Goal: Task Accomplishment & Management: Manage account settings

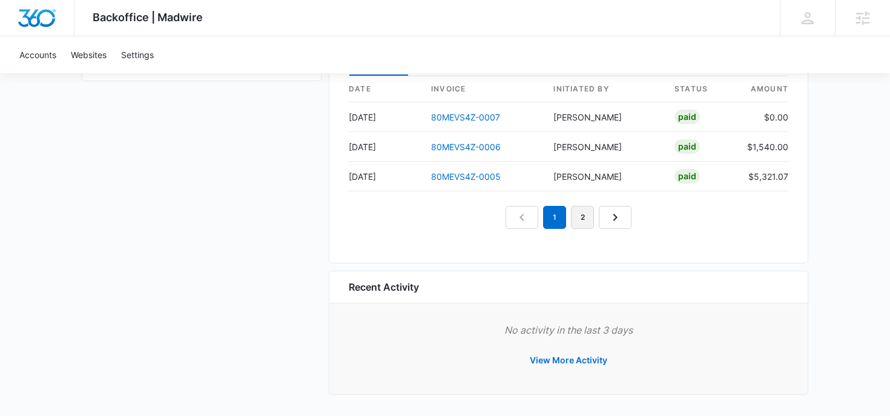
click at [585, 215] on link "2" at bounding box center [582, 217] width 23 height 23
click at [597, 215] on link "3" at bounding box center [596, 217] width 23 height 23
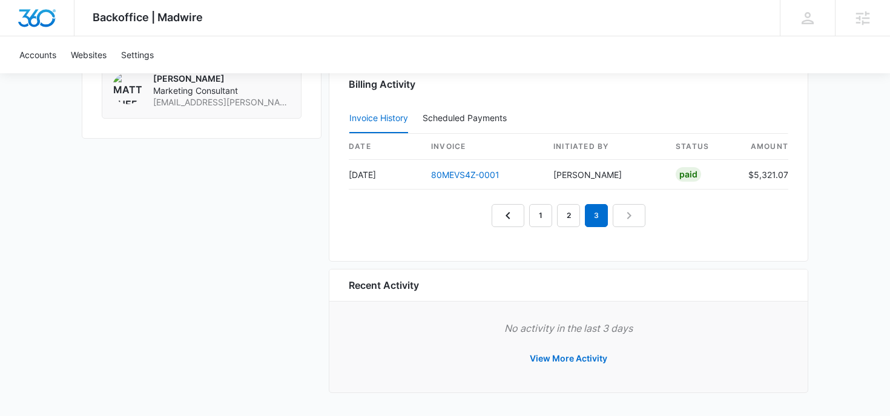
scroll to position [1190, 0]
click at [624, 220] on nav "1 2 3" at bounding box center [568, 216] width 154 height 23
click at [573, 217] on link "2" at bounding box center [568, 216] width 23 height 23
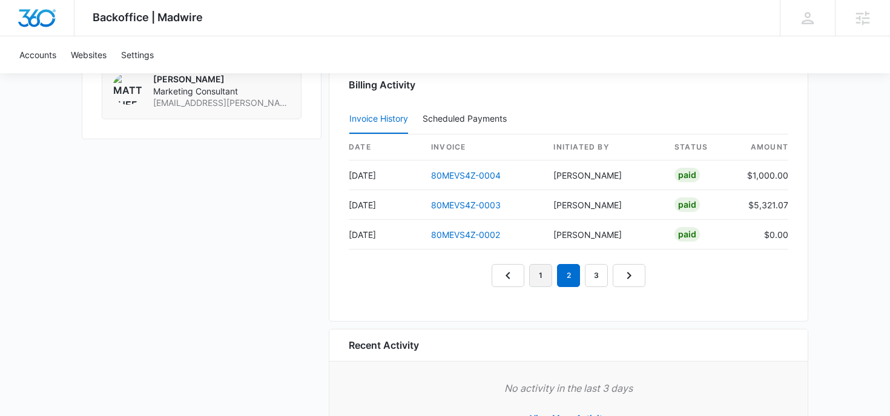
click at [542, 277] on link "1" at bounding box center [540, 275] width 23 height 23
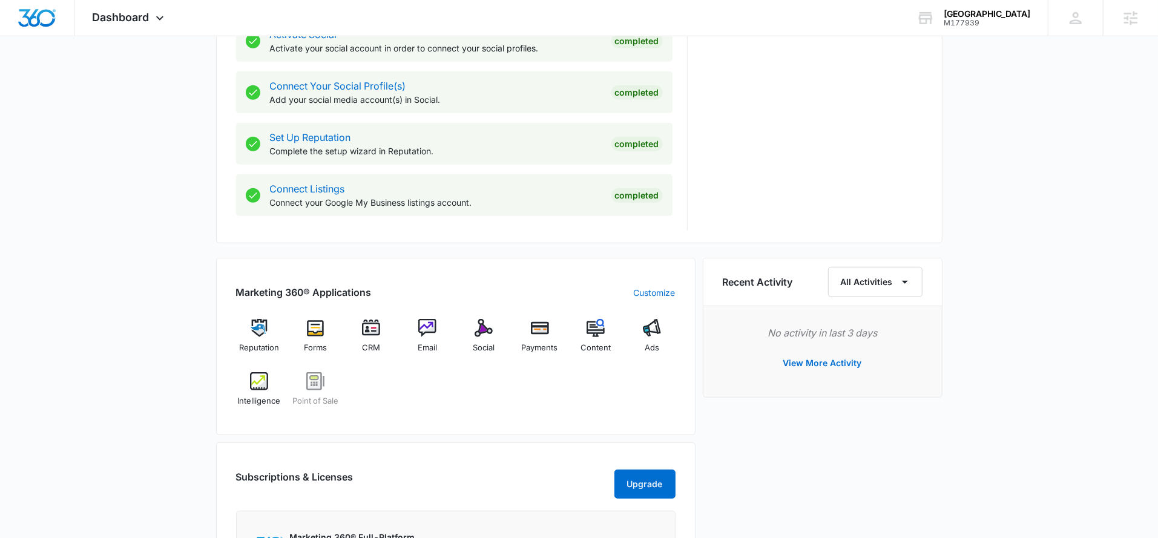
scroll to position [550, 0]
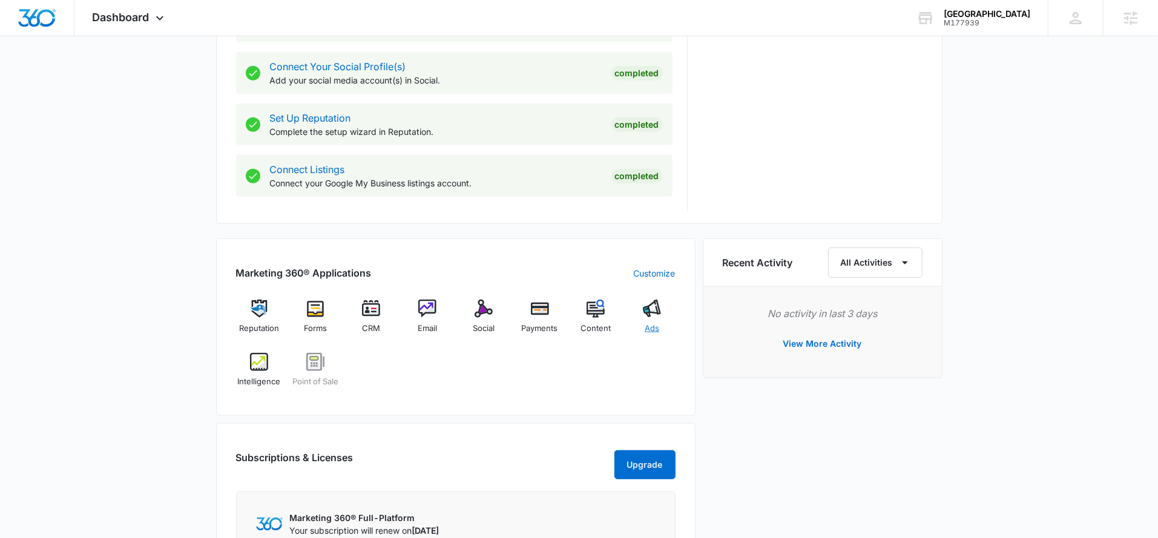
click at [650, 311] on img at bounding box center [652, 309] width 18 height 18
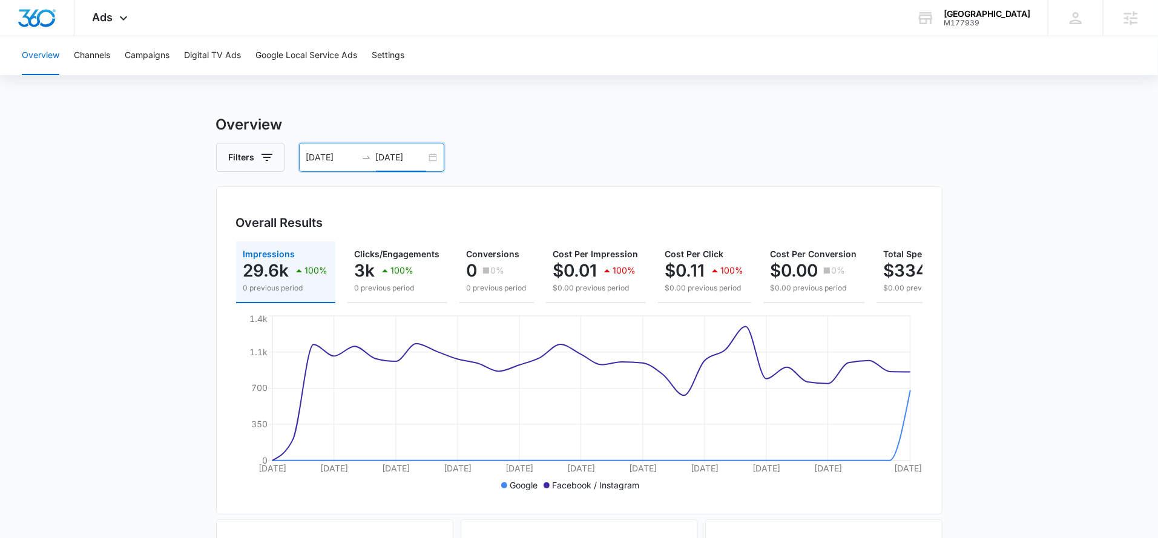
click at [399, 157] on input "08/20/2025" at bounding box center [401, 157] width 50 height 13
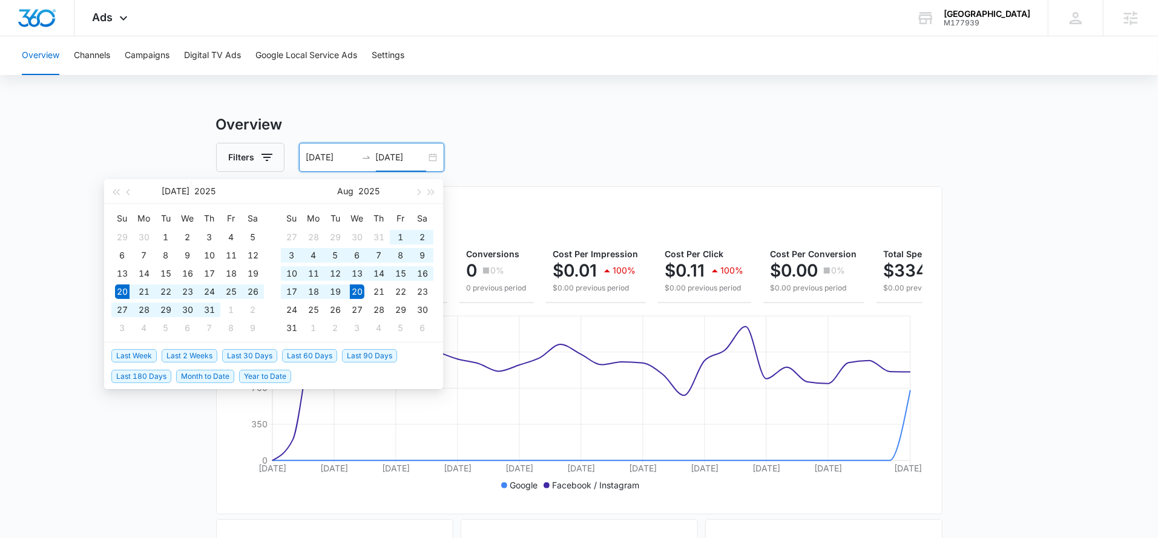
type input "[DATE]"
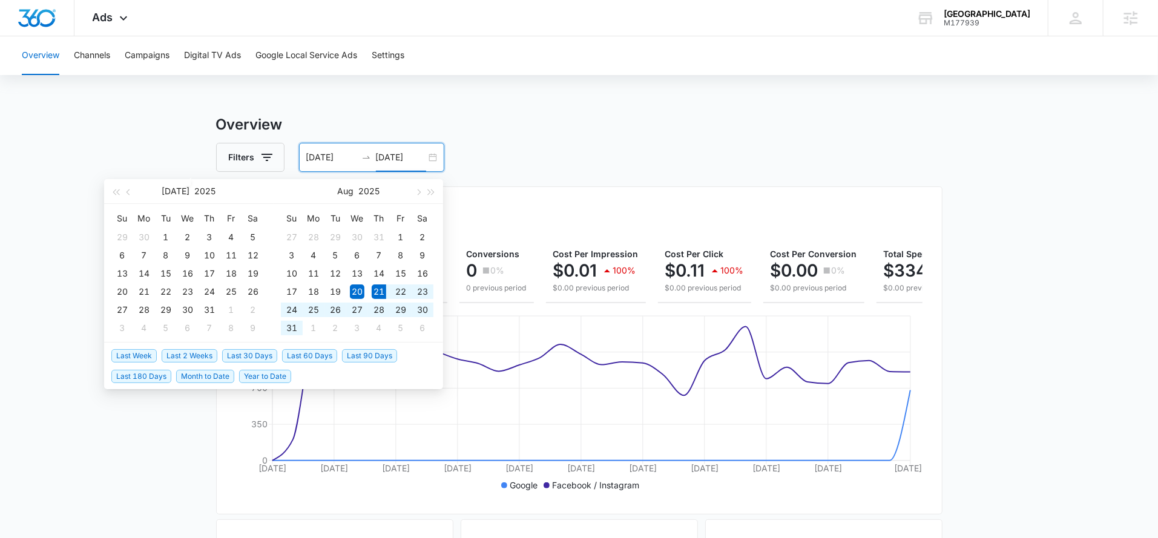
click at [197, 358] on span "Last 2 Weeks" at bounding box center [190, 355] width 56 height 13
type input "08/21/2025"
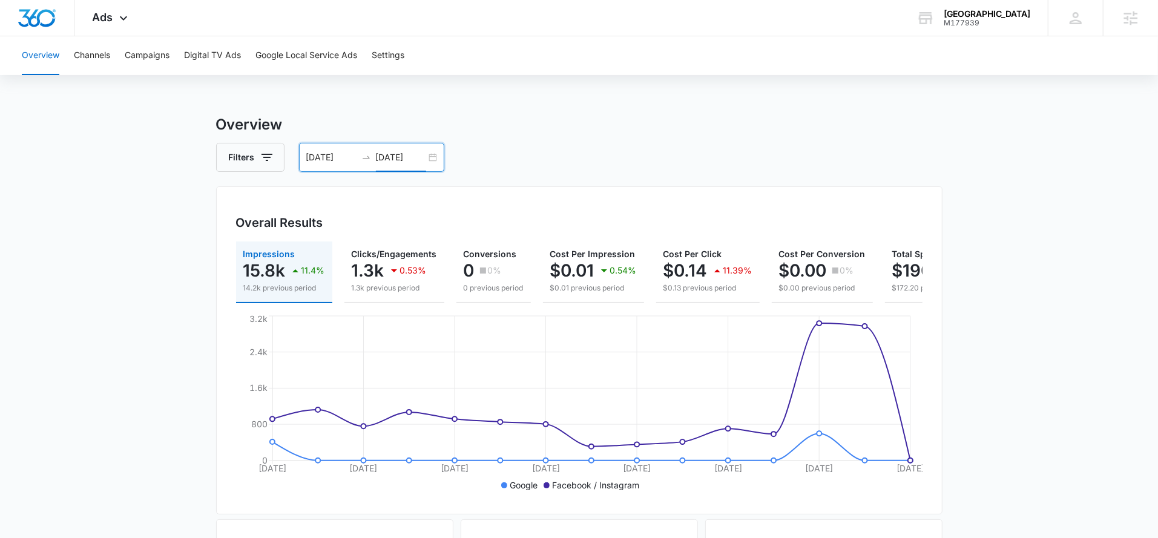
click at [404, 161] on input "[DATE]" at bounding box center [401, 157] width 50 height 13
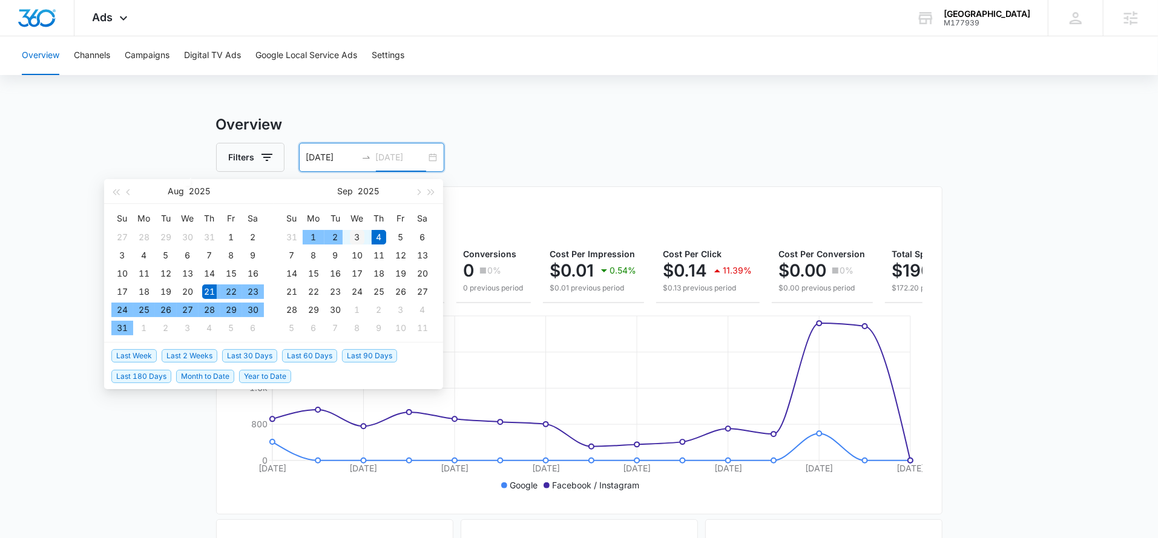
type input "09/03/2025"
click at [352, 235] on div "3" at bounding box center [357, 237] width 15 height 15
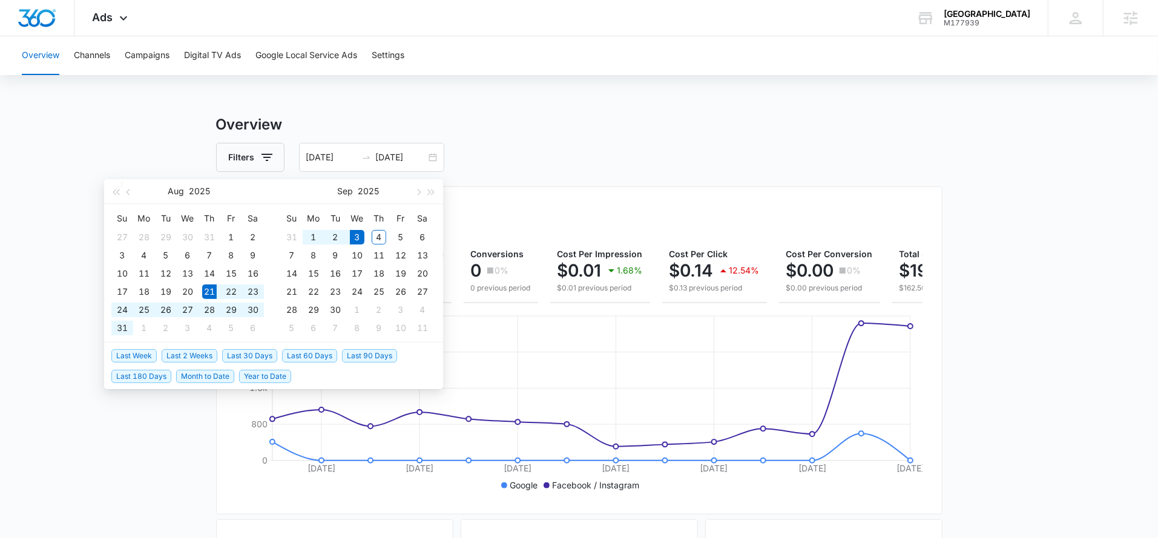
click at [498, 165] on div "Filters 08/21/2025 09/03/2025" at bounding box center [579, 157] width 726 height 29
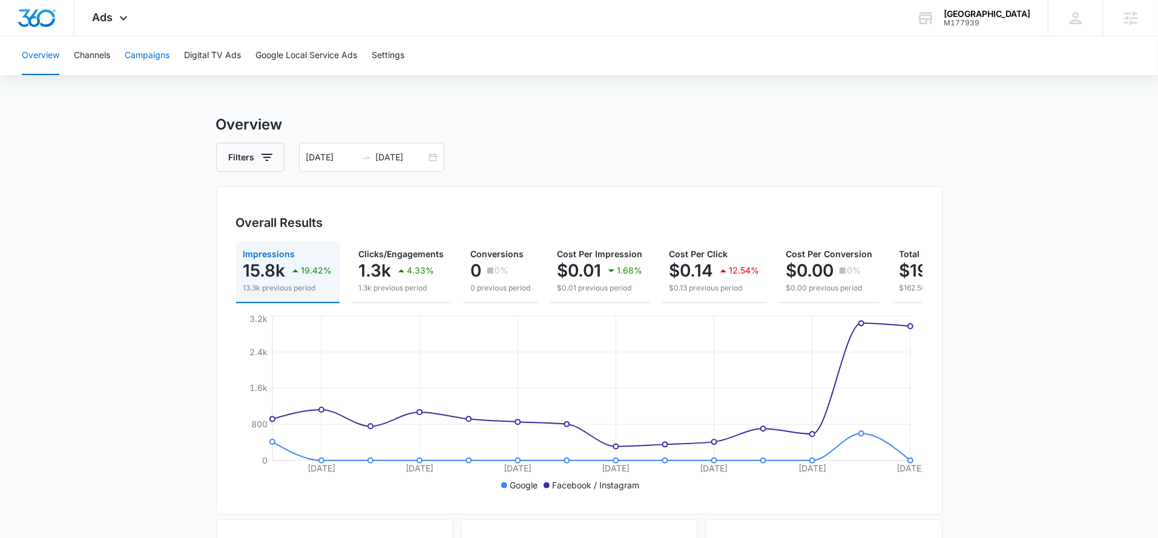
click at [148, 68] on button "Campaigns" at bounding box center [147, 55] width 45 height 39
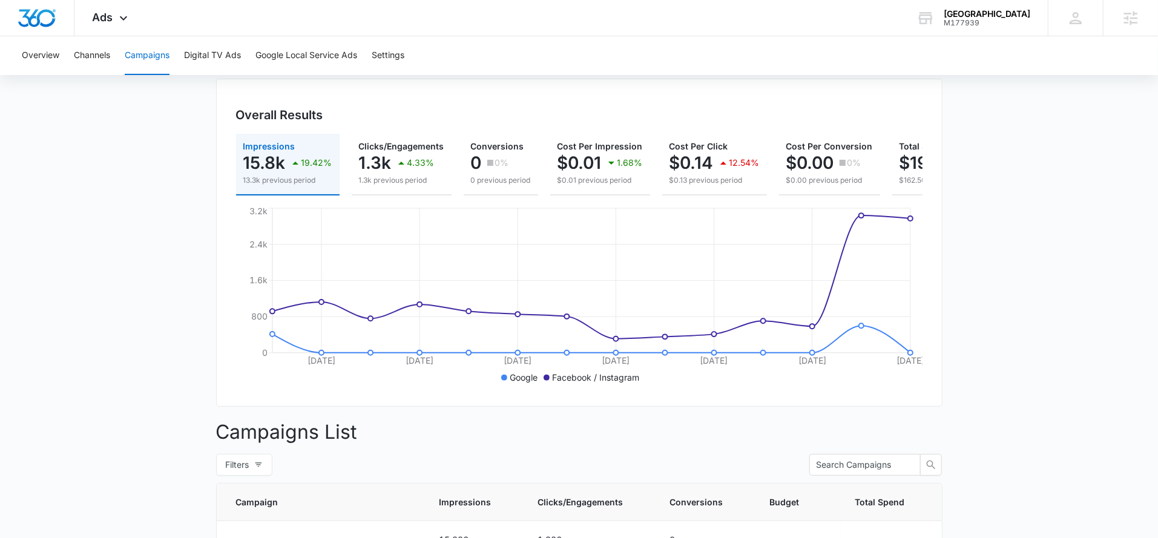
scroll to position [107, 0]
click at [100, 30] on div "Ads Apps Reputation Forms CRM Email Social Payments POS Content Ads Intelligenc…" at bounding box center [111, 18] width 74 height 36
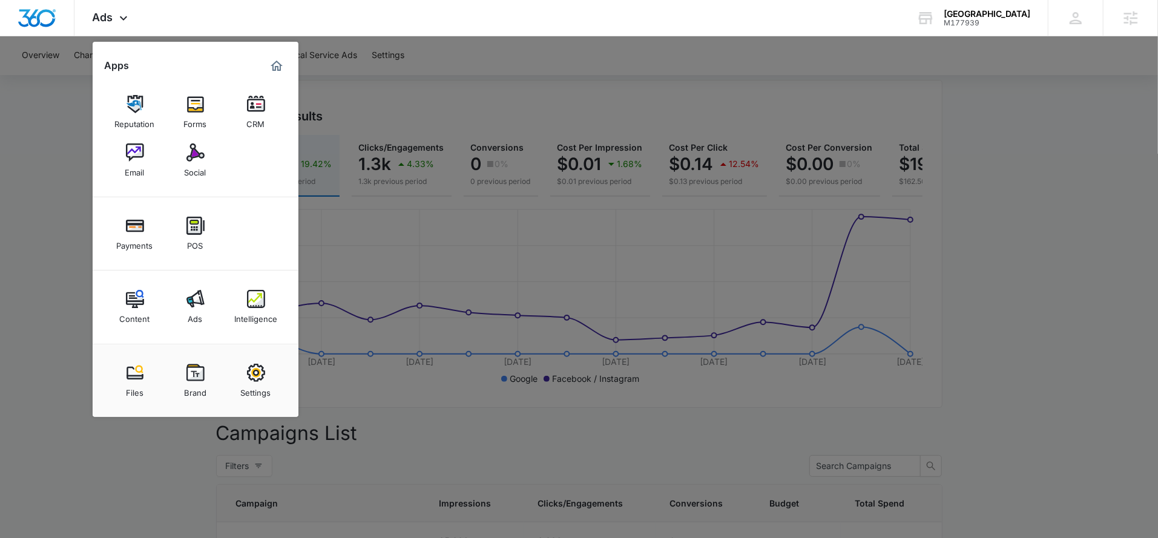
click at [430, 74] on div at bounding box center [579, 269] width 1158 height 538
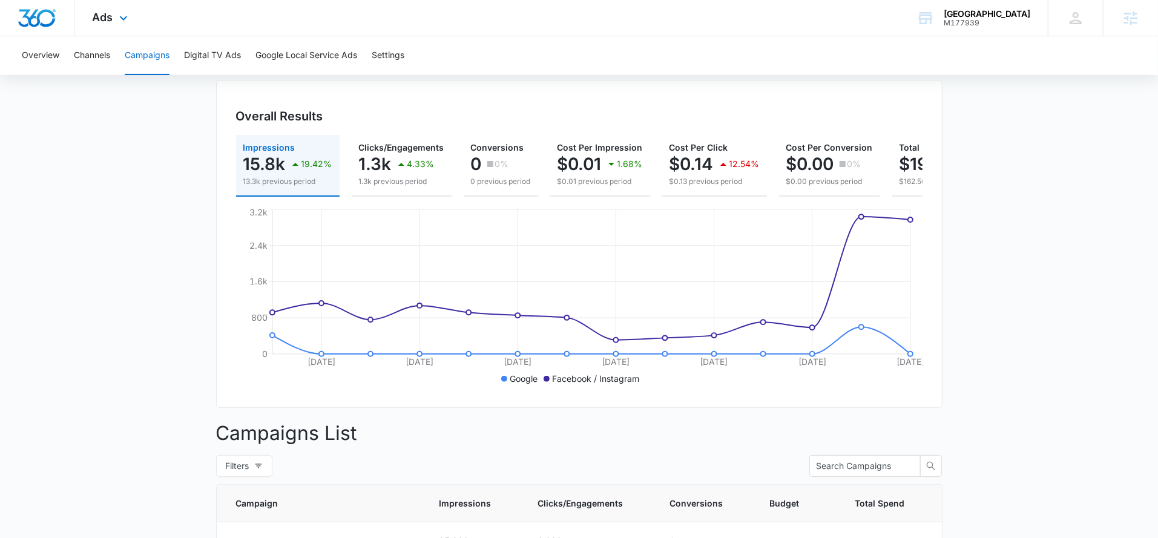
click at [113, 20] on div "Ads Apps Reputation Forms CRM Email Social Payments POS Content Ads Intelligenc…" at bounding box center [111, 18] width 74 height 36
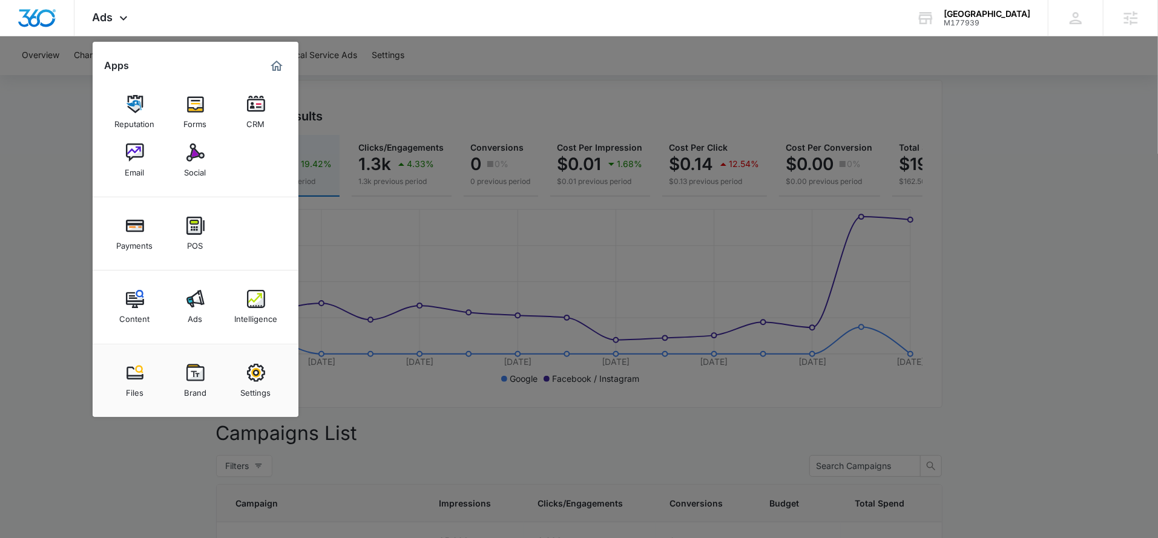
drag, startPoint x: 136, startPoint y: 161, endPoint x: 172, endPoint y: 159, distance: 36.4
click at [136, 161] on img at bounding box center [135, 152] width 18 height 18
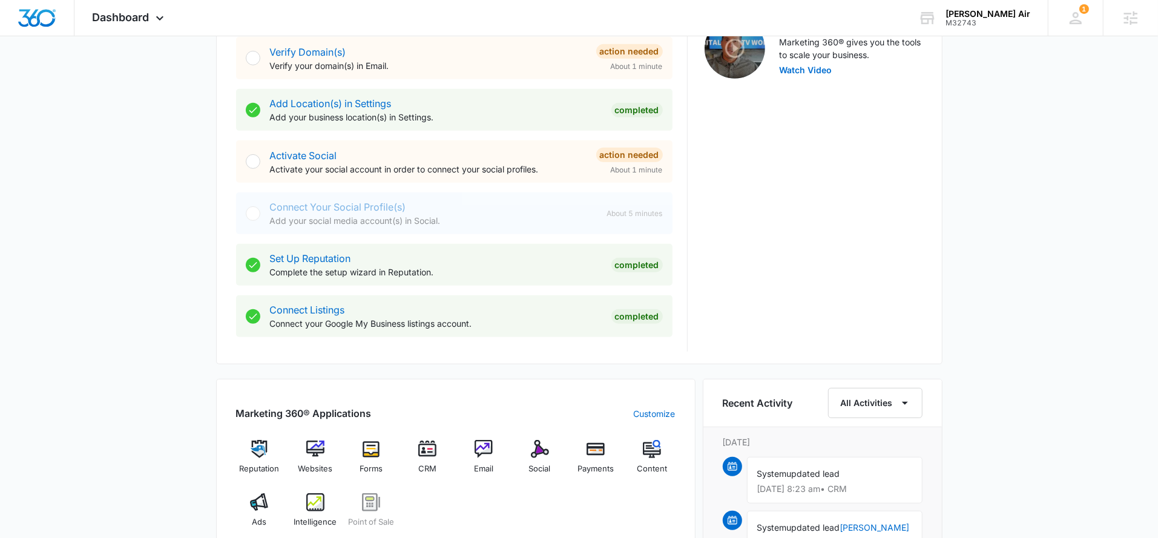
scroll to position [493, 0]
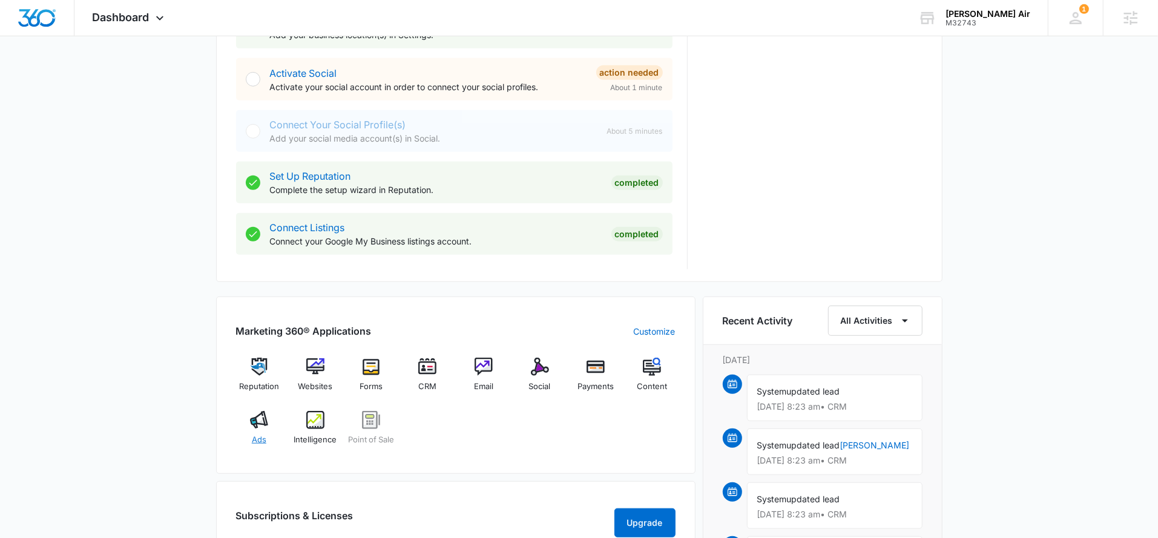
click at [266, 440] on div "Ads" at bounding box center [259, 433] width 47 height 44
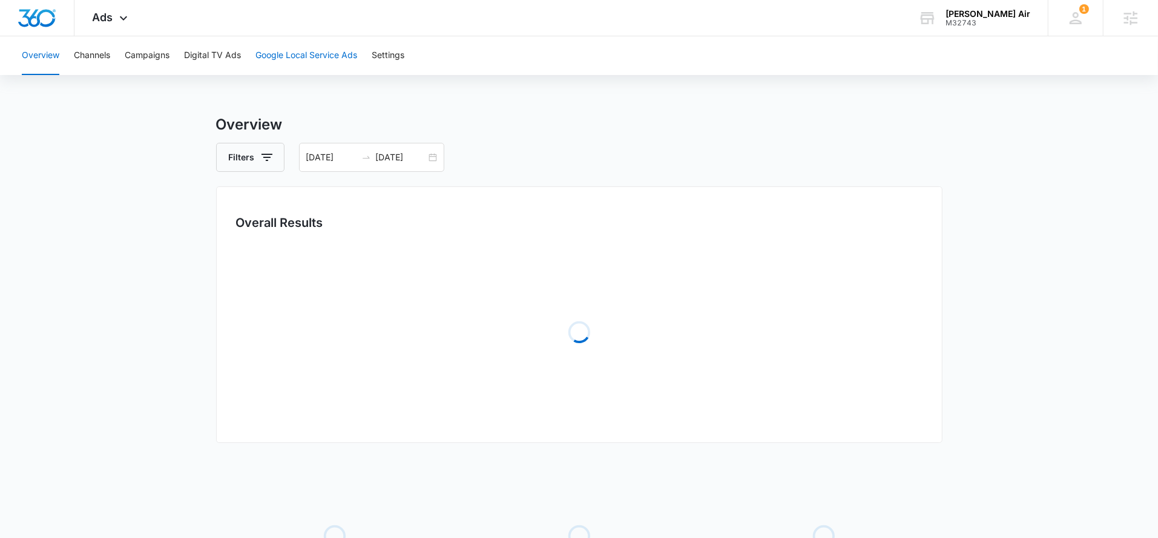
click at [302, 60] on button "Google Local Service Ads" at bounding box center [306, 55] width 102 height 39
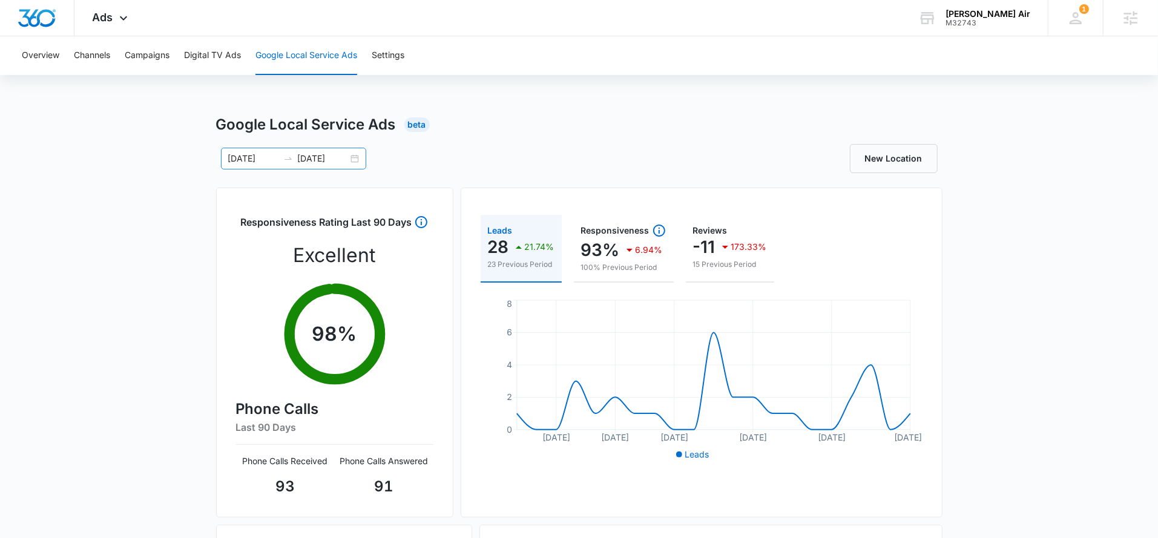
click at [320, 158] on input "08/21/2025" at bounding box center [323, 158] width 50 height 13
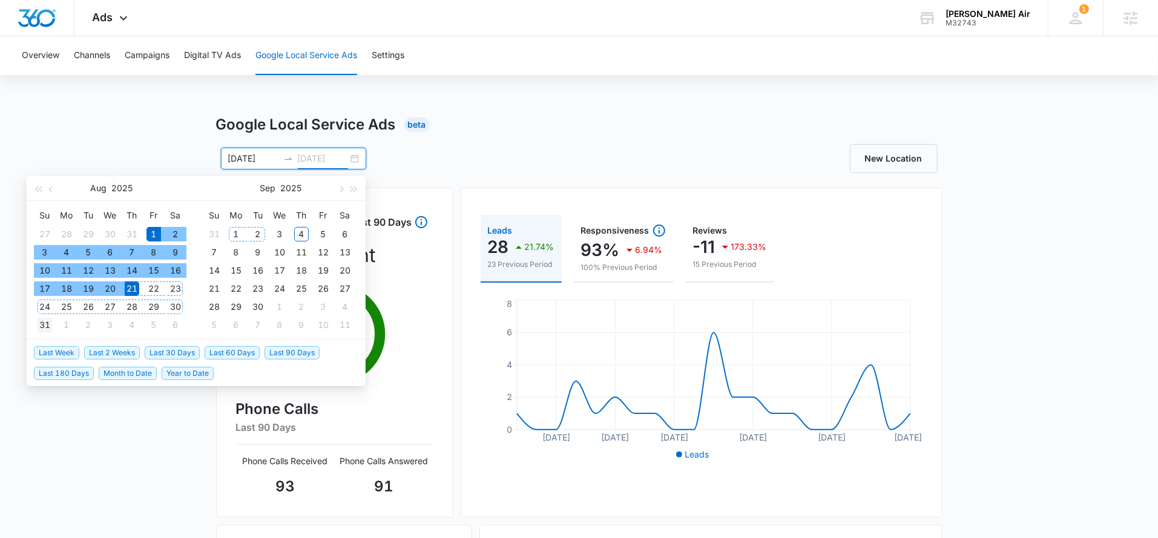
type input "08/31/2025"
click at [50, 318] on div "31" at bounding box center [45, 325] width 15 height 15
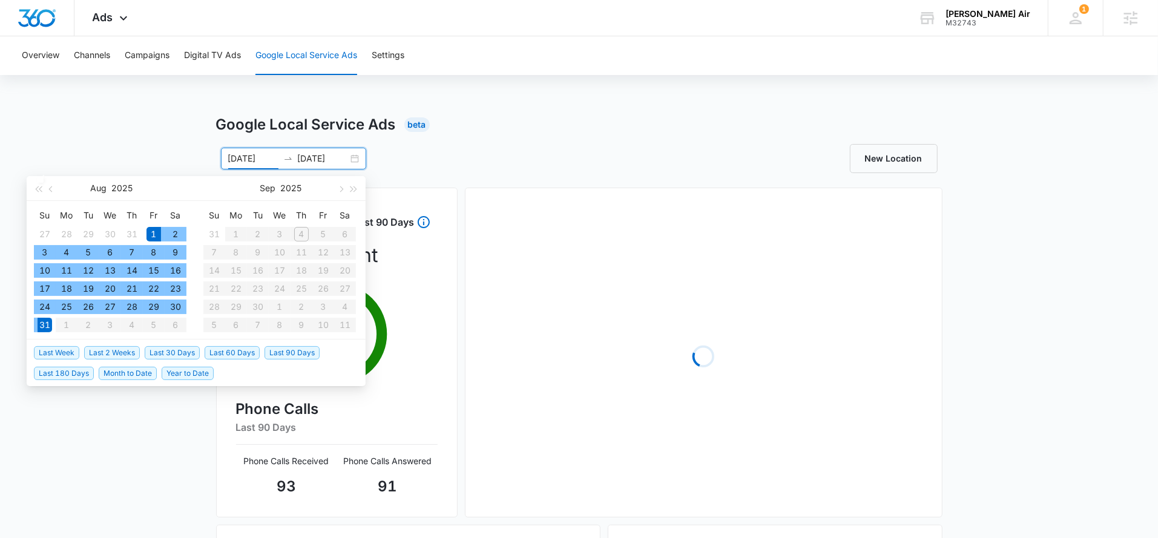
type input "[DATE]"
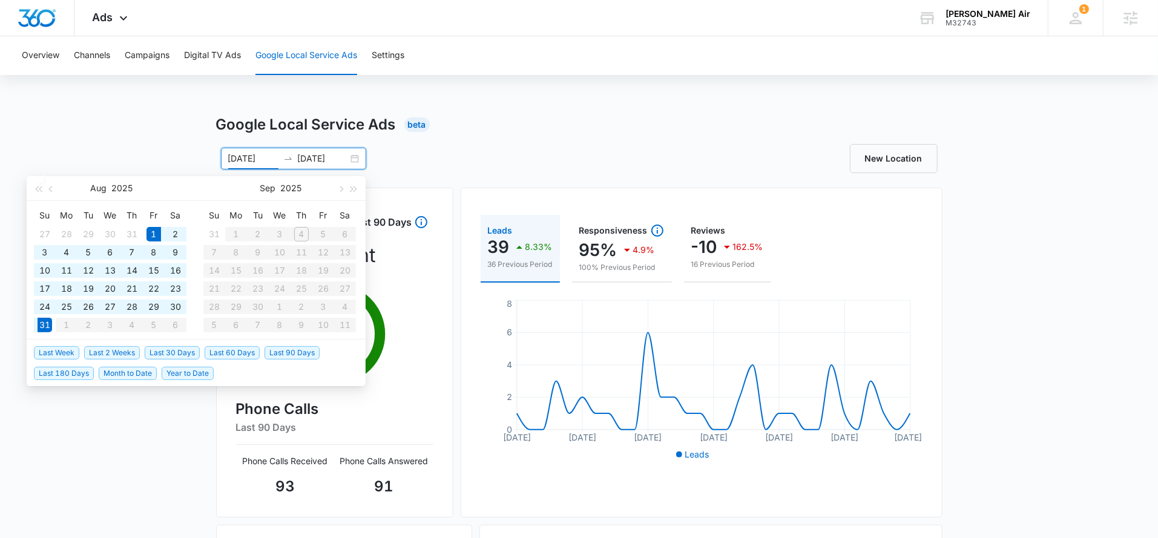
click at [482, 157] on div "08/01/2025 08/31/2025 Aug 2025 Su Mo Tu We Th Fr Sa 27 28 29 30 31 1 2 3 4 5 6 …" at bounding box center [397, 159] width 363 height 22
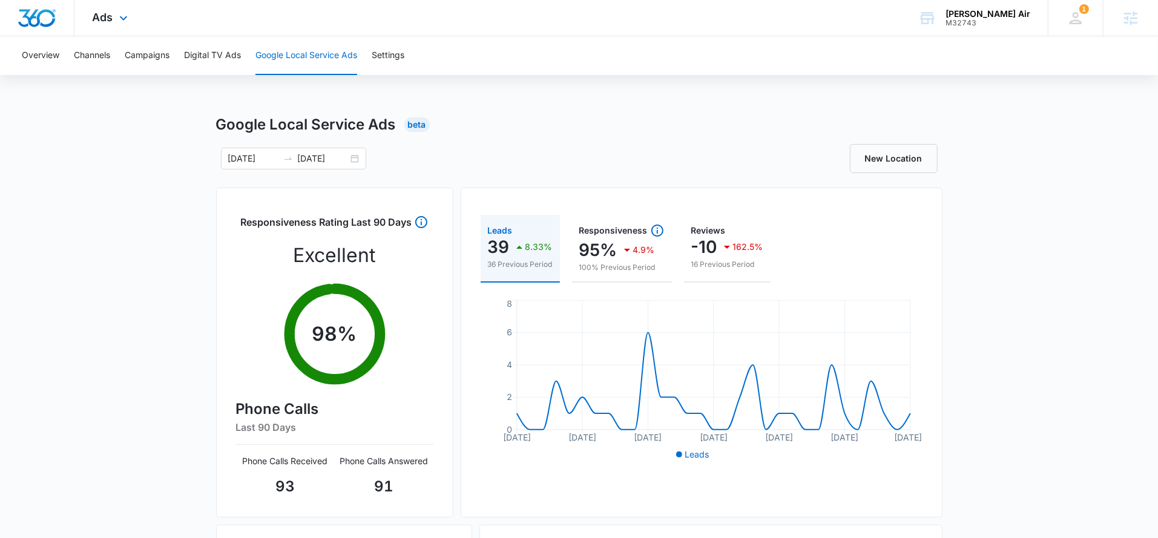
click at [120, 26] on div "Ads Apps Reputation Websites Forms CRM Email Social Payments POS Content Ads In…" at bounding box center [111, 18] width 74 height 36
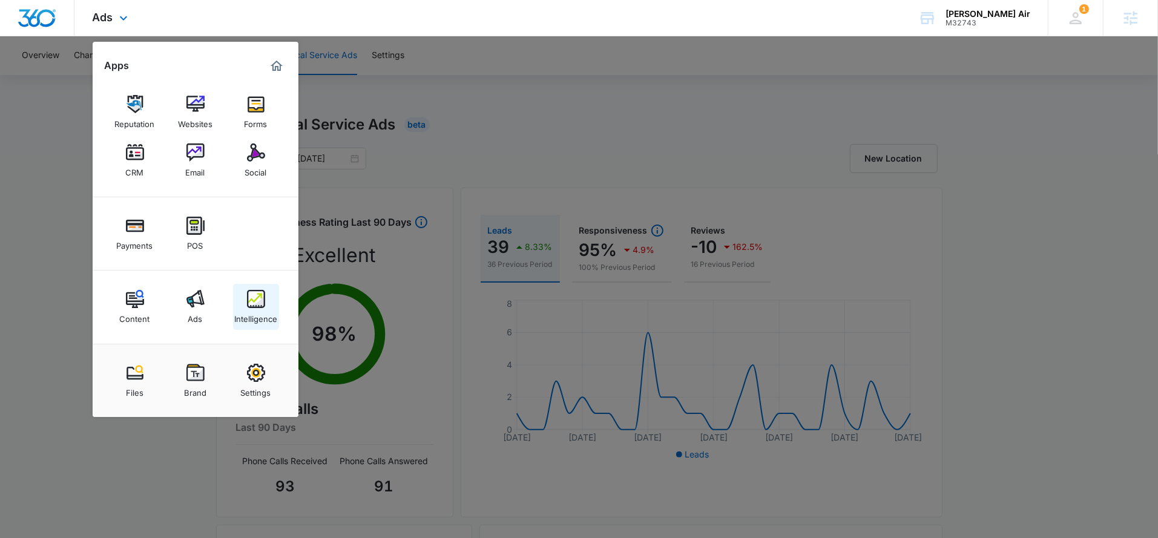
click at [269, 294] on link "Intelligence" at bounding box center [256, 307] width 46 height 46
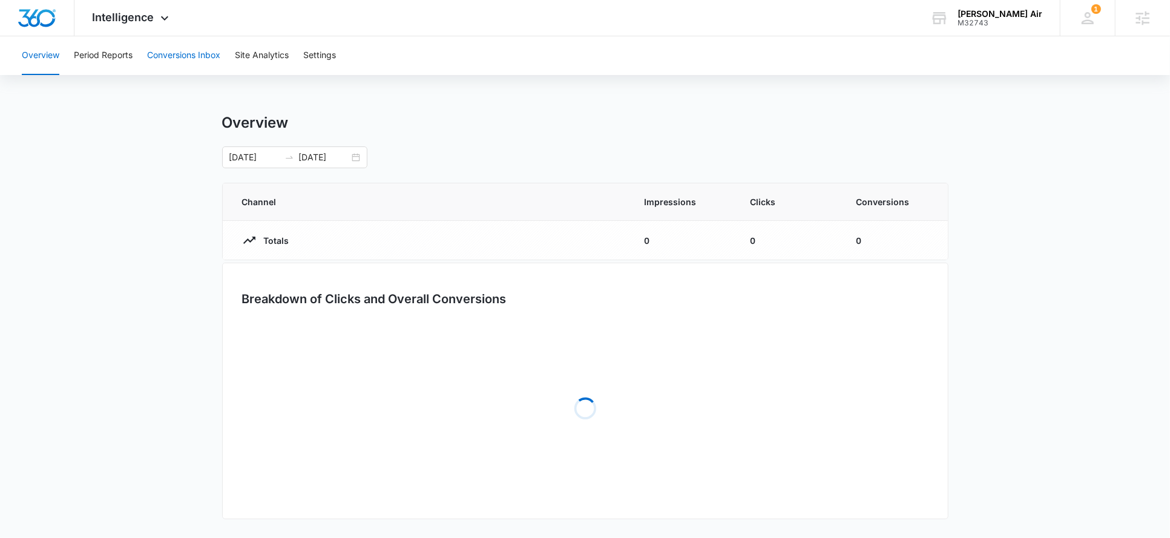
click at [163, 67] on button "Conversions Inbox" at bounding box center [183, 55] width 73 height 39
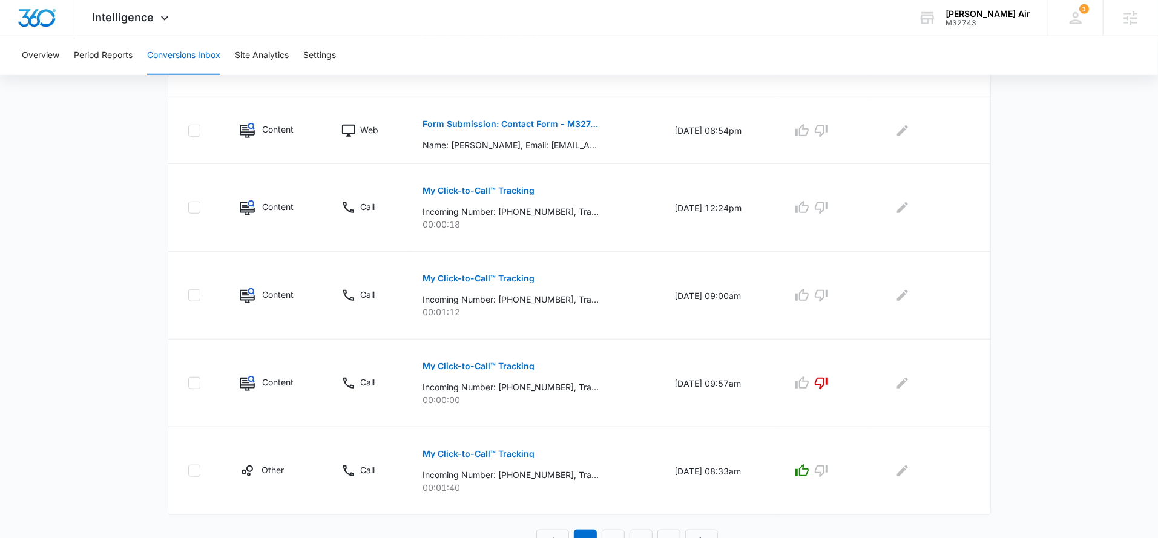
scroll to position [692, 0]
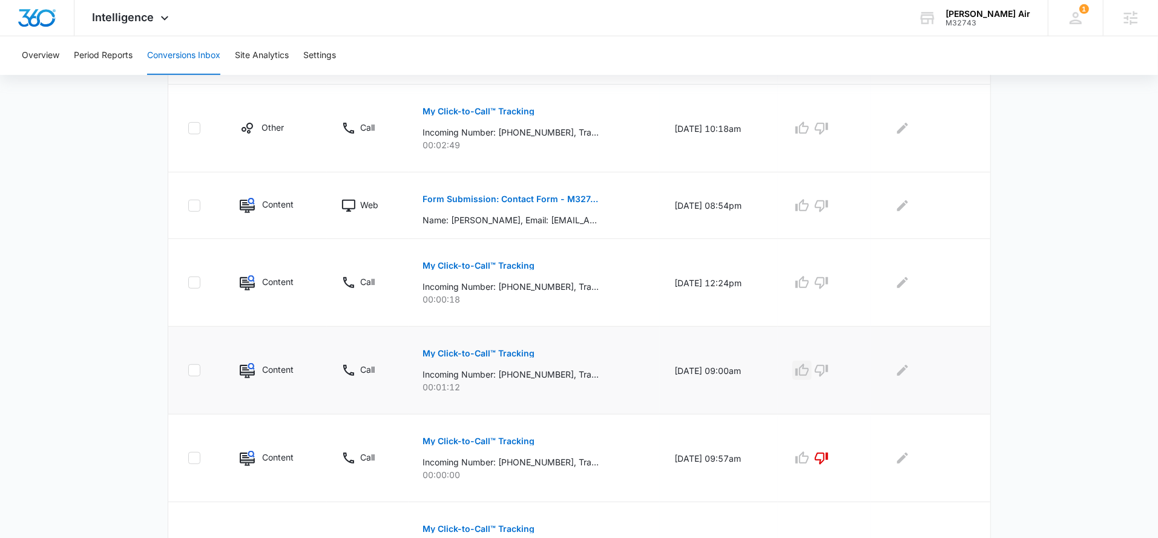
click at [807, 367] on icon "button" at bounding box center [801, 370] width 13 height 12
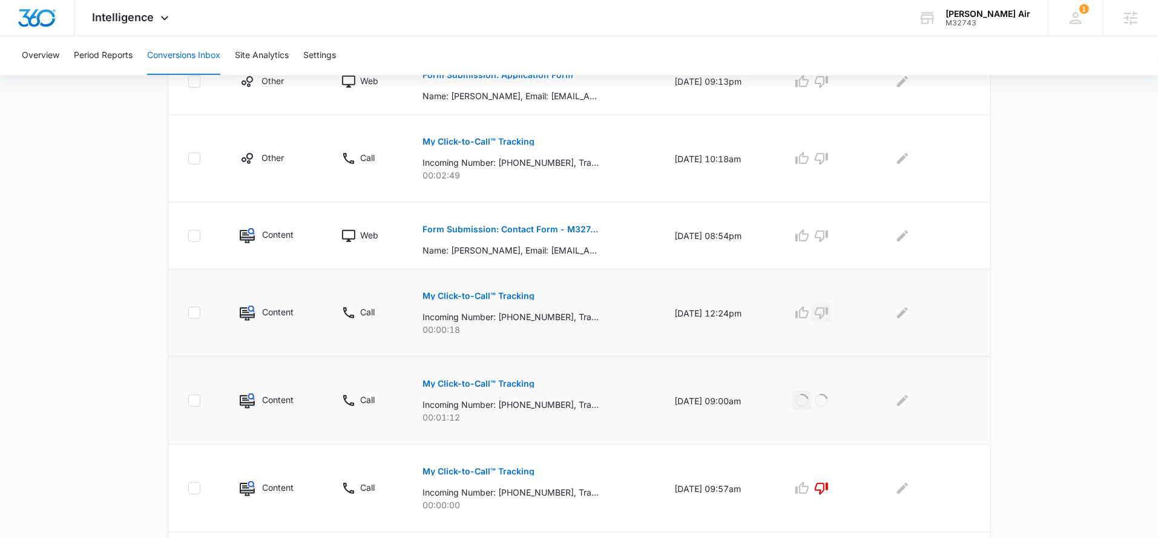
click at [828, 309] on icon "button" at bounding box center [821, 313] width 13 height 12
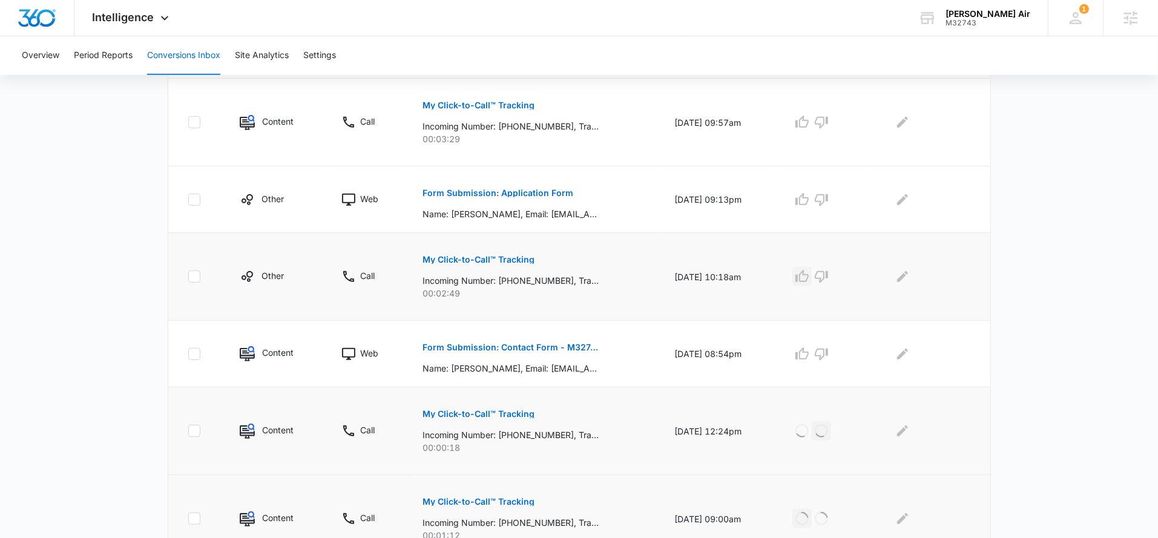
click at [809, 275] on icon "button" at bounding box center [802, 276] width 15 height 15
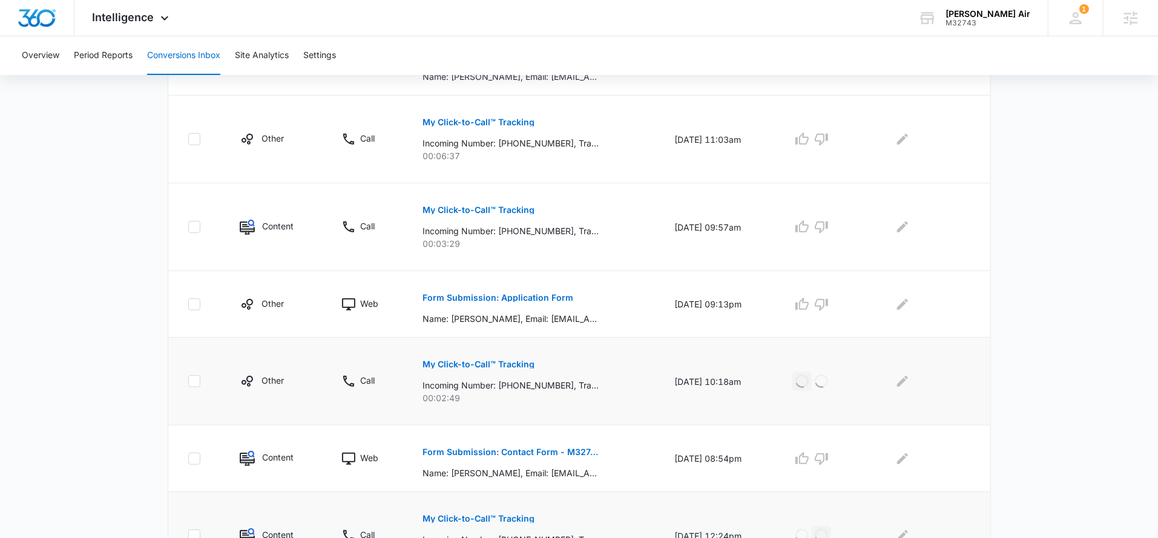
scroll to position [303, 0]
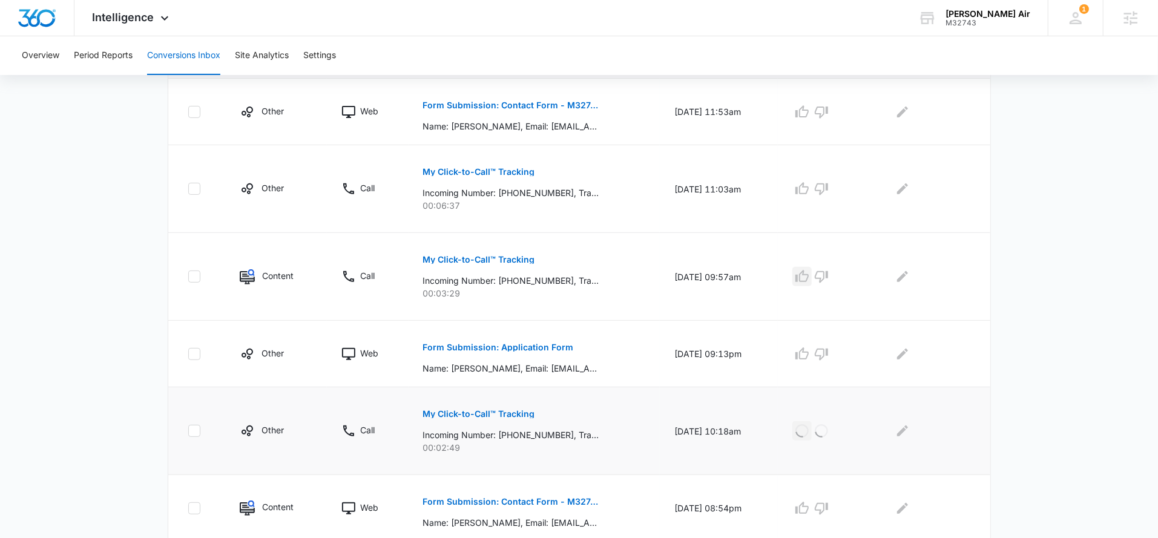
click at [809, 275] on icon "button" at bounding box center [802, 276] width 15 height 15
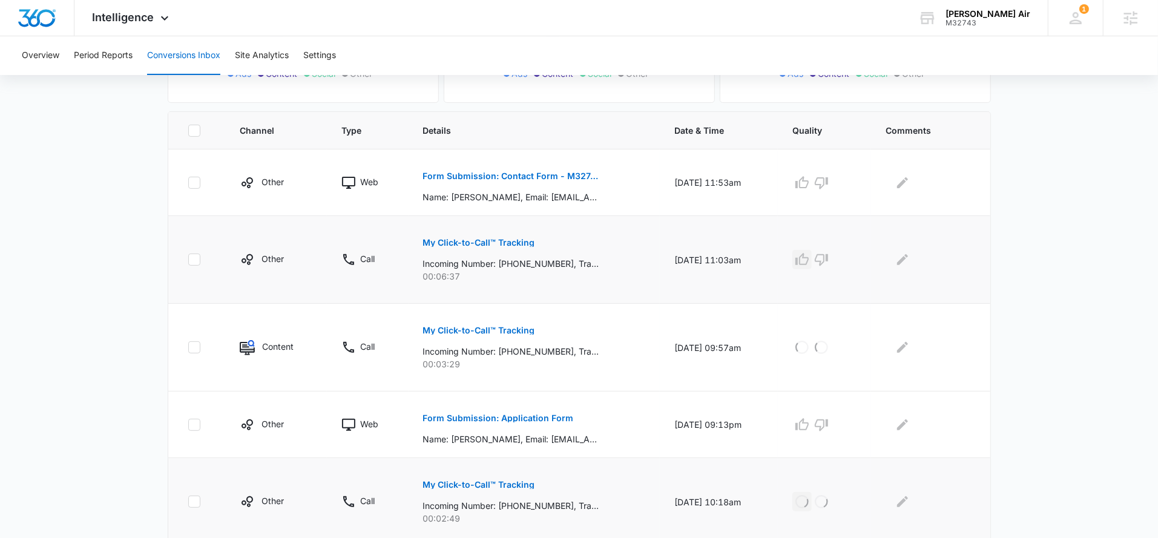
click at [808, 257] on icon "button" at bounding box center [802, 259] width 15 height 15
click at [829, 179] on icon "button" at bounding box center [821, 183] width 15 height 15
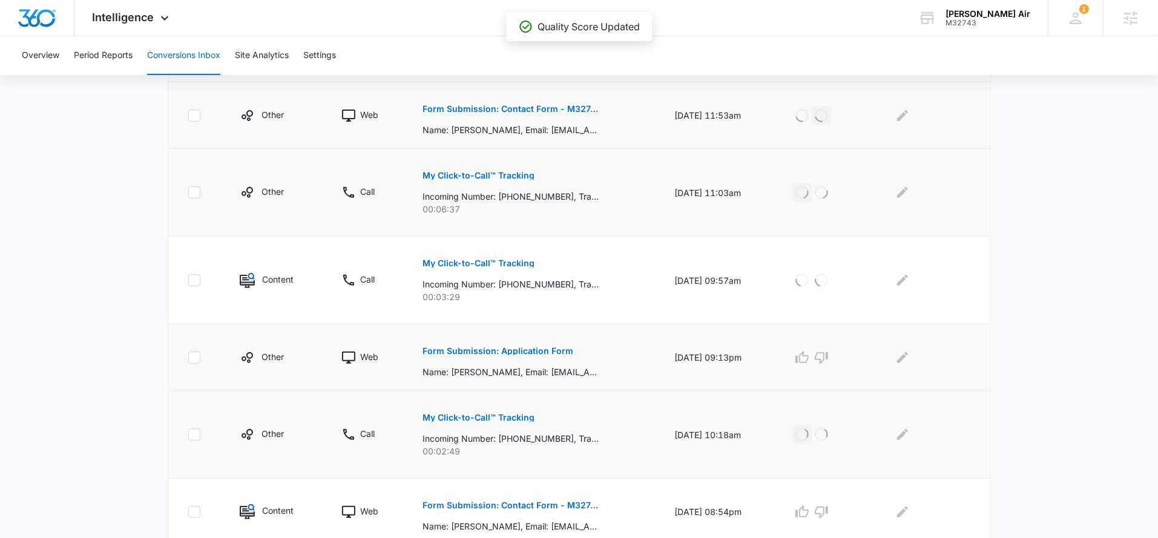
scroll to position [304, 0]
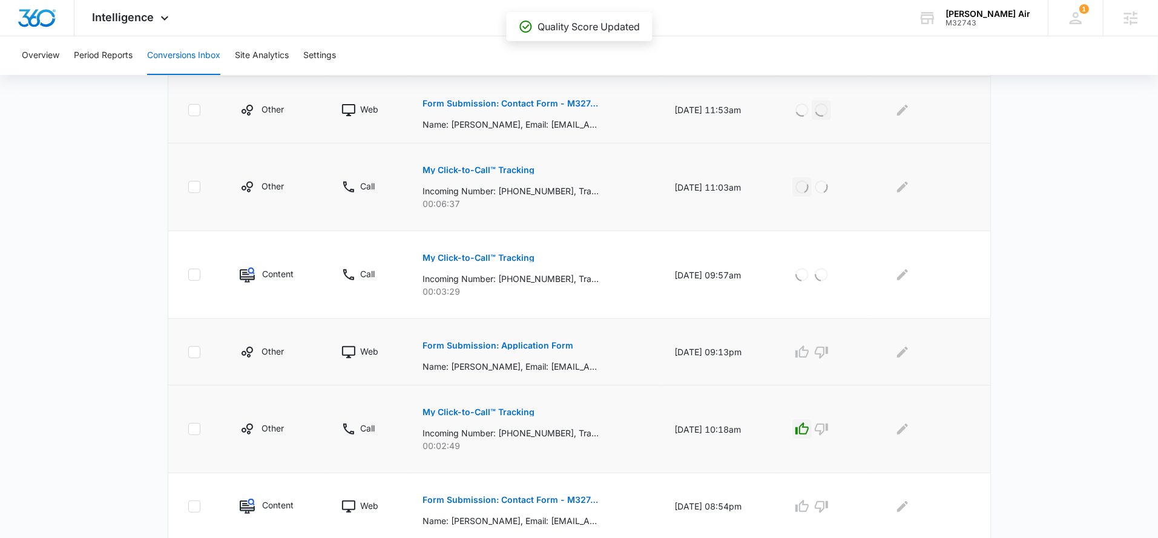
click at [519, 348] on button "Form Submission: Application Form" at bounding box center [498, 345] width 151 height 29
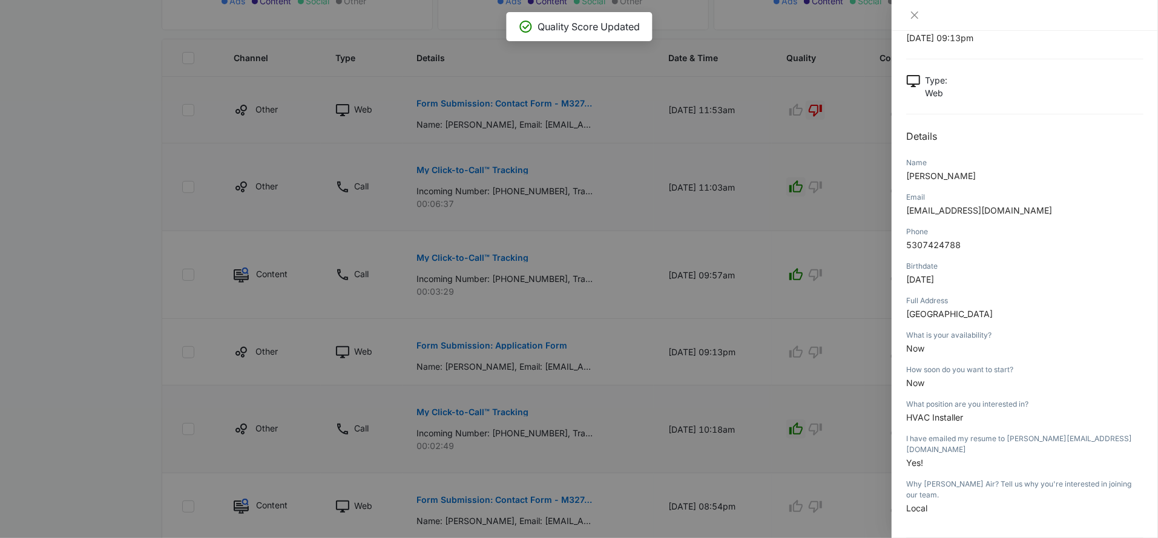
scroll to position [44, 0]
click at [738, 371] on div at bounding box center [579, 269] width 1158 height 538
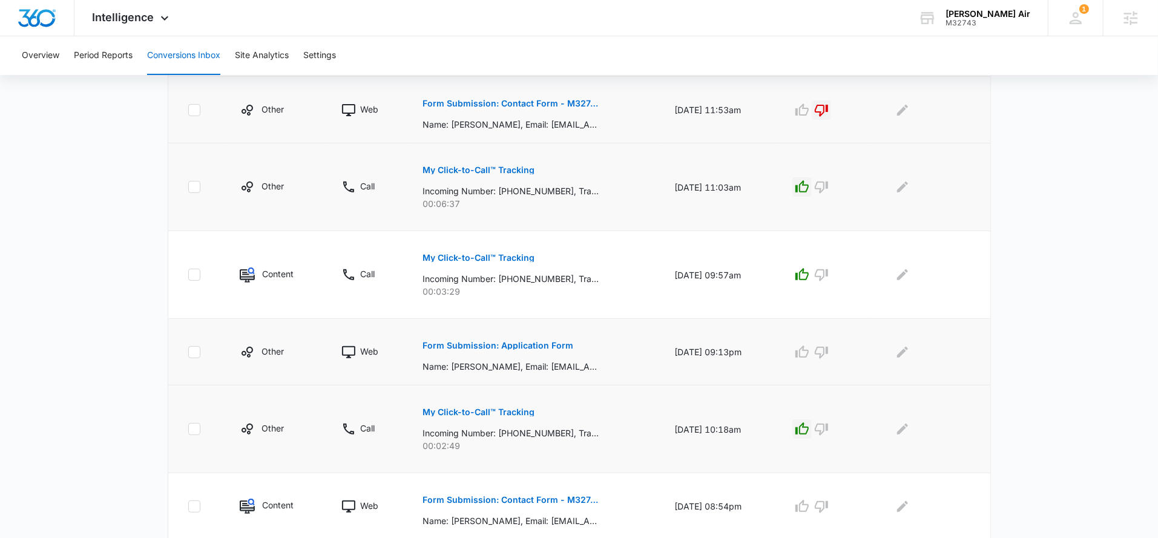
click at [891, 352] on div at bounding box center [927, 352] width 85 height 19
click at [912, 352] on button "Edit Comments" at bounding box center [902, 352] width 19 height 19
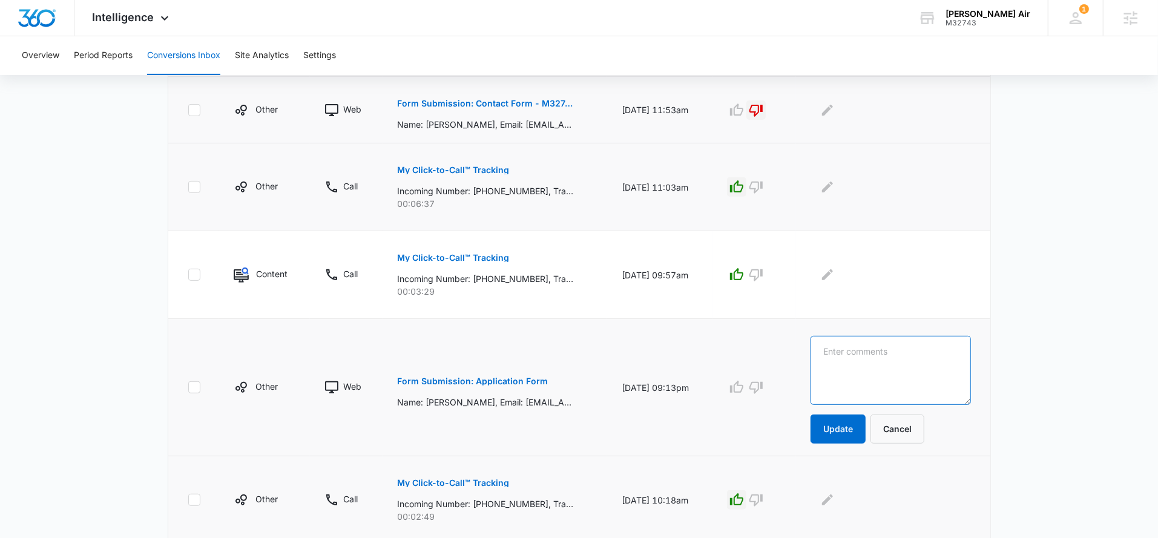
click at [914, 352] on textarea at bounding box center [890, 370] width 160 height 69
type textarea "job app"
click at [845, 432] on button "Update" at bounding box center [837, 429] width 55 height 29
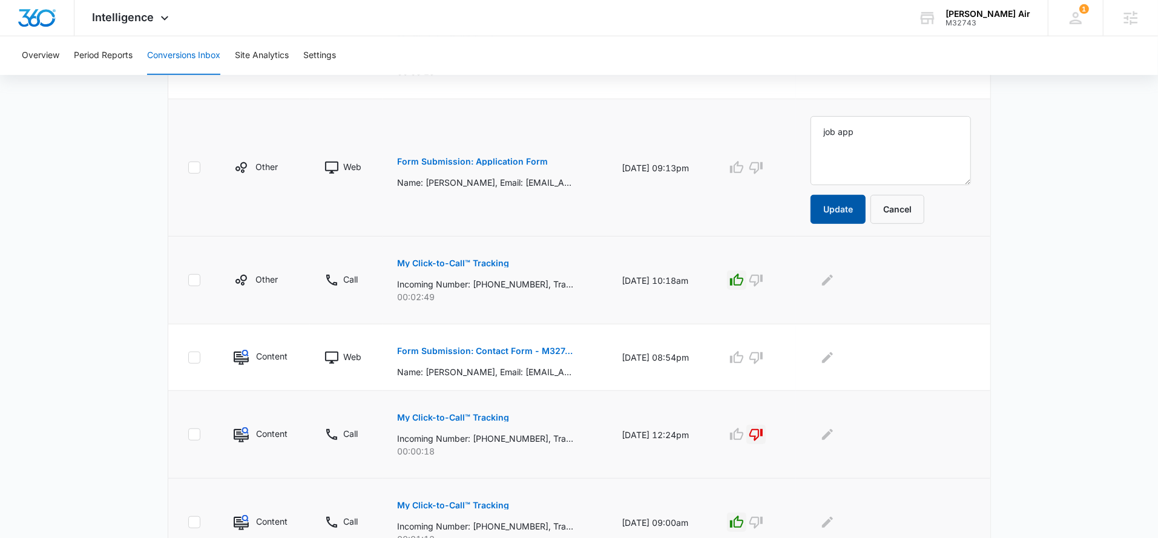
scroll to position [525, 0]
click at [520, 343] on button "Form Submission: Contact Form - M32743 - Stout Air" at bounding box center [485, 350] width 176 height 29
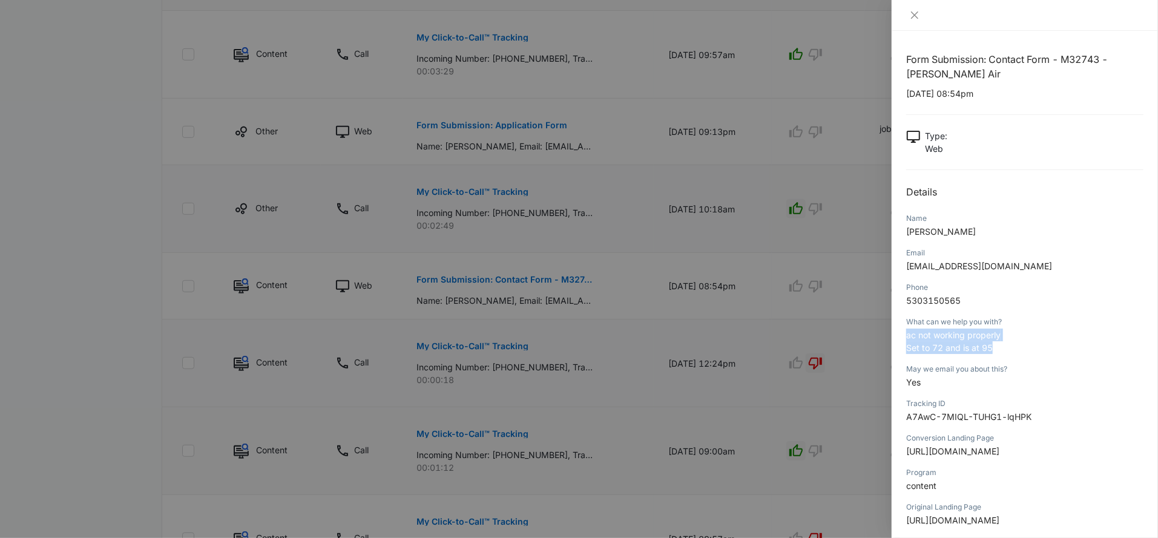
drag, startPoint x: 1005, startPoint y: 347, endPoint x: 903, endPoint y: 338, distance: 102.1
click at [903, 338] on div "Form Submission: Contact Form - M32743 - Stout Air 08/23/2025 at 08:54pm Type :…" at bounding box center [1024, 284] width 266 height 507
copy p "ac not working properly Set to 72 and is at 95"
click at [776, 304] on div at bounding box center [579, 269] width 1158 height 538
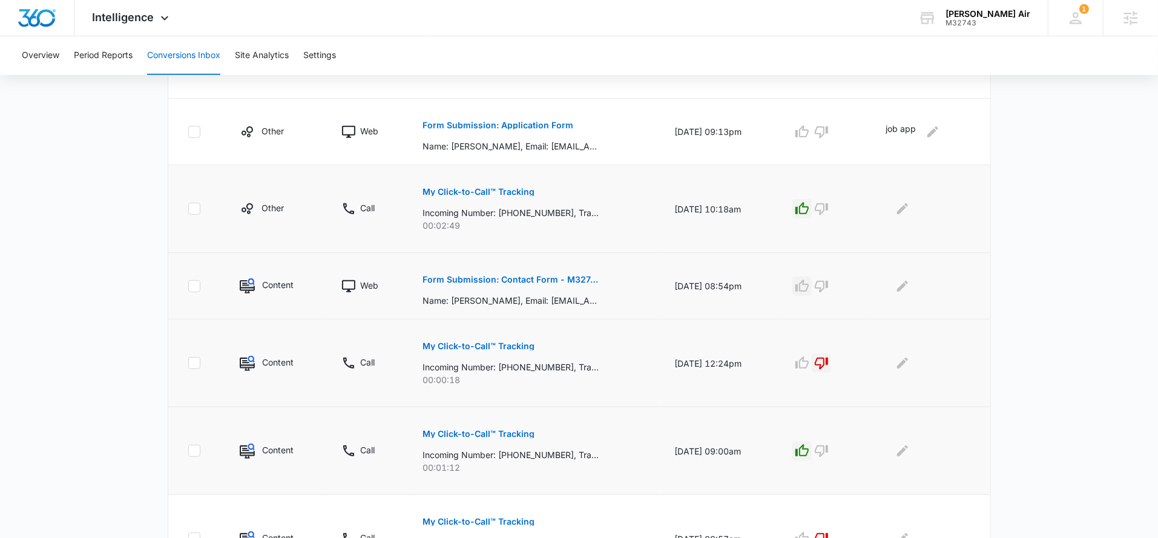
click at [804, 283] on icon "button" at bounding box center [801, 286] width 13 height 12
click at [895, 285] on div at bounding box center [927, 286] width 85 height 19
click at [905, 285] on icon "Edit Comments" at bounding box center [902, 285] width 11 height 11
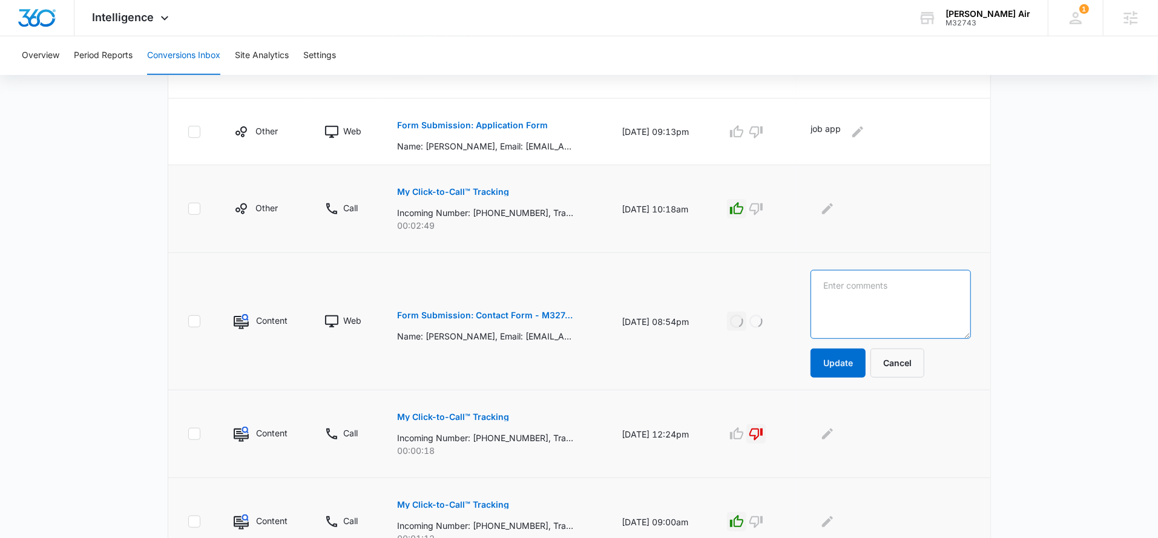
click at [903, 295] on textarea at bounding box center [890, 304] width 160 height 69
paste textarea "ac not working properly Set to 72 and is at 95"
type textarea "ac not working properly Set to 72 and is at 95"
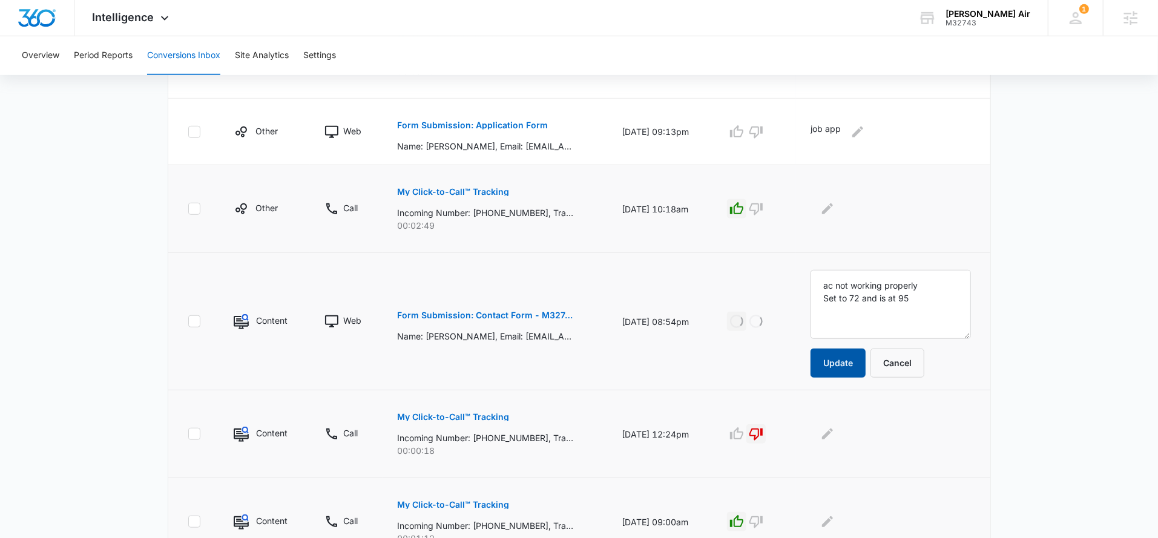
click at [863, 369] on button "Update" at bounding box center [837, 363] width 55 height 29
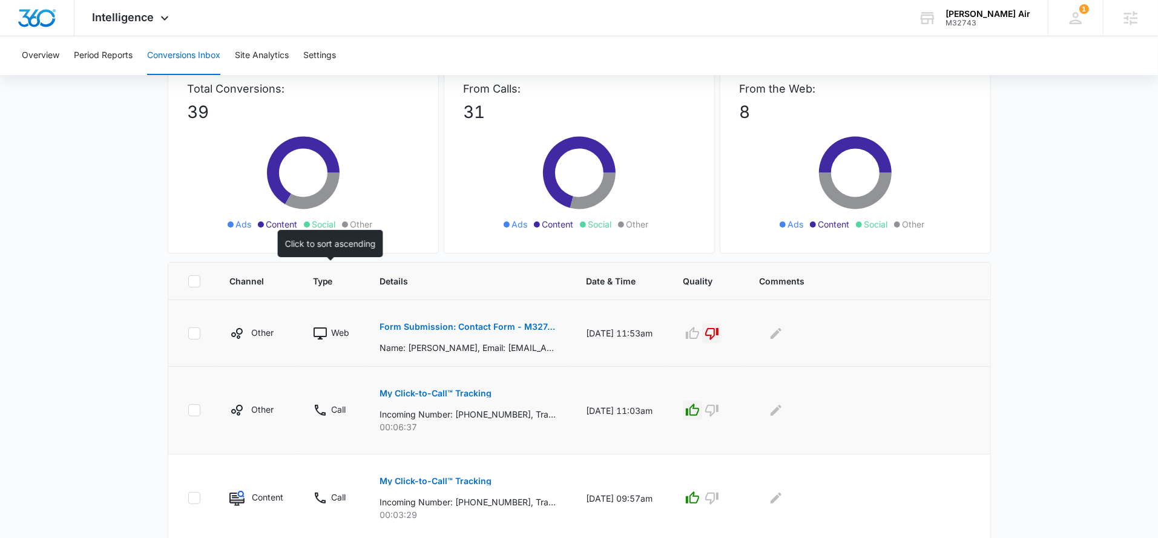
scroll to position [0, 0]
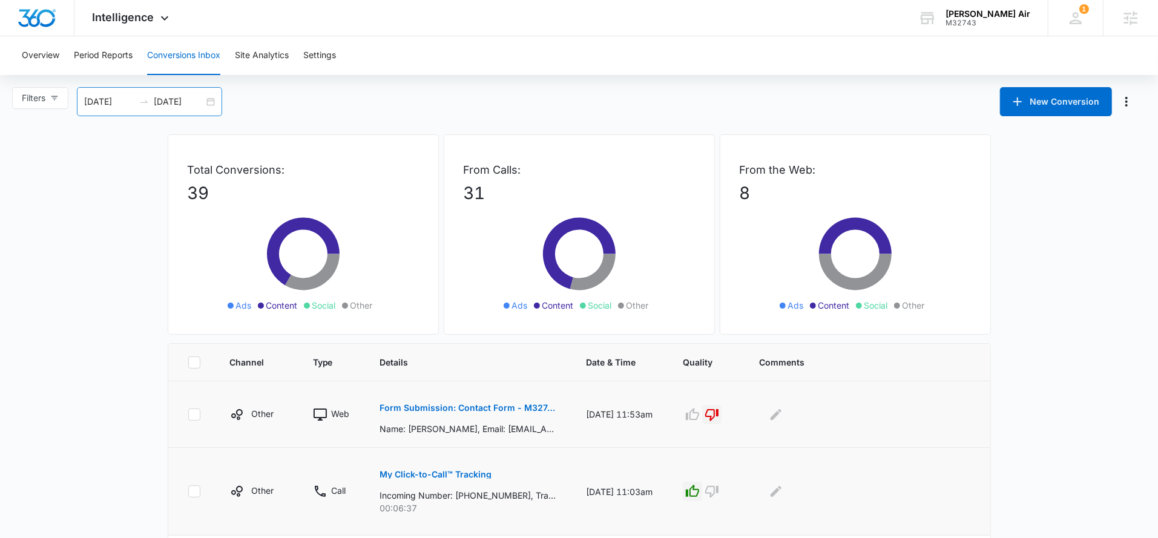
click at [182, 101] on input "[DATE]" at bounding box center [179, 101] width 50 height 13
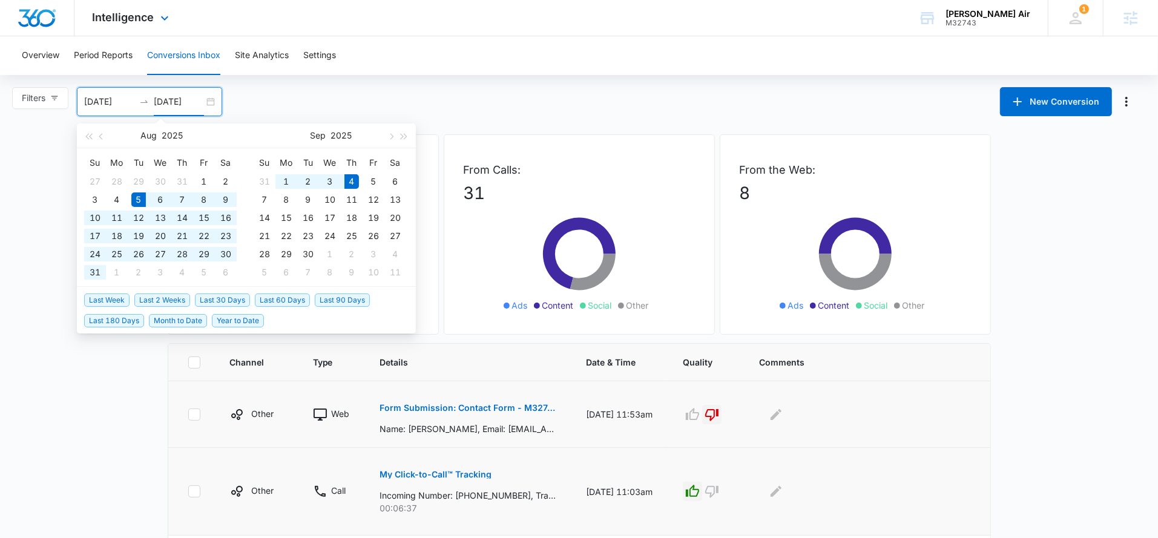
click at [126, 26] on div "Intelligence Apps Reputation Websites Forms CRM Email Social Payments POS Conte…" at bounding box center [132, 18] width 116 height 36
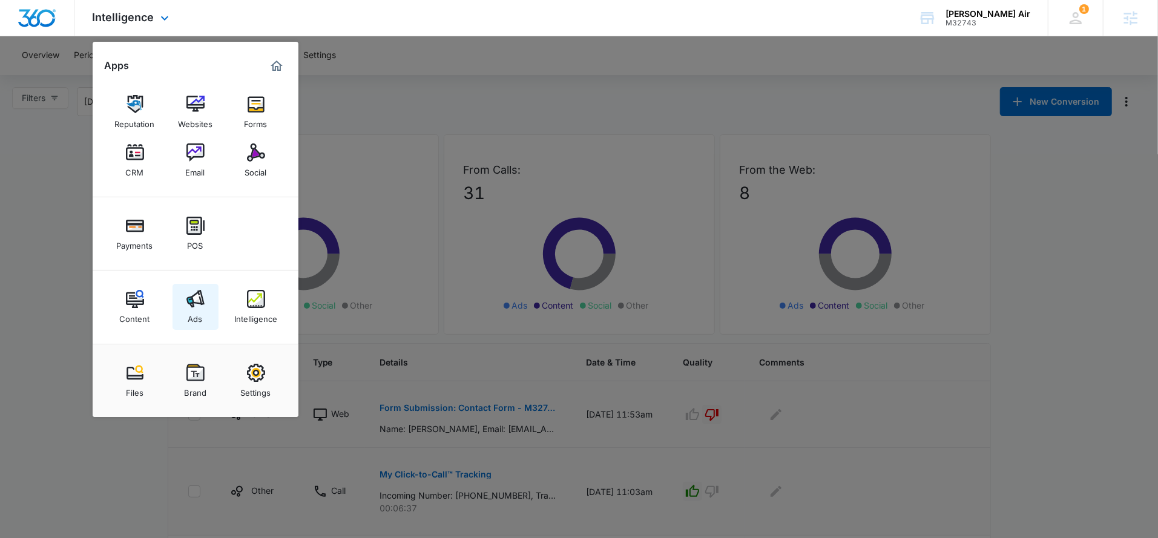
click at [194, 314] on div "Ads" at bounding box center [195, 316] width 15 height 16
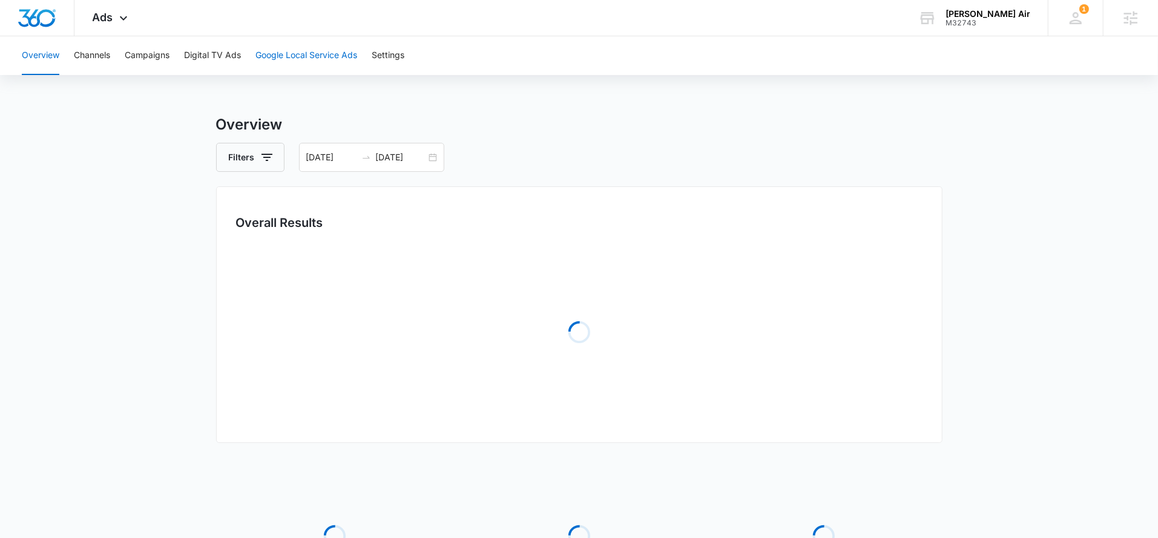
click at [288, 65] on button "Google Local Service Ads" at bounding box center [306, 55] width 102 height 39
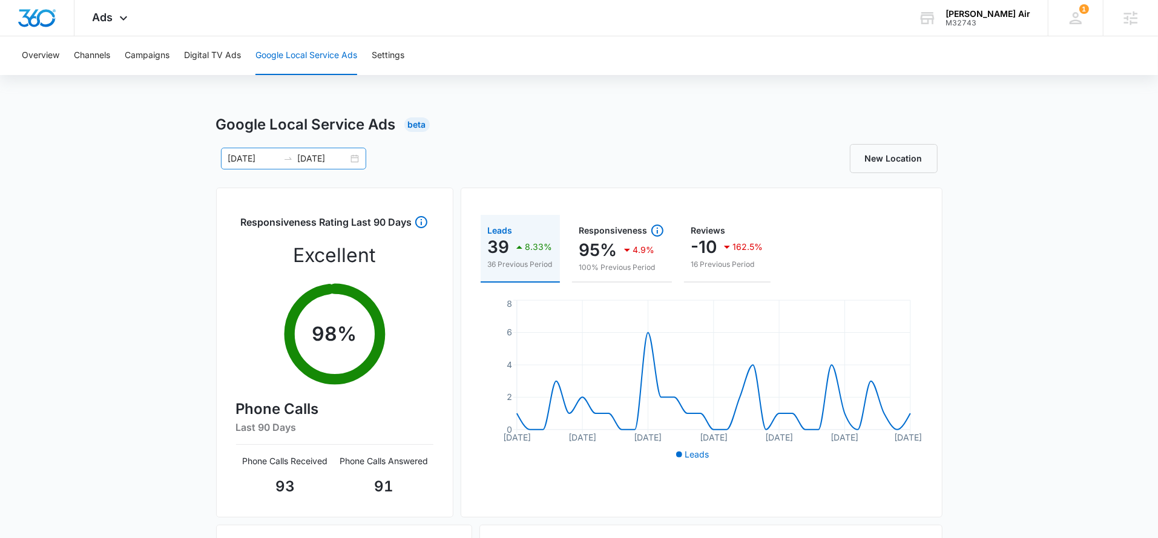
click at [332, 165] on input "[DATE]" at bounding box center [323, 158] width 50 height 13
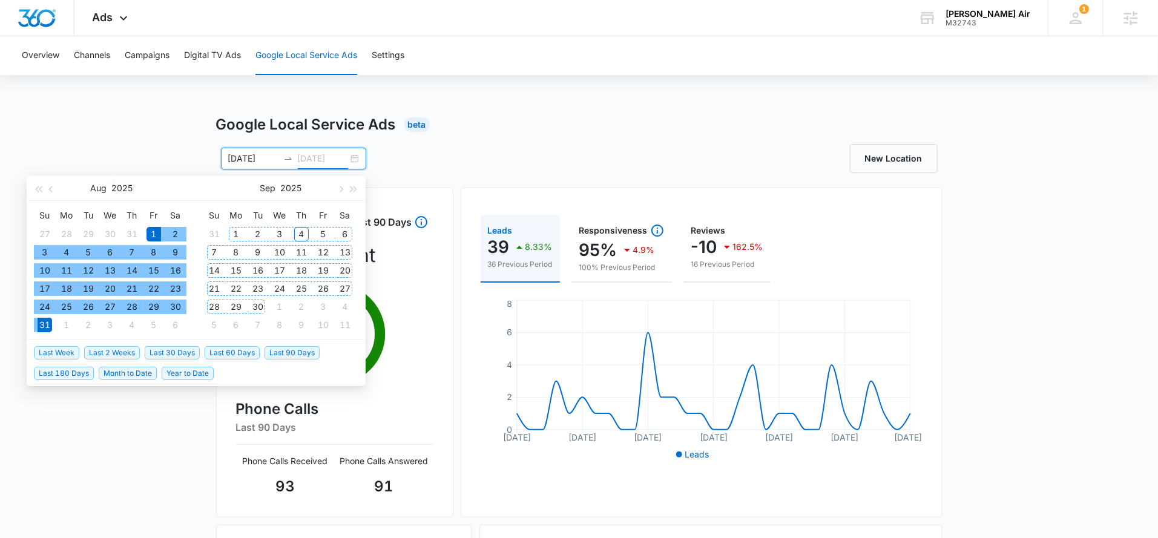
type input "[DATE]"
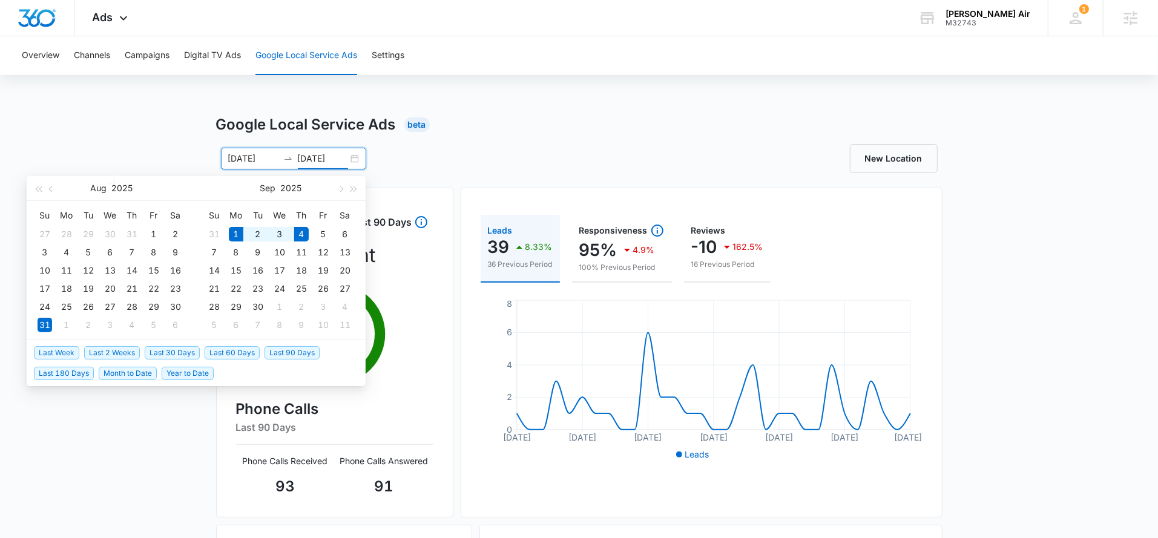
click at [128, 379] on span "Month to Date" at bounding box center [128, 373] width 58 height 13
type input "[DATE]"
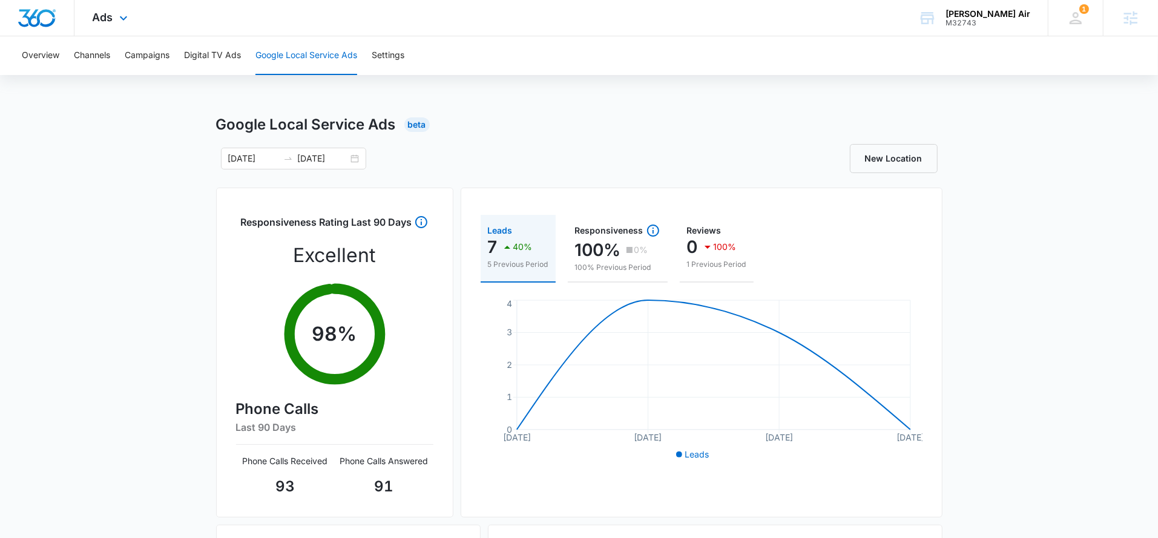
click at [128, 30] on div "Ads Apps Reputation Websites Forms CRM Email Social Payments POS Content Ads In…" at bounding box center [111, 18] width 74 height 36
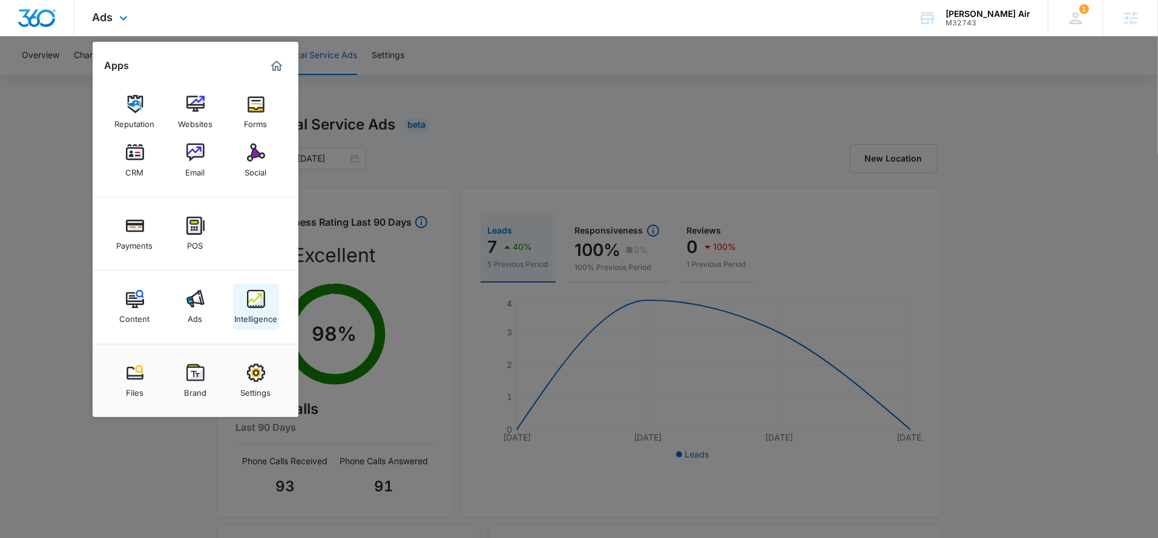
click at [251, 300] on img at bounding box center [256, 299] width 18 height 18
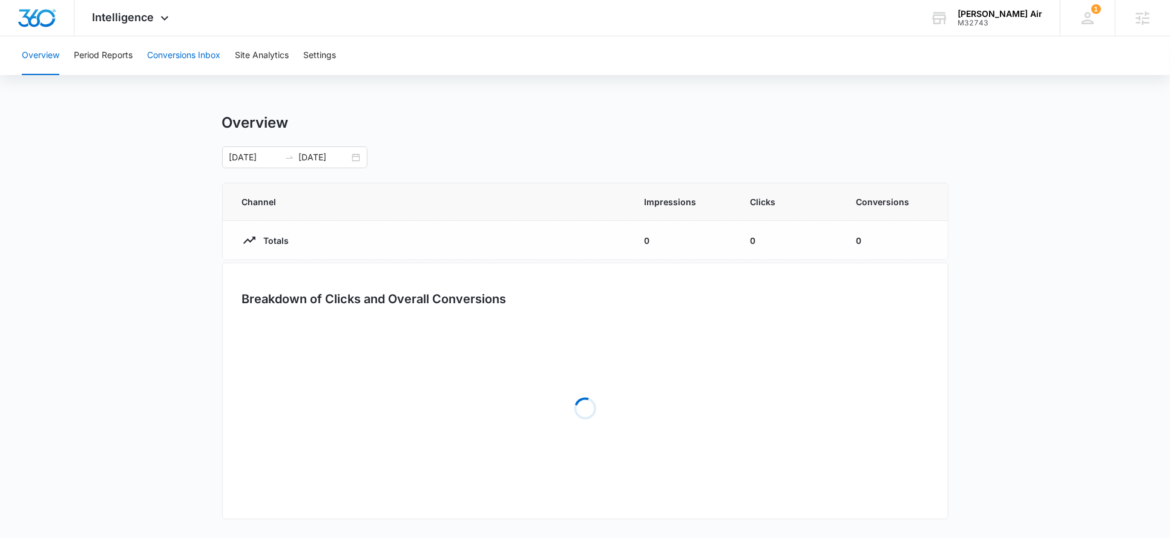
click at [176, 67] on button "Conversions Inbox" at bounding box center [183, 55] width 73 height 39
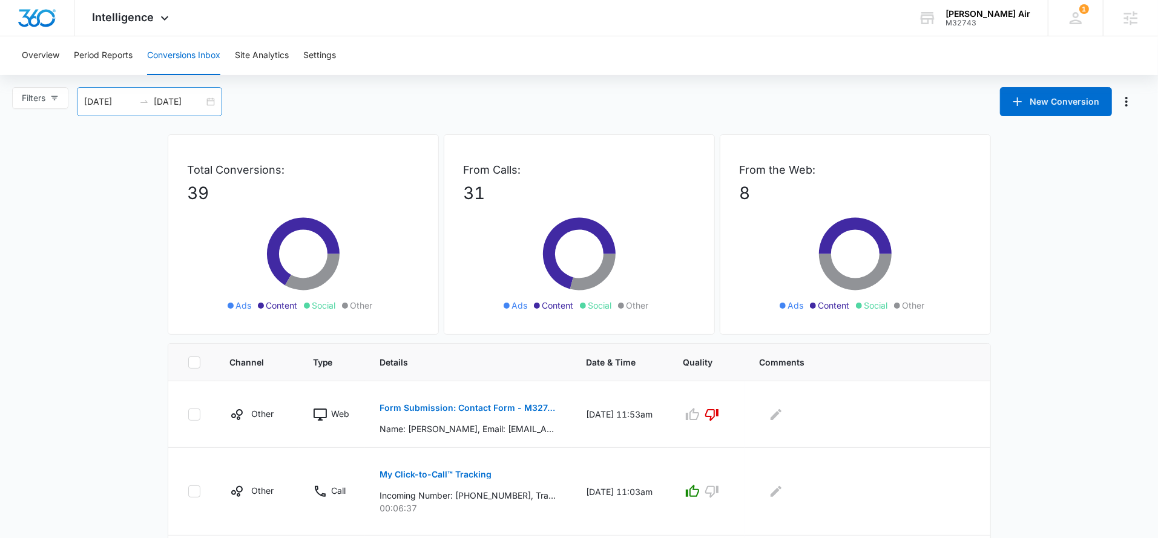
click at [105, 100] on input "08/05/2025" at bounding box center [109, 101] width 50 height 13
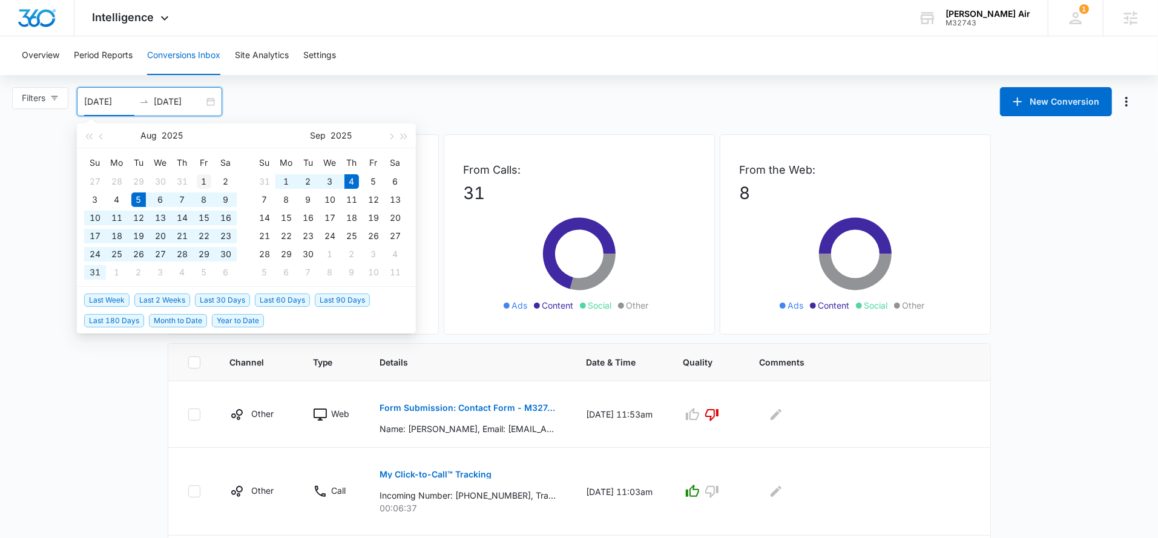
type input "08/01/2025"
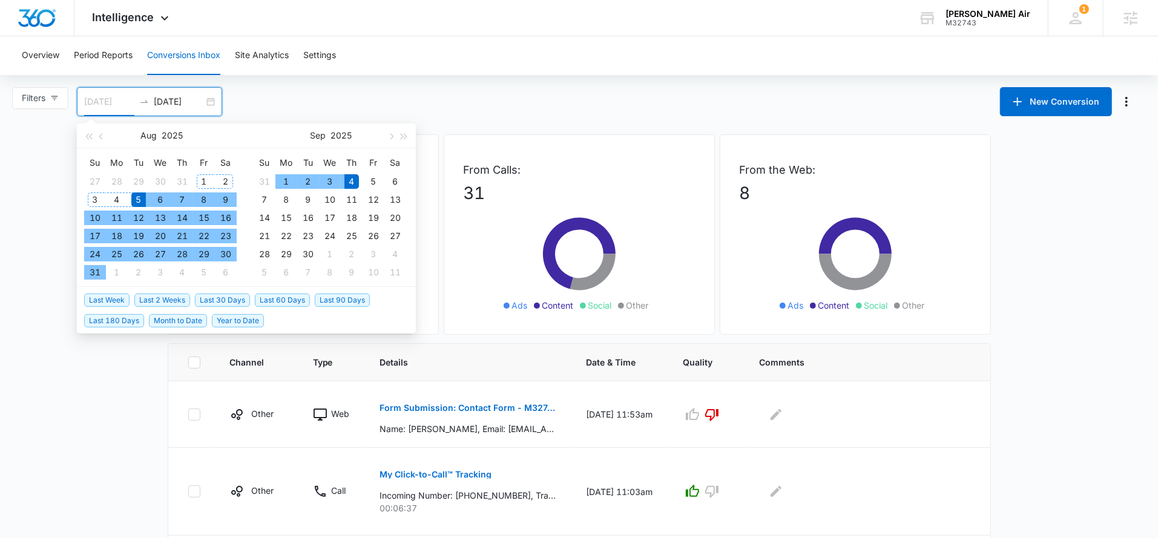
click at [205, 184] on div "1" at bounding box center [204, 181] width 15 height 15
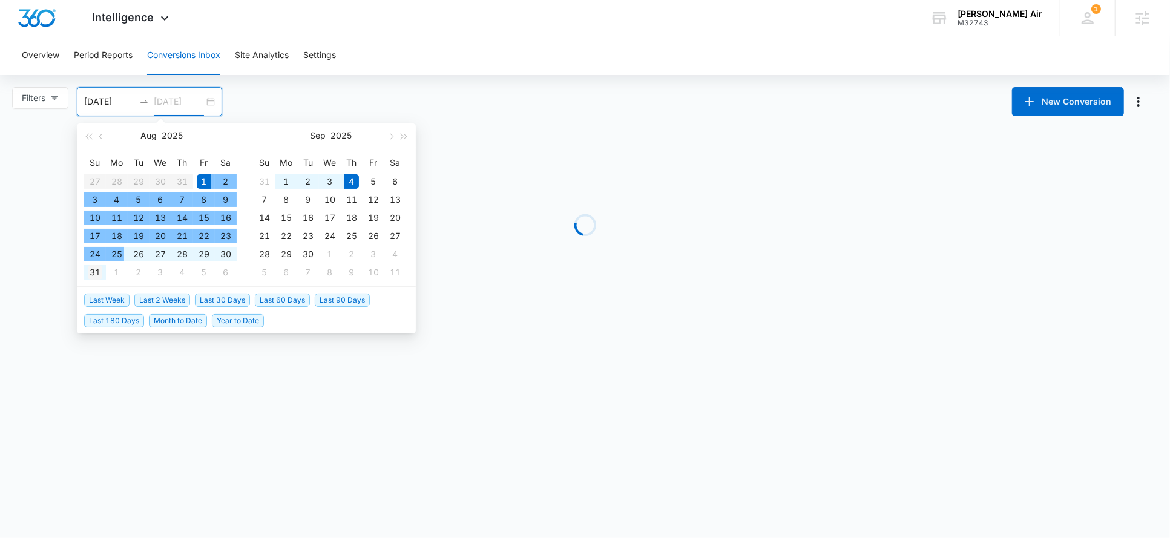
type input "[DATE]"
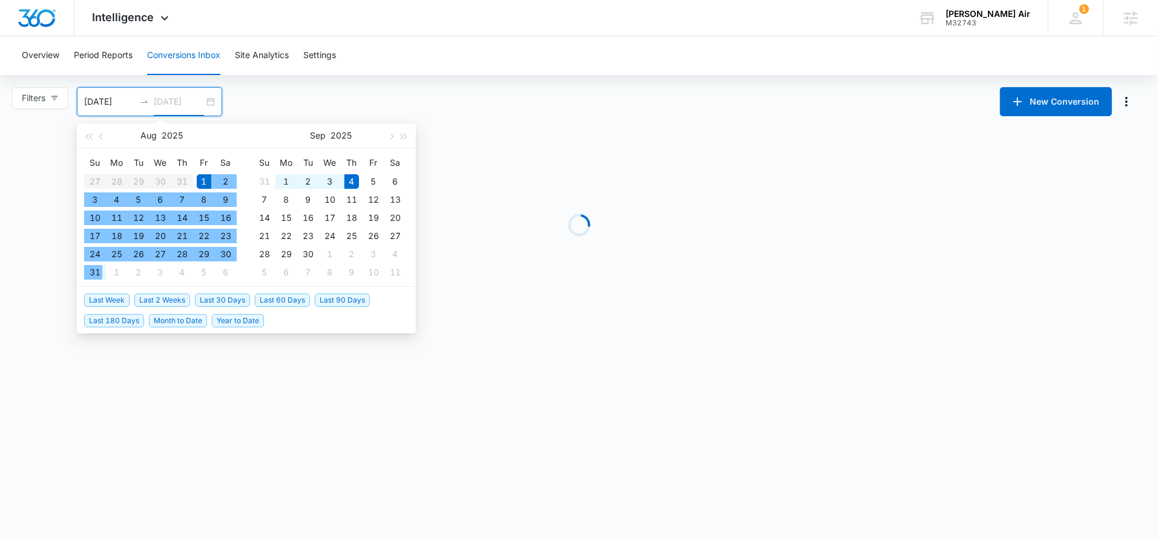
click at [98, 272] on div "31" at bounding box center [95, 272] width 15 height 15
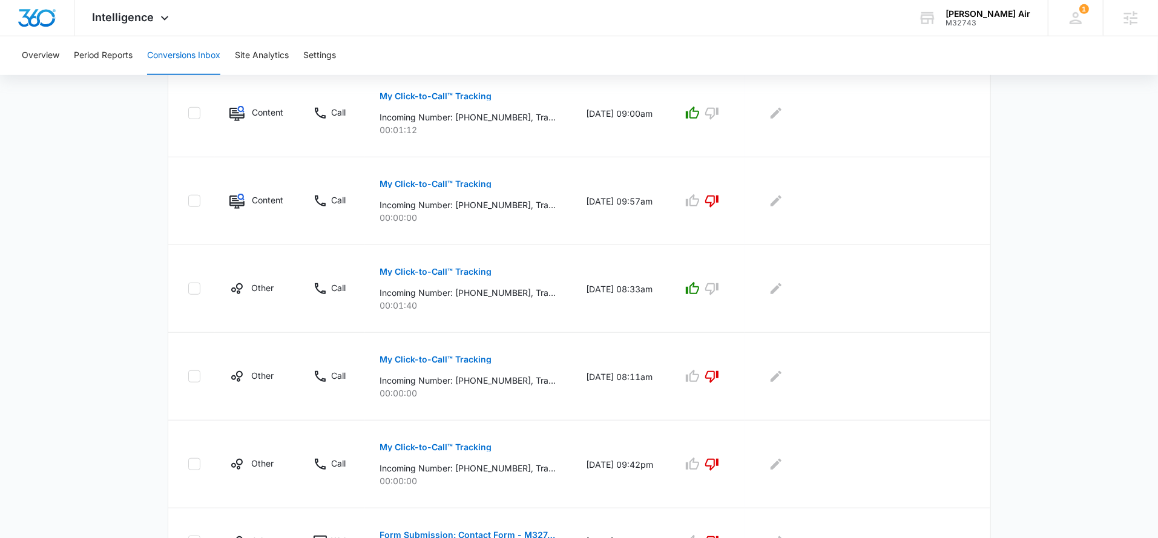
scroll to position [692, 0]
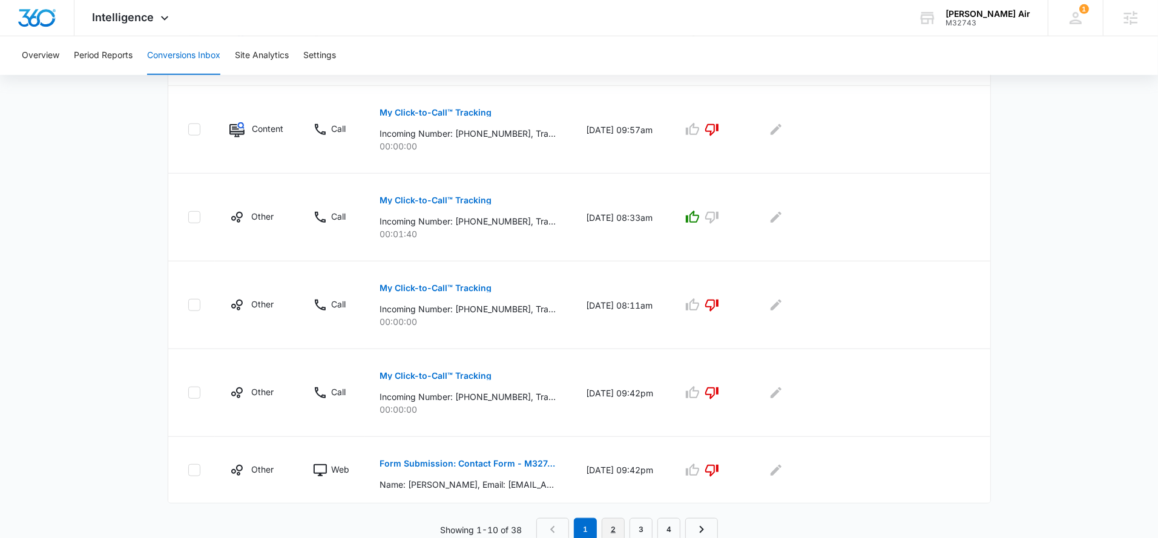
click at [610, 525] on link "2" at bounding box center [613, 529] width 23 height 23
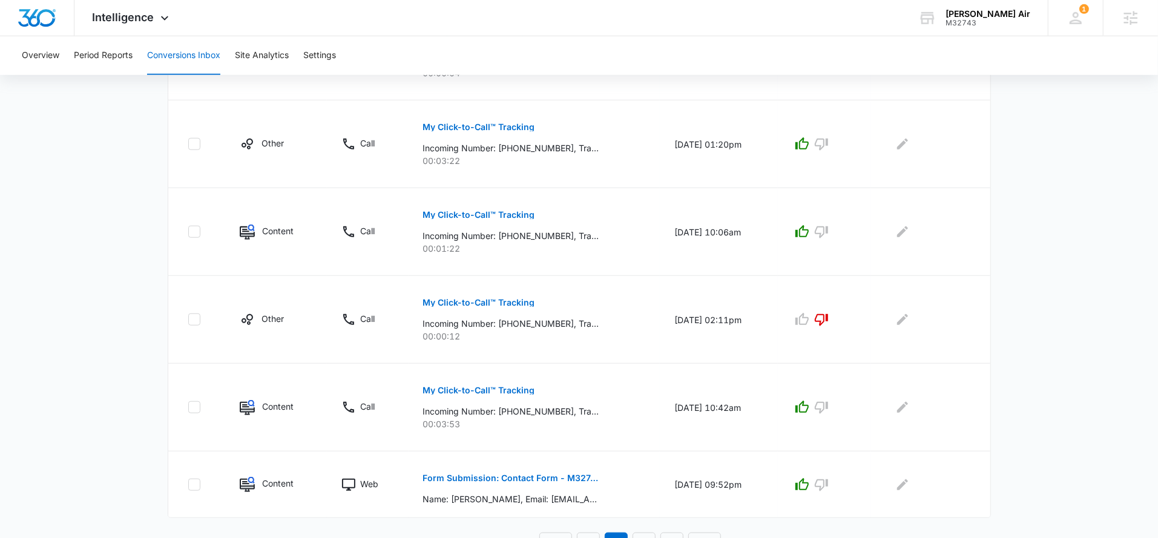
scroll to position [734, 0]
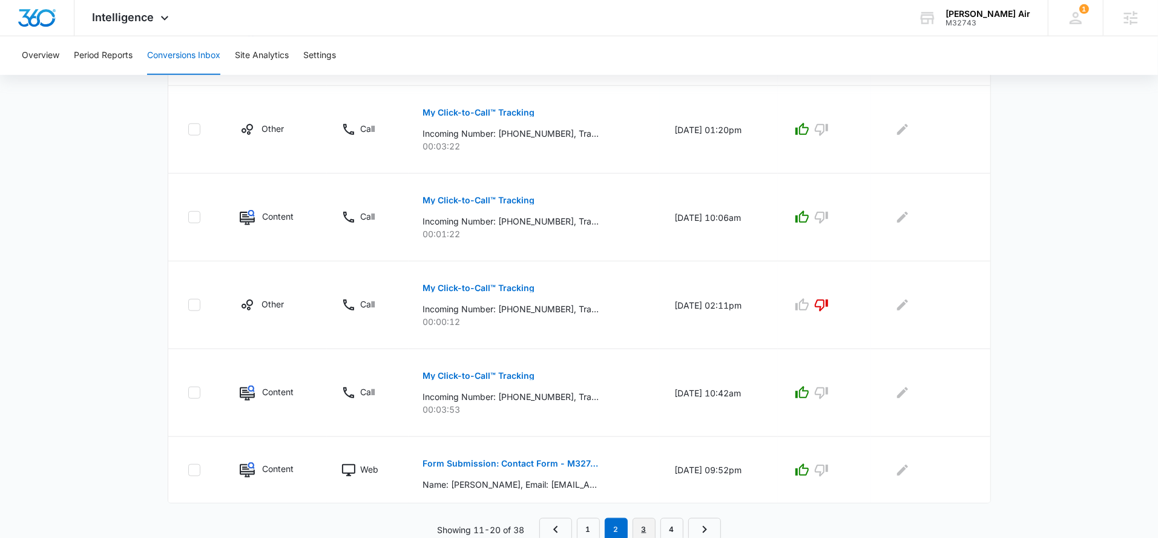
click at [648, 525] on link "3" at bounding box center [643, 529] width 23 height 23
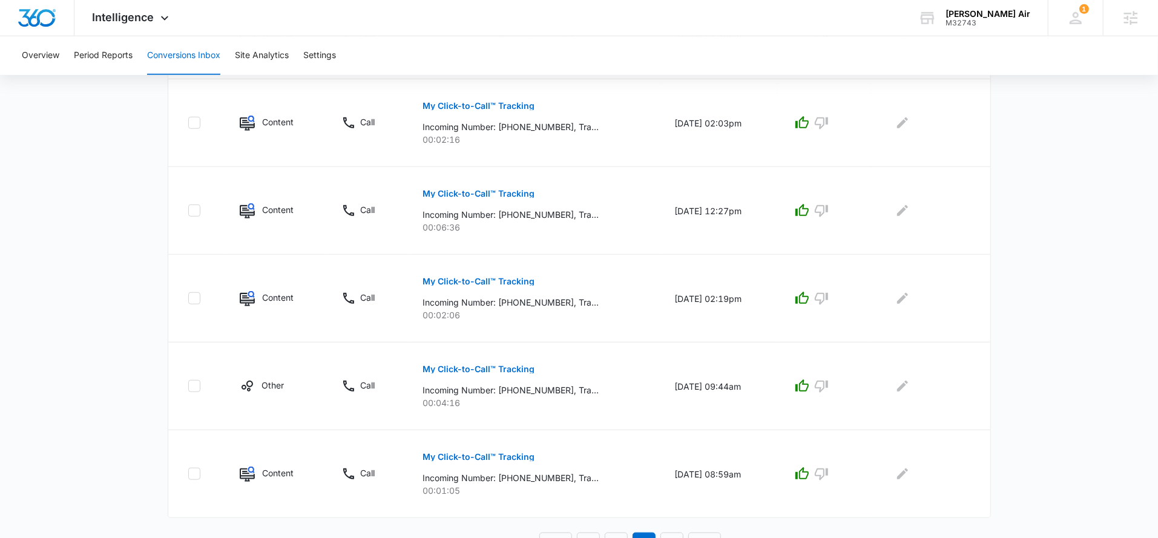
scroll to position [713, 0]
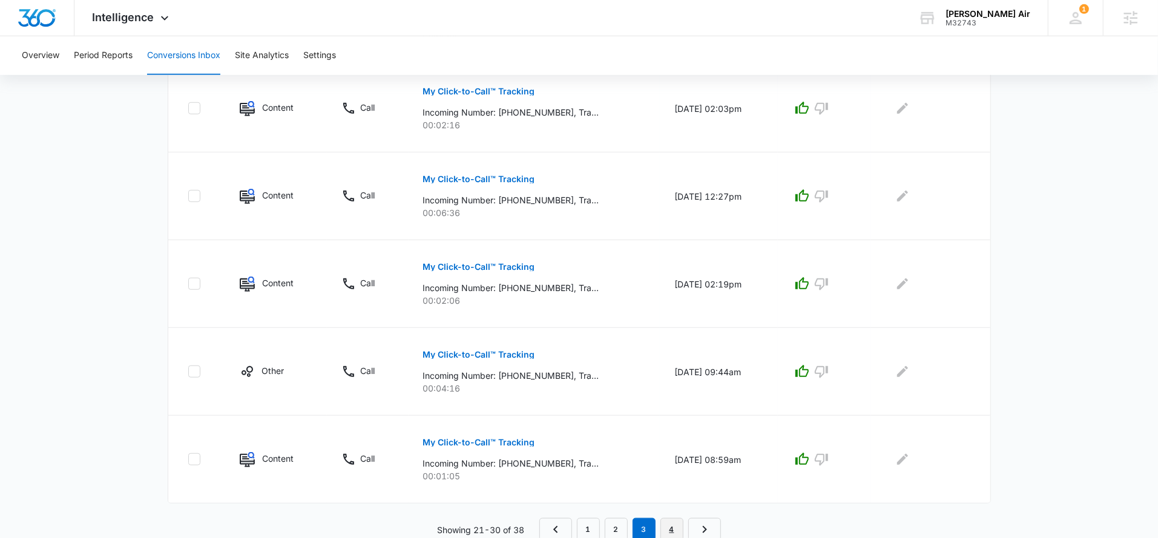
click at [669, 528] on link "4" at bounding box center [671, 529] width 23 height 23
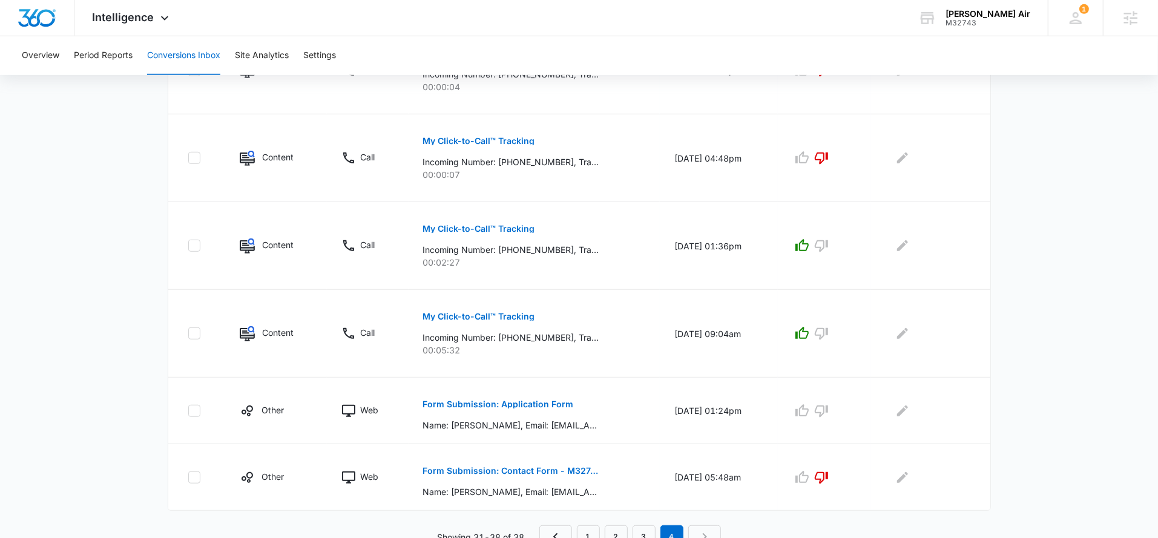
scroll to position [517, 0]
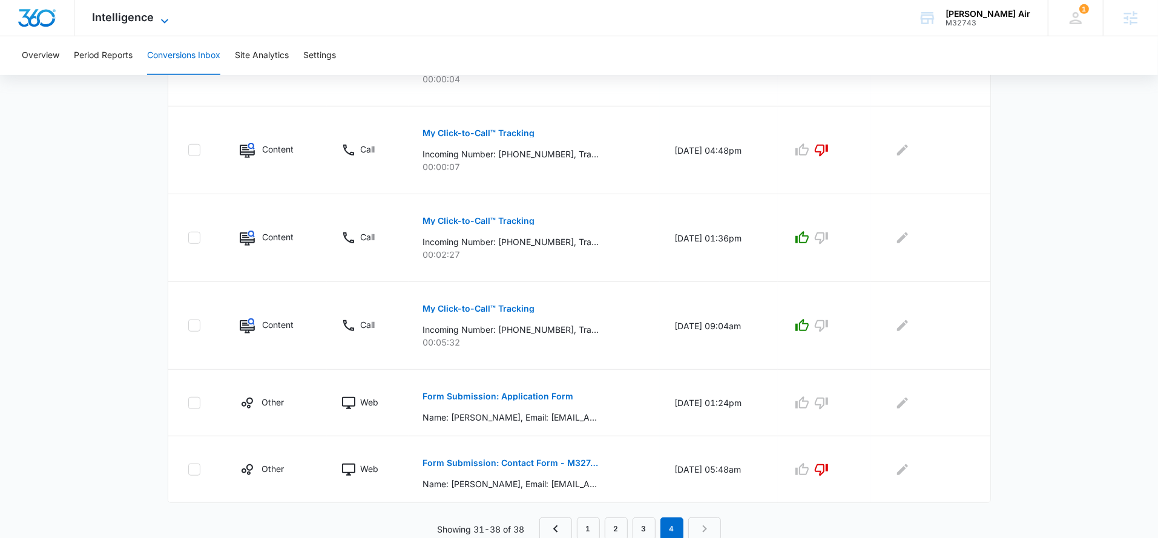
click at [157, 21] on icon at bounding box center [164, 21] width 15 height 15
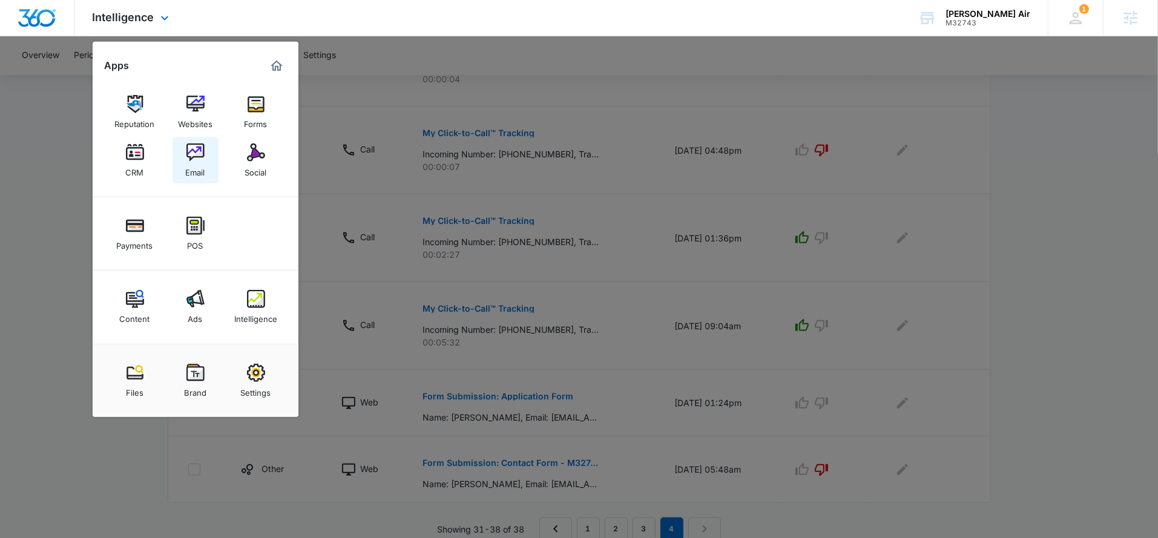
click at [205, 154] on link "Email" at bounding box center [195, 160] width 46 height 46
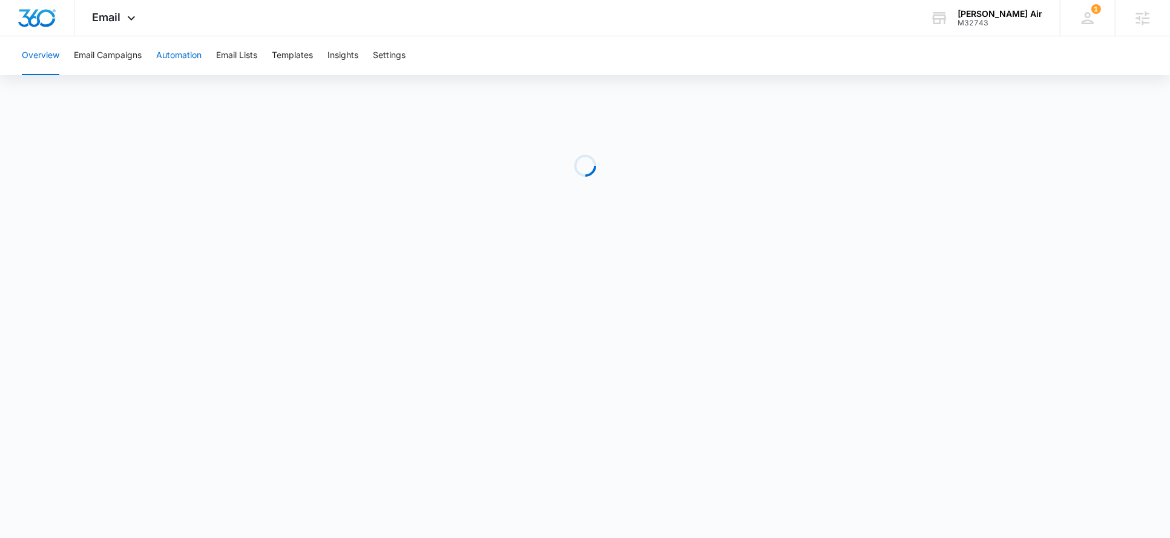
click at [165, 63] on button "Automation" at bounding box center [178, 55] width 45 height 39
click at [121, 22] on div "Email Apps Reputation Websites Forms CRM Email Social Payments POS Content Ads …" at bounding box center [115, 18] width 82 height 36
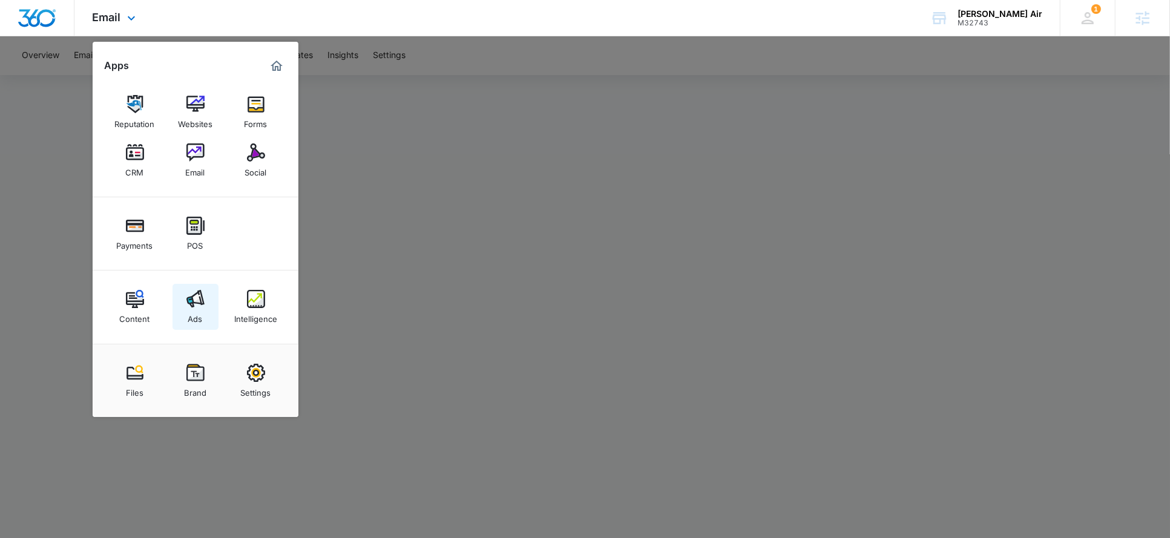
click at [199, 310] on div "Ads" at bounding box center [195, 316] width 15 height 16
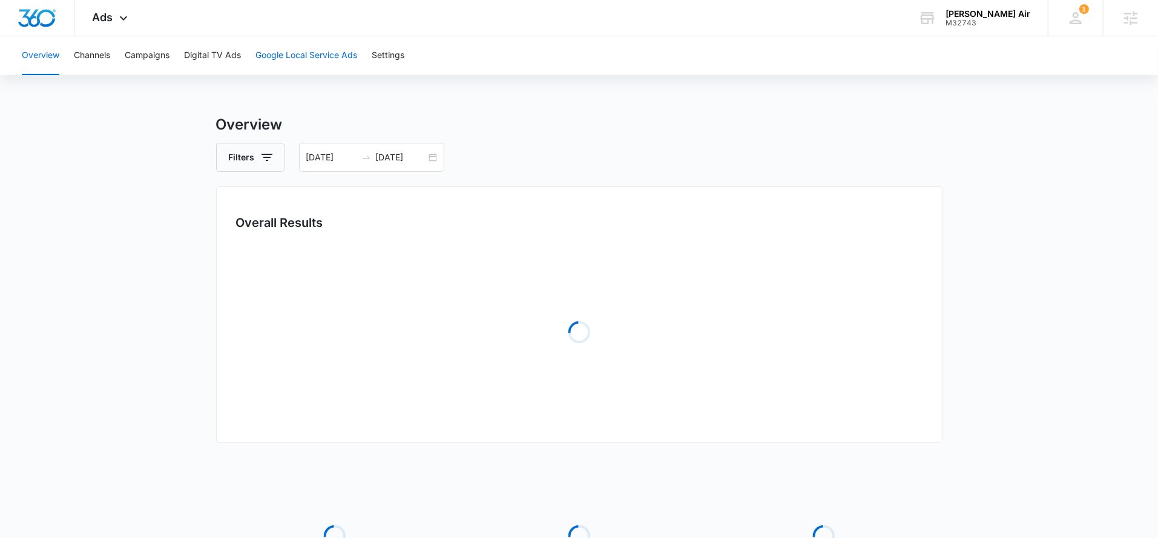
click at [298, 71] on button "Google Local Service Ads" at bounding box center [306, 55] width 102 height 39
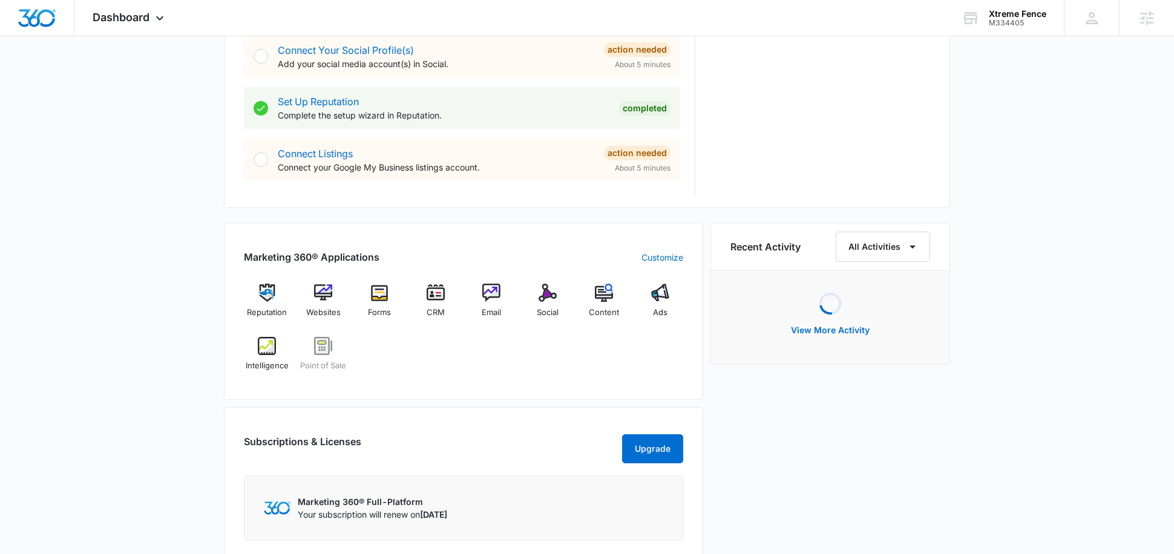
scroll to position [570, 0]
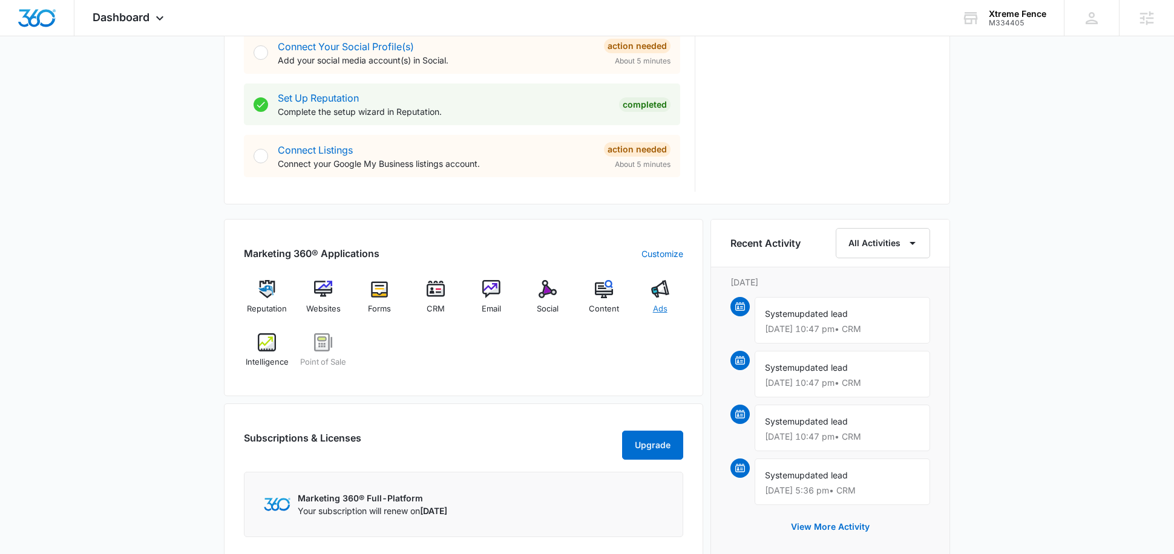
click at [663, 288] on img at bounding box center [660, 289] width 18 height 18
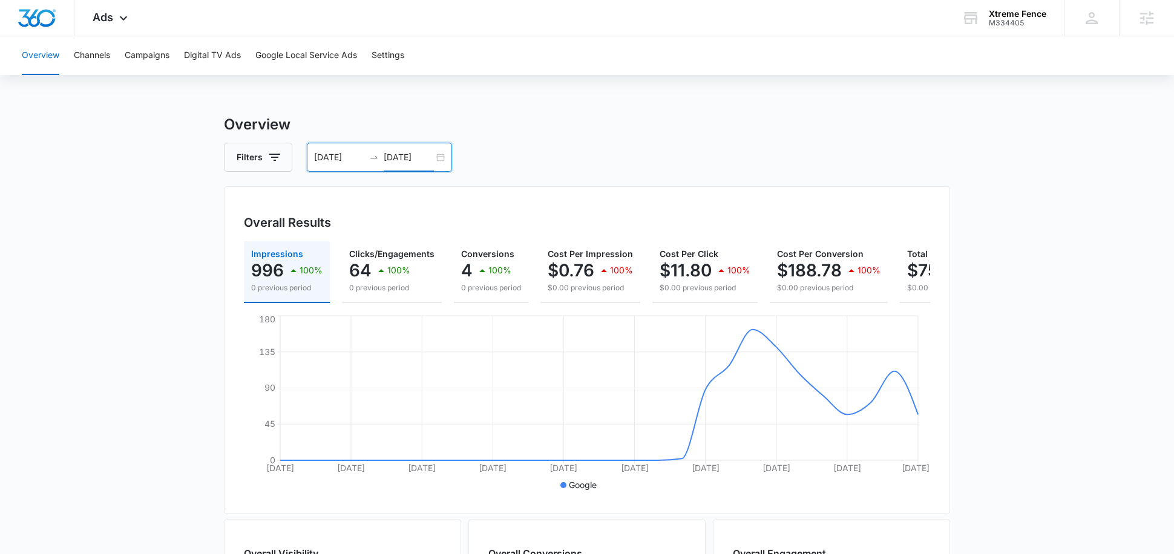
click at [393, 156] on input "08/28/2025" at bounding box center [409, 157] width 50 height 13
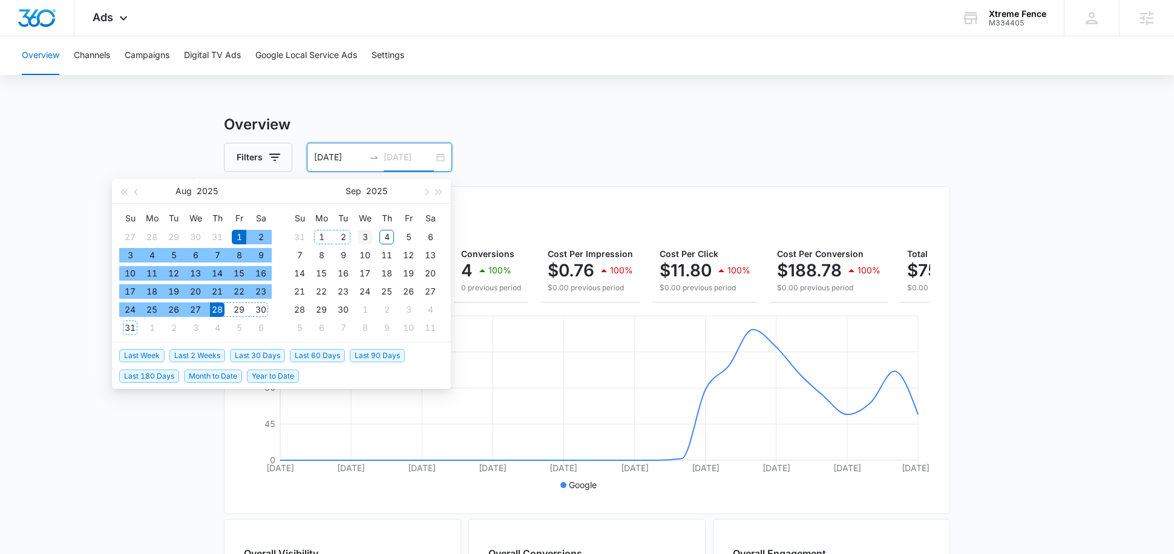
type input "[DATE]"
click at [364, 237] on div "3" at bounding box center [365, 237] width 15 height 15
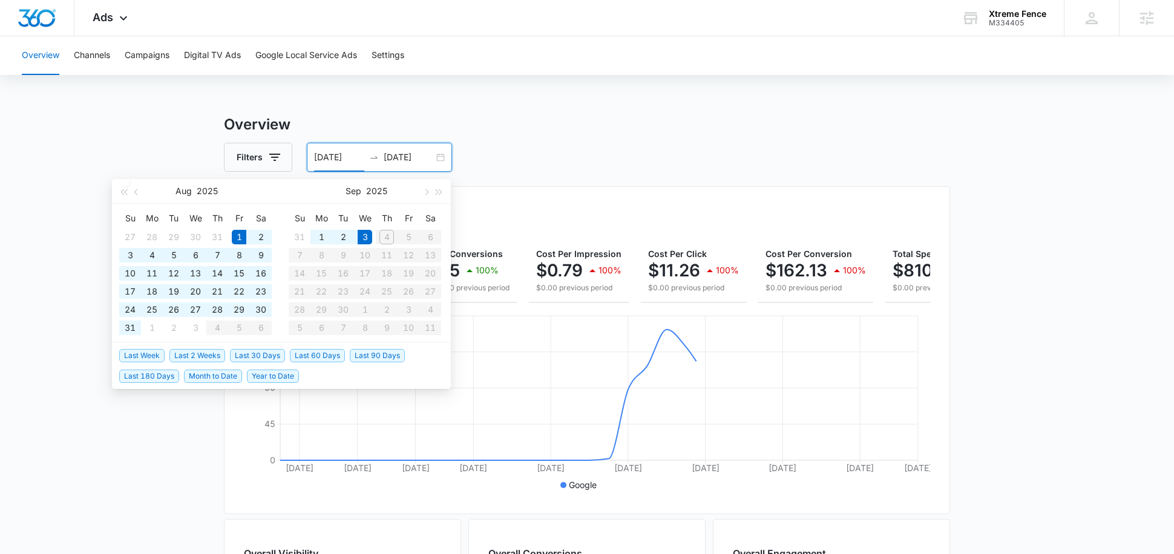
click at [514, 82] on div "Overview Channels Campaigns Digital TV Ads Google Local Service Ads Settings Ov…" at bounding box center [587, 509] width 1174 height 947
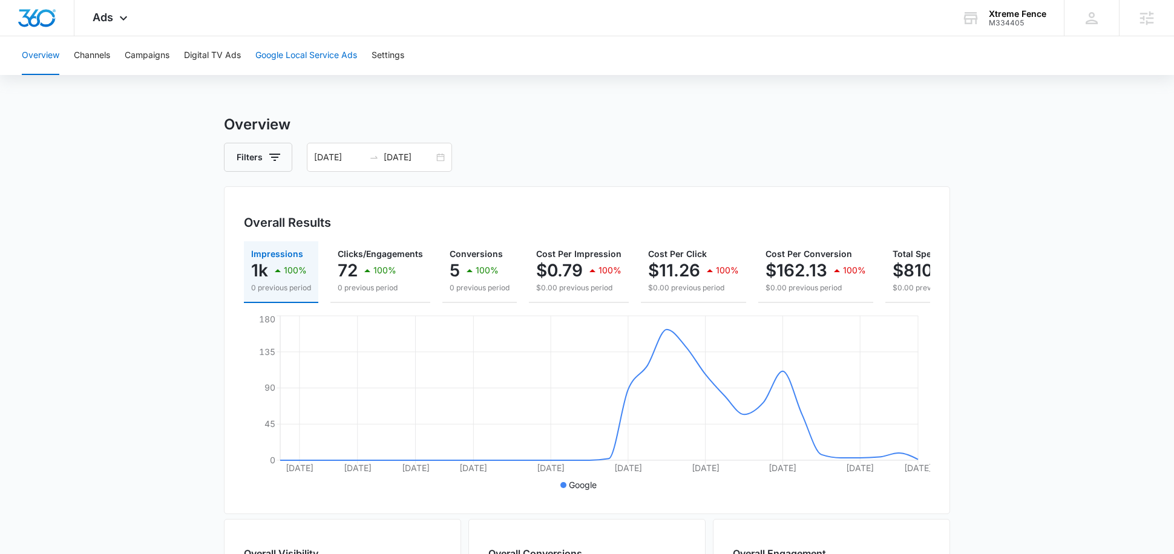
click at [326, 53] on button "Google Local Service Ads" at bounding box center [306, 55] width 102 height 39
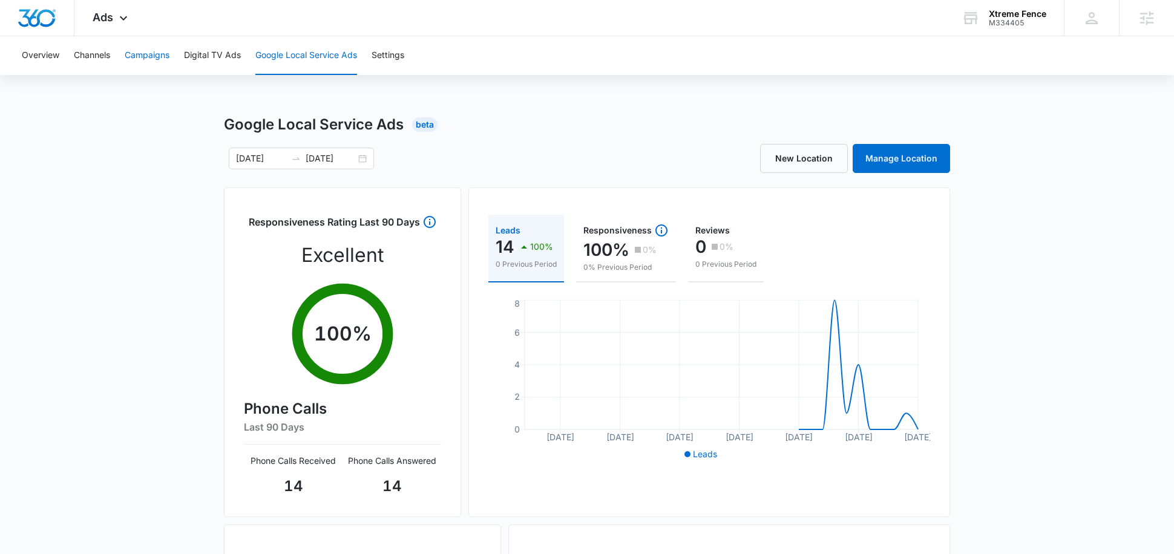
click at [157, 65] on button "Campaigns" at bounding box center [147, 55] width 45 height 39
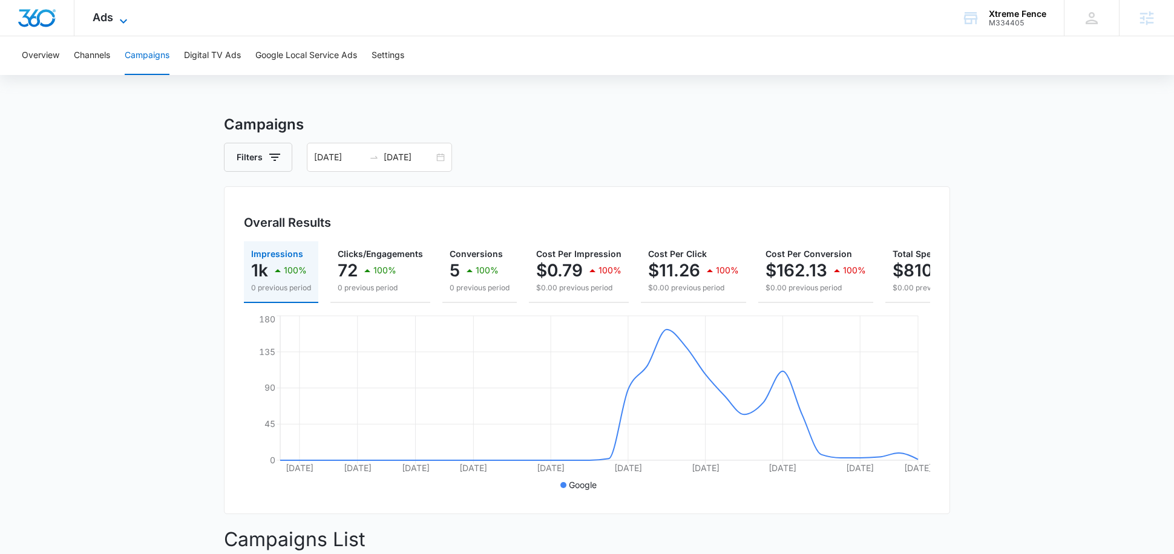
click at [119, 20] on icon at bounding box center [123, 21] width 15 height 15
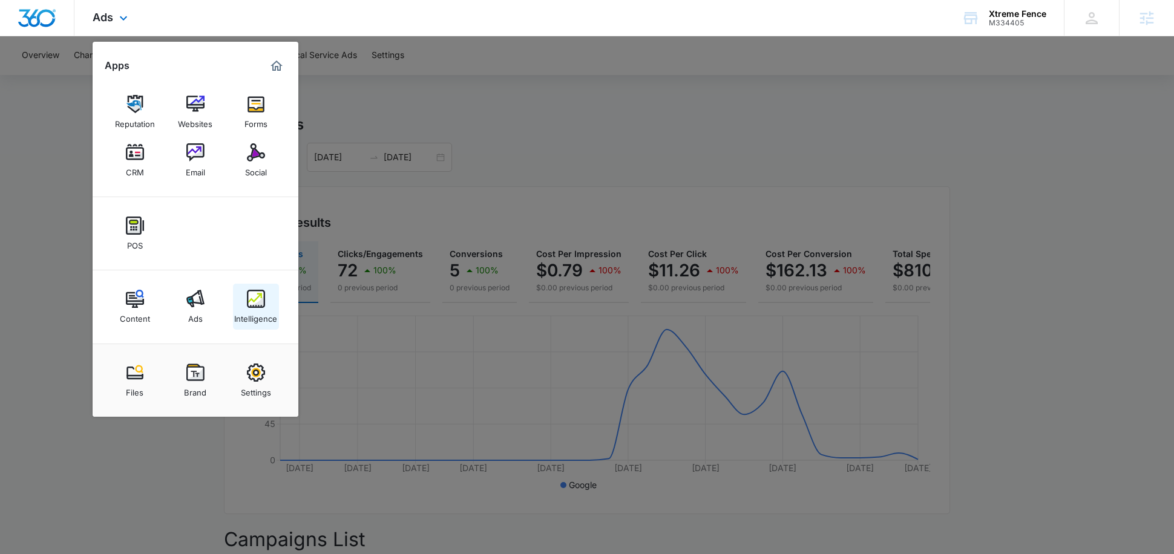
click at [261, 309] on div "Intelligence" at bounding box center [255, 316] width 43 height 16
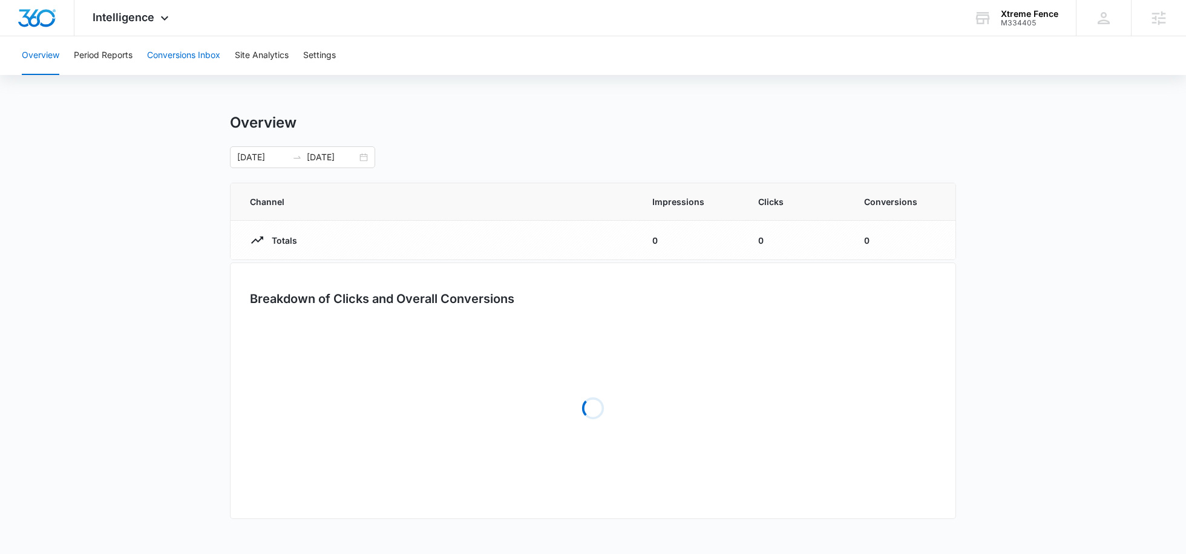
click at [184, 61] on button "Conversions Inbox" at bounding box center [183, 55] width 73 height 39
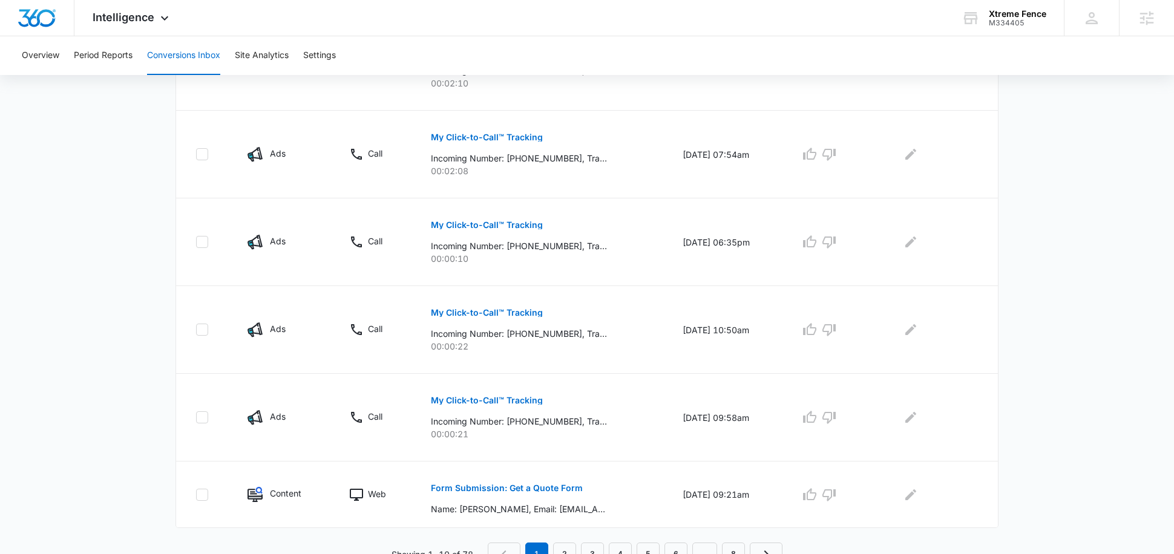
scroll to position [675, 0]
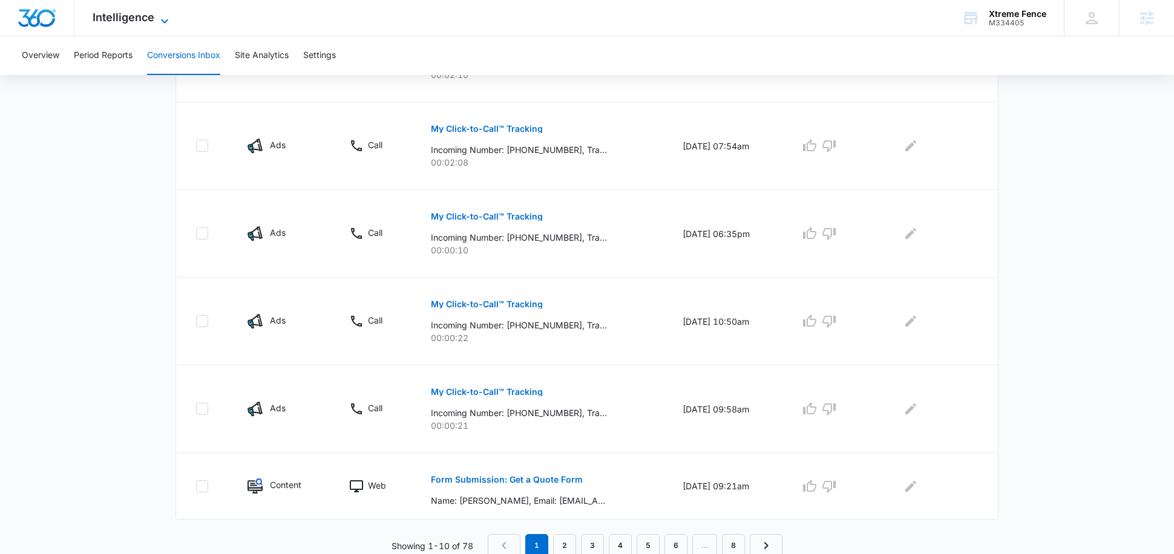
click at [143, 13] on span "Intelligence" at bounding box center [124, 17] width 62 height 13
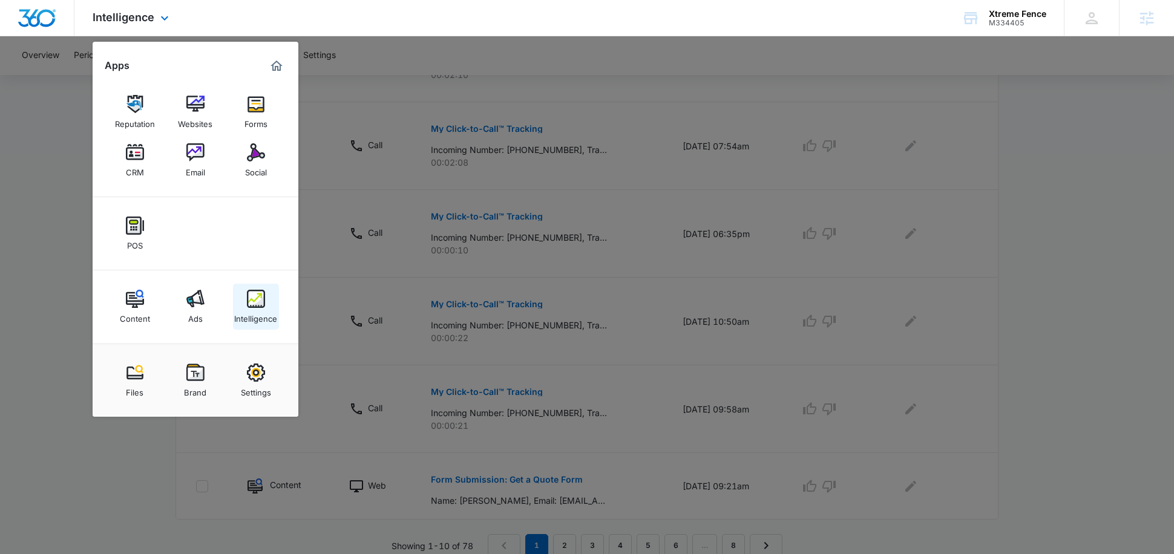
click at [260, 310] on div "Intelligence" at bounding box center [255, 316] width 43 height 16
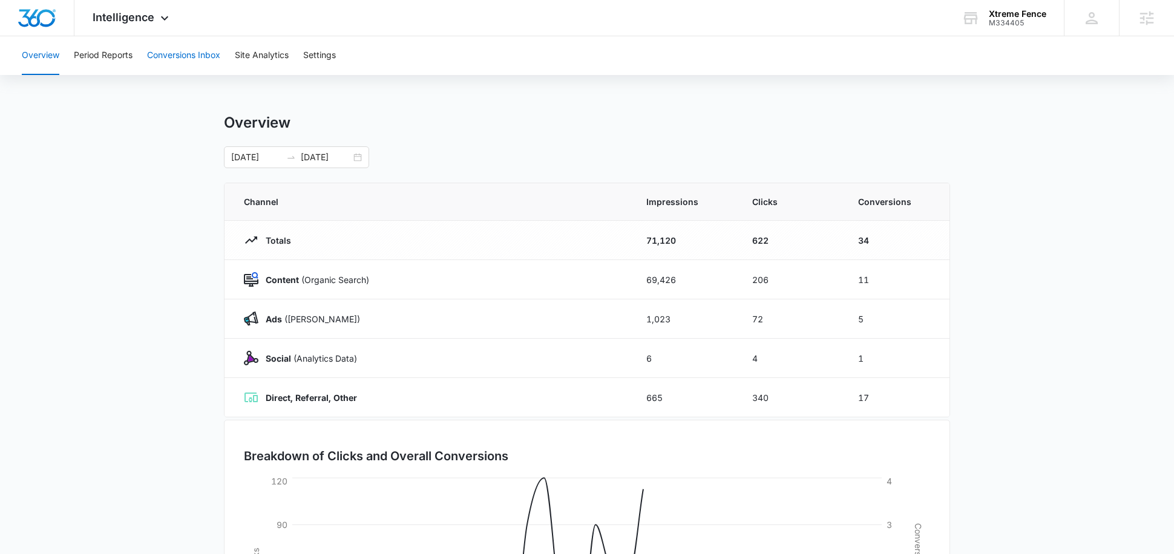
click at [195, 58] on button "Conversions Inbox" at bounding box center [183, 55] width 73 height 39
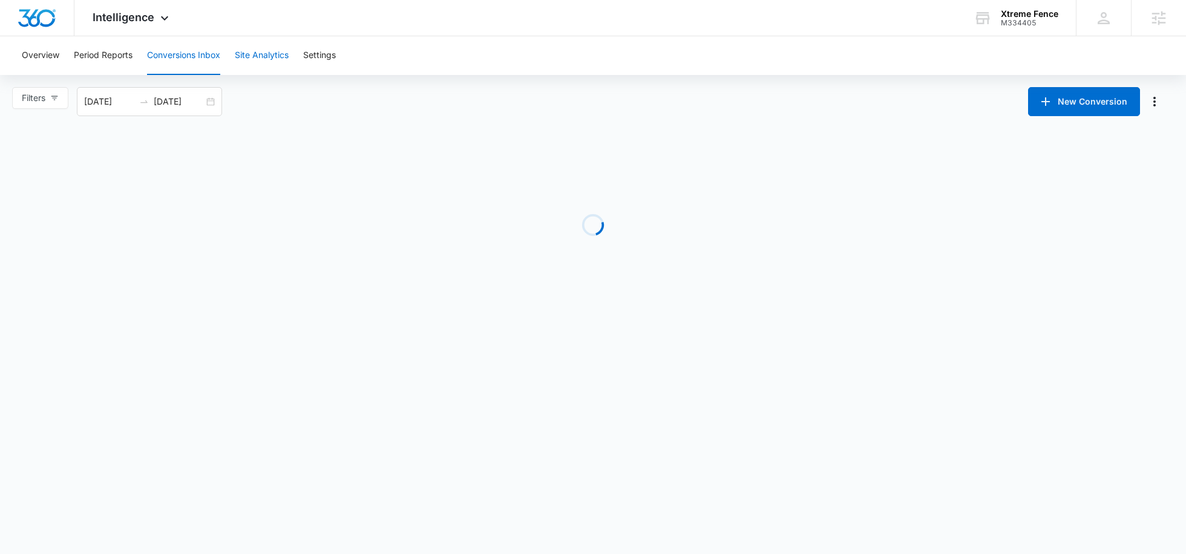
click at [243, 59] on button "Site Analytics" at bounding box center [262, 55] width 54 height 39
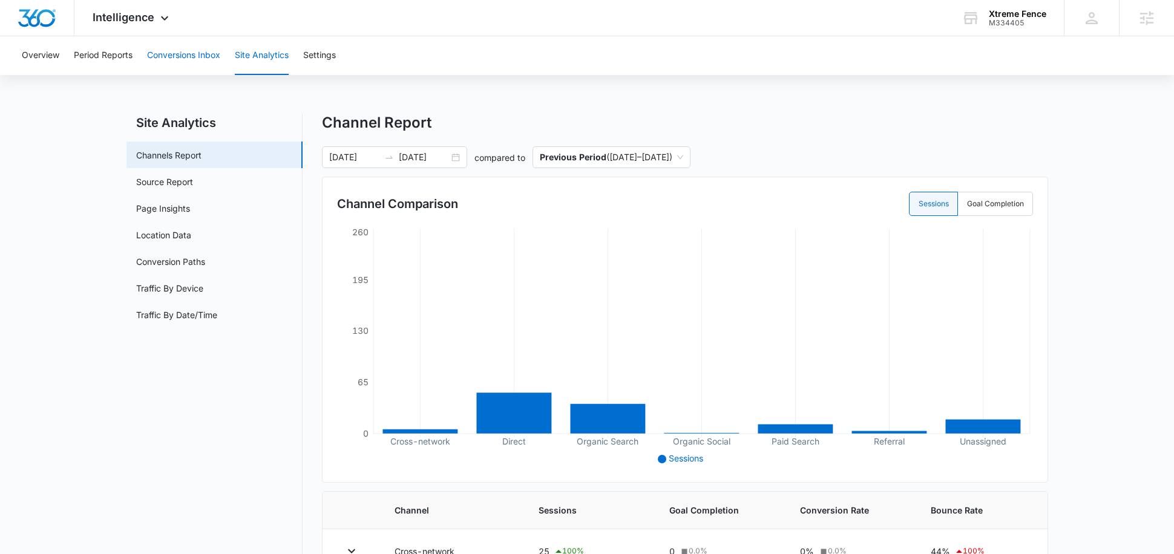
click at [198, 55] on button "Conversions Inbox" at bounding box center [183, 55] width 73 height 39
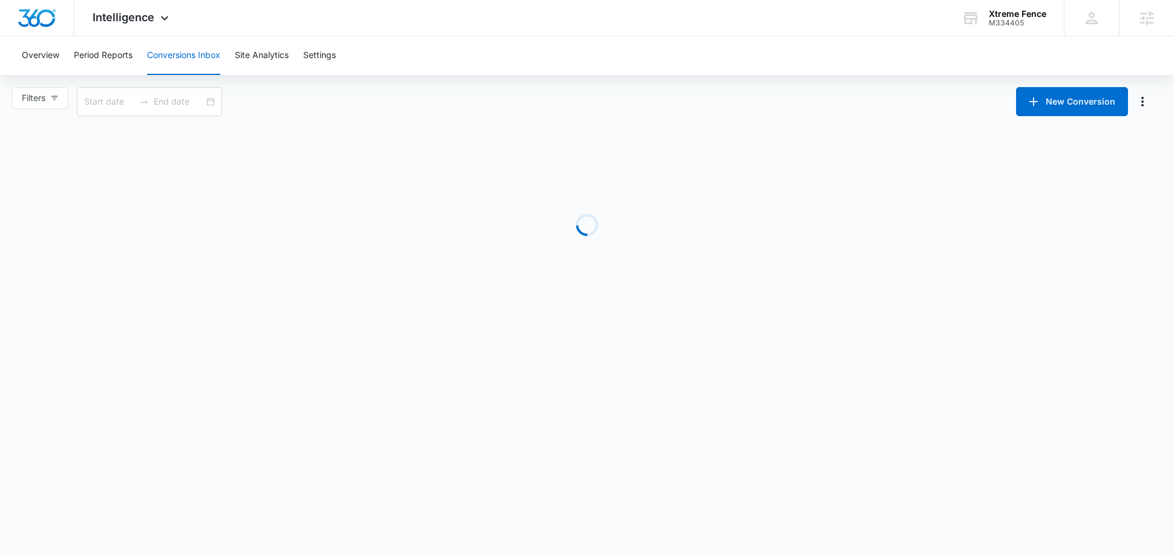
type input "08/05/2025"
type input "[DATE]"
click at [143, 22] on span "Intelligence" at bounding box center [124, 17] width 62 height 13
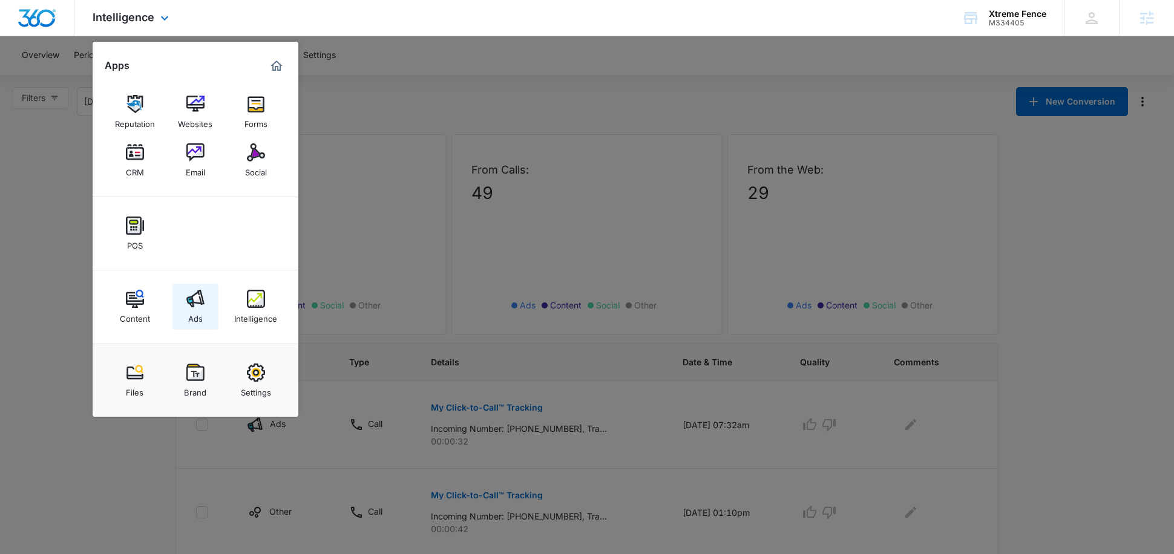
click at [191, 313] on div "Ads" at bounding box center [195, 316] width 15 height 16
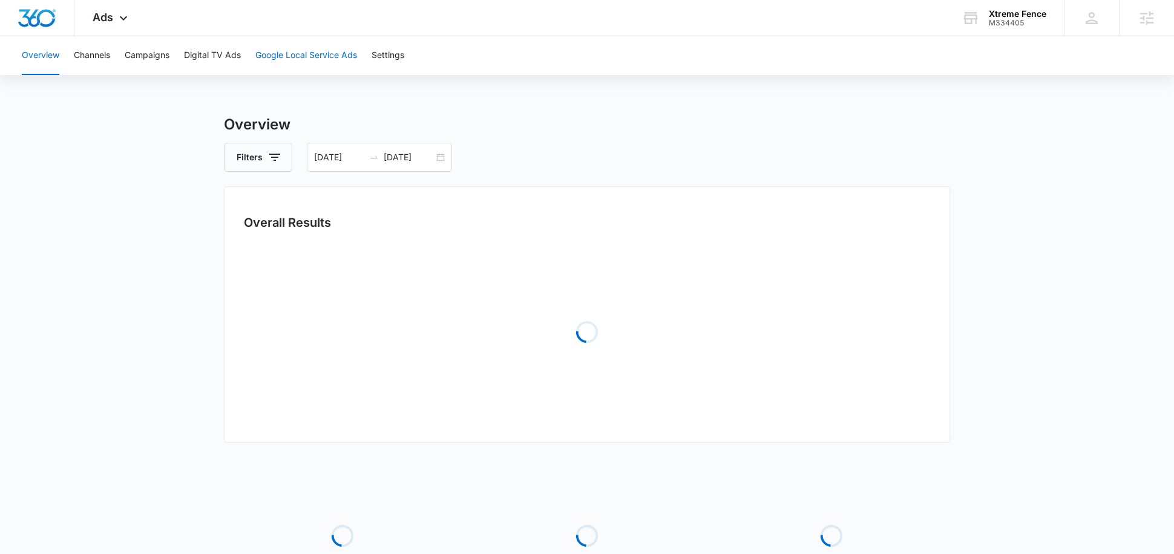
click at [274, 52] on button "Google Local Service Ads" at bounding box center [306, 55] width 102 height 39
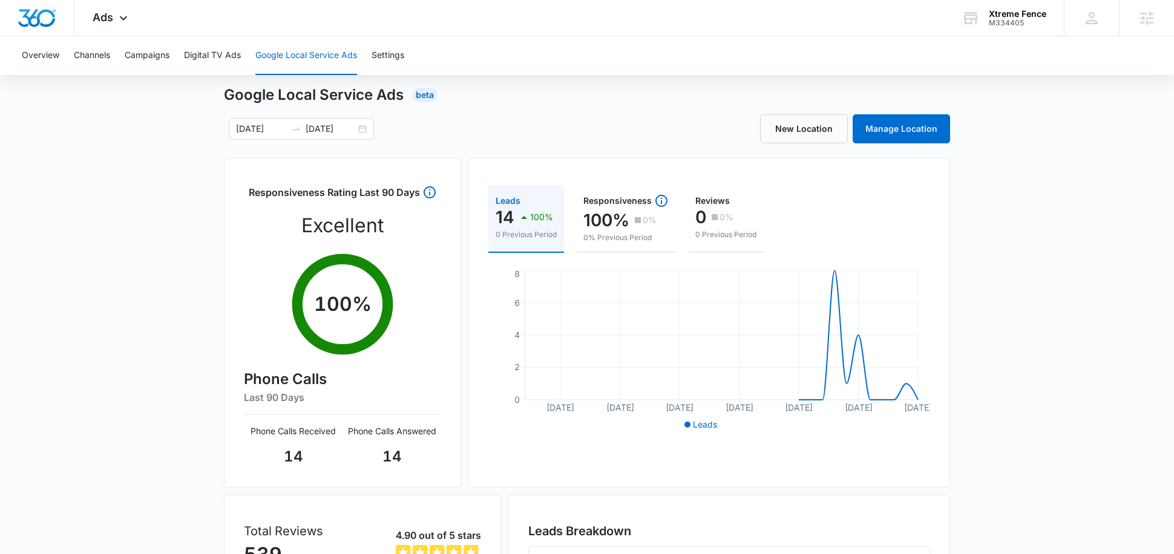
scroll to position [30, 0]
click at [128, 18] on icon at bounding box center [123, 21] width 15 height 15
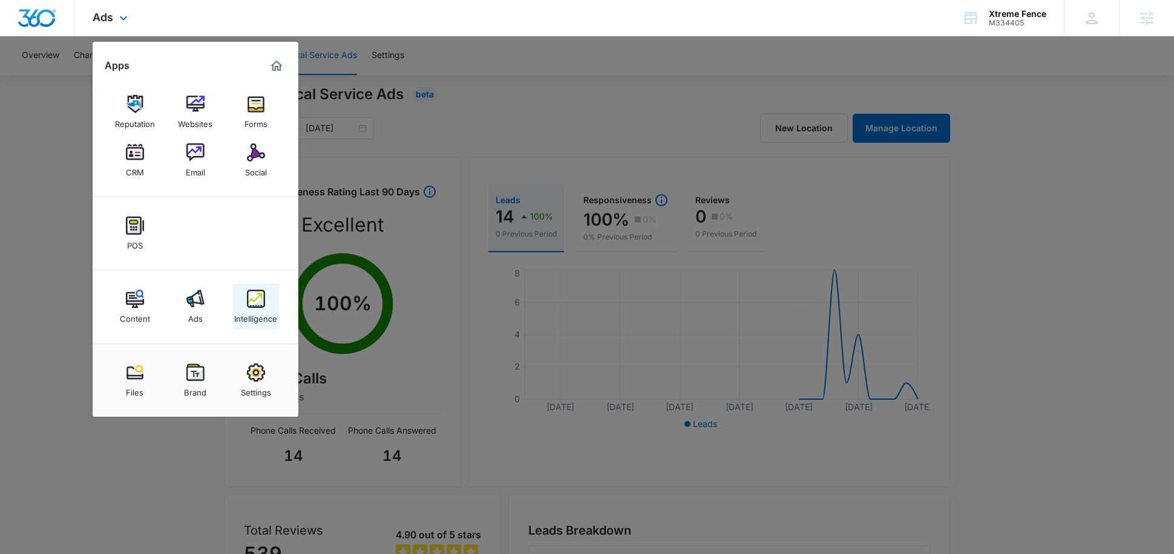
click at [239, 301] on link "Intelligence" at bounding box center [256, 307] width 46 height 46
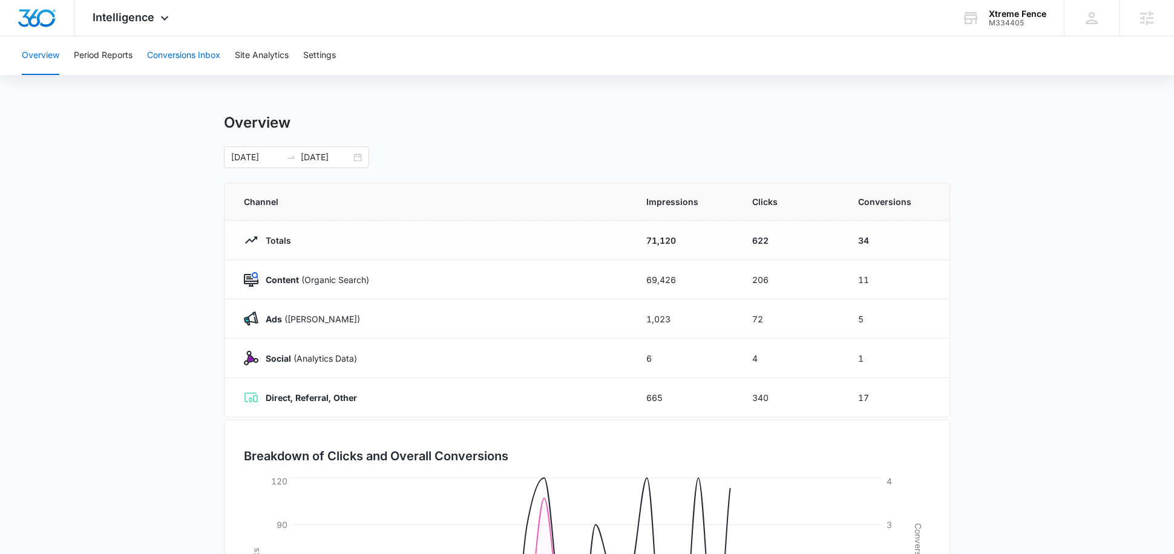
click at [183, 56] on button "Conversions Inbox" at bounding box center [183, 55] width 73 height 39
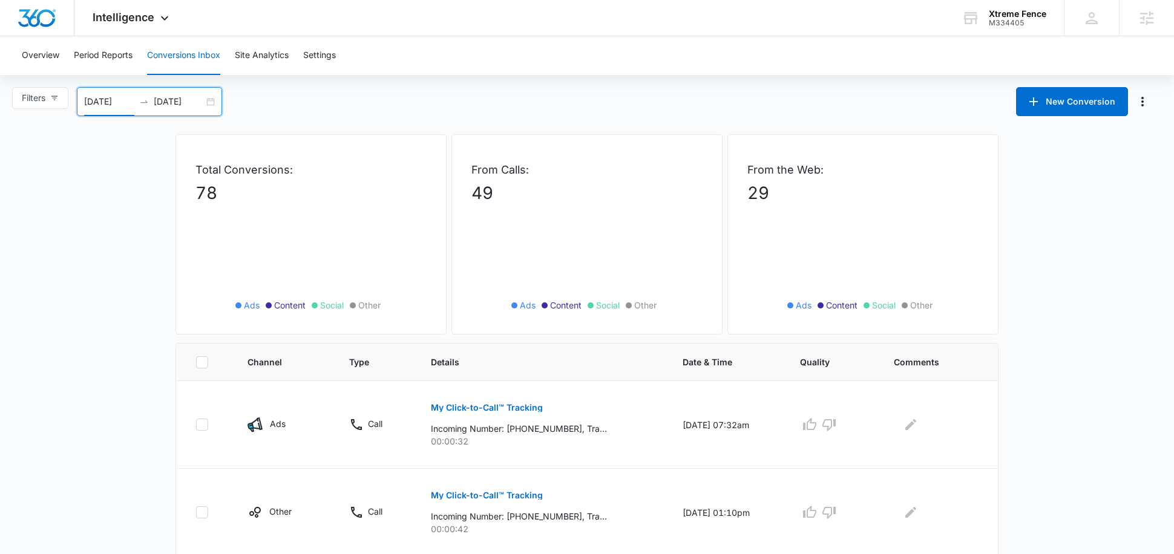
click at [118, 96] on input "08/05/2025" at bounding box center [109, 101] width 50 height 13
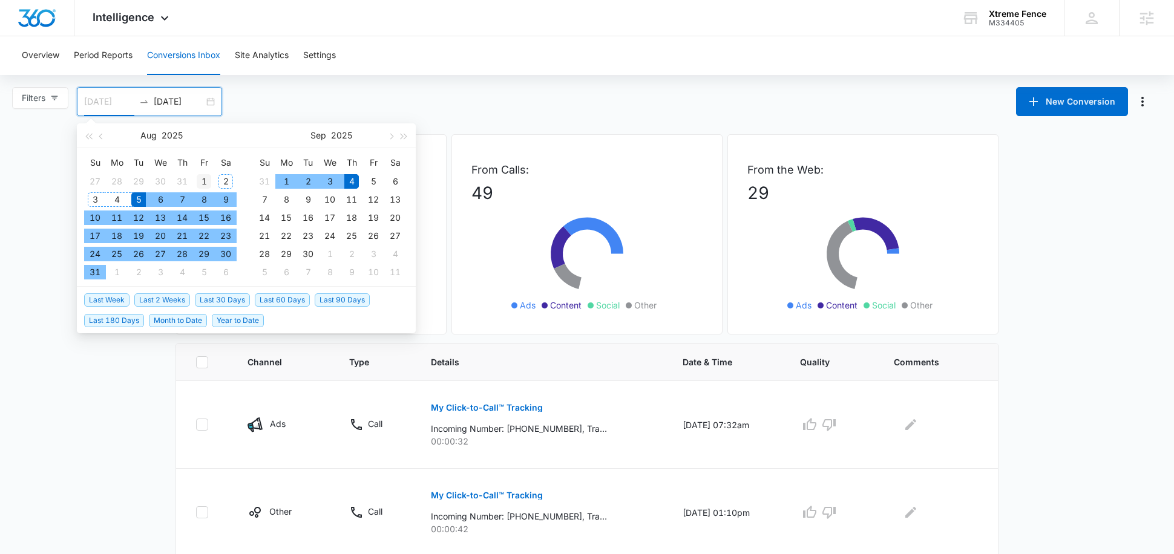
type input "08/01/2025"
click at [209, 175] on div "1" at bounding box center [204, 181] width 15 height 15
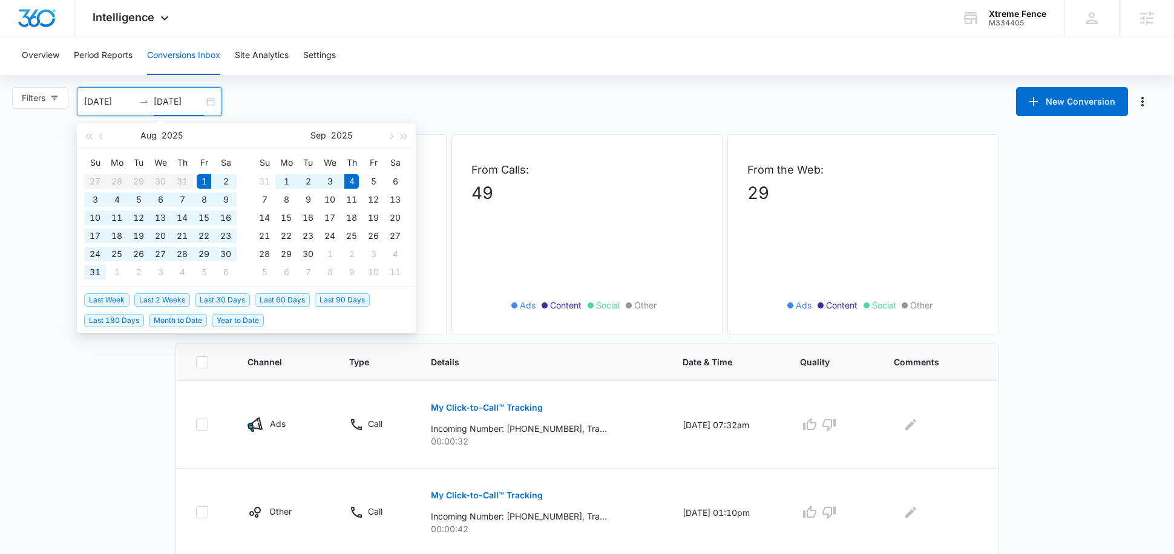
click at [353, 104] on div "Filters 08/01/2025 09/04/2025 New Conversion Aug 2025 Su Mo Tu We Th Fr Sa 27 2…" at bounding box center [587, 101] width 1174 height 29
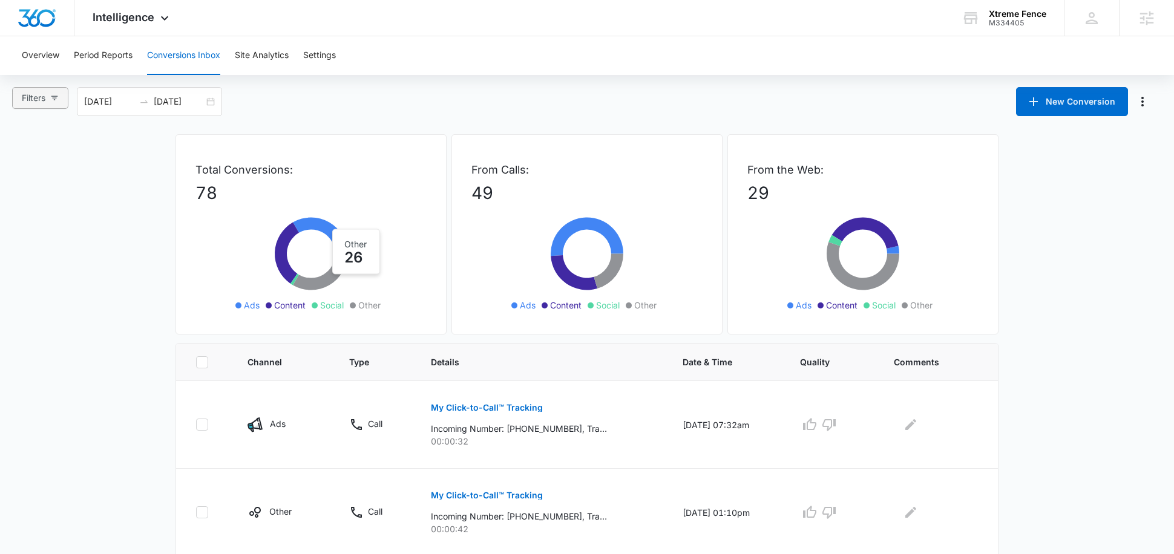
click at [54, 101] on icon "button" at bounding box center [54, 98] width 8 height 8
click at [37, 172] on label "Content" at bounding box center [53, 175] width 68 height 18
click at [28, 176] on input "Content" at bounding box center [24, 181] width 10 height 10
radio input "true"
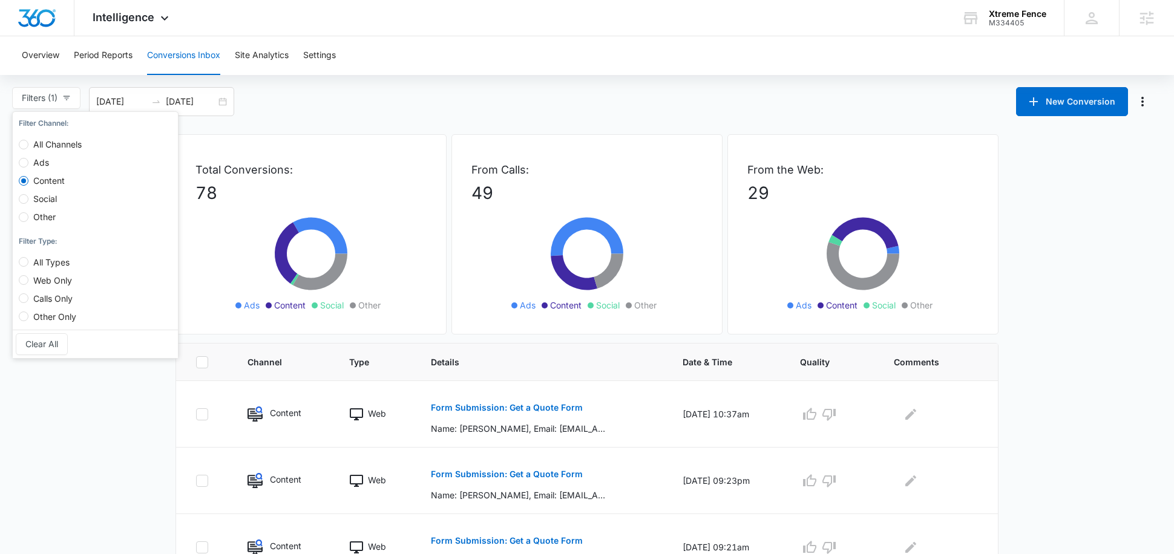
click at [38, 197] on span "Social" at bounding box center [44, 199] width 33 height 10
click at [28, 197] on input "Social" at bounding box center [24, 199] width 10 height 10
radio input "true"
radio input "false"
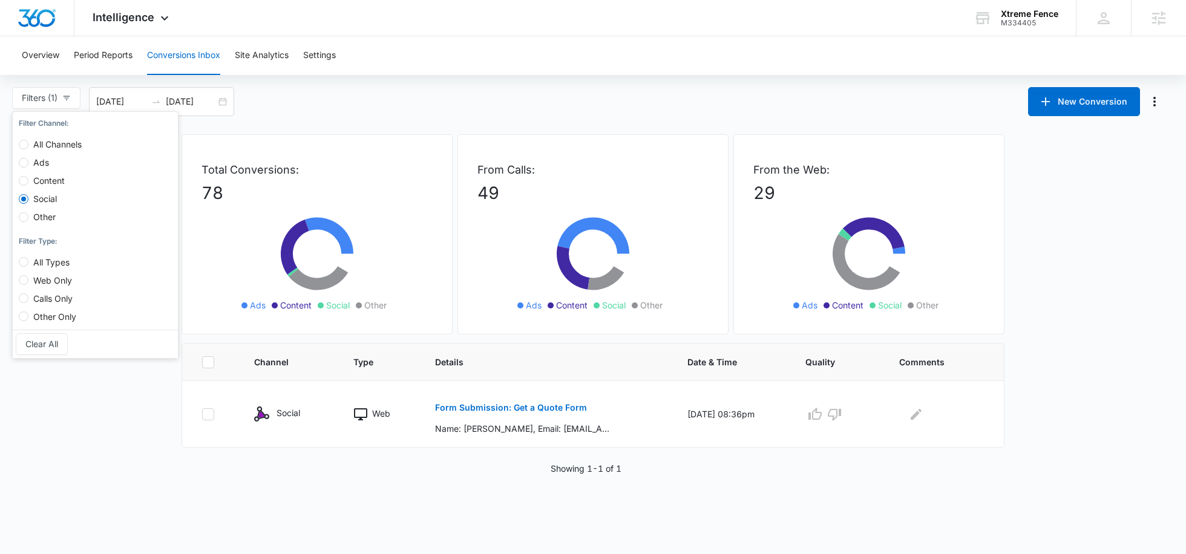
click at [47, 218] on span "Other" at bounding box center [44, 217] width 32 height 10
click at [28, 218] on input "Other" at bounding box center [24, 217] width 10 height 10
radio input "true"
radio input "false"
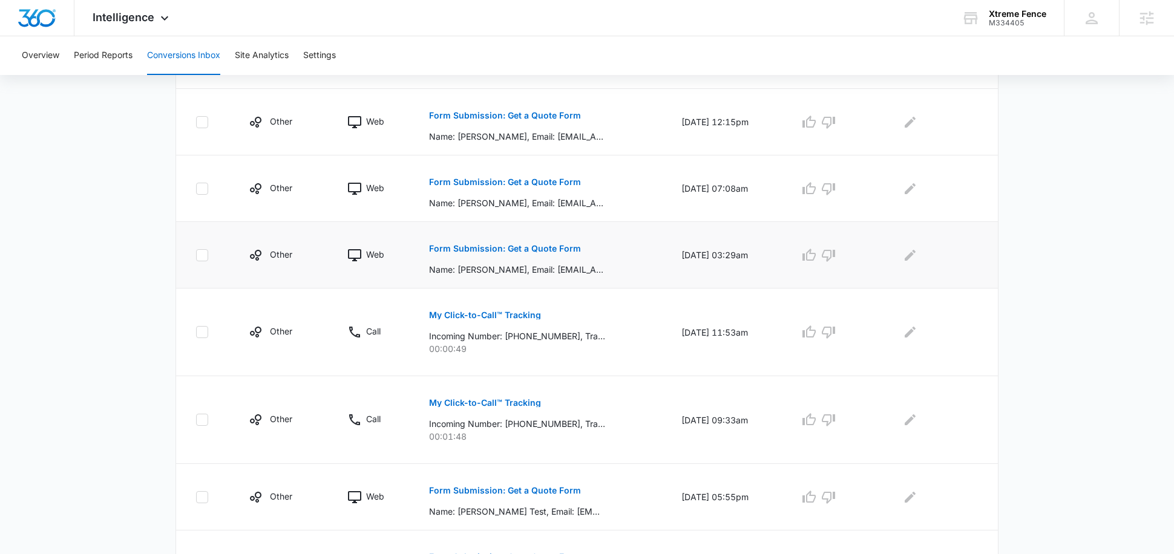
scroll to position [188, 0]
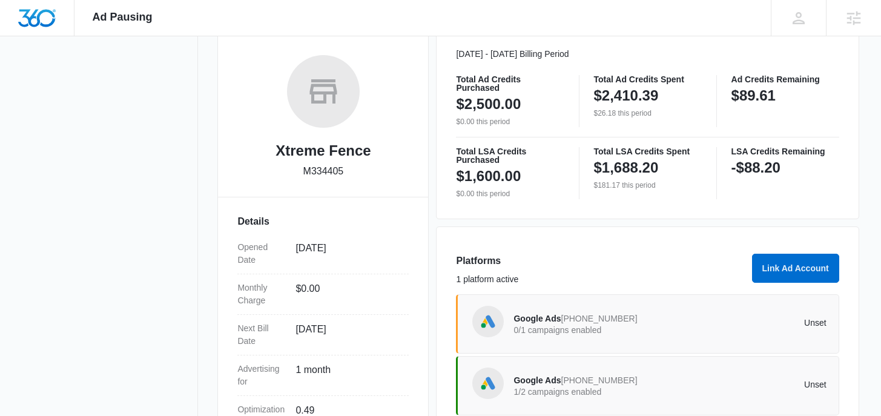
scroll to position [74, 0]
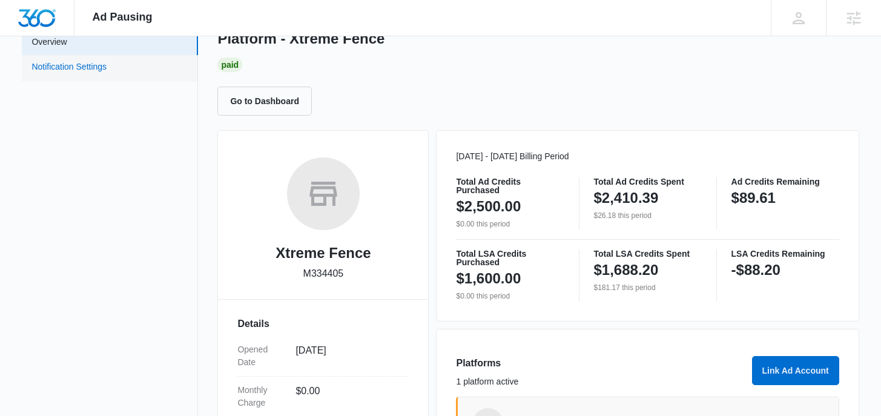
click at [107, 66] on link "Notification Settings" at bounding box center [68, 69] width 75 height 16
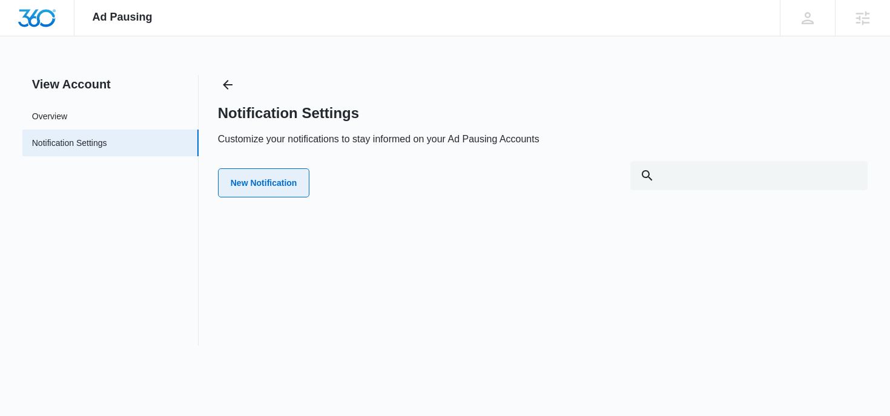
click at [257, 188] on button "New Notification" at bounding box center [264, 182] width 92 height 29
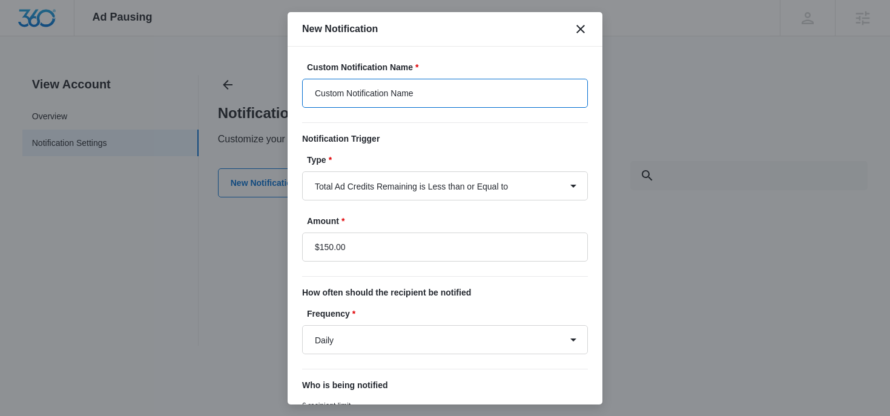
click at [394, 86] on input "Custom Notification Name" at bounding box center [445, 93] width 286 height 29
type input "Ad credits below $300"
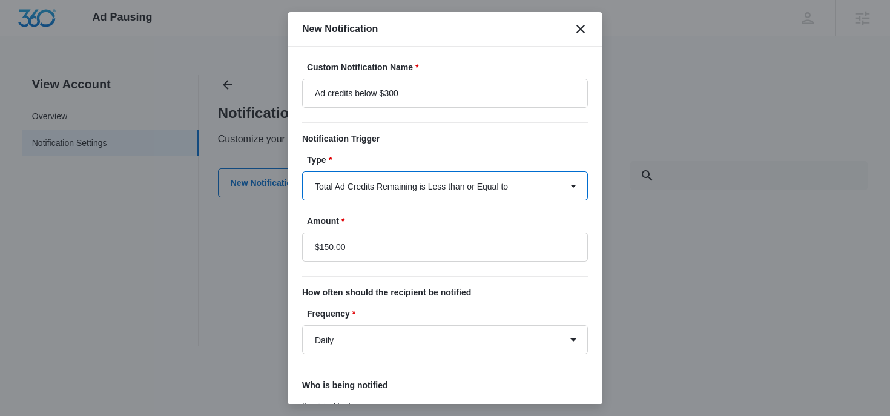
click at [414, 183] on select "Total Ad Credits Remaining is Less than or Equal to Total Ad Spend is Greater t…" at bounding box center [445, 185] width 286 height 29
click at [302, 171] on select "Total Ad Credits Remaining is Less than or Equal to Total Ad Spend is Greater t…" at bounding box center [445, 185] width 286 height 29
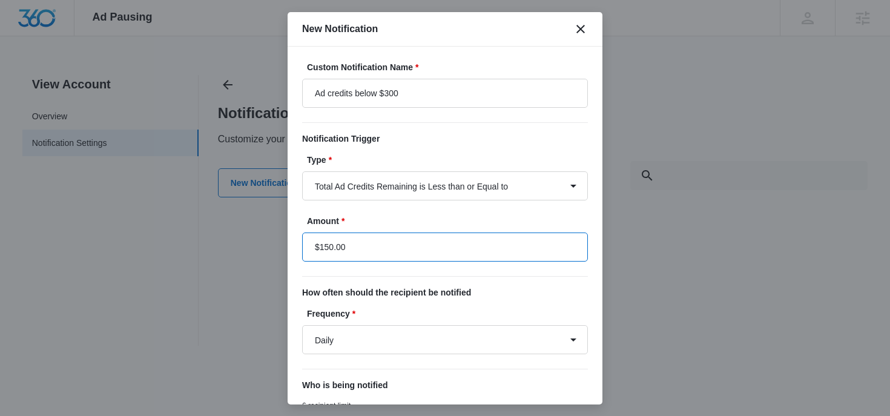
click at [335, 246] on input "$150.00" at bounding box center [445, 246] width 286 height 29
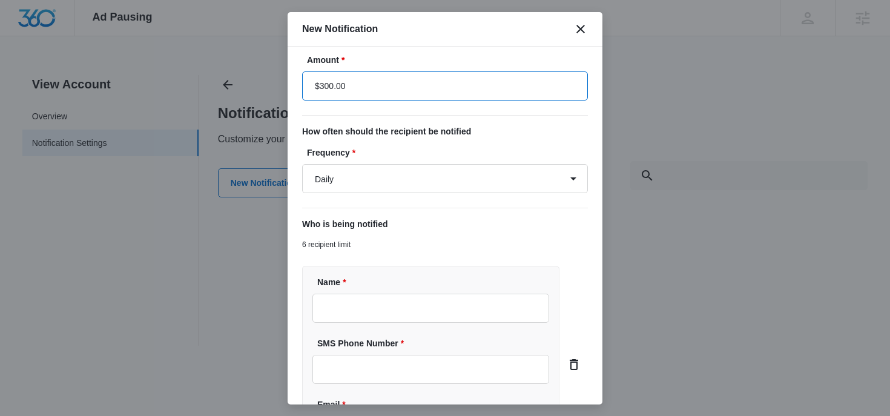
scroll to position [209, 0]
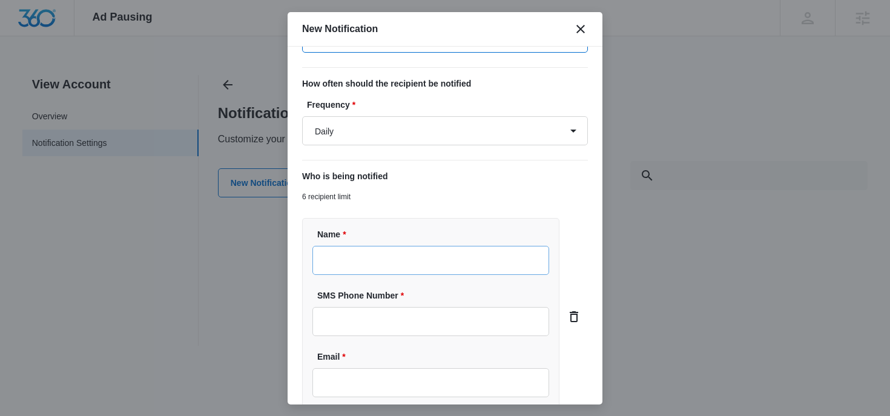
type input "$300.00"
click at [350, 266] on input "Name *" at bounding box center [430, 260] width 237 height 29
type input "[PERSON_NAME]"
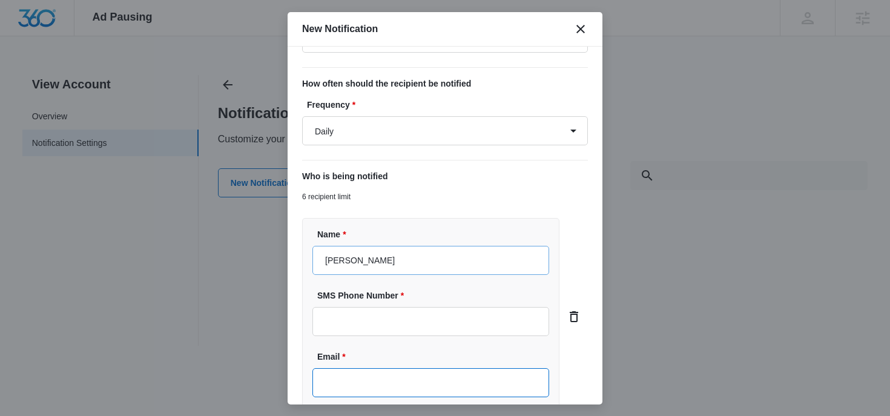
type input "[PERSON_NAME][EMAIL_ADDRESS][PERSON_NAME][DOMAIN_NAME]"
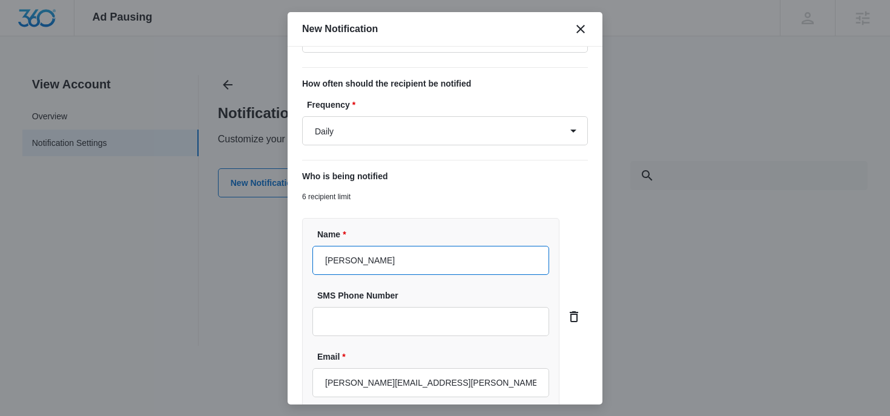
scroll to position [318, 0]
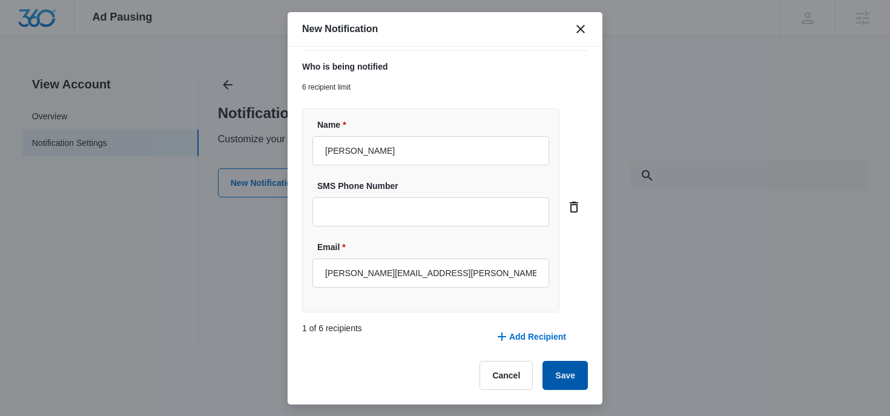
click at [562, 386] on button "Save" at bounding box center [564, 375] width 45 height 29
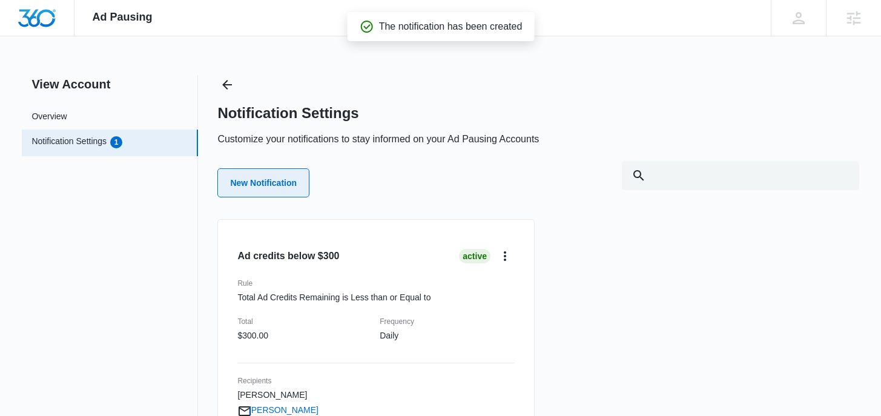
click at [271, 188] on button "New Notification" at bounding box center [263, 182] width 92 height 29
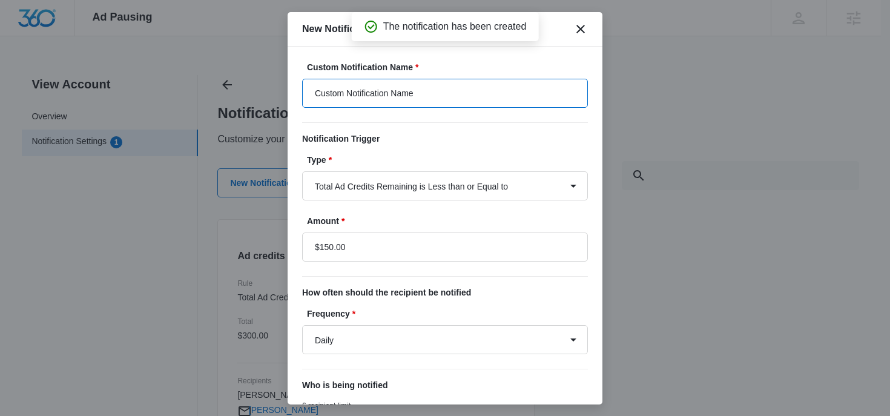
click at [362, 99] on input "Custom Notification Name" at bounding box center [445, 93] width 286 height 29
type input "A"
type input "LSA Below $300"
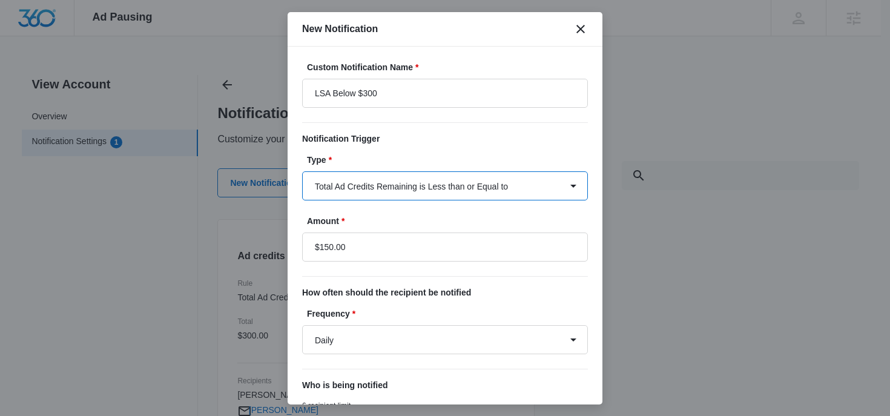
click at [405, 184] on select "Total Ad Credits Remaining is Less than or Equal to Total Ad Spend is Greater t…" at bounding box center [445, 185] width 286 height 29
select select "lsa_spend"
click at [302, 171] on select "Total Ad Credits Remaining is Less than or Equal to Total Ad Spend is Greater t…" at bounding box center [445, 185] width 286 height 29
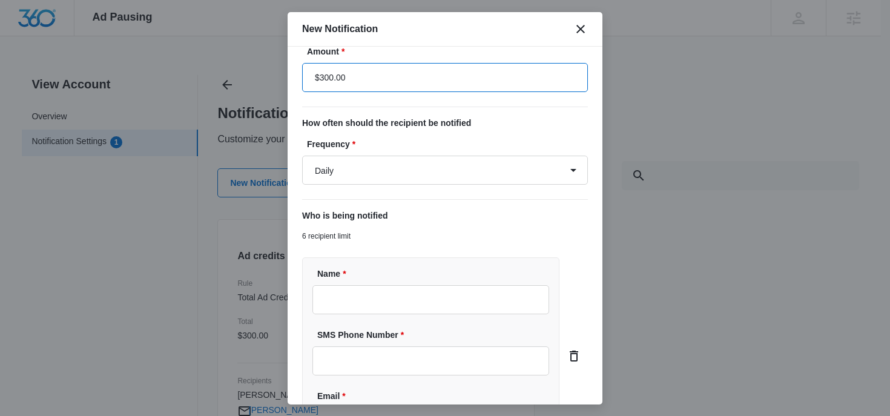
scroll to position [232, 0]
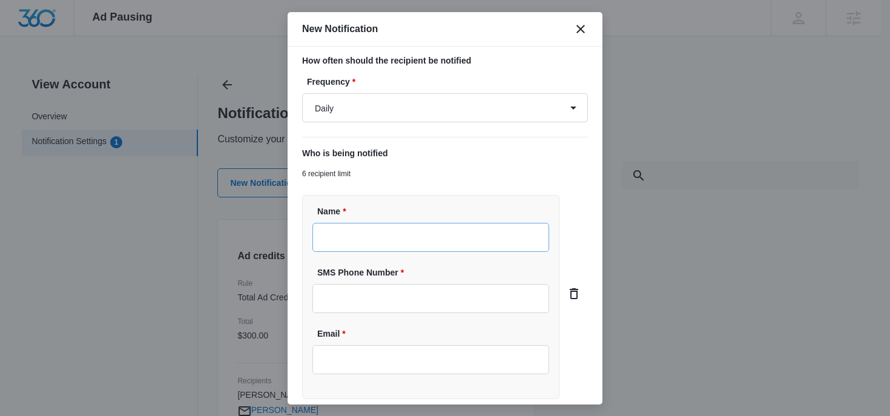
type input "$300.00"
click at [348, 243] on input "Name *" at bounding box center [430, 237] width 237 height 29
type input "[PERSON_NAME]"
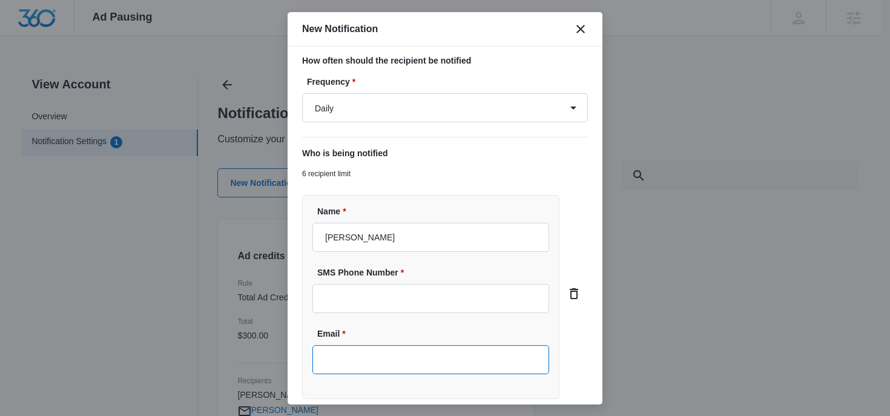
type input "[PERSON_NAME][EMAIL_ADDRESS][PERSON_NAME][DOMAIN_NAME]"
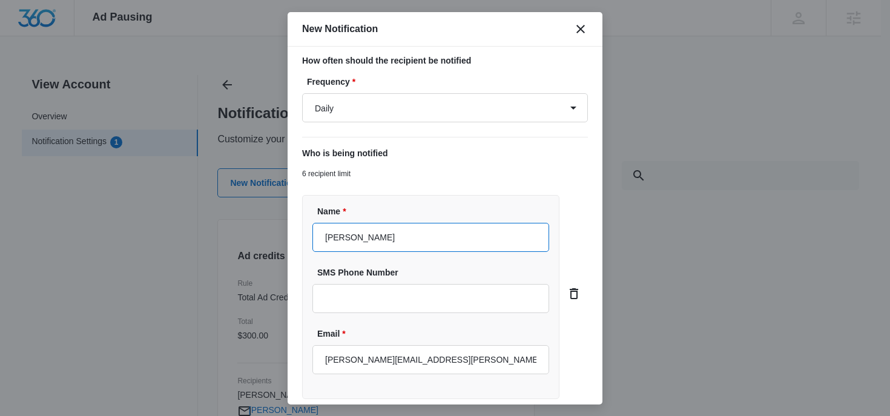
scroll to position [318, 0]
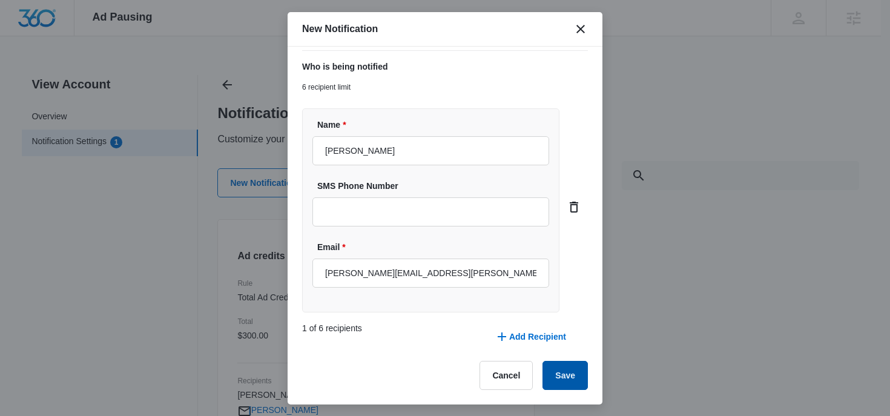
click at [569, 378] on button "Save" at bounding box center [564, 375] width 45 height 29
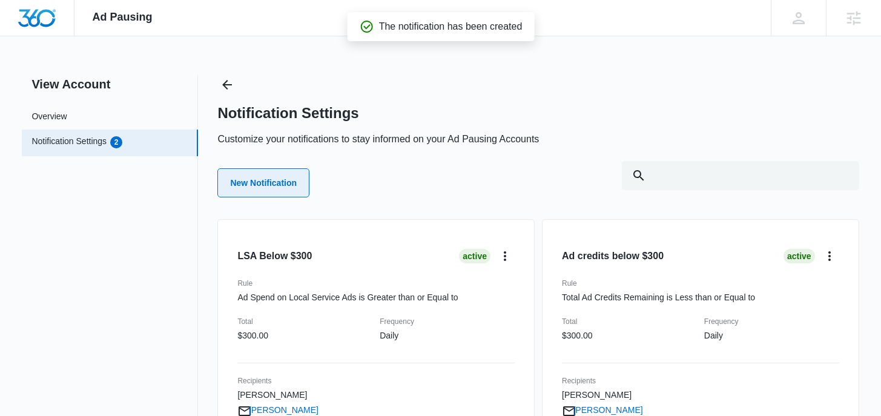
click at [269, 172] on button "New Notification" at bounding box center [263, 182] width 92 height 29
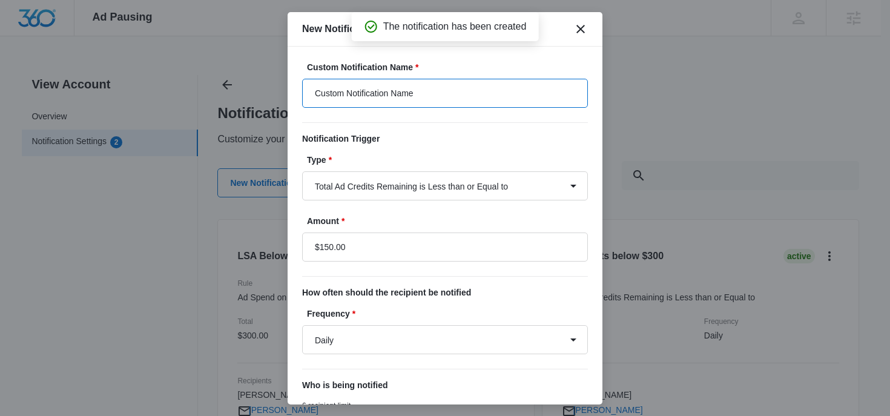
click at [370, 90] on input "Custom Notification Name" at bounding box center [445, 93] width 286 height 29
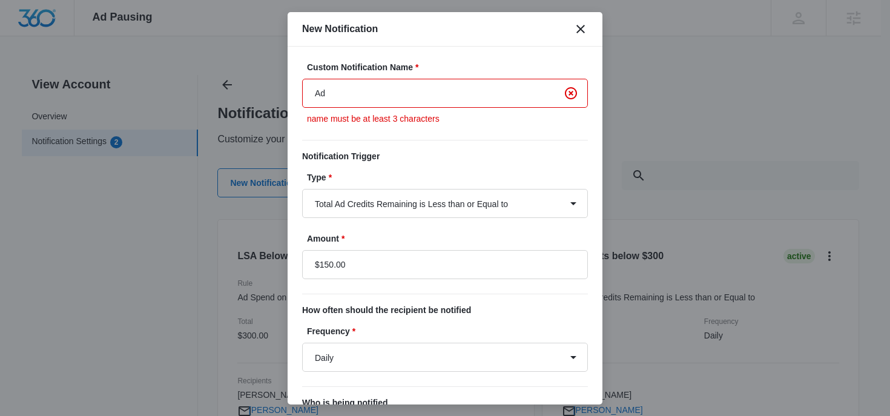
type input "A"
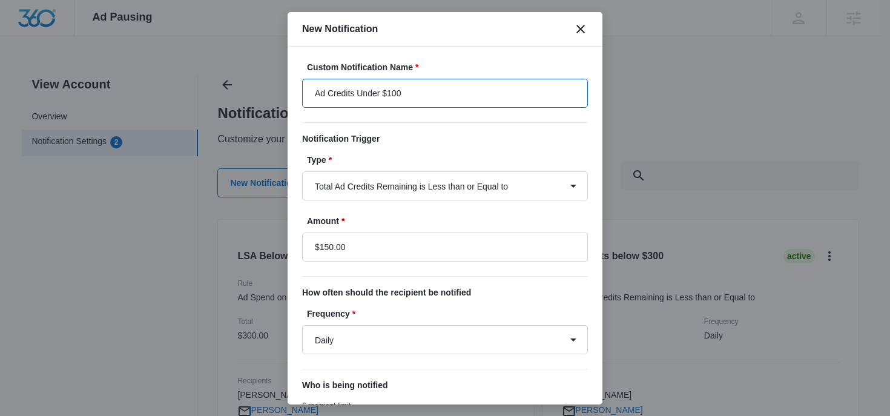
click at [398, 95] on input "Ad Credits Under $100" at bounding box center [445, 93] width 286 height 29
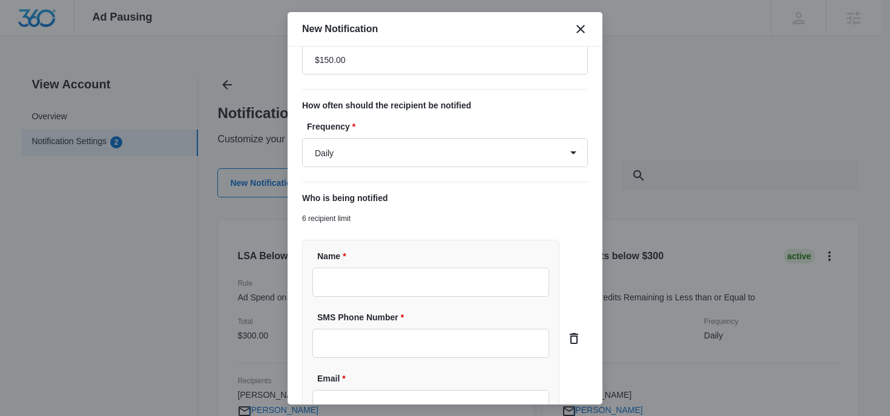
scroll to position [225, 0]
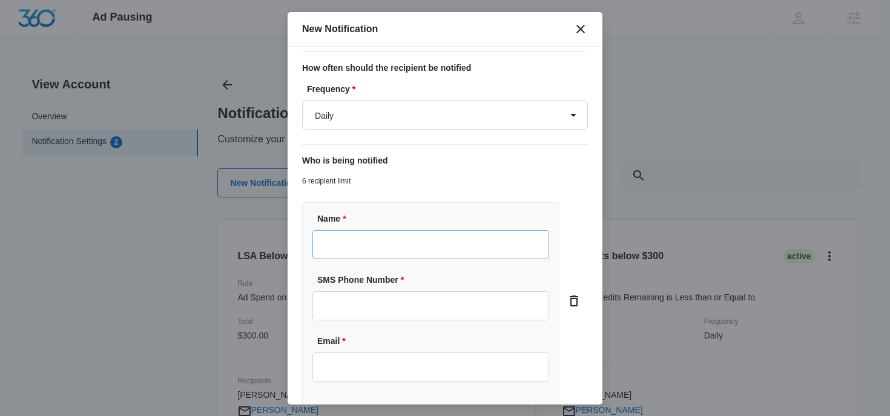
type input "Ad Credits Under $150"
click at [360, 241] on input "Name *" at bounding box center [430, 244] width 237 height 29
type input "Robin Mills"
type input "robin.mills@madwire.com"
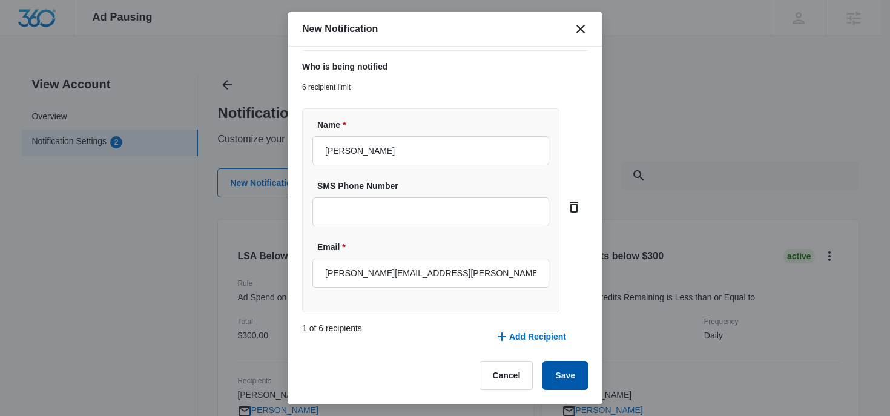
click at [553, 374] on button "Save" at bounding box center [564, 375] width 45 height 29
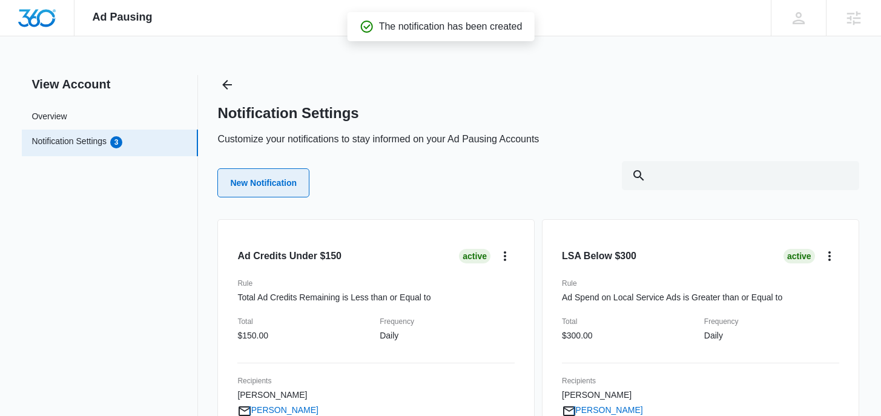
click at [279, 185] on button "New Notification" at bounding box center [263, 182] width 92 height 29
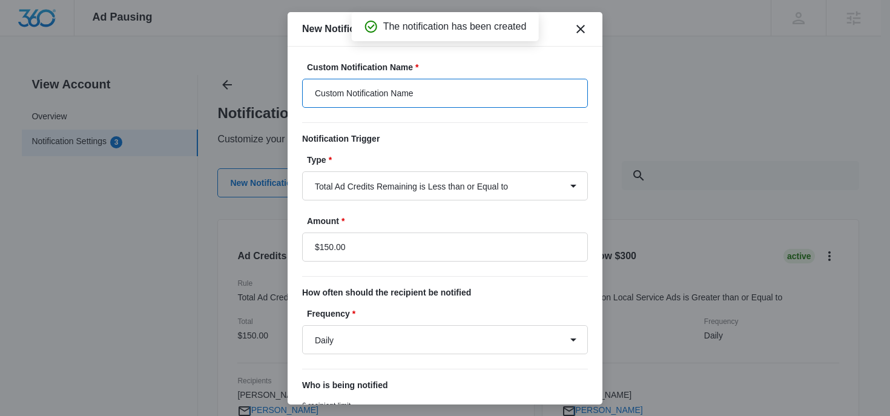
click at [378, 91] on input "Custom Notification Name" at bounding box center [445, 93] width 286 height 29
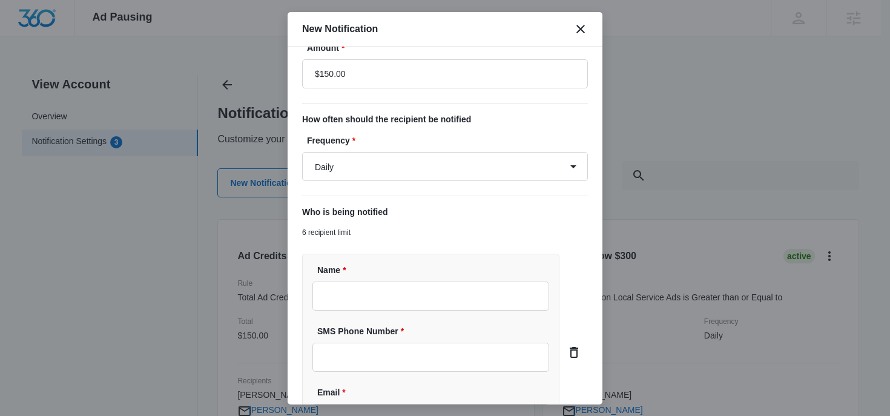
scroll to position [262, 0]
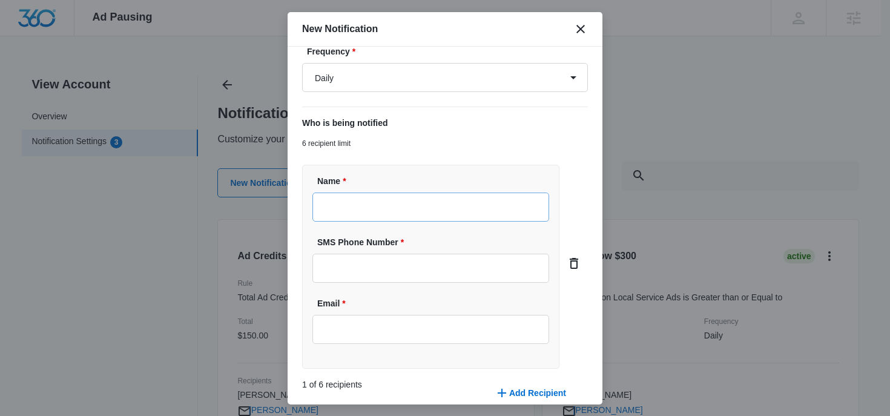
type input "LSA Below $150"
click at [347, 214] on input "Name *" at bounding box center [430, 206] width 237 height 29
type input "[PERSON_NAME]"
type input "[PERSON_NAME][EMAIL_ADDRESS][PERSON_NAME][DOMAIN_NAME]"
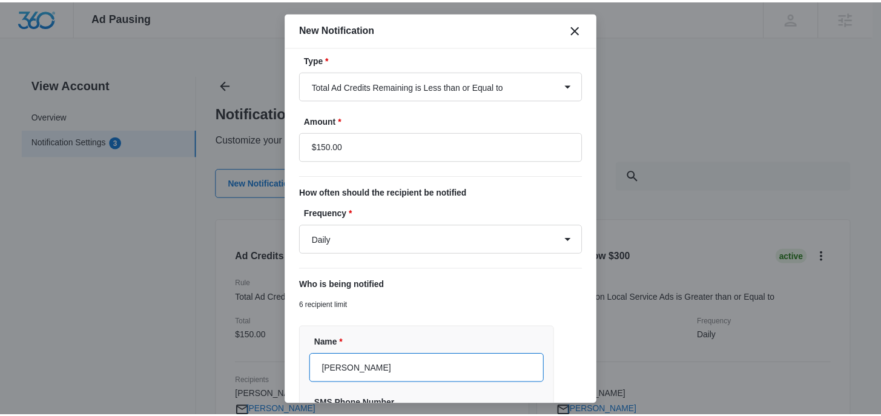
scroll to position [318, 0]
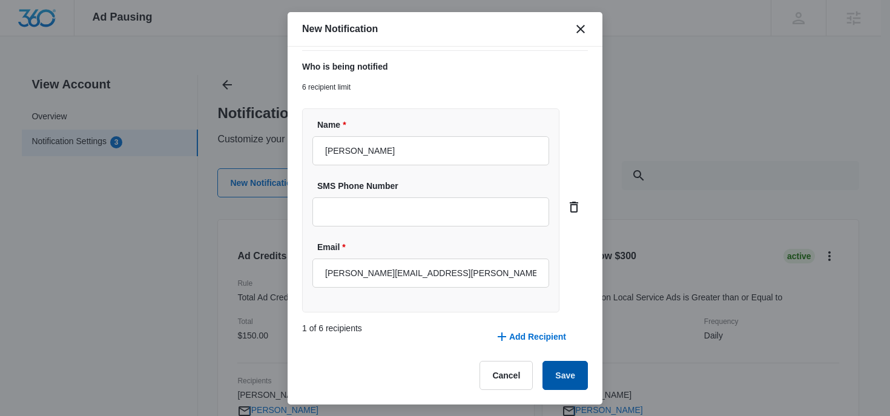
click at [552, 386] on button "Save" at bounding box center [564, 375] width 45 height 29
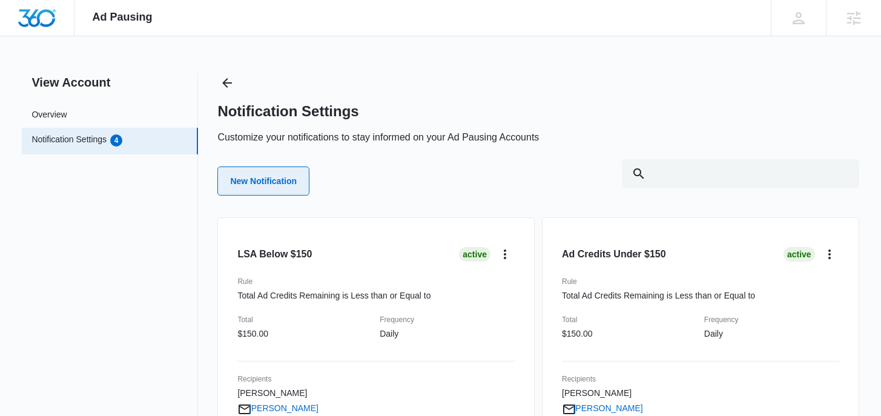
scroll to position [0, 0]
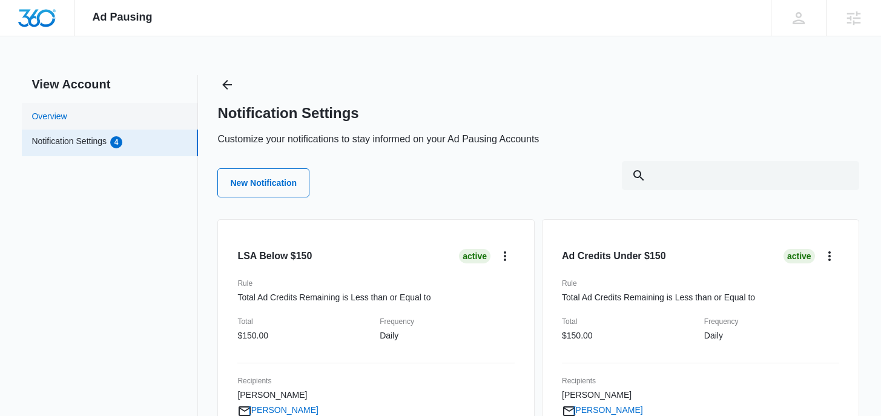
click at [67, 121] on link "Overview" at bounding box center [48, 116] width 35 height 13
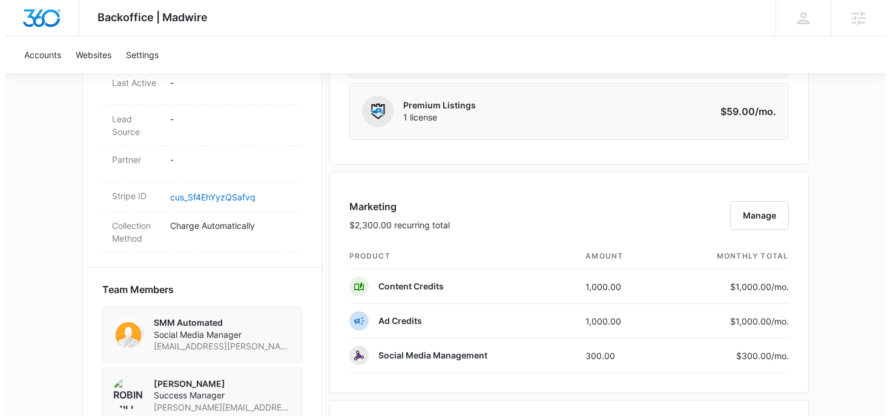
scroll to position [646, 0]
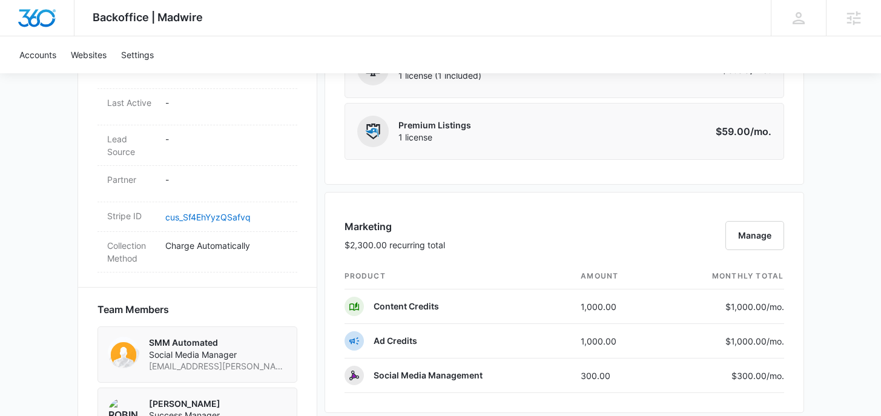
click at [723, 234] on div "Marketing $2,300.00 recurring total Manage" at bounding box center [563, 241] width 439 height 44
click at [750, 233] on button "Manage" at bounding box center [754, 235] width 59 height 29
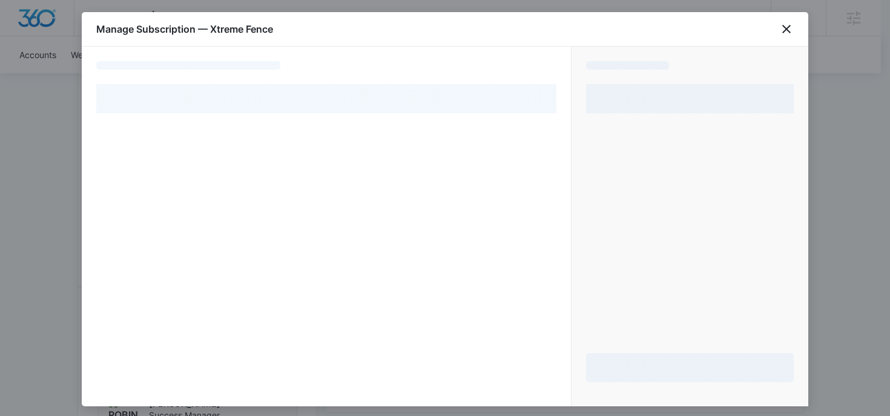
select select "pm_1Rjk7jA4n8RTgNjUb2KgNw0A"
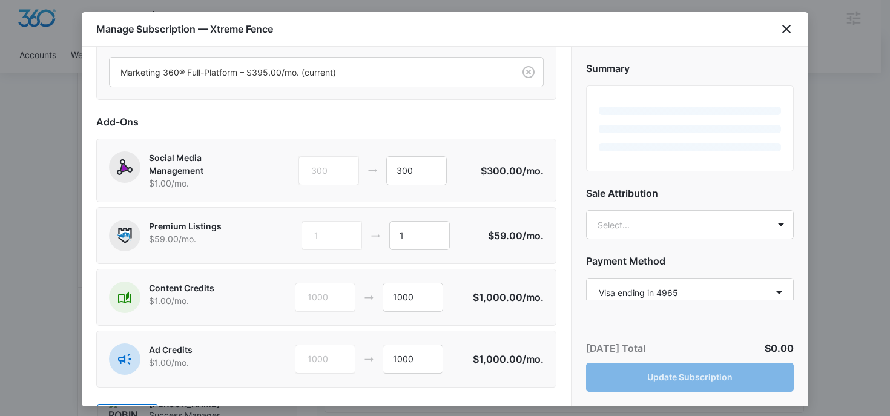
scroll to position [11, 0]
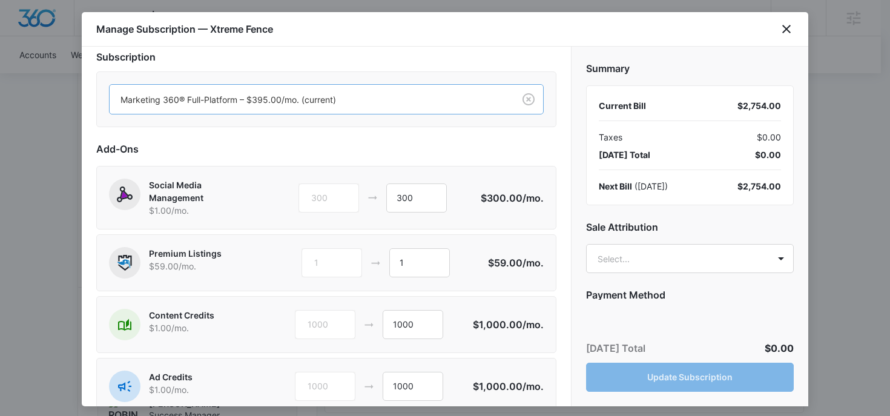
click at [218, 100] on div at bounding box center [309, 99] width 378 height 15
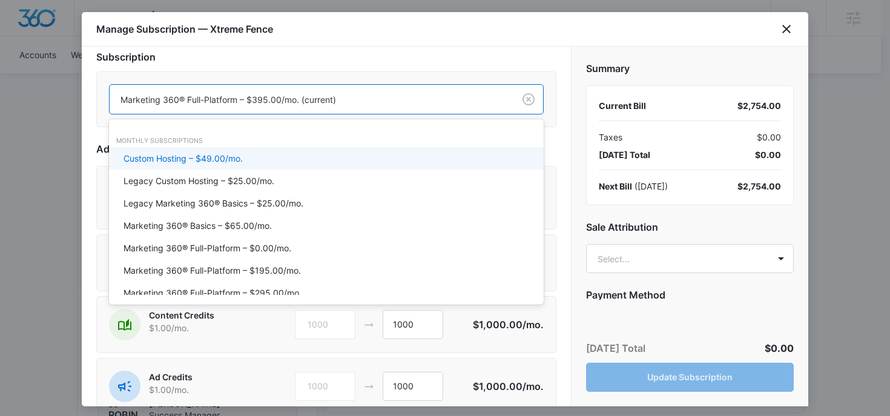
click at [347, 69] on div "Subscription Custom Hosting – $49.00/mo., 1 of 20. 20 results available. Use Up…" at bounding box center [326, 91] width 460 height 82
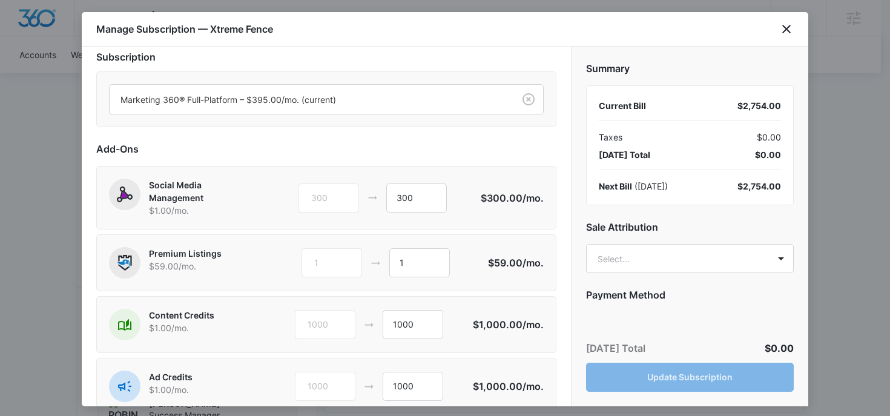
scroll to position [93, 0]
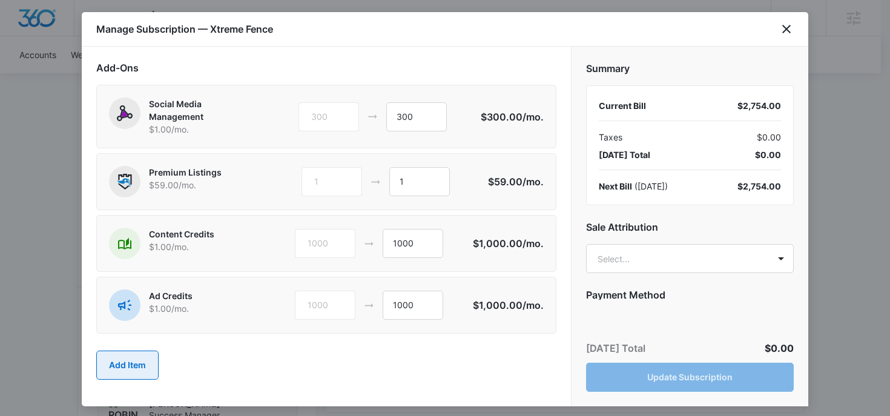
click at [129, 372] on button "Add Item" at bounding box center [127, 364] width 62 height 29
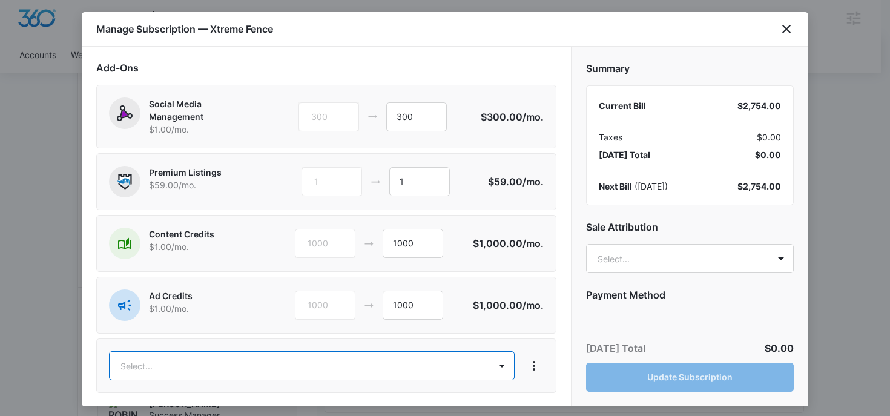
click at [171, 363] on body "Backoffice | Madwire Apps Settings RM Robin Mills robin.mills@madwire.com My Pr…" at bounding box center [445, 235] width 890 height 1762
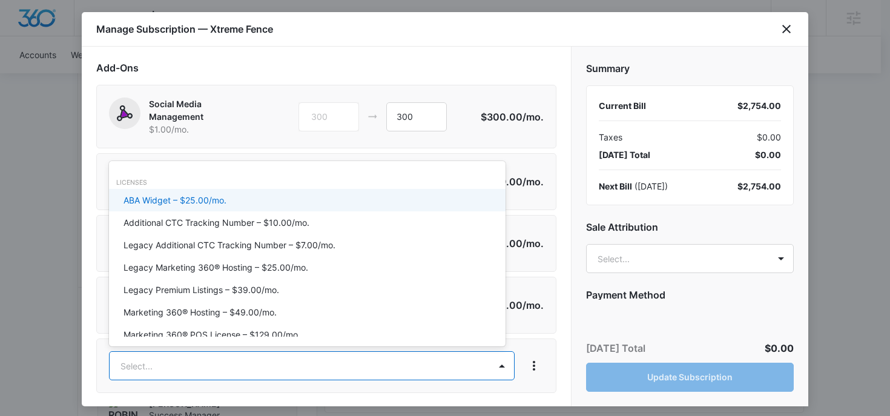
type input ";"
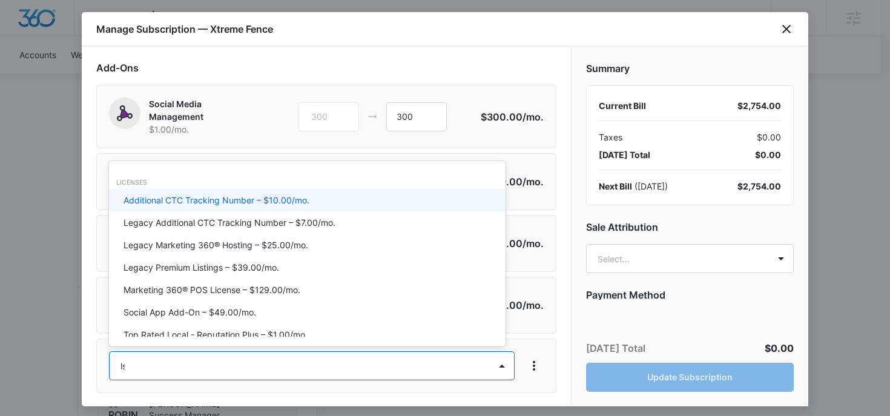
type input "lsa"
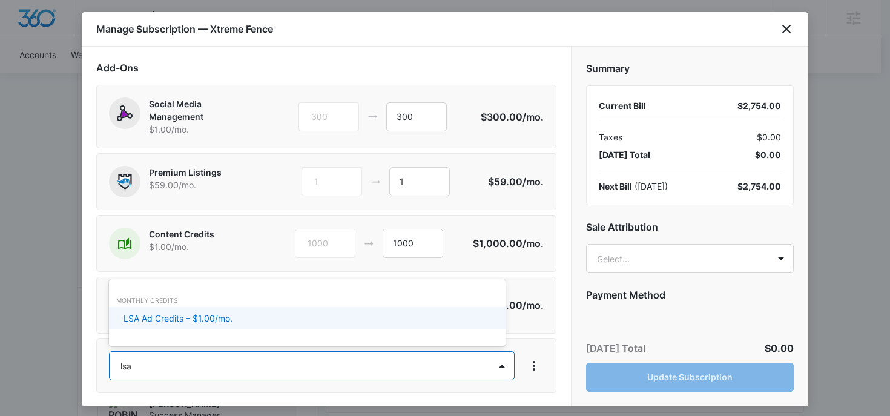
click at [194, 318] on p "LSA Ad Credits – $1.00/mo." at bounding box center [177, 318] width 109 height 13
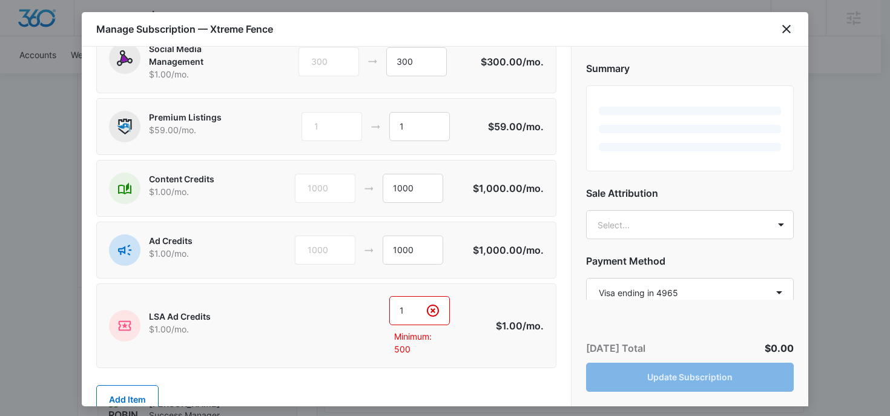
scroll to position [176, 0]
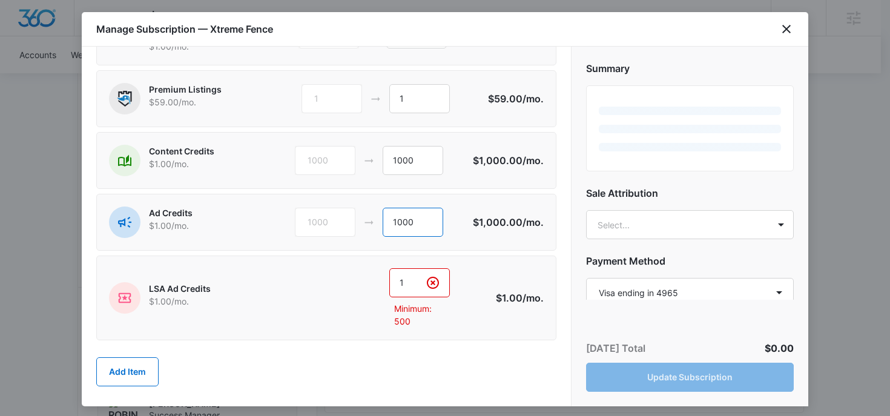
click at [395, 226] on input "1000" at bounding box center [412, 222] width 61 height 29
type input "500"
click at [407, 287] on input "1" at bounding box center [419, 282] width 61 height 29
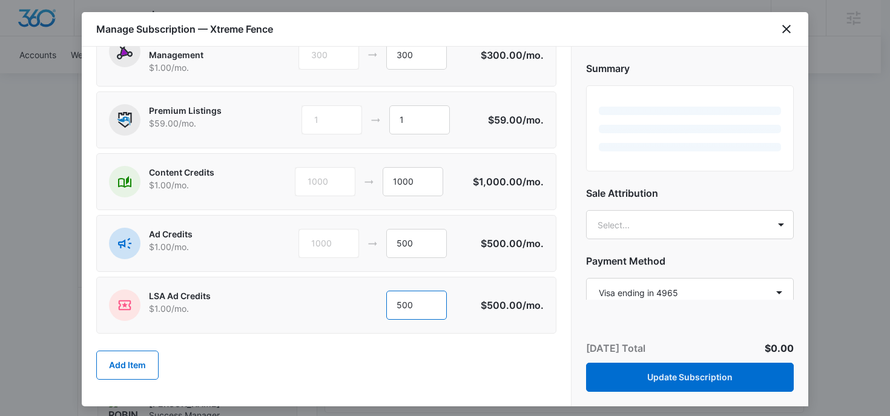
scroll to position [154, 0]
type input "500"
click at [648, 225] on body "Backoffice | Madwire Apps Settings RM Robin Mills robin.mills@madwire.com My Pr…" at bounding box center [445, 235] width 890 height 1762
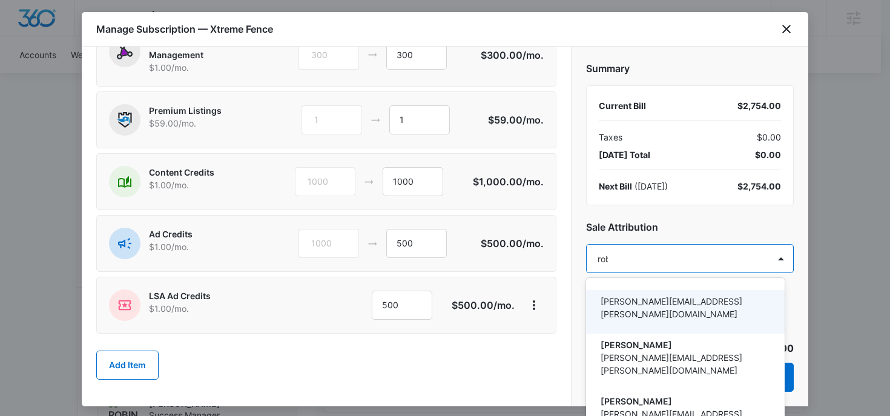
type input "robin"
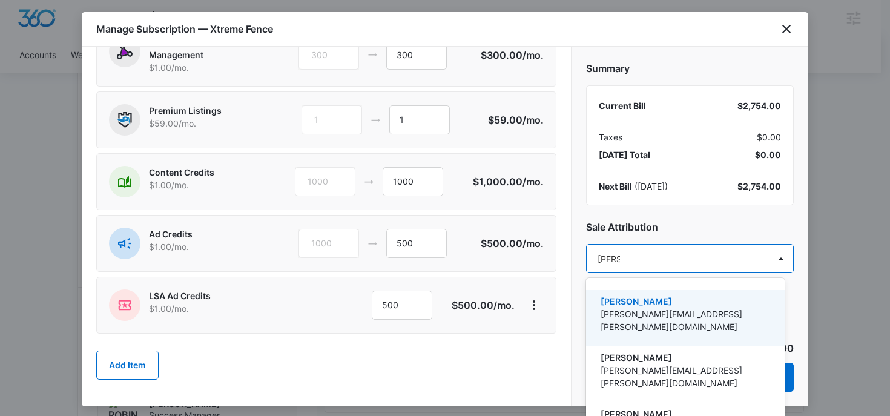
click at [658, 310] on p "[PERSON_NAME][EMAIL_ADDRESS][PERSON_NAME][DOMAIN_NAME]" at bounding box center [683, 319] width 167 height 25
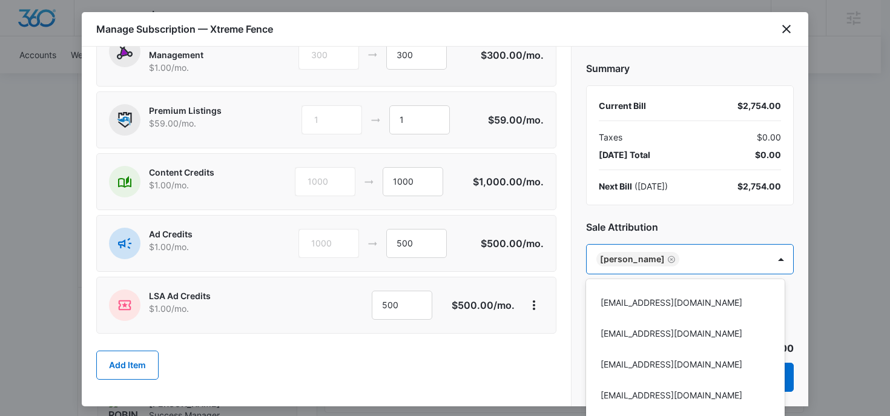
click at [675, 243] on div at bounding box center [445, 208] width 890 height 416
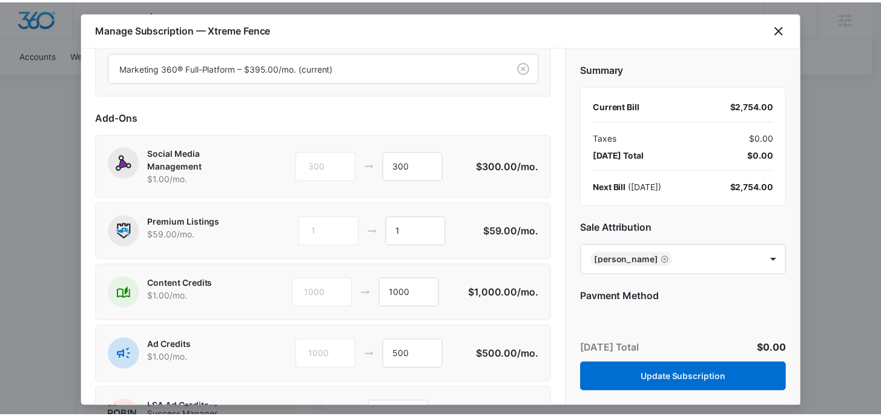
scroll to position [0, 0]
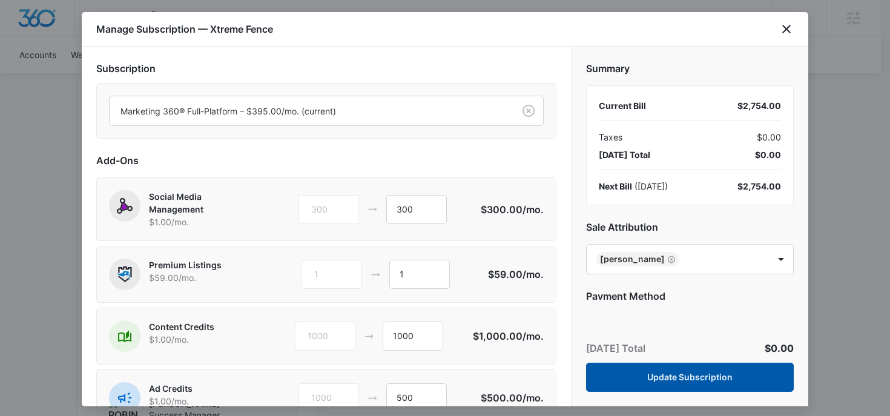
click at [638, 372] on button "Update Subscription" at bounding box center [690, 377] width 208 height 29
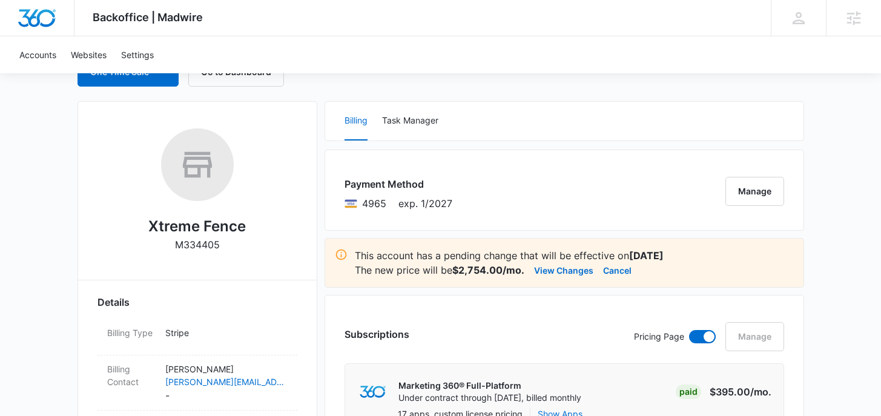
scroll to position [153, 0]
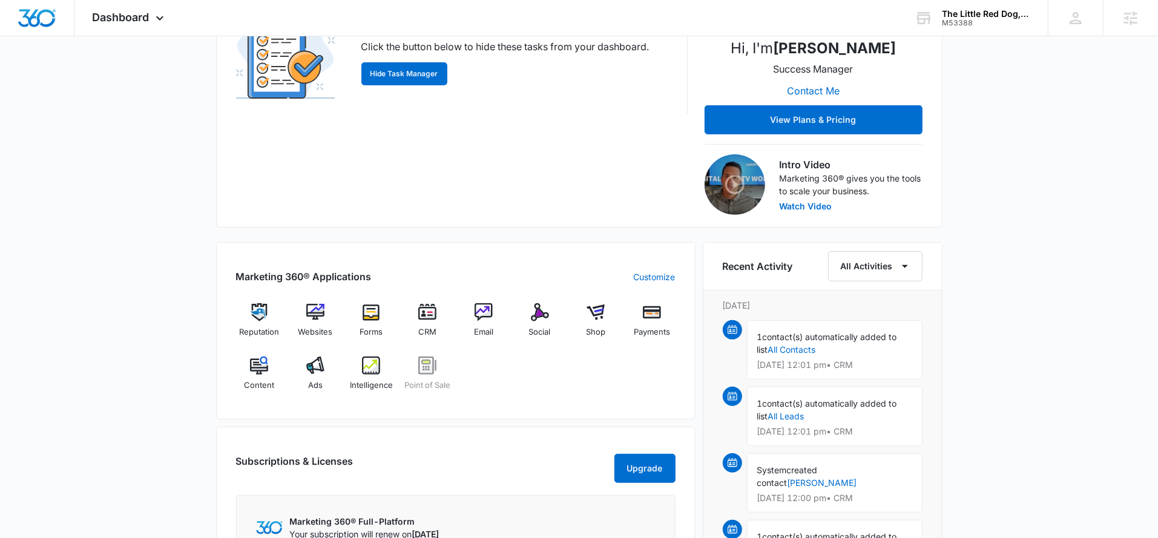
scroll to position [326, 0]
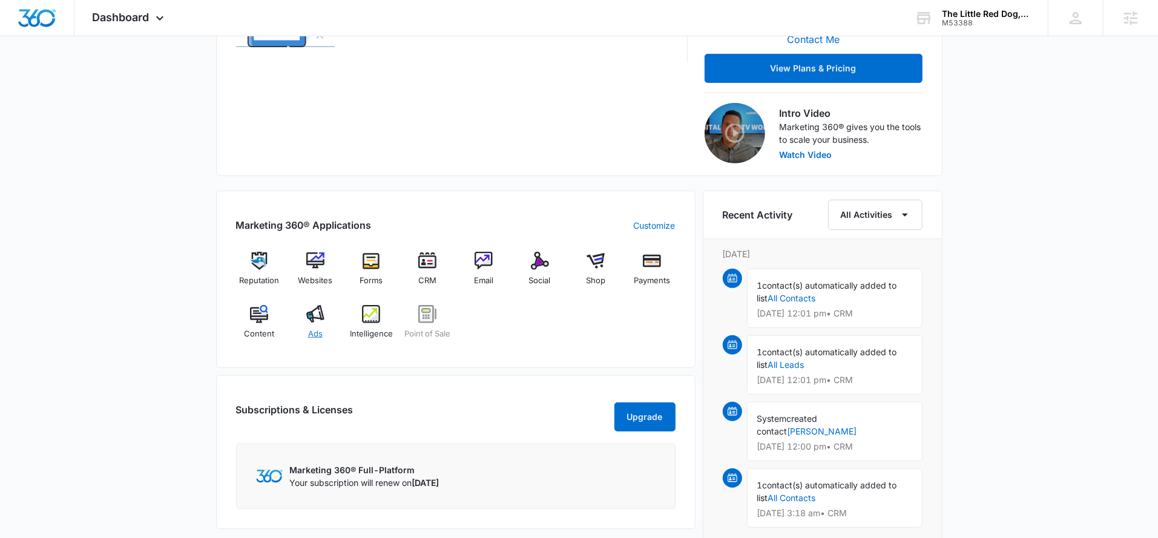
click at [320, 316] on img at bounding box center [315, 314] width 18 height 18
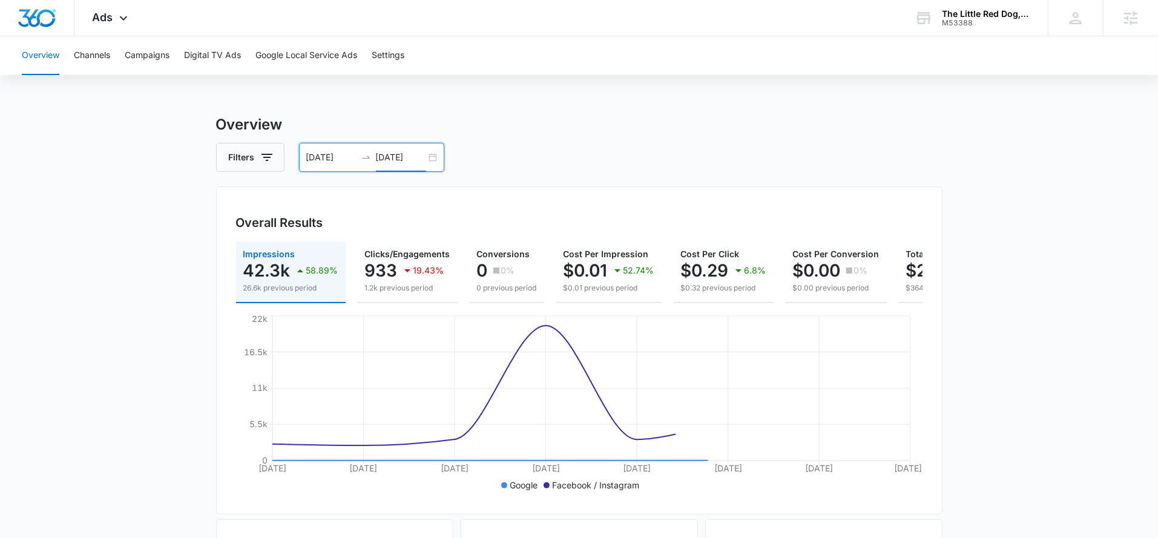
click at [409, 152] on input "[DATE]" at bounding box center [401, 157] width 50 height 13
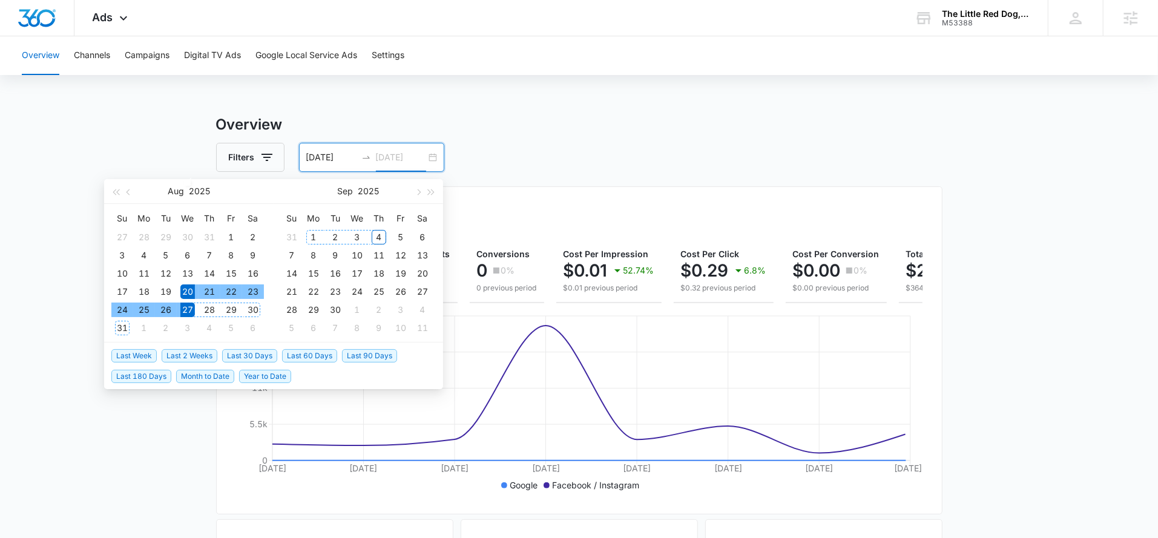
type input "[DATE]"
click at [132, 353] on span "Last Week" at bounding box center [133, 355] width 45 height 13
type input "[DATE]"
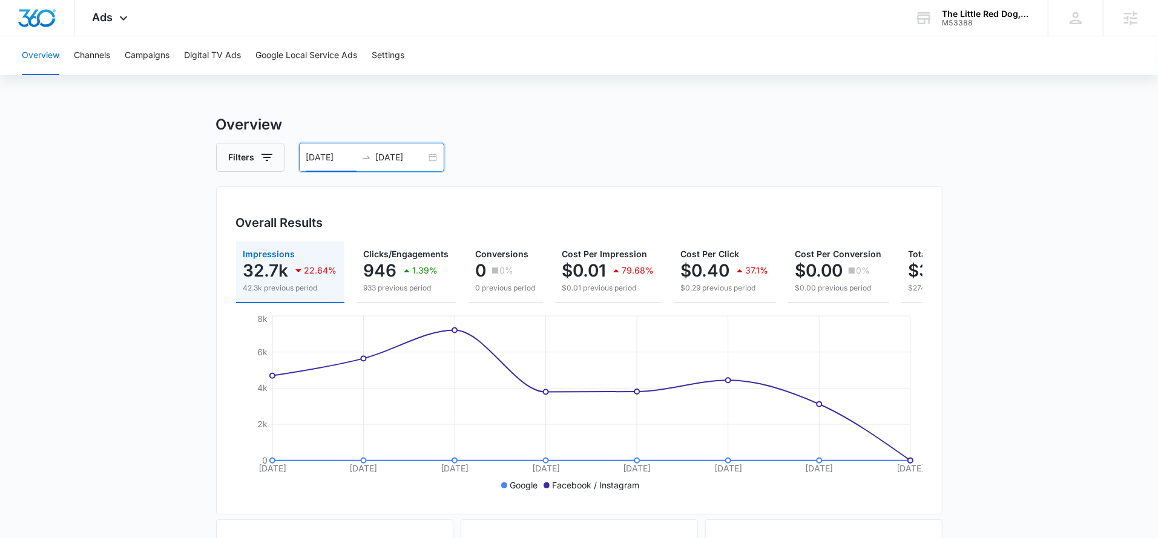
click at [335, 155] on input "[DATE]" at bounding box center [331, 157] width 50 height 13
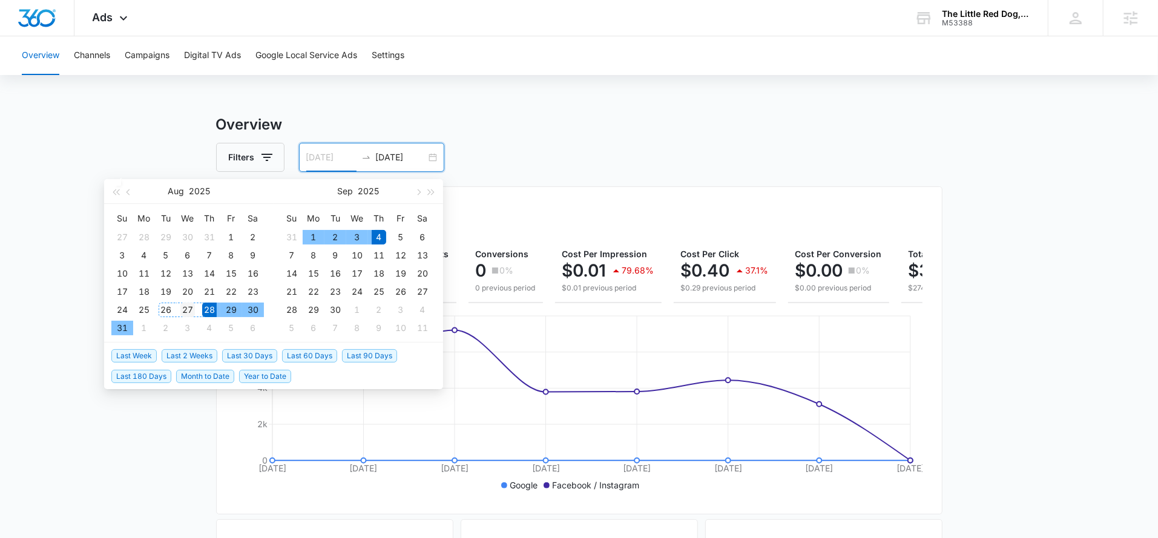
type input "[DATE]"
click at [185, 308] on div "27" at bounding box center [187, 310] width 15 height 15
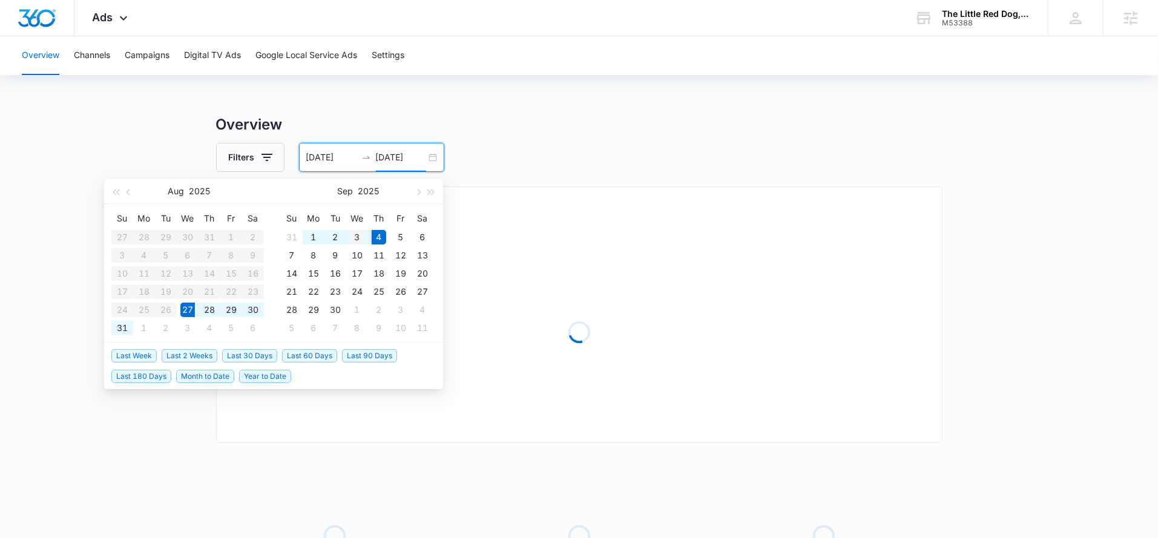
type input "[DATE]"
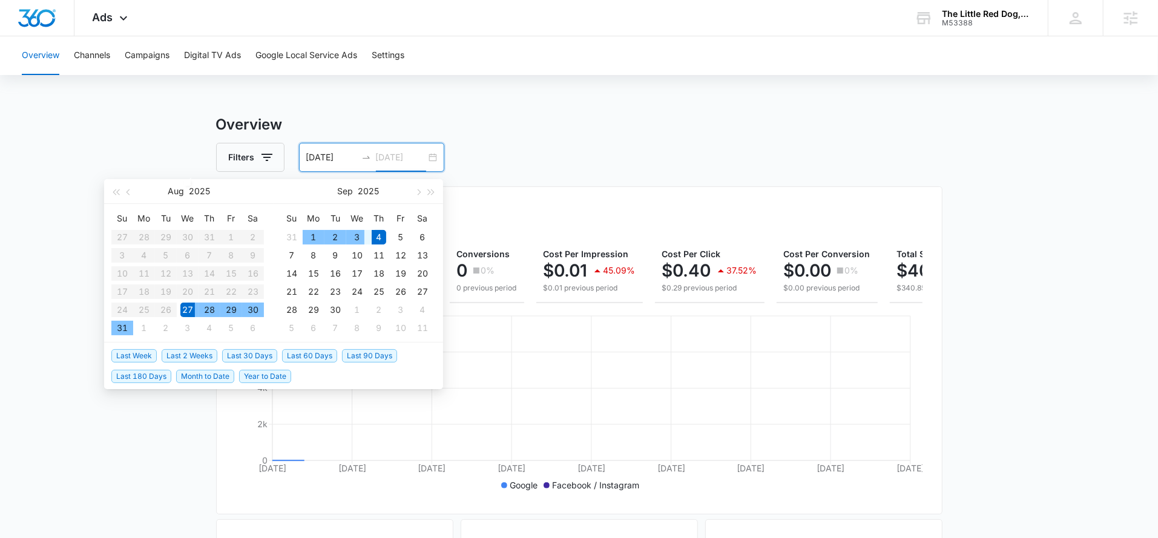
click at [358, 237] on div "3" at bounding box center [357, 237] width 15 height 15
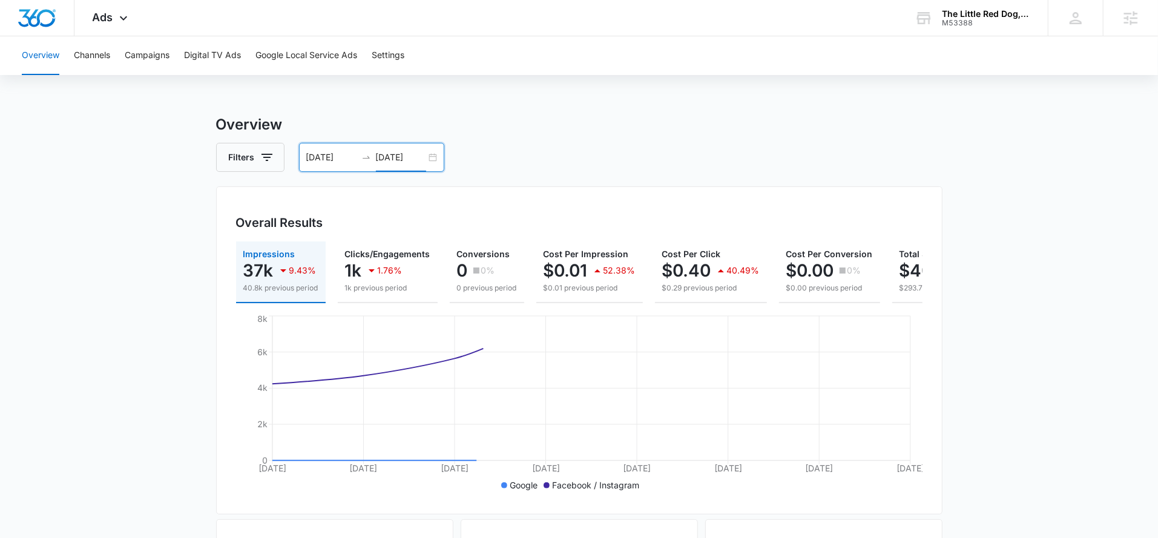
click at [571, 154] on div "Filters [DATE] [DATE]" at bounding box center [579, 157] width 726 height 29
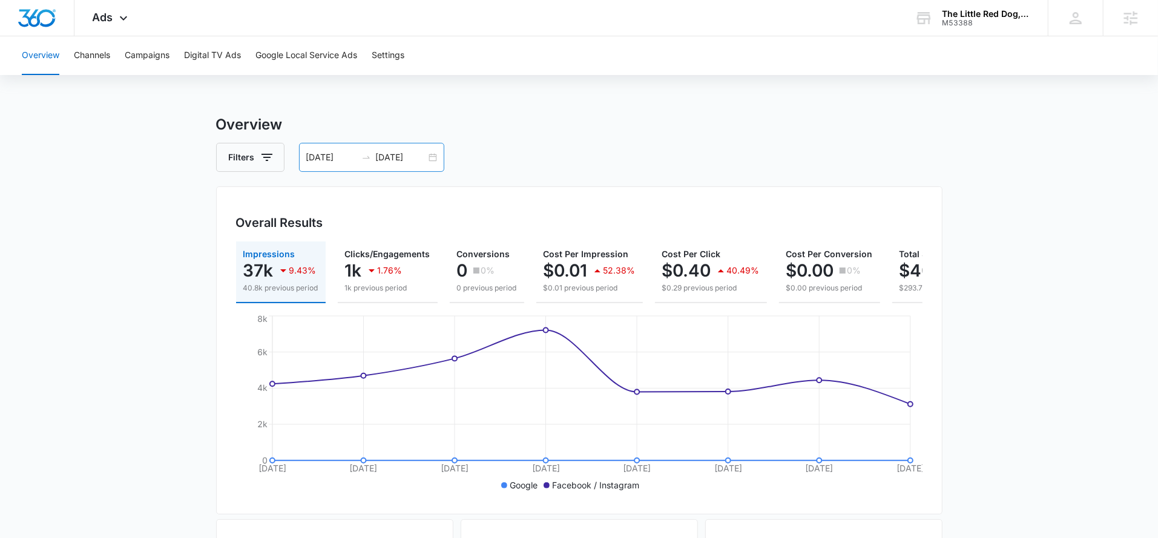
click at [336, 153] on input "[DATE]" at bounding box center [331, 157] width 50 height 13
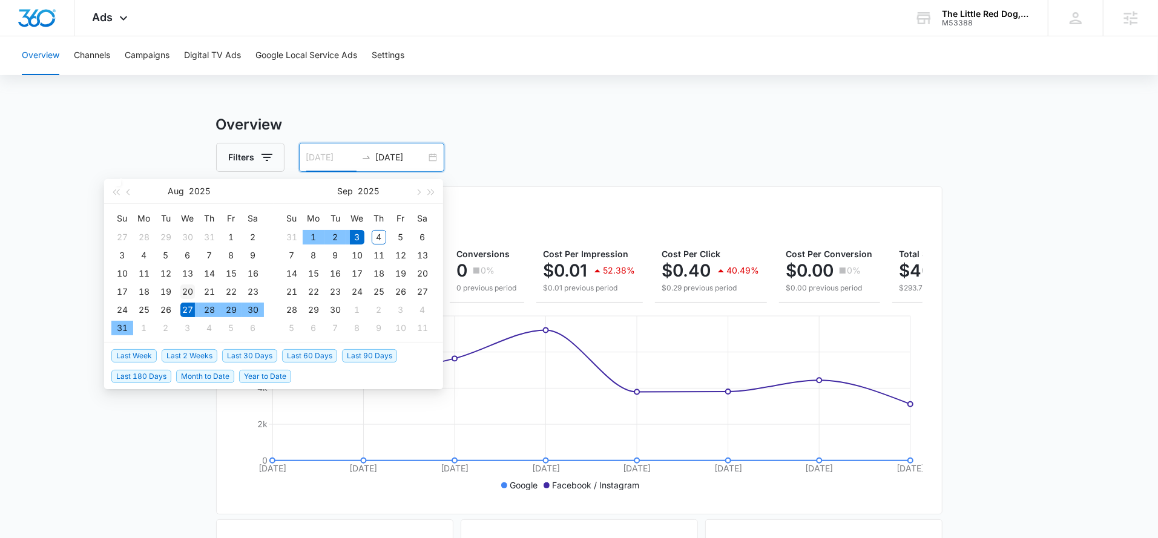
type input "[DATE]"
click at [185, 296] on div "20" at bounding box center [187, 291] width 15 height 15
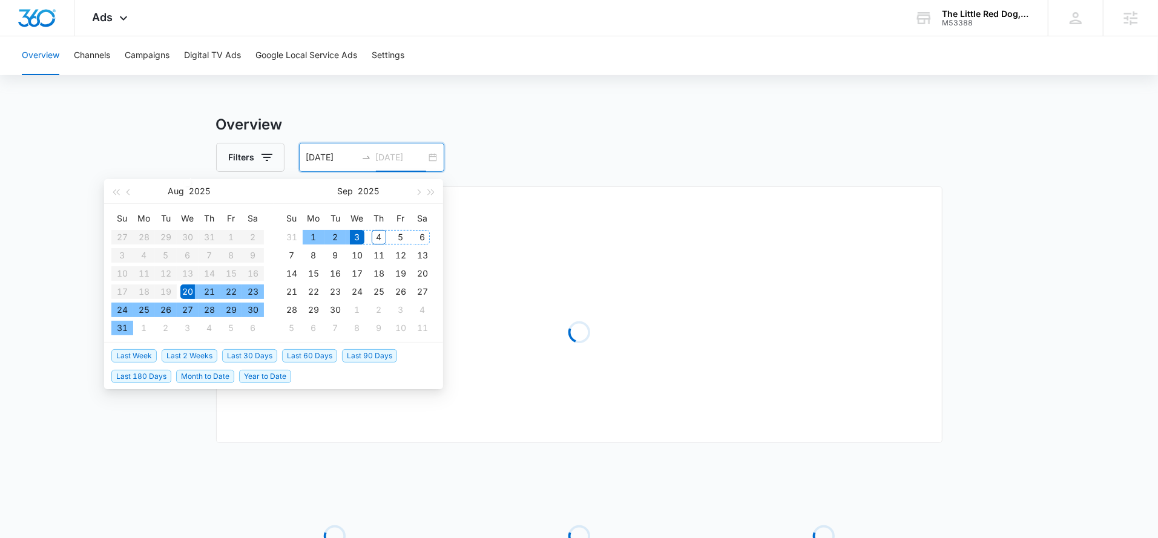
type input "[DATE]"
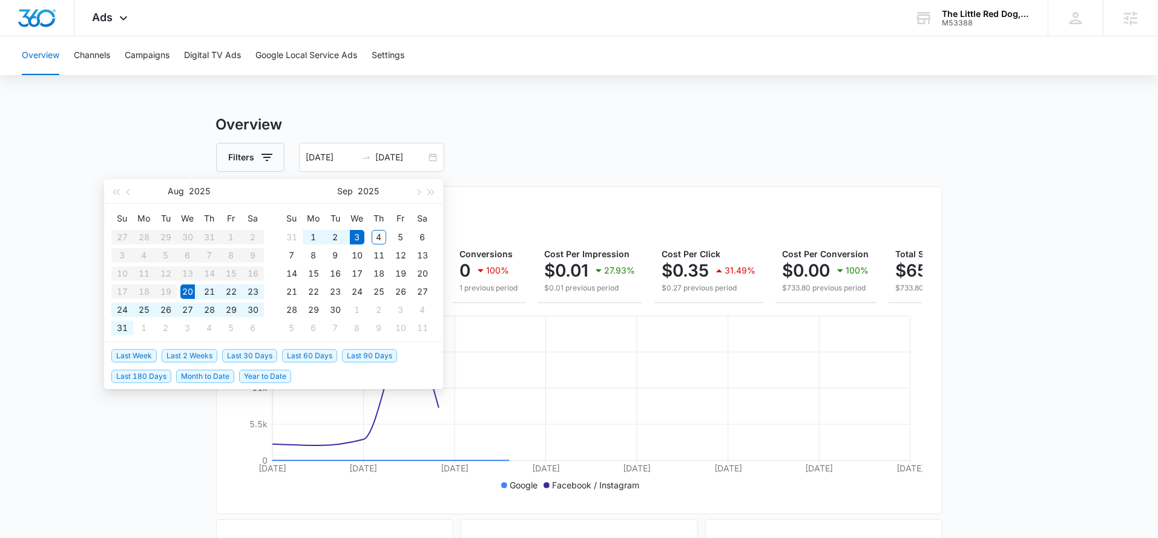
click at [538, 156] on div "Filters 08/20/2025 09/03/2025" at bounding box center [579, 157] width 726 height 29
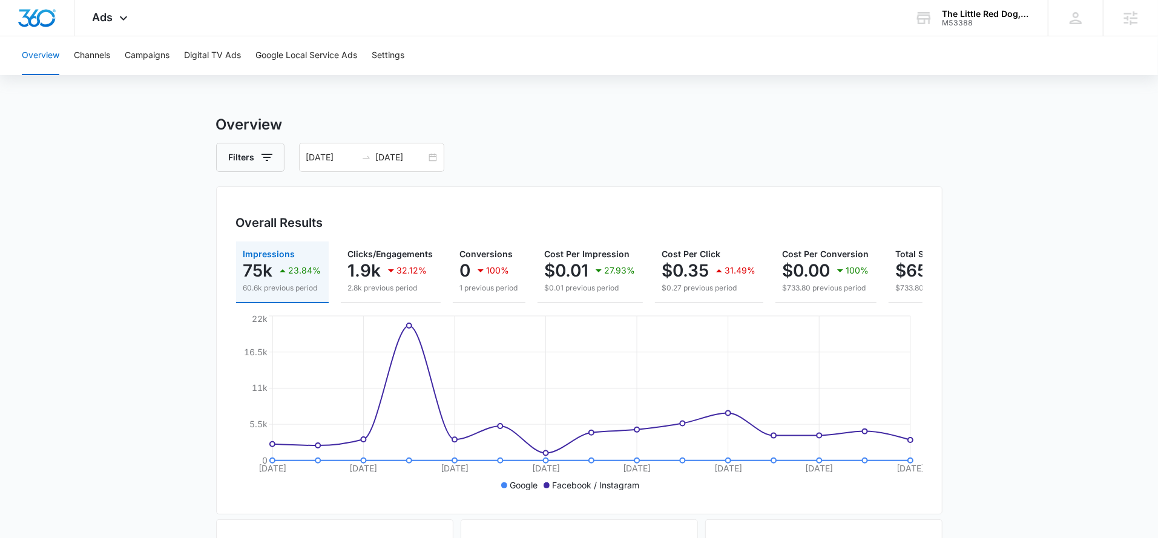
scroll to position [48, 0]
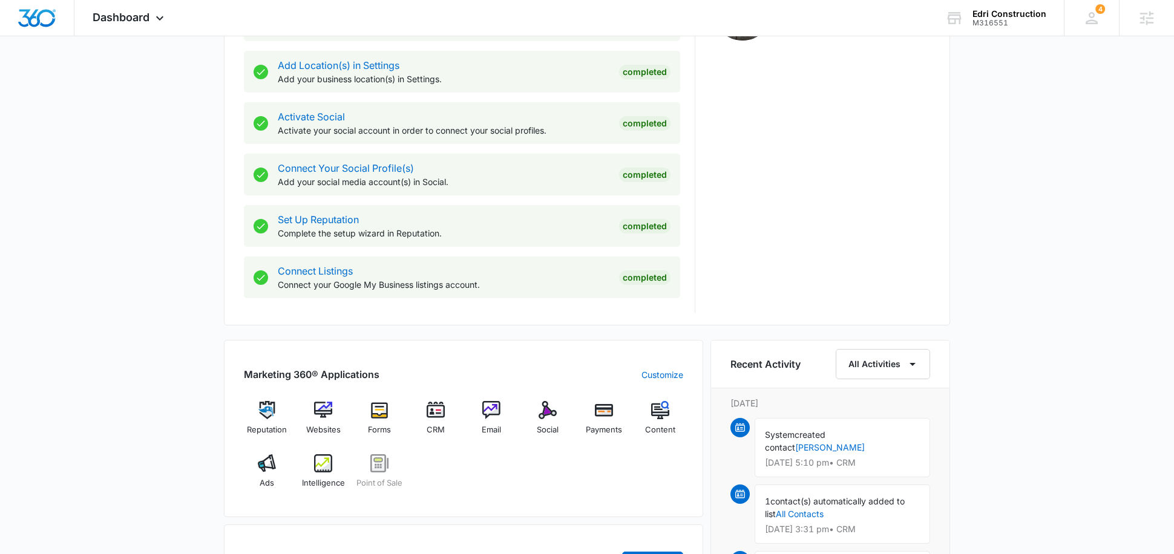
scroll to position [463, 0]
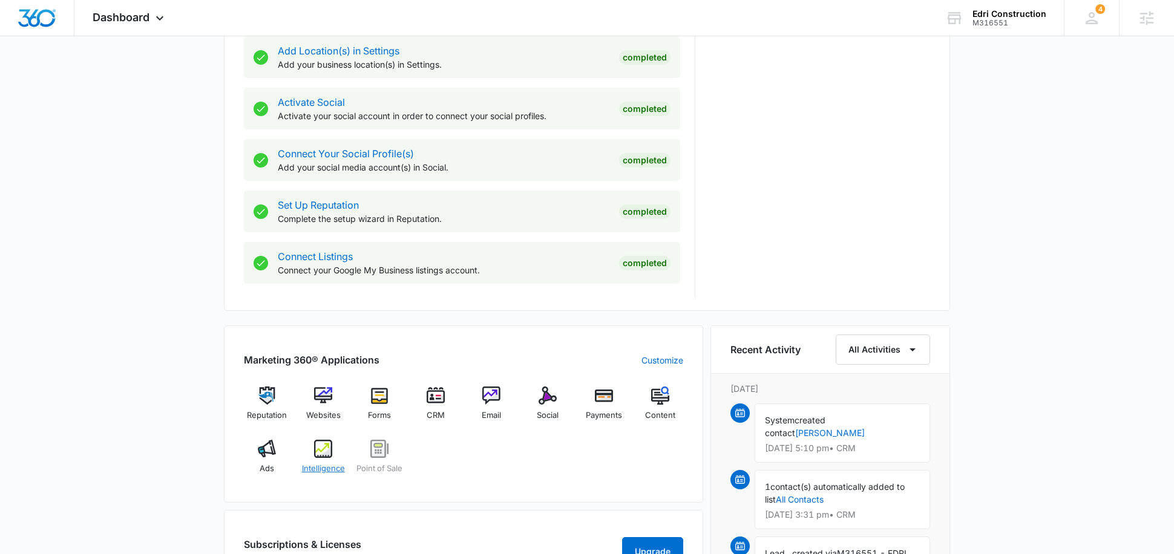
click at [322, 459] on div "Intelligence" at bounding box center [323, 462] width 47 height 44
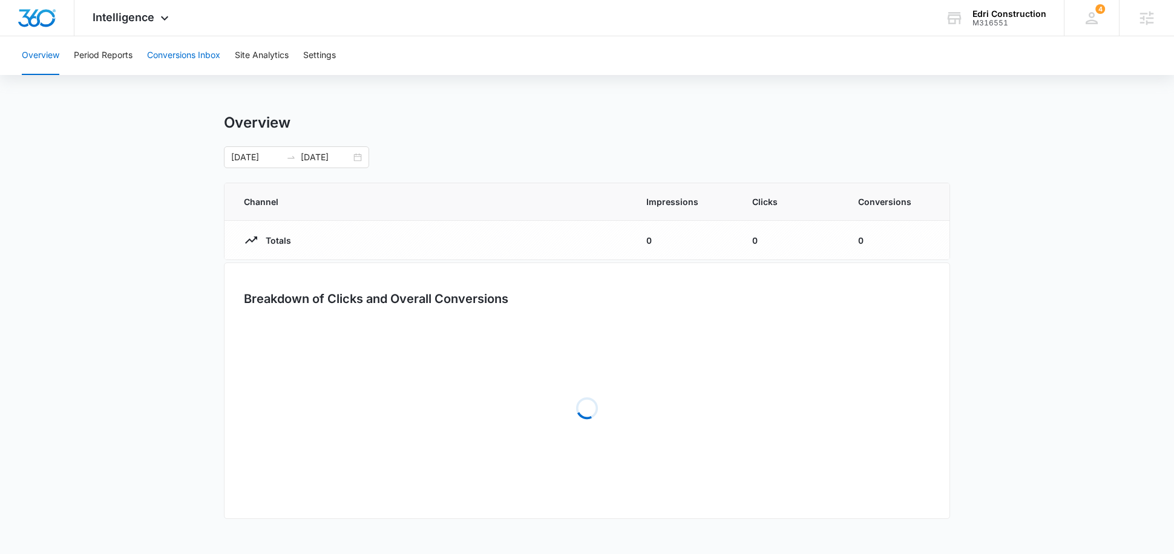
click at [187, 54] on button "Conversions Inbox" at bounding box center [183, 55] width 73 height 39
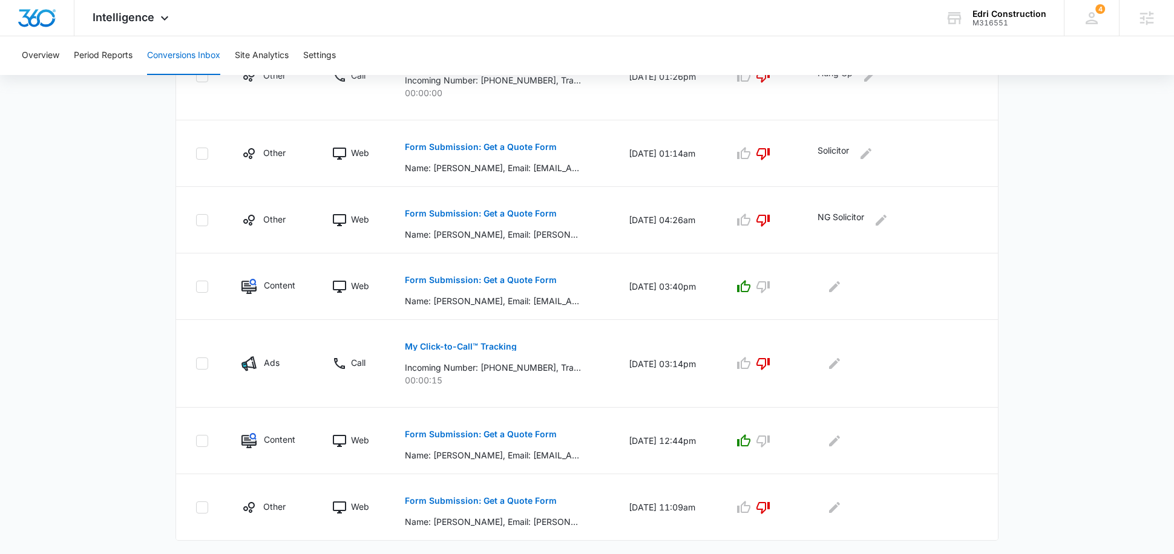
scroll to position [612, 0]
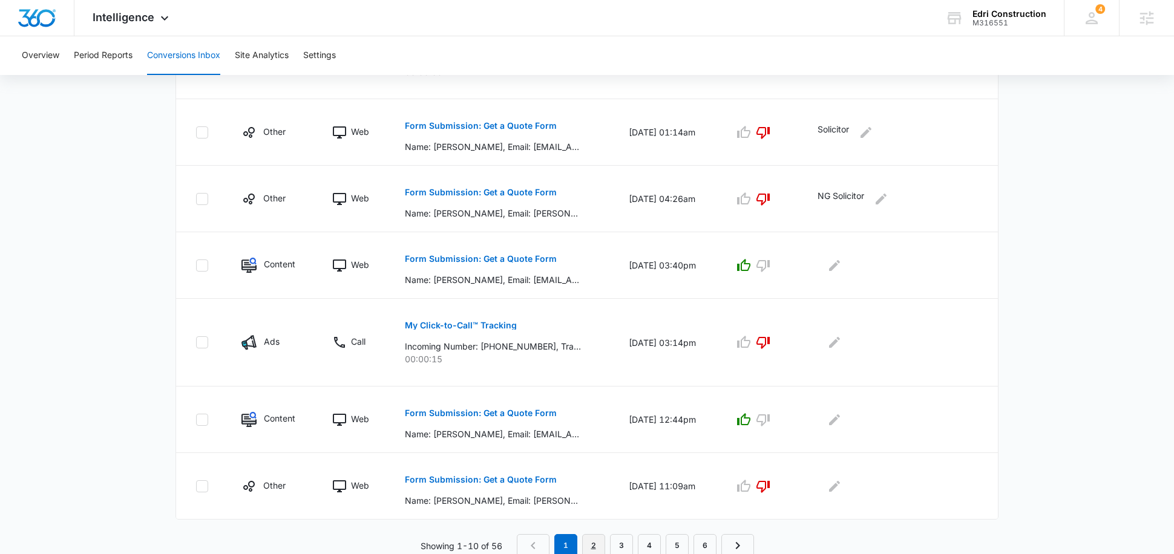
click at [594, 535] on link "2" at bounding box center [593, 545] width 23 height 23
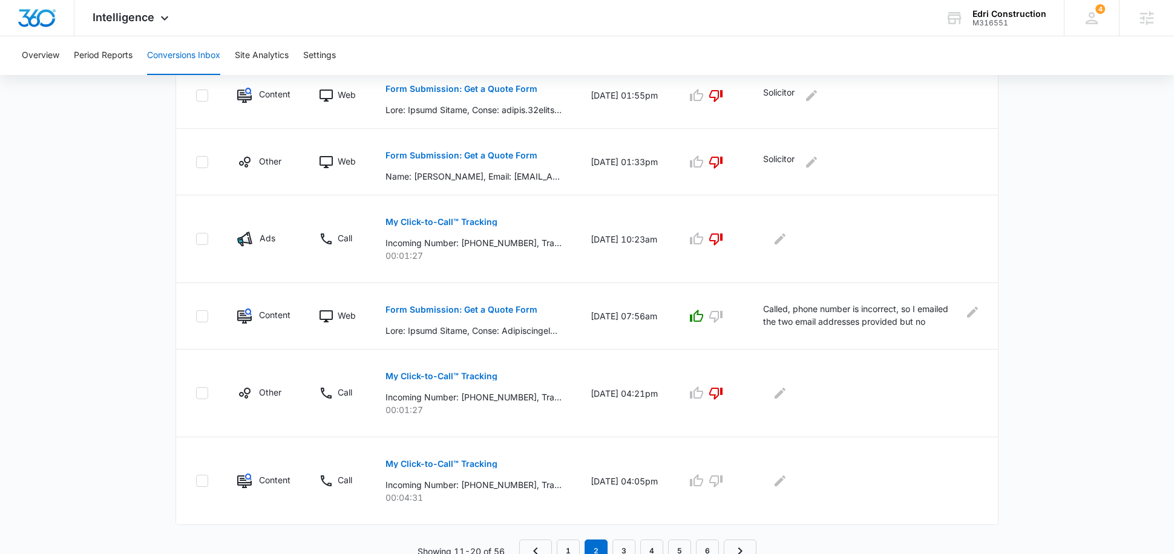
scroll to position [654, 0]
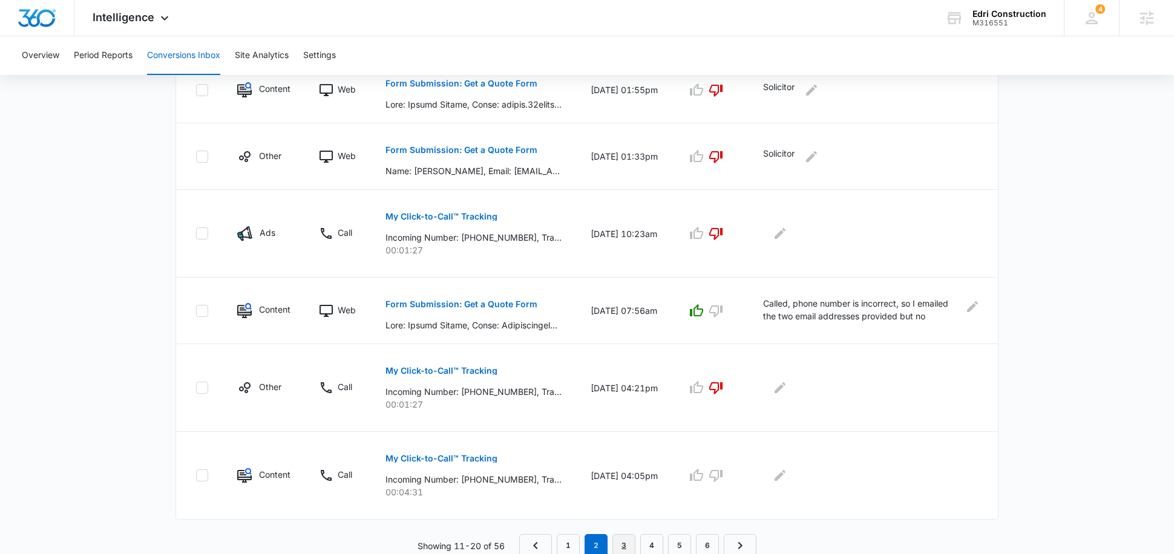
click at [625, 539] on link "3" at bounding box center [623, 545] width 23 height 23
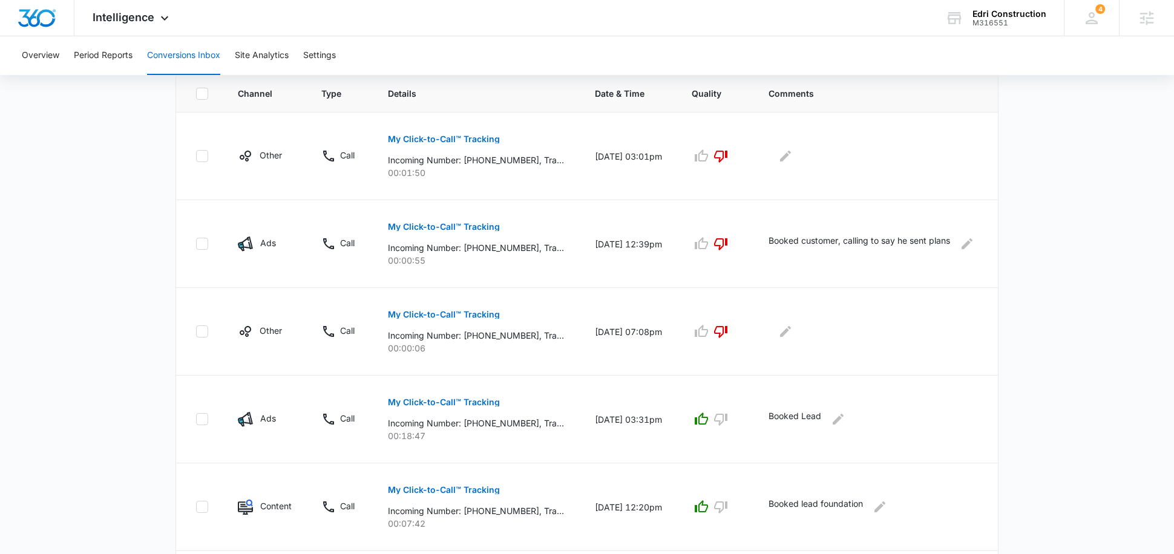
scroll to position [229, 0]
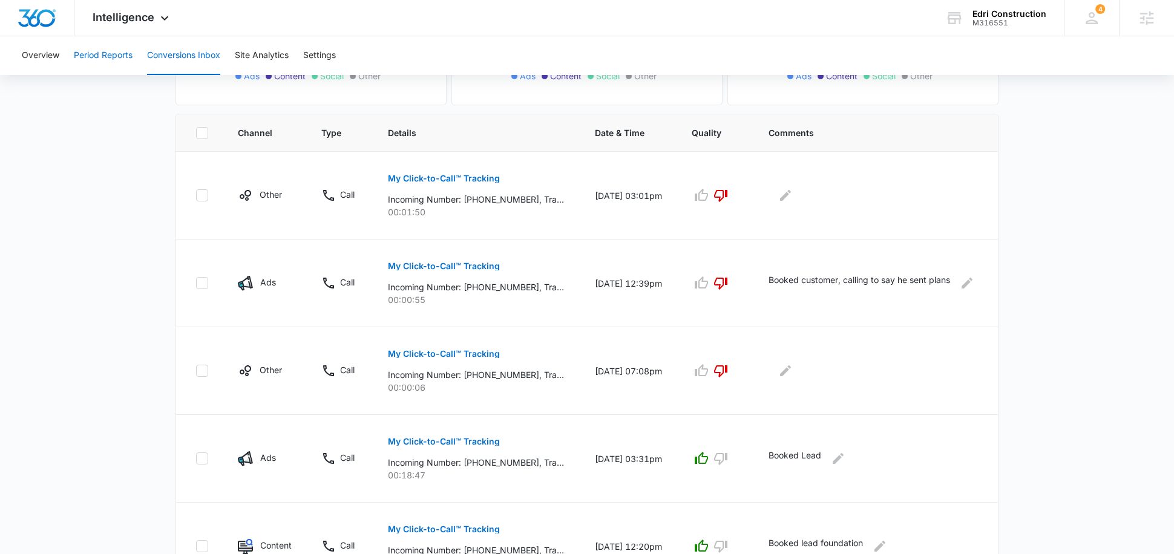
click at [103, 62] on button "Period Reports" at bounding box center [103, 55] width 59 height 39
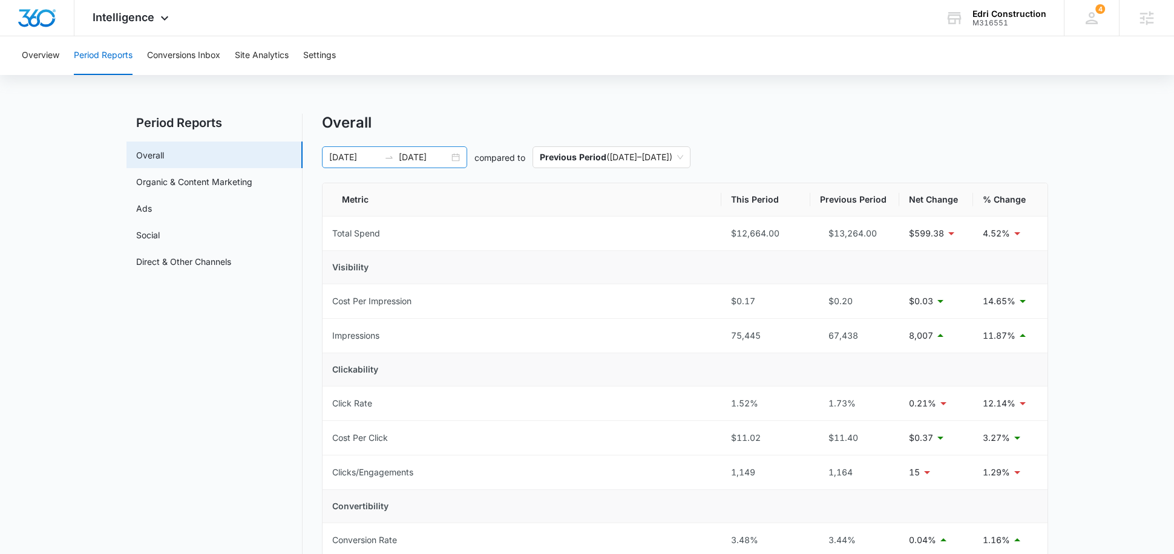
click at [412, 161] on input "09/02/2025" at bounding box center [424, 157] width 50 height 13
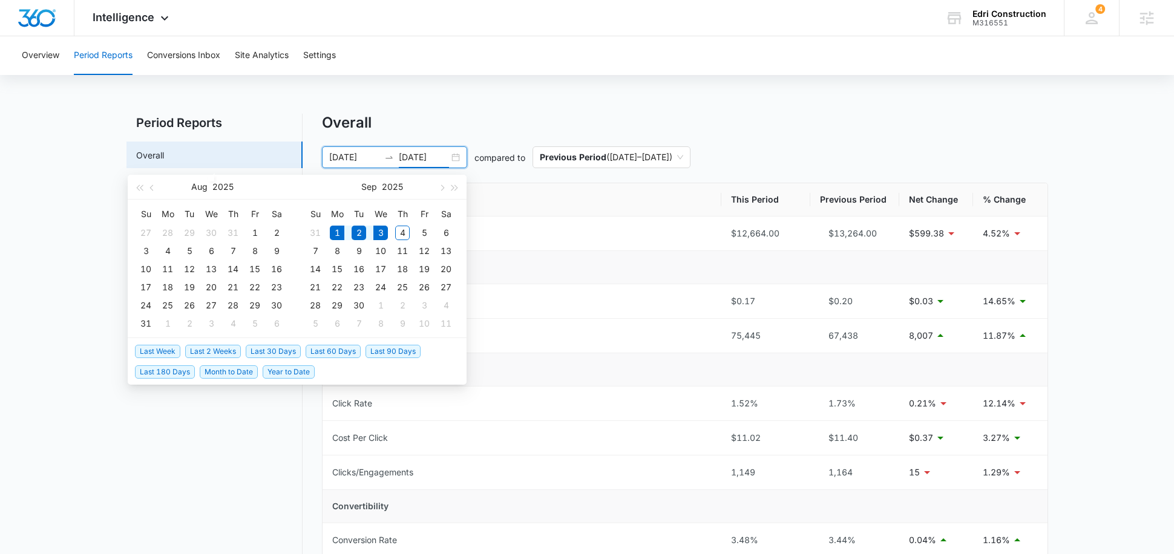
type input "09/02/2025"
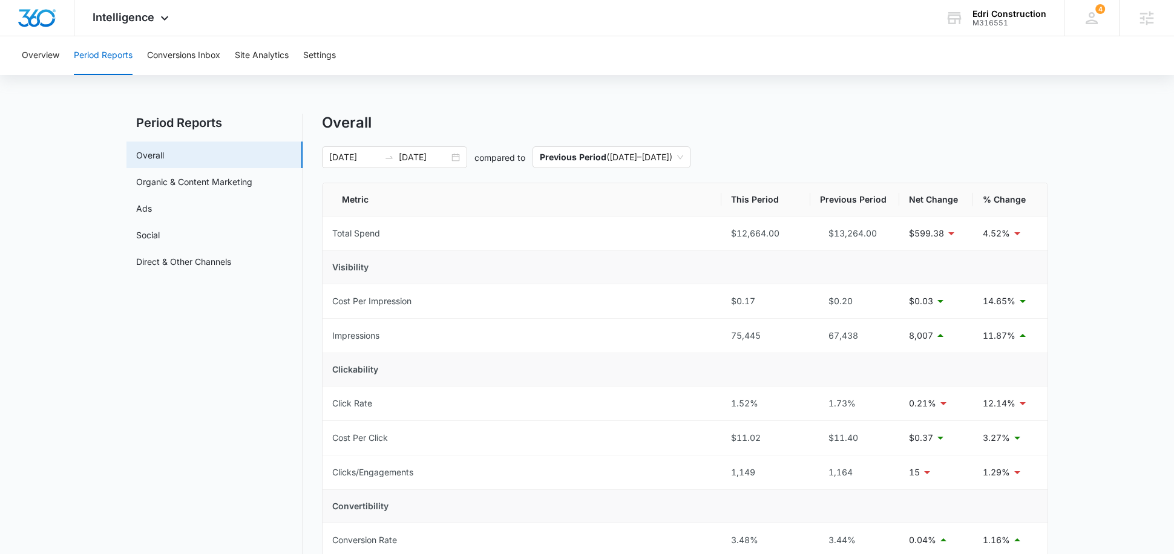
click at [451, 97] on div "Overview Period Reports Conversions Inbox Site Analytics Settings Period Report…" at bounding box center [587, 547] width 1174 height 1023
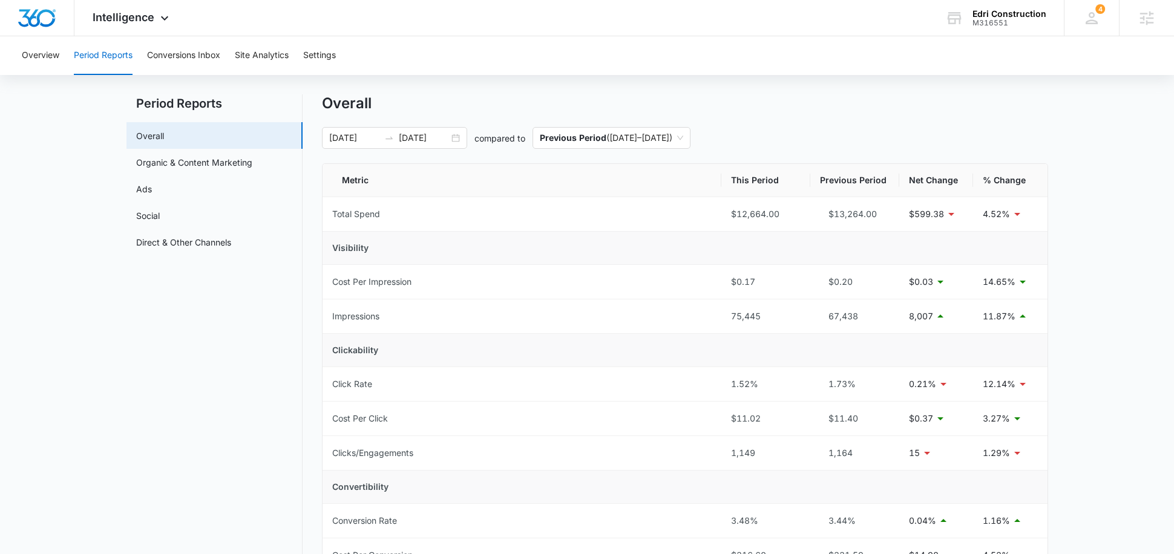
scroll to position [21, 0]
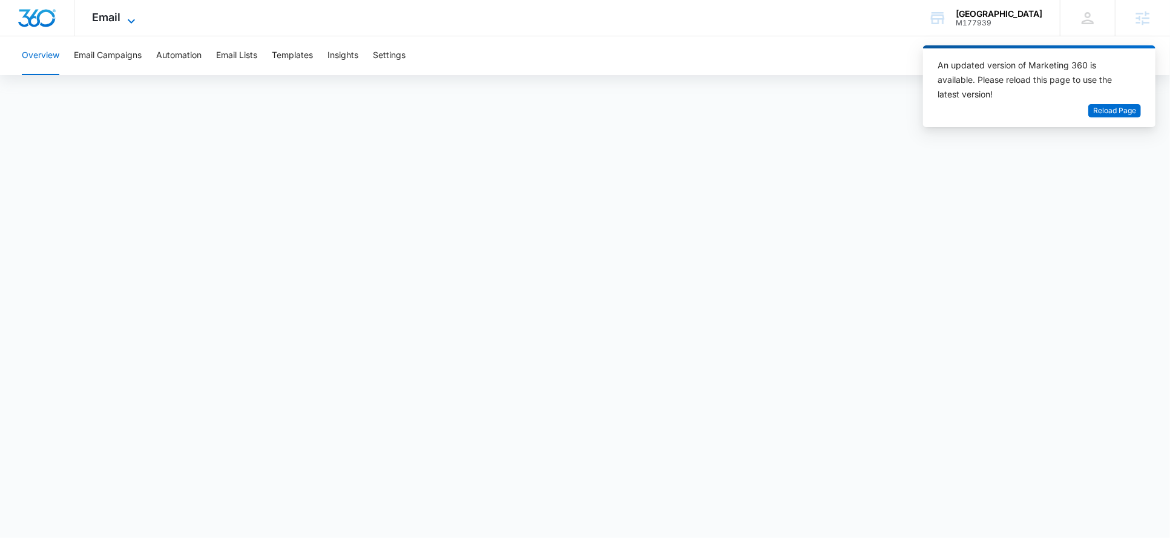
click at [132, 14] on icon at bounding box center [131, 21] width 15 height 15
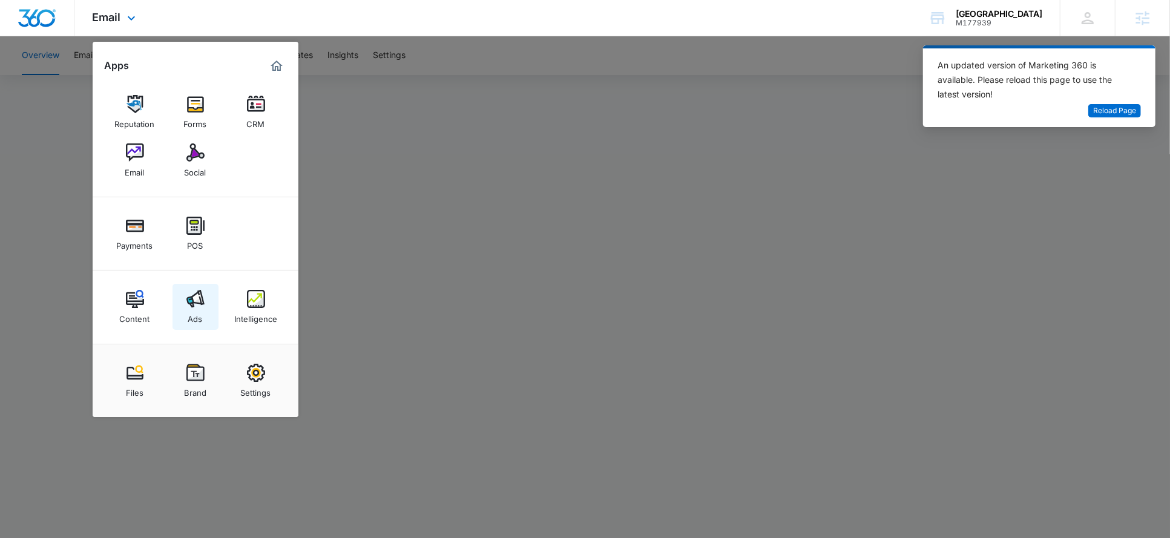
click at [200, 327] on link "Ads" at bounding box center [195, 307] width 46 height 46
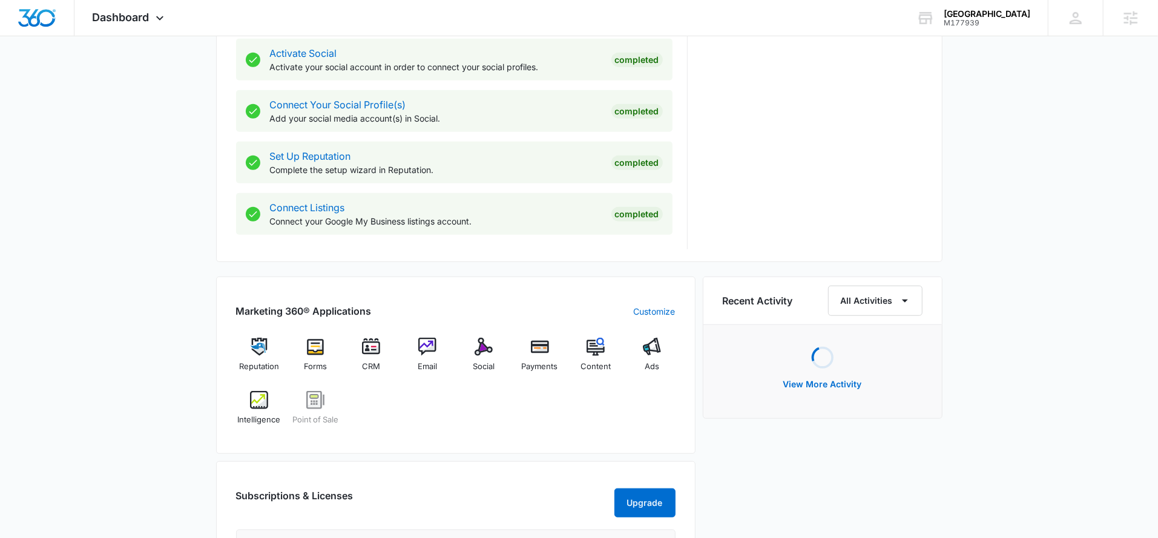
scroll to position [536, 0]
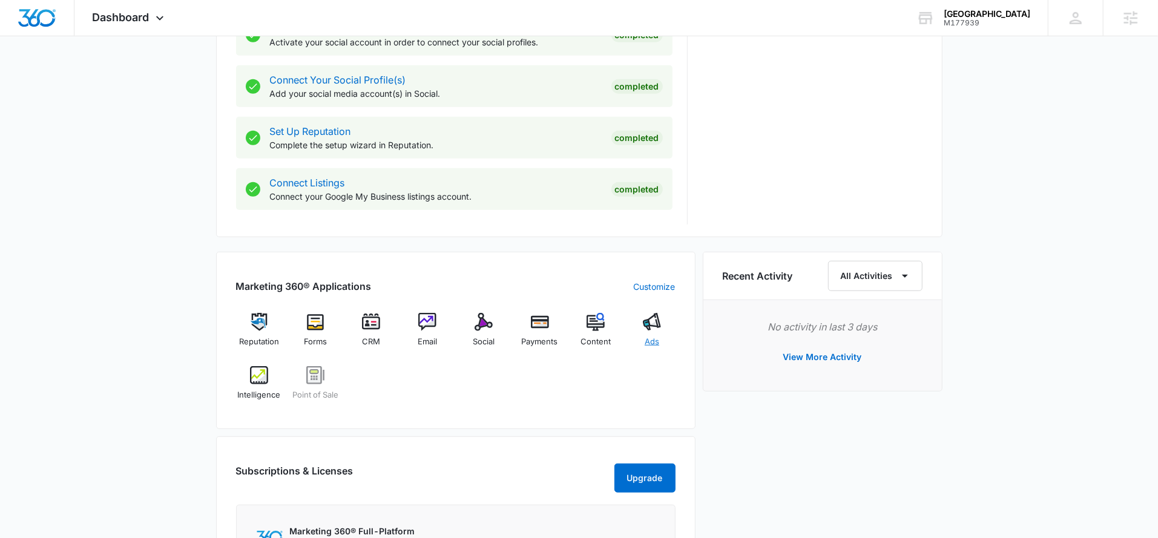
click at [651, 337] on span "Ads" at bounding box center [652, 342] width 15 height 12
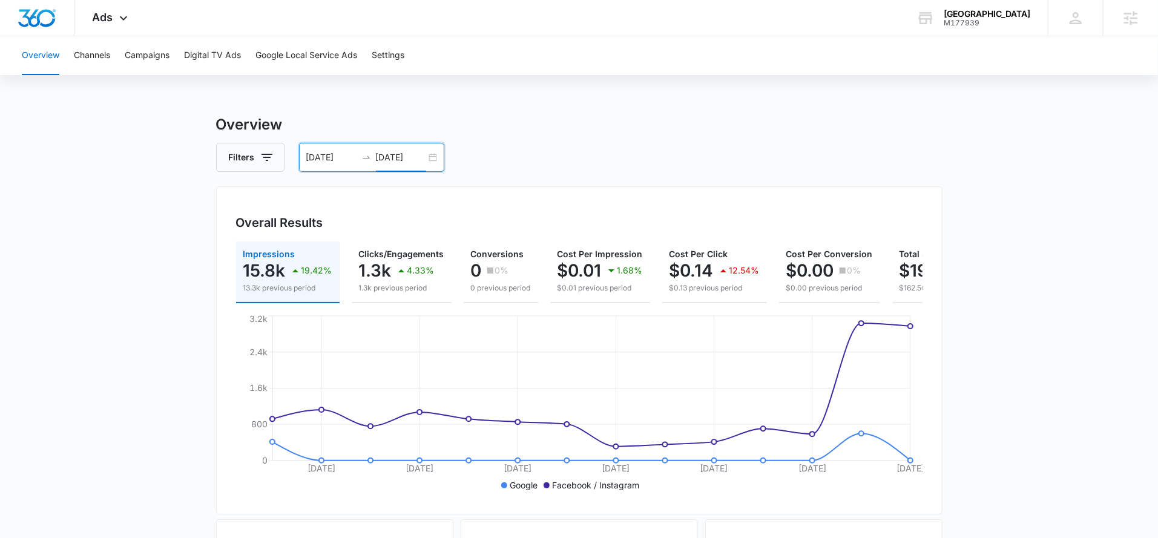
click at [400, 157] on input "[DATE]" at bounding box center [401, 157] width 50 height 13
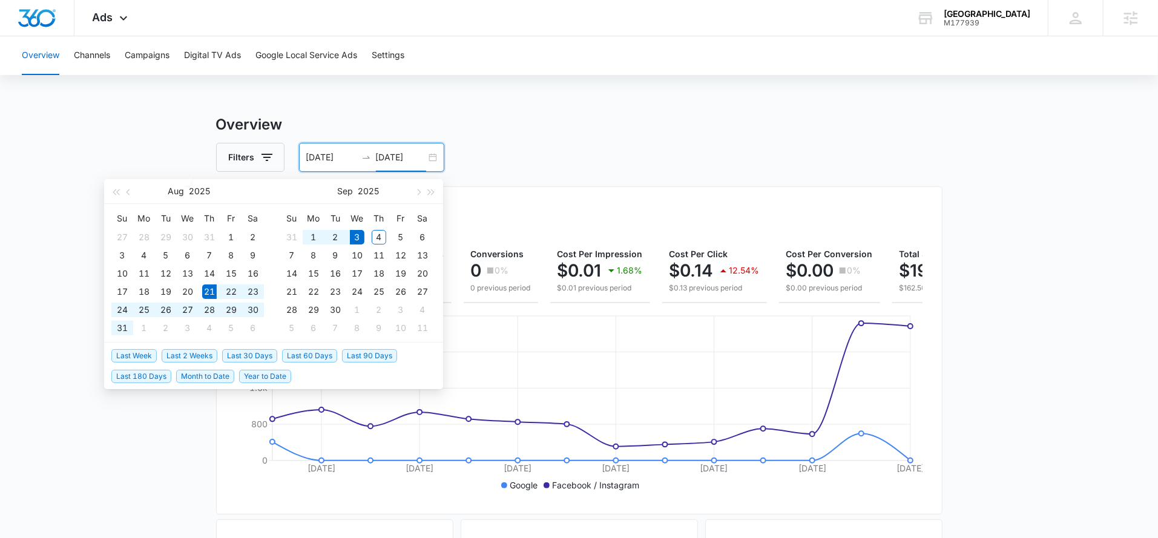
click at [519, 136] on div "Overview Filters 08/21/2025 09/03/2025 Overall Results Impressions 15.8k 19.42%…" at bounding box center [579, 548] width 726 height 869
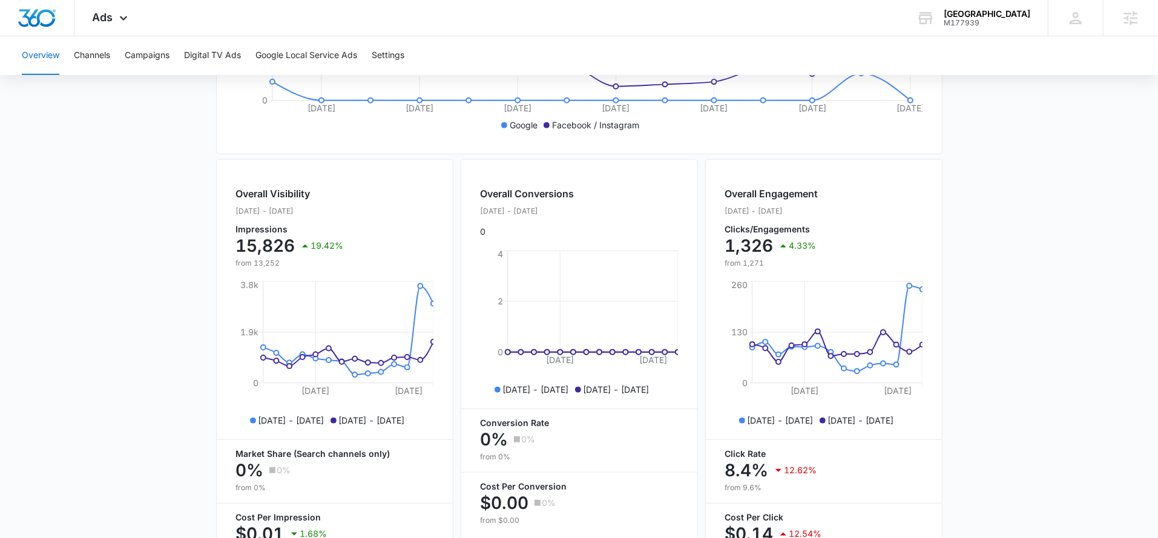
scroll to position [340, 0]
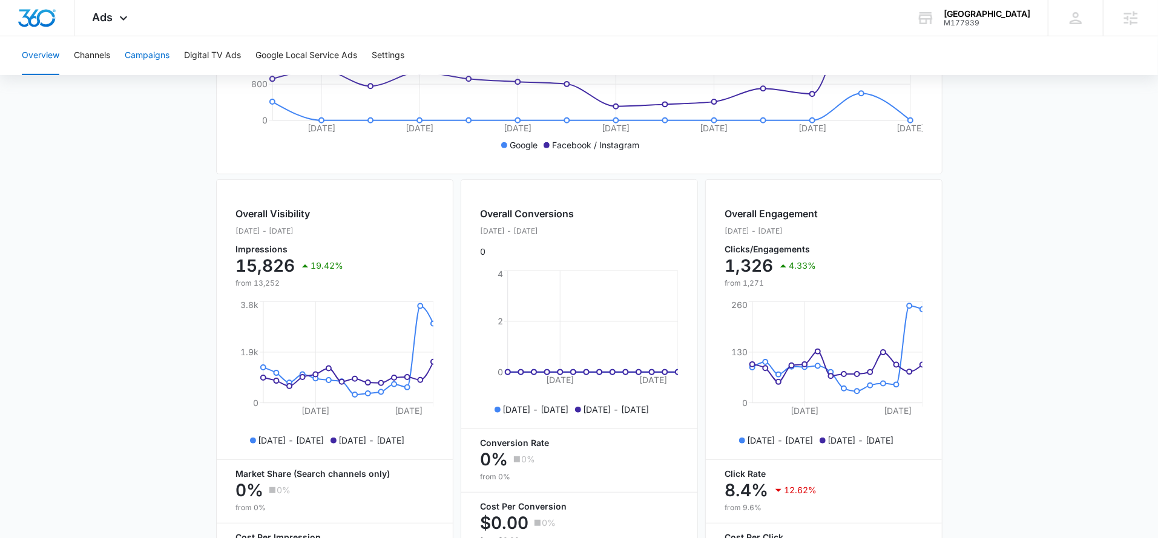
click at [156, 64] on button "Campaigns" at bounding box center [147, 55] width 45 height 39
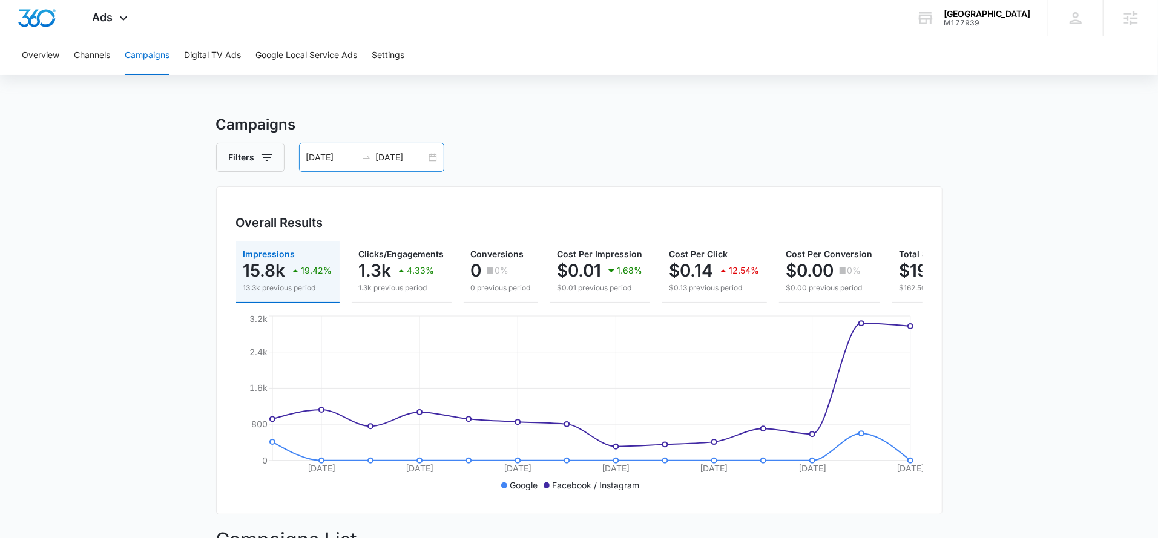
click at [340, 160] on input "[DATE]" at bounding box center [331, 157] width 50 height 13
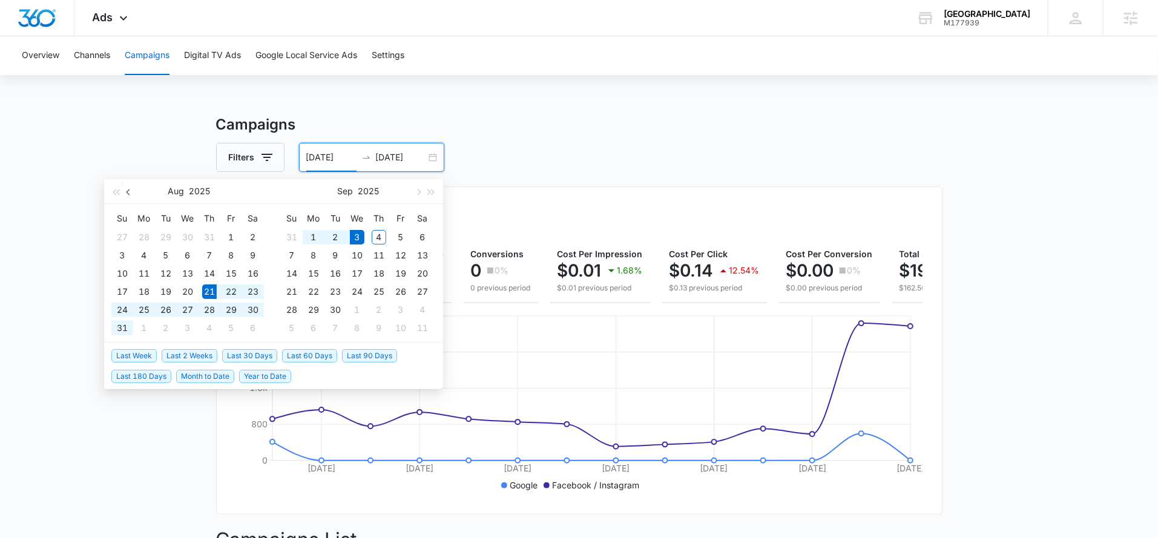
click at [130, 189] on span "button" at bounding box center [129, 192] width 6 height 6
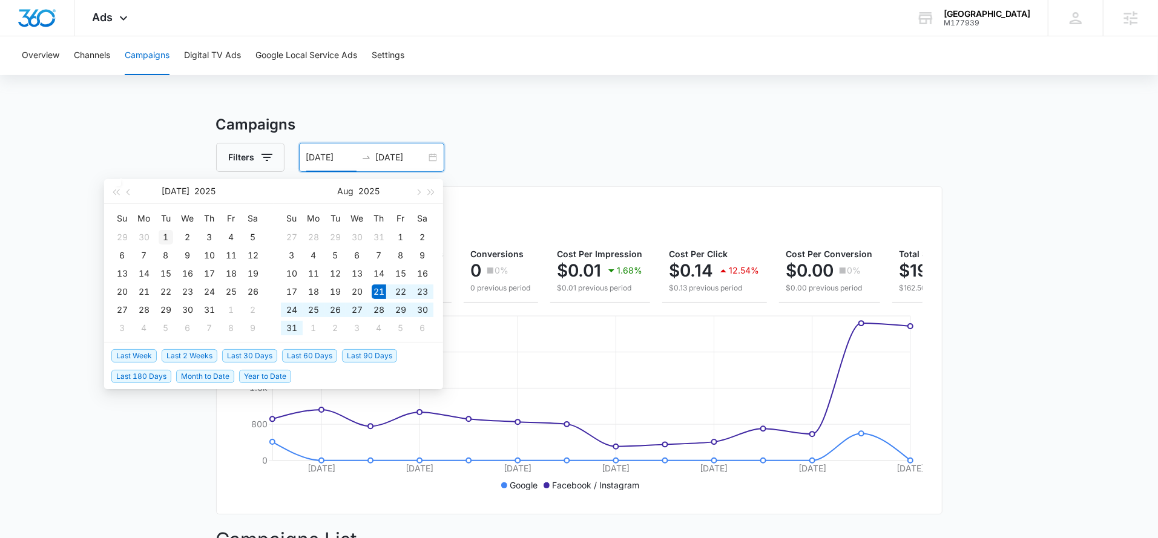
type input "[DATE]"
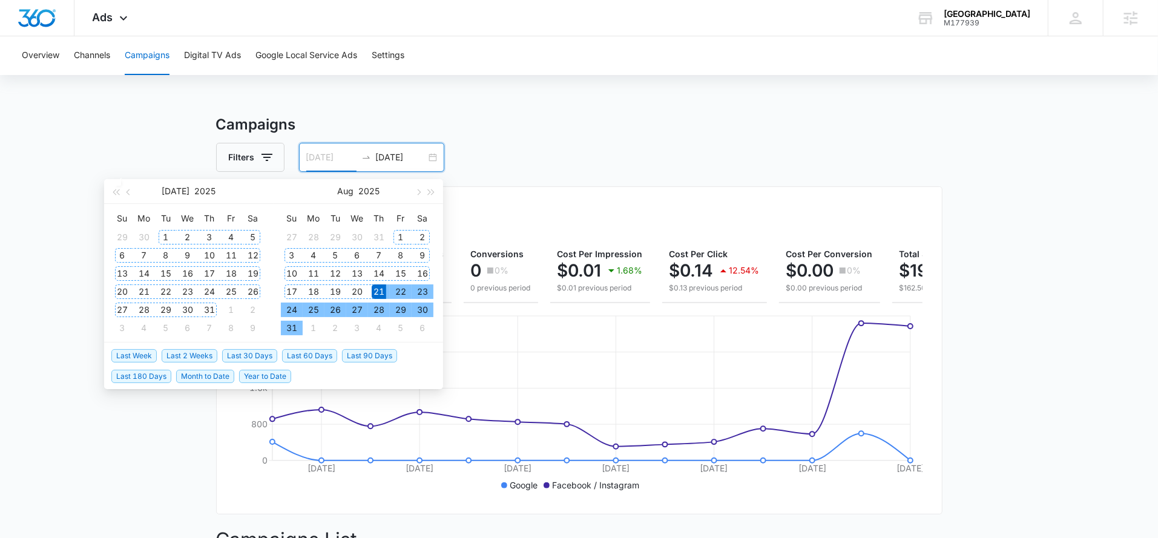
click at [165, 234] on div "1" at bounding box center [166, 237] width 15 height 15
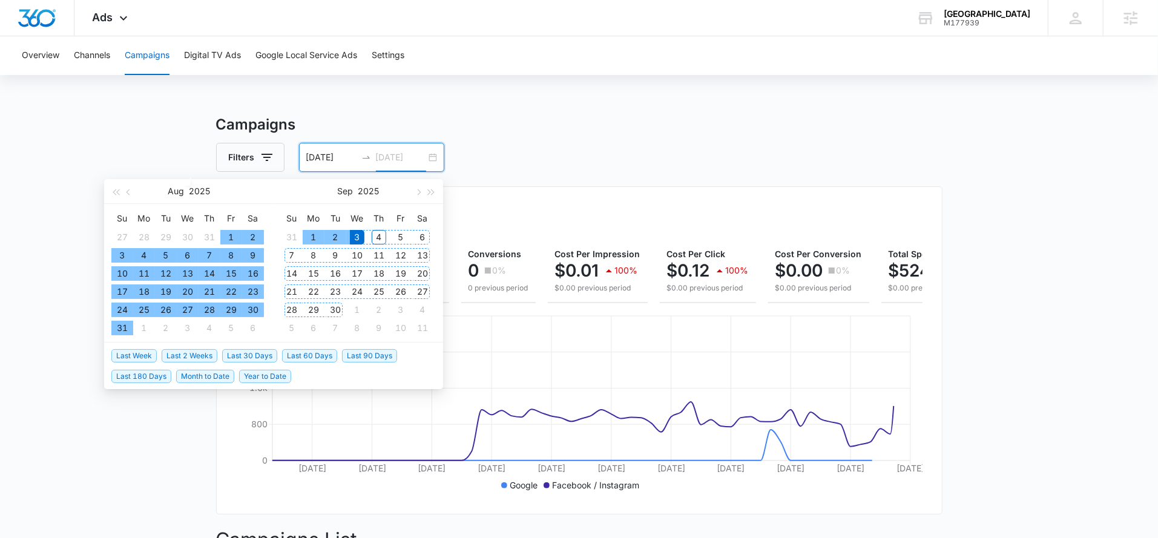
type input "[DATE]"
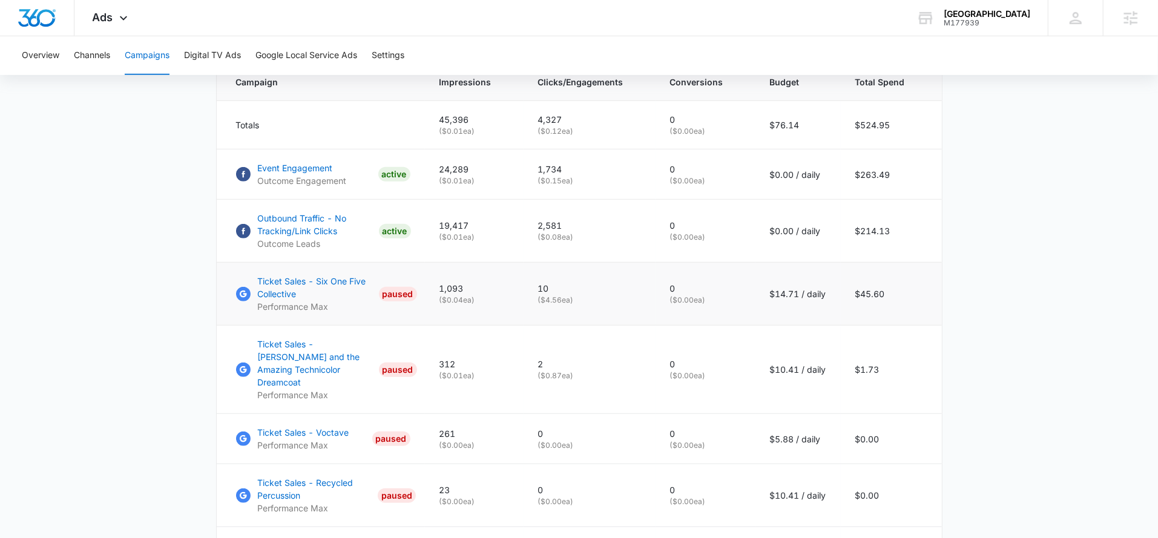
scroll to position [531, 0]
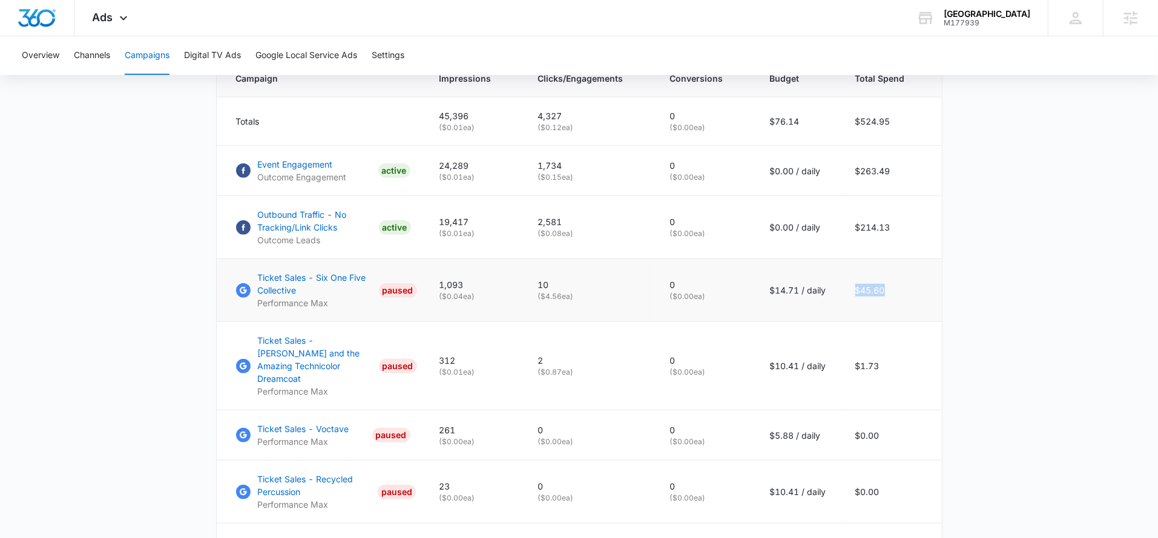
drag, startPoint x: 896, startPoint y: 300, endPoint x: 851, endPoint y: 300, distance: 44.8
click at [851, 300] on td "$45.60" at bounding box center [891, 290] width 101 height 63
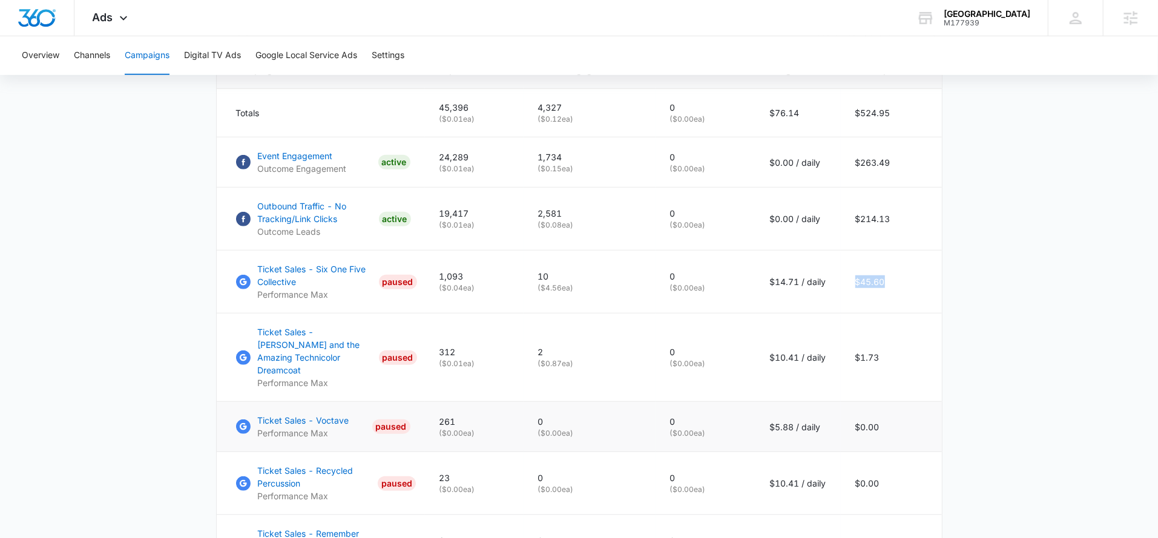
scroll to position [490, 0]
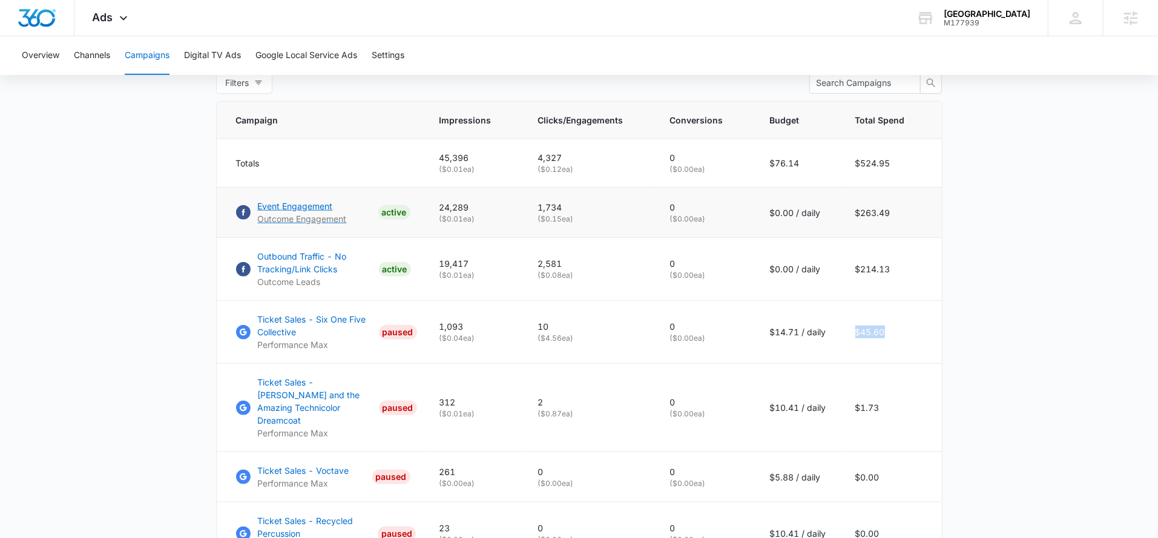
click at [309, 212] on p "Event Engagement" at bounding box center [302, 206] width 89 height 13
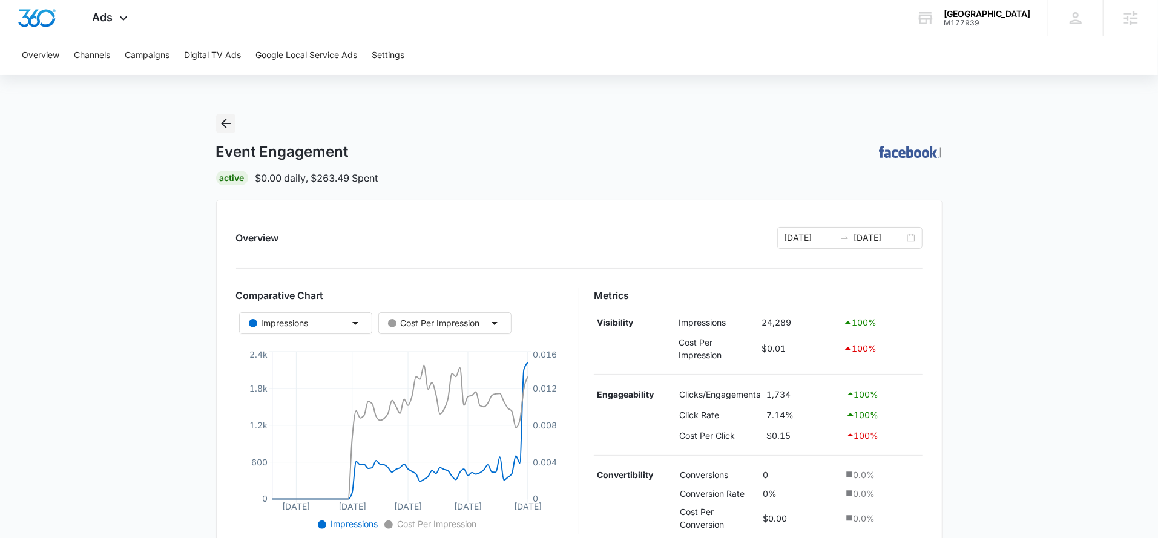
click at [225, 130] on icon "Back" at bounding box center [225, 123] width 15 height 15
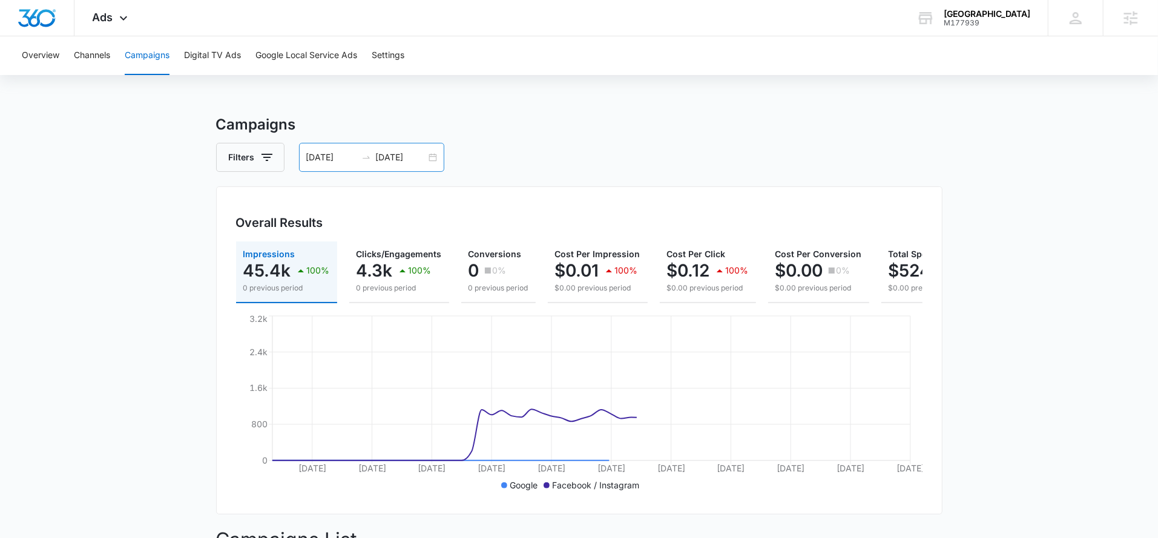
click at [395, 159] on input "[DATE]" at bounding box center [401, 157] width 50 height 13
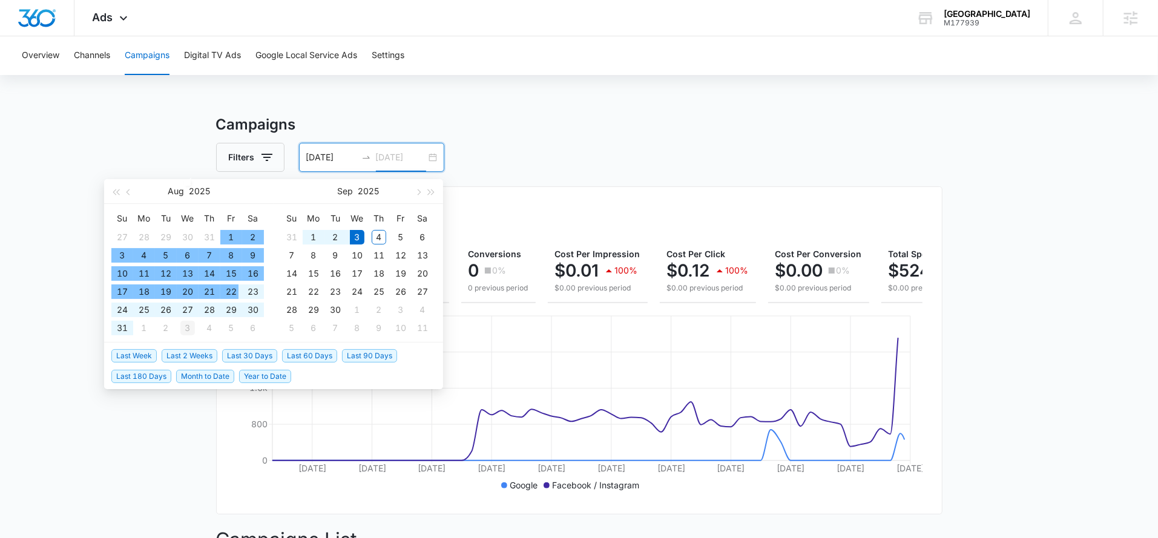
type input "[DATE]"
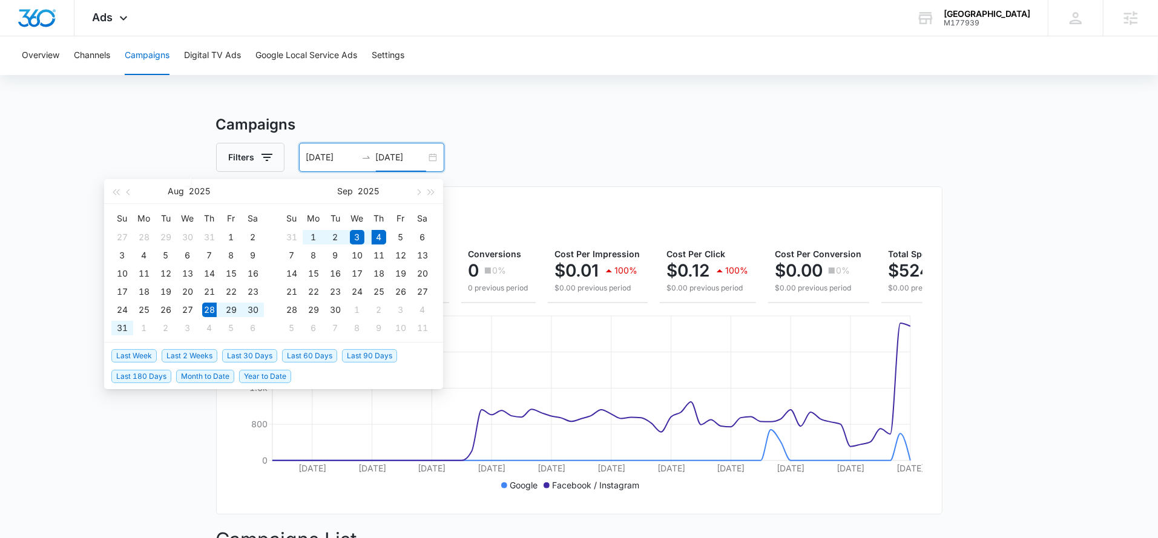
click at [146, 352] on span "Last Week" at bounding box center [133, 355] width 45 height 13
type input "[DATE]"
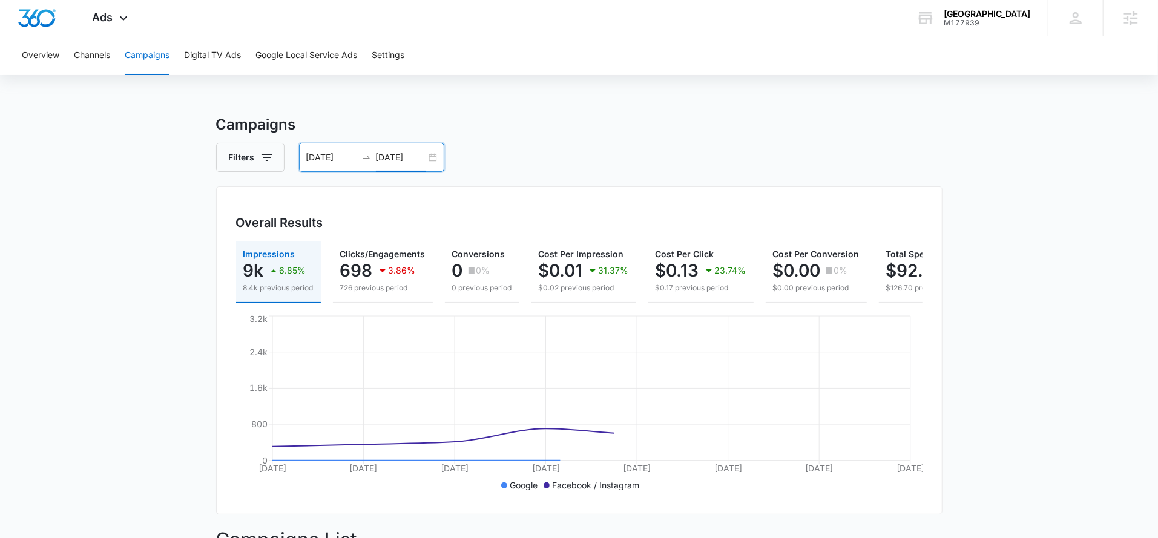
click at [391, 165] on div "[DATE] [DATE]" at bounding box center [371, 157] width 145 height 29
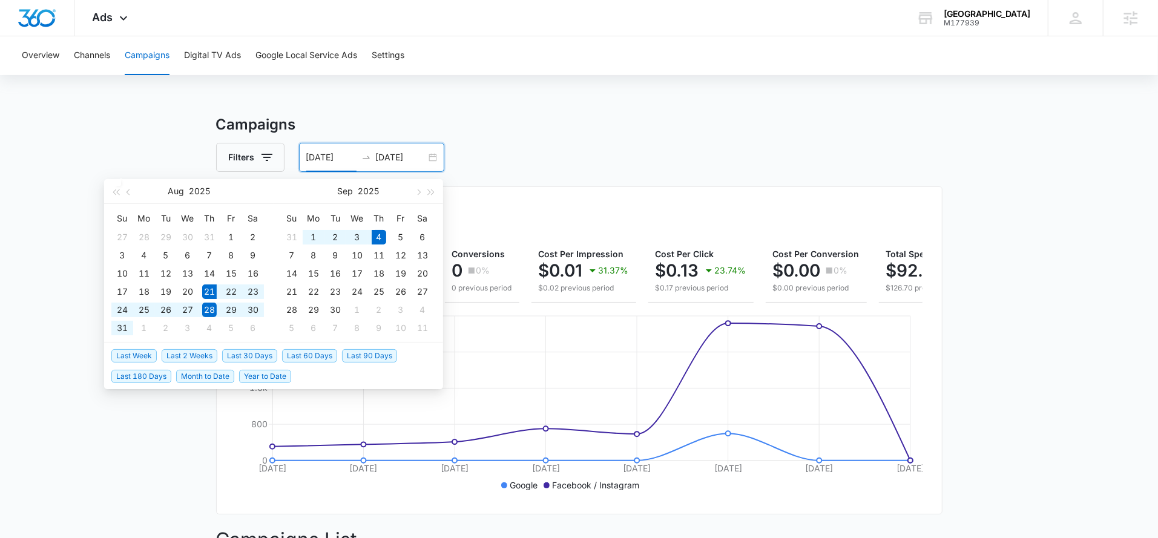
click at [175, 350] on span "Last 2 Weeks" at bounding box center [190, 355] width 56 height 13
type input "[DATE]"
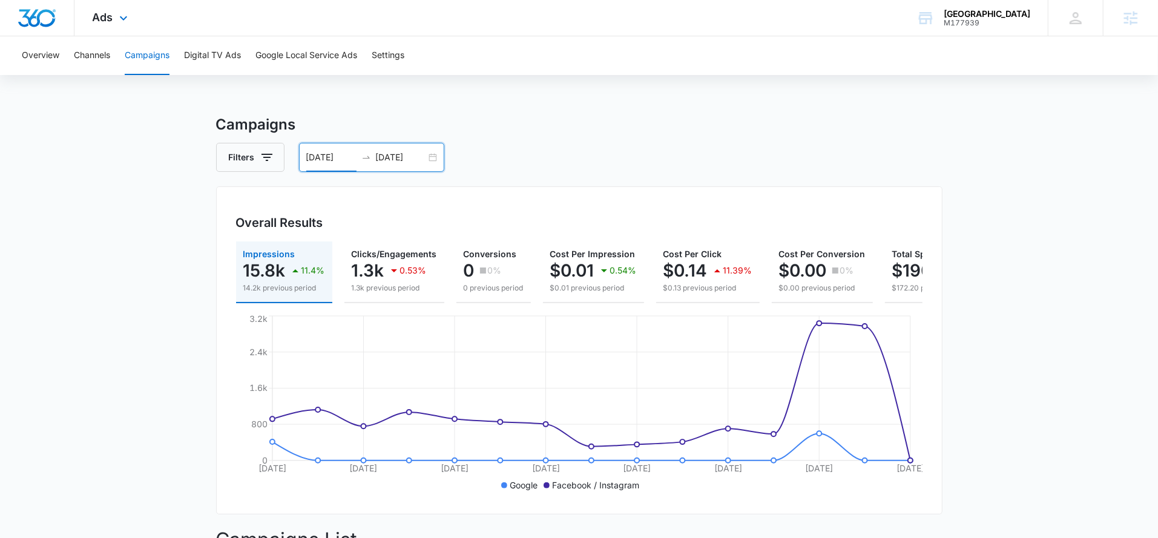
click at [116, 28] on div "Ads Apps Reputation Forms CRM Email Social Payments POS Content Ads Intelligenc…" at bounding box center [111, 18] width 74 height 36
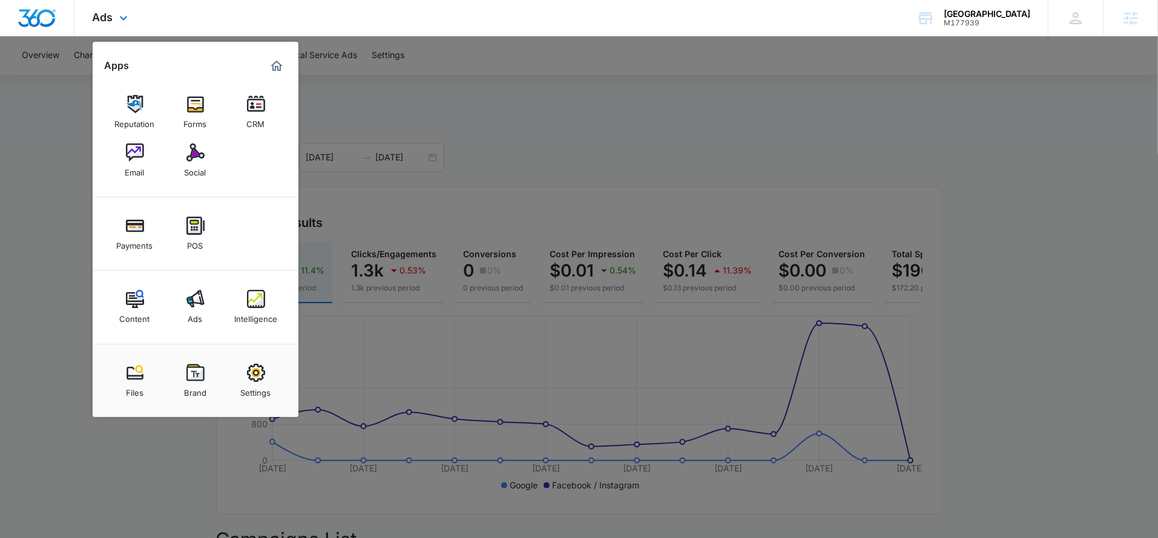
click at [122, 135] on div "Reputation Forms CRM Email Social" at bounding box center [196, 137] width 206 height 122
click at [126, 154] on img at bounding box center [135, 152] width 18 height 18
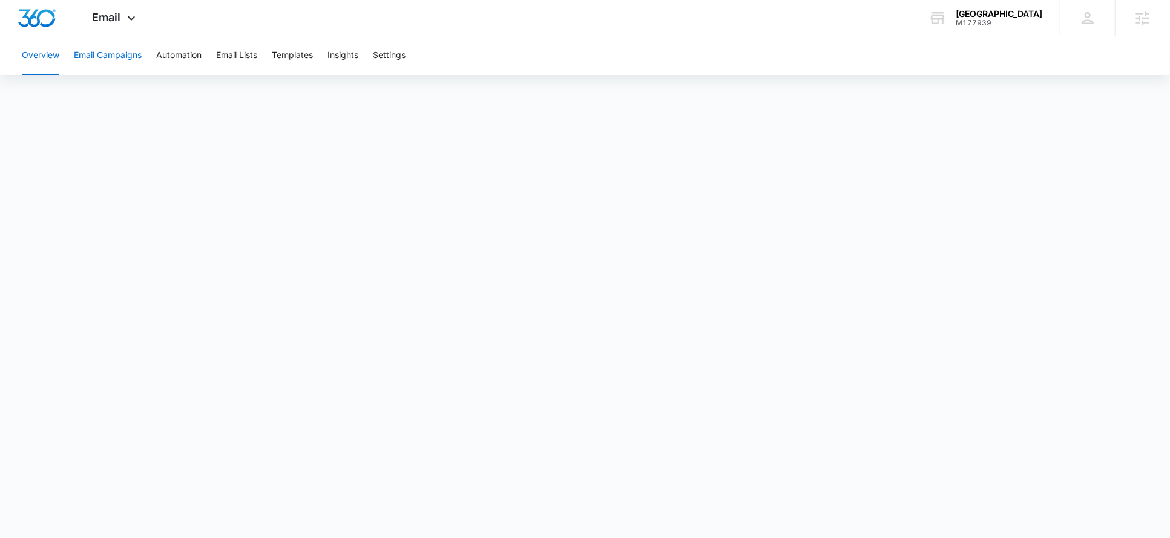
click at [125, 56] on button "Email Campaigns" at bounding box center [108, 55] width 68 height 39
click at [128, 16] on icon at bounding box center [131, 21] width 15 height 15
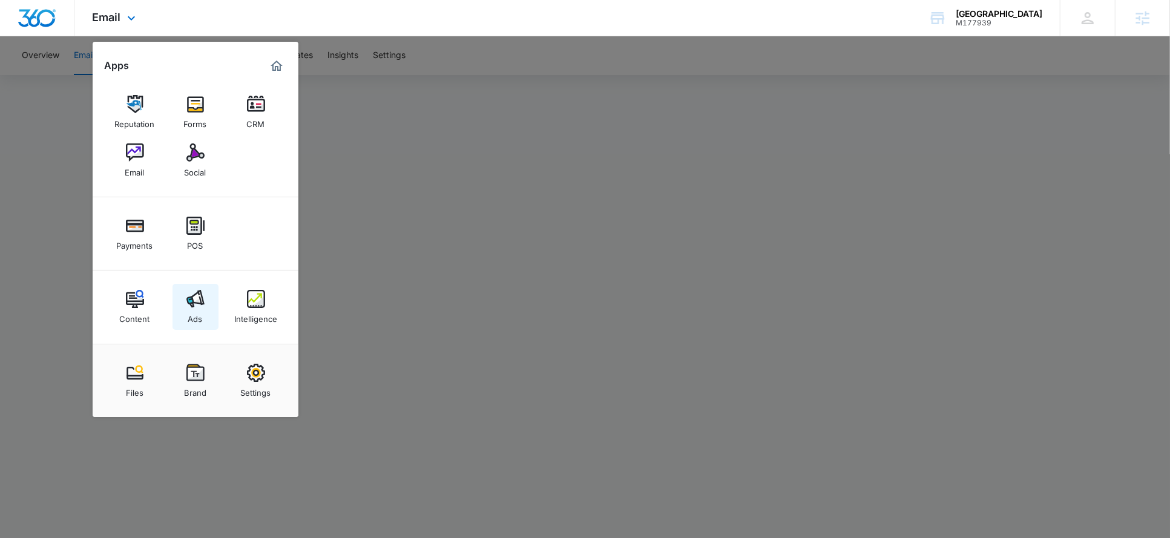
click at [200, 298] on img at bounding box center [195, 299] width 18 height 18
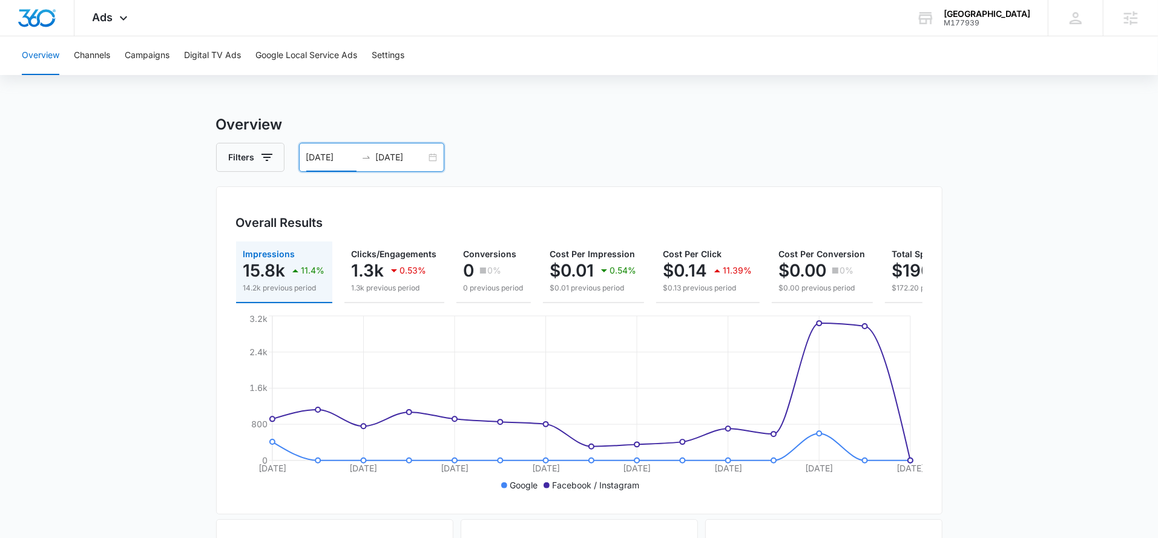
click at [330, 160] on input "[DATE]" at bounding box center [331, 157] width 50 height 13
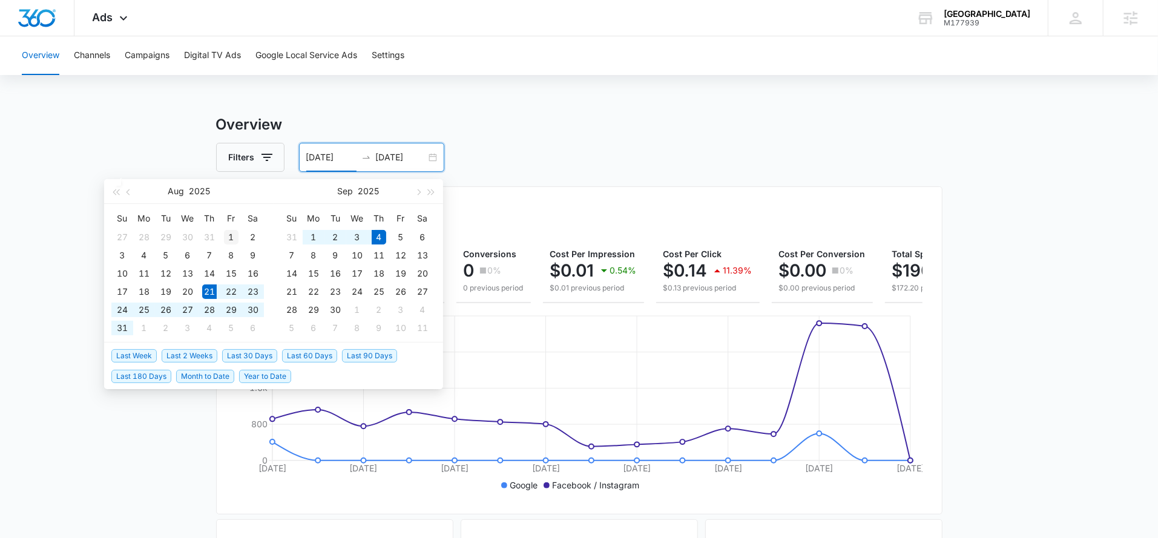
type input "[DATE]"
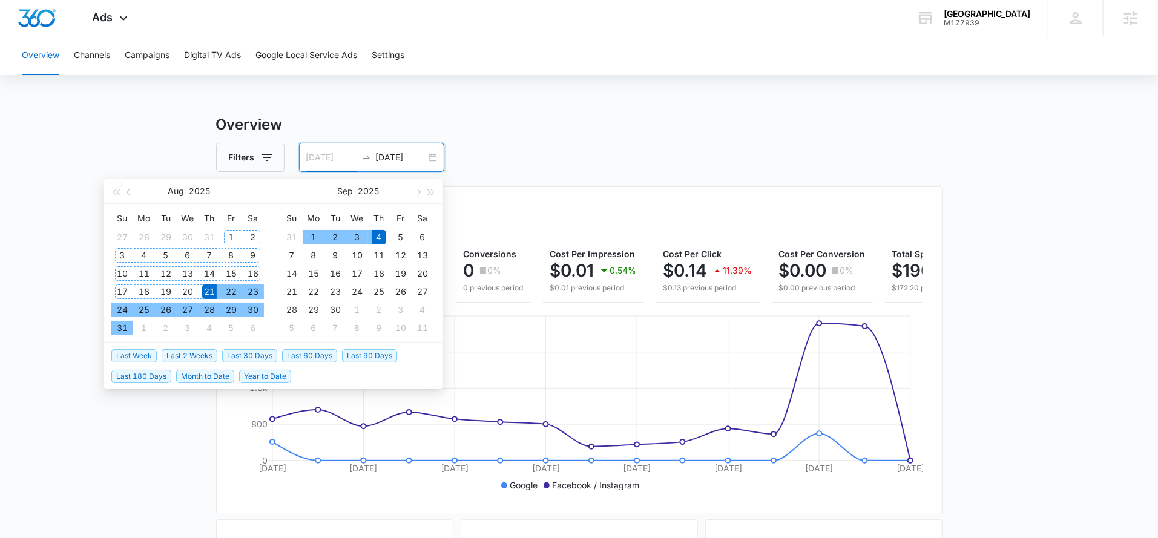
click at [231, 235] on div "1" at bounding box center [231, 237] width 15 height 15
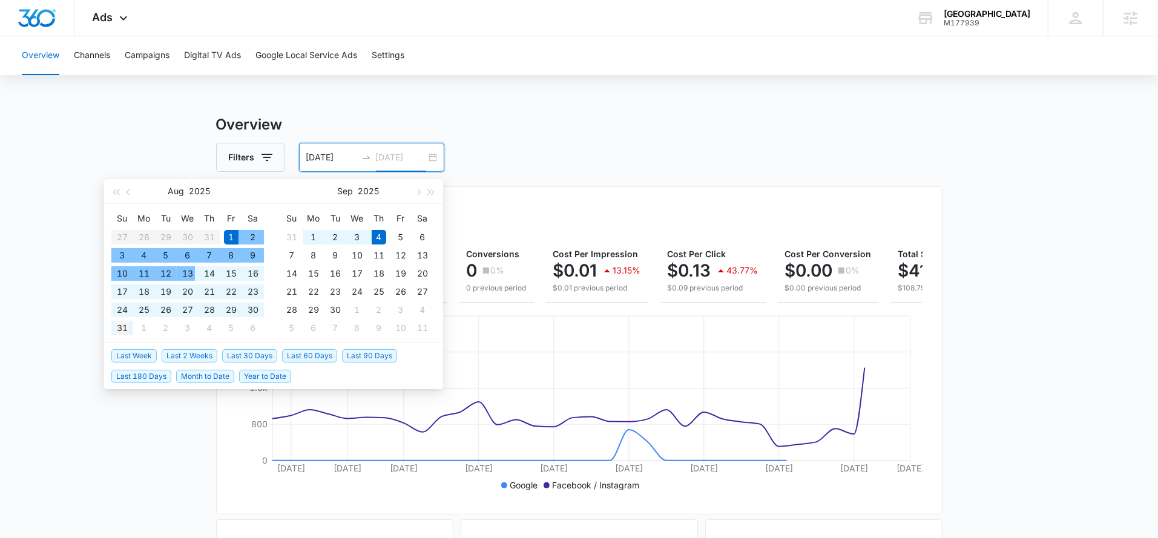
type input "08/31/2025"
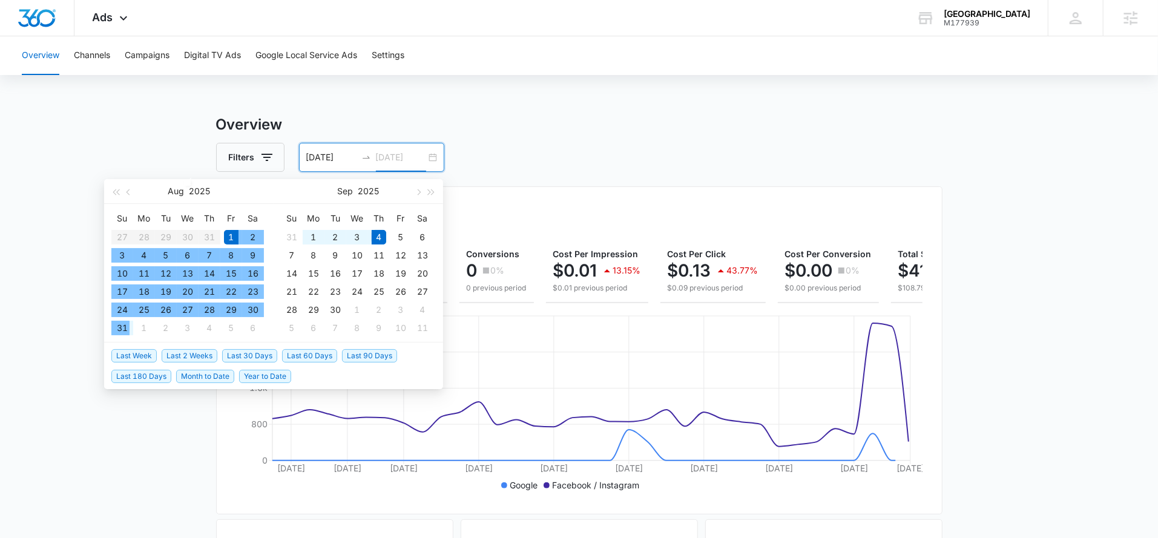
click at [125, 326] on div "31" at bounding box center [122, 328] width 15 height 15
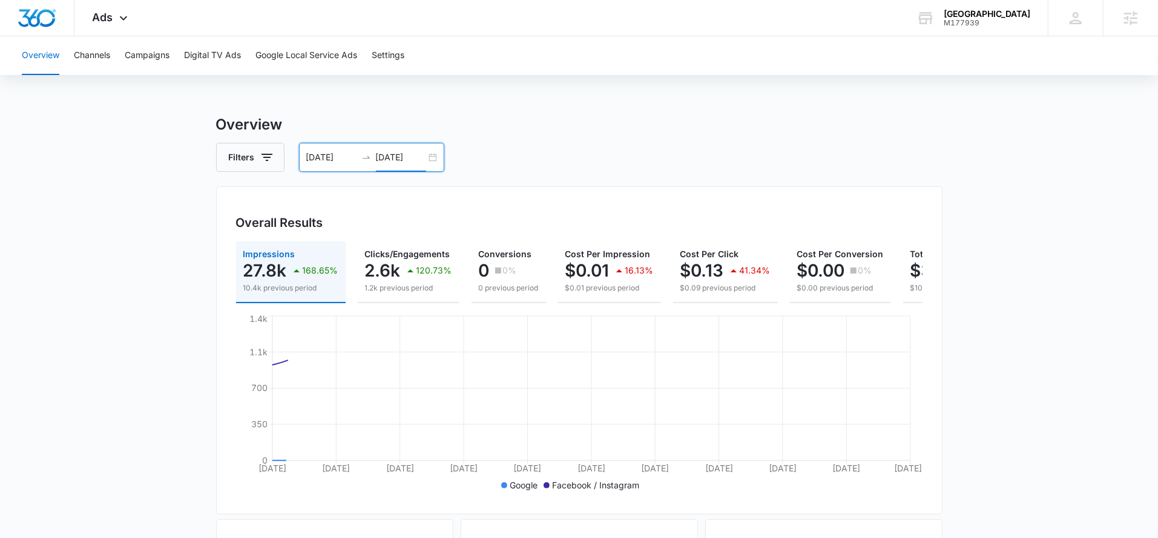
click at [542, 153] on div "Filters 08/01/2025 08/31/2025" at bounding box center [579, 157] width 726 height 29
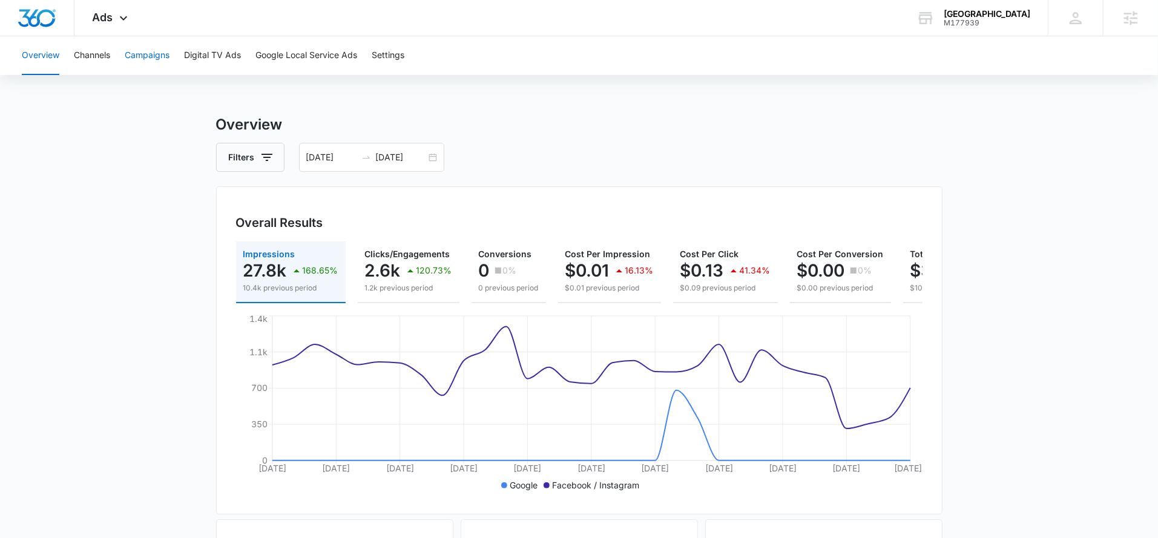
click at [139, 57] on button "Campaigns" at bounding box center [147, 55] width 45 height 39
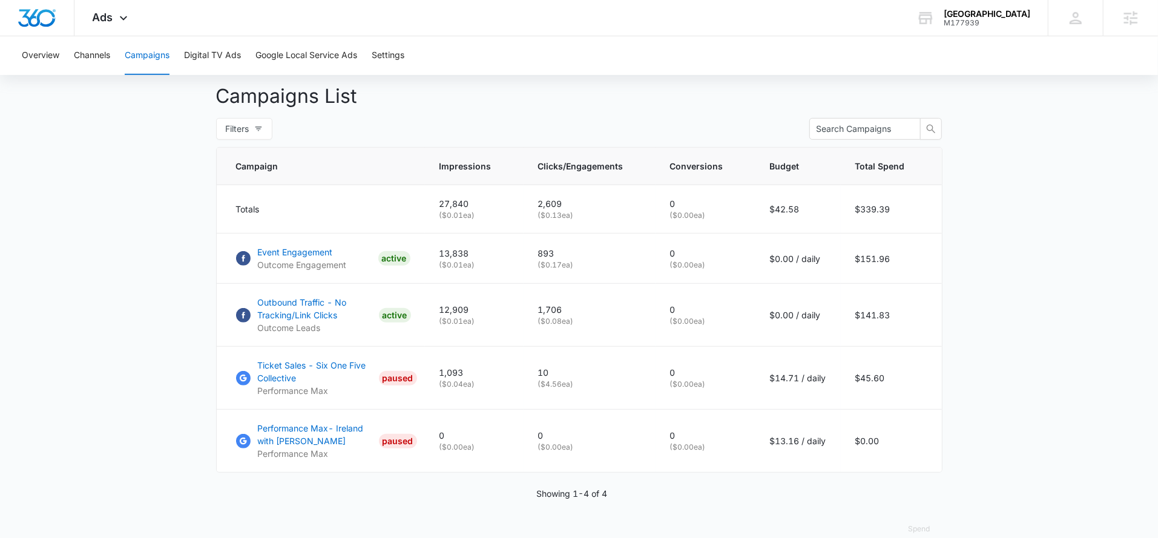
scroll to position [449, 0]
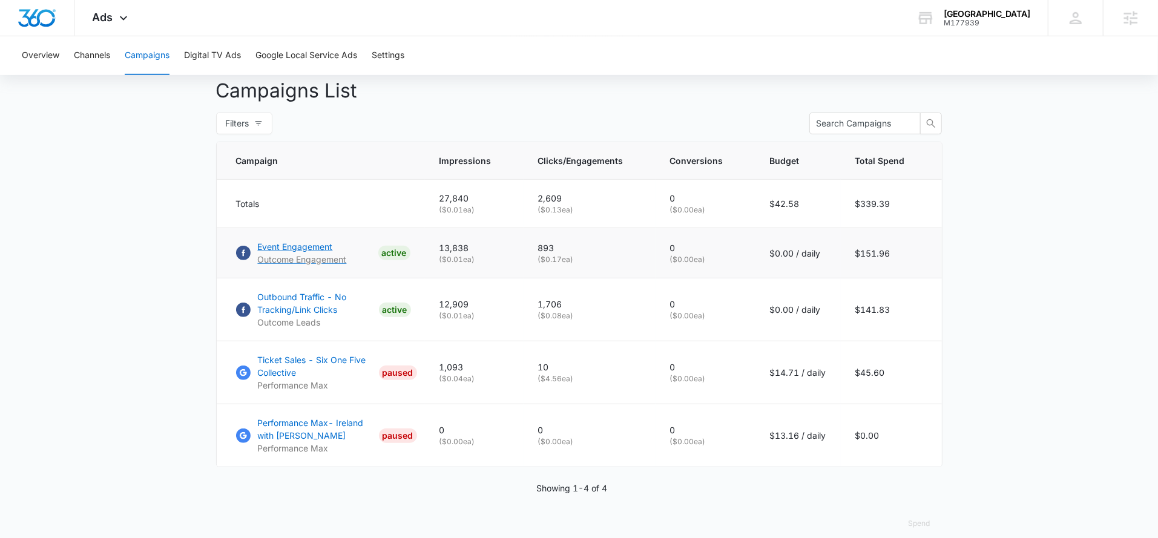
click at [283, 264] on p "Outcome Engagement" at bounding box center [302, 259] width 89 height 13
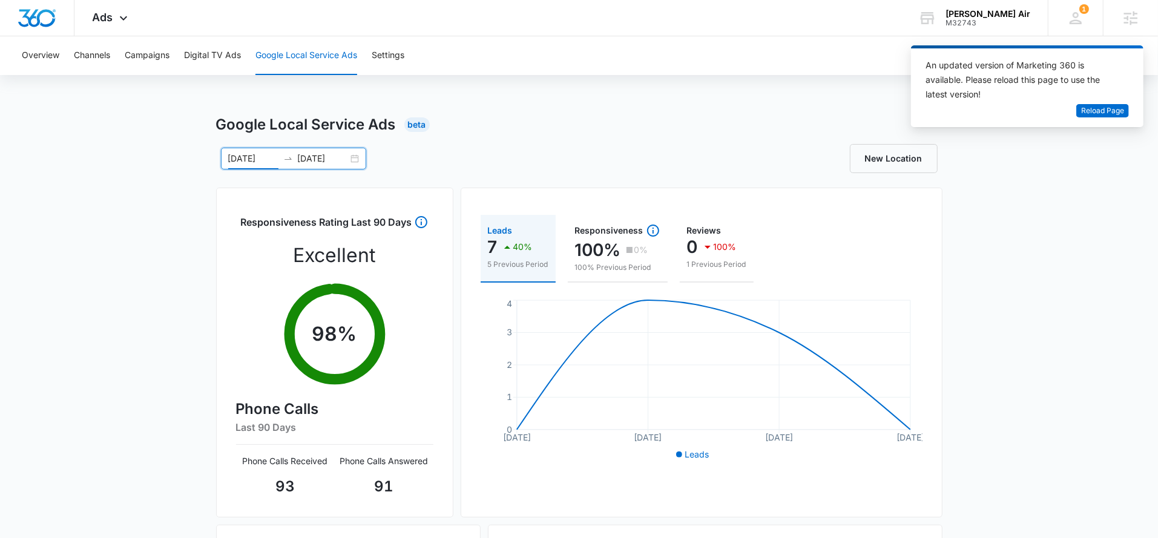
click at [255, 159] on input "[DATE]" at bounding box center [253, 158] width 50 height 13
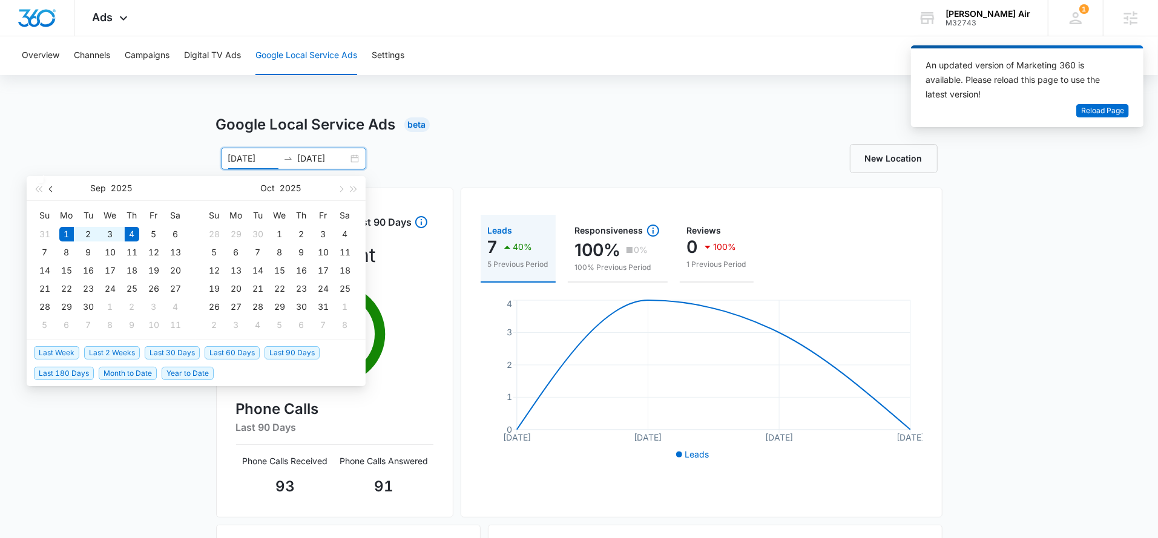
click at [52, 190] on span "button" at bounding box center [52, 189] width 6 height 6
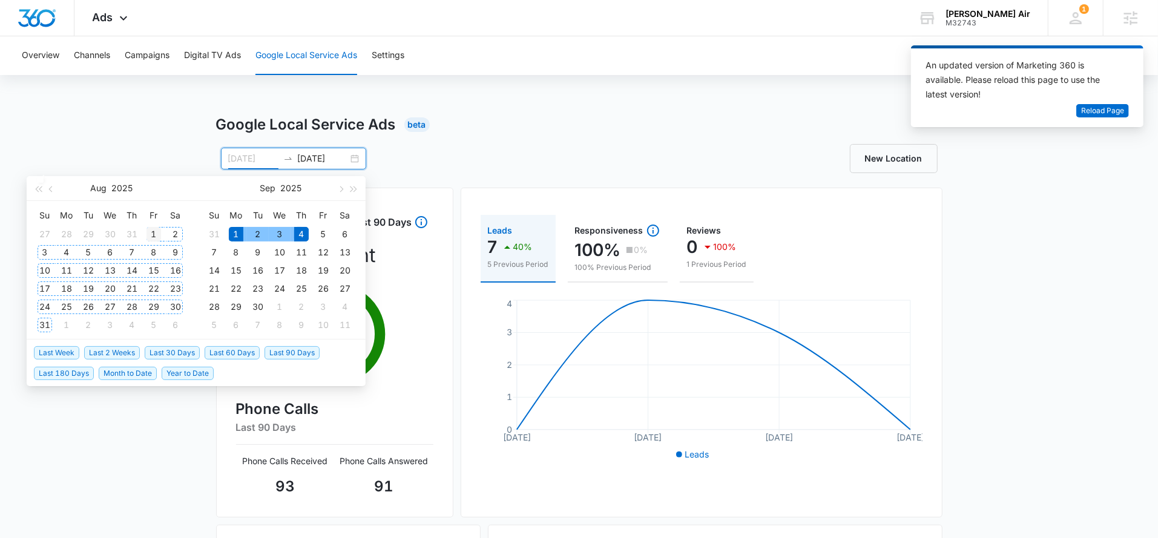
type input "[DATE]"
click at [151, 234] on div "1" at bounding box center [153, 234] width 15 height 15
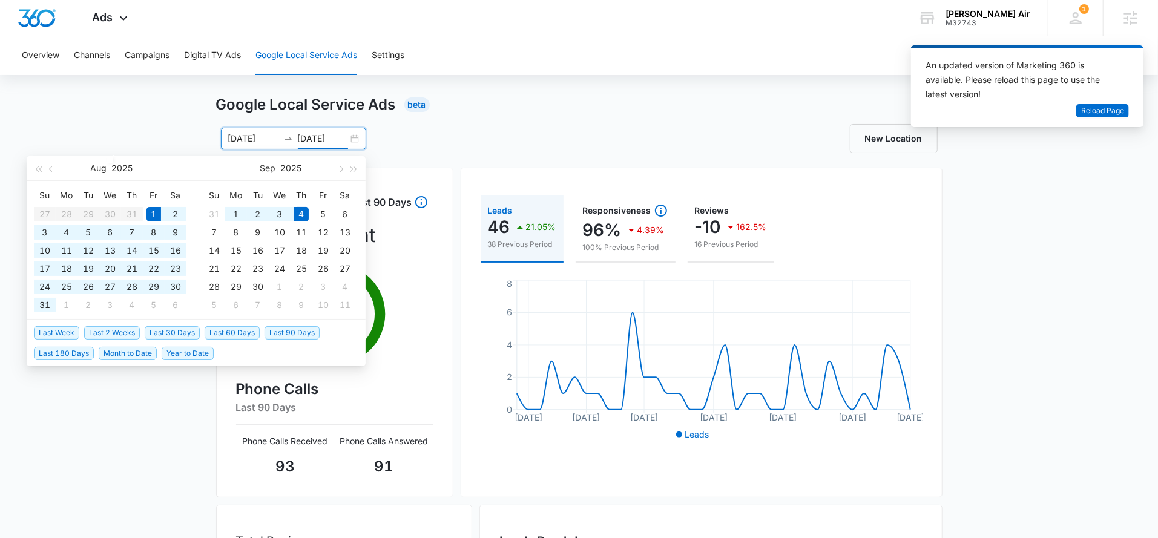
scroll to position [22, 0]
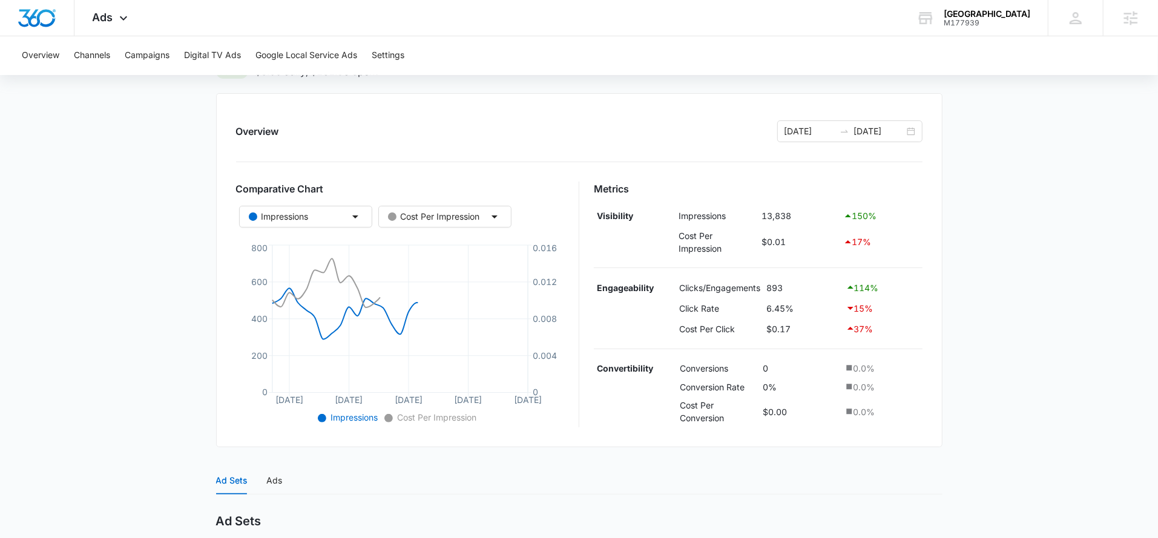
scroll to position [298, 0]
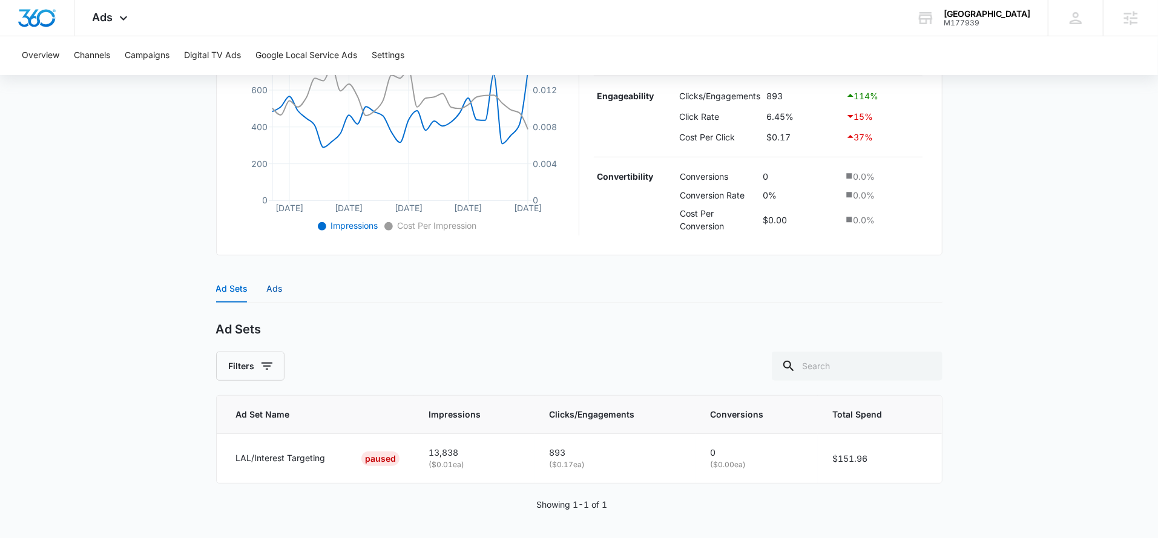
click at [271, 289] on div "Ads" at bounding box center [275, 288] width 16 height 13
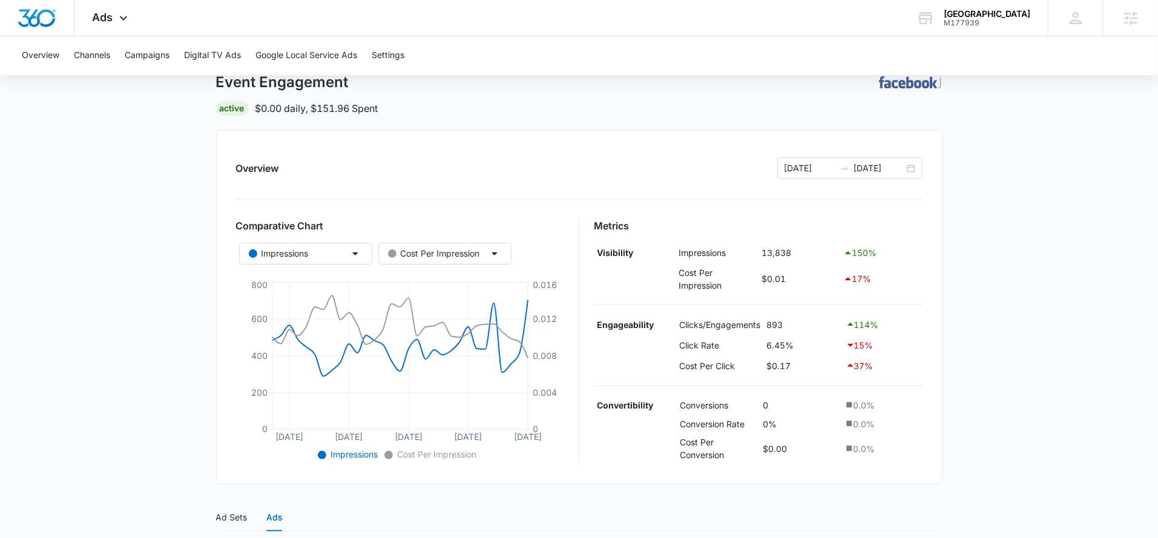
scroll to position [0, 0]
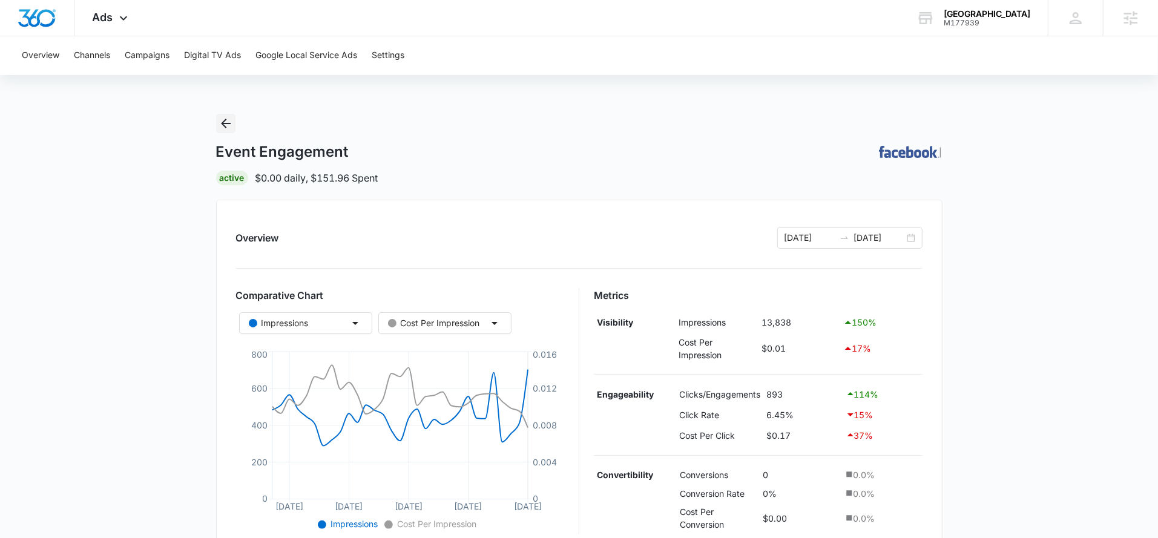
click at [227, 124] on icon "Back" at bounding box center [225, 123] width 15 height 15
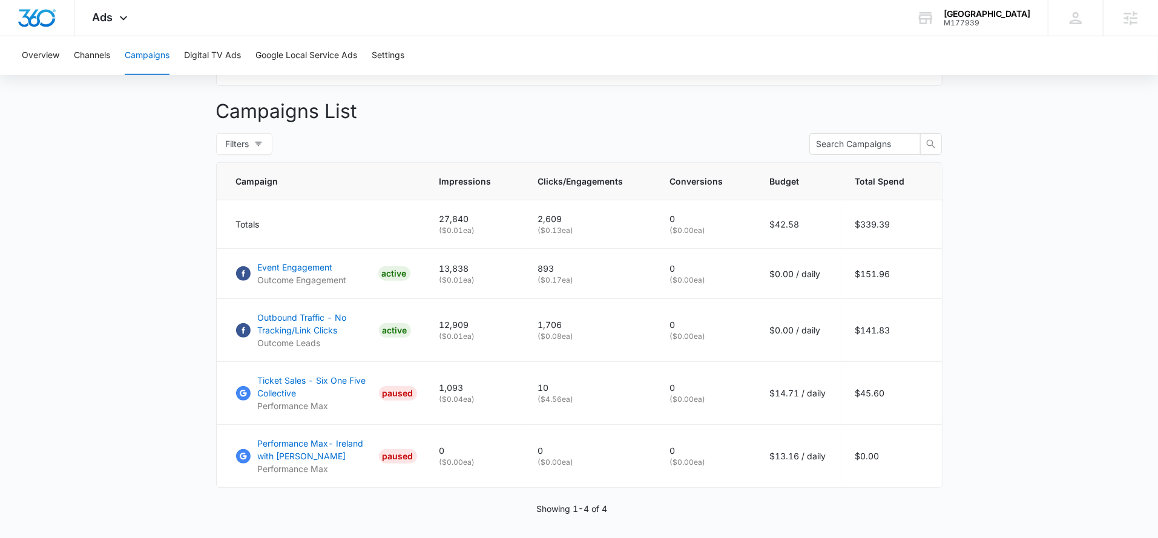
scroll to position [432, 0]
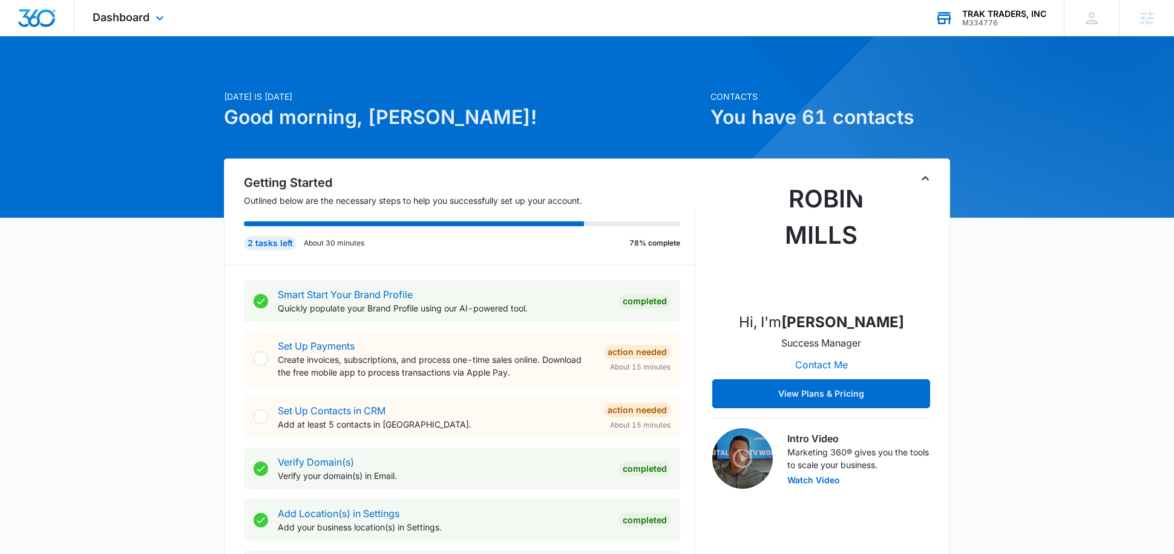
click at [972, 15] on div "TRAK TRADERS, INC" at bounding box center [1004, 14] width 84 height 10
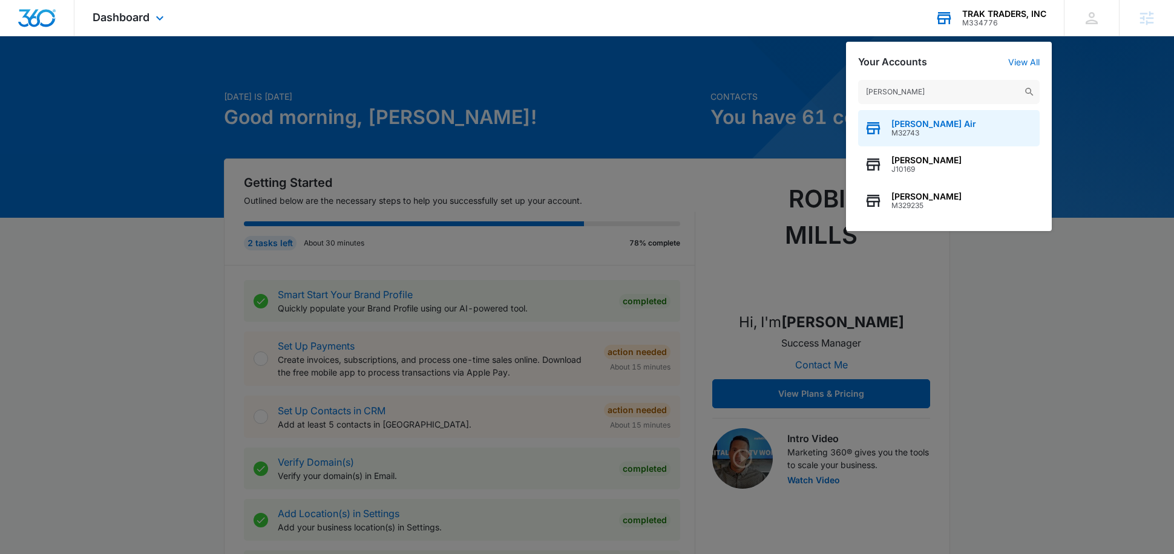
type input "[PERSON_NAME]"
click at [900, 130] on span "M32743" at bounding box center [933, 133] width 85 height 8
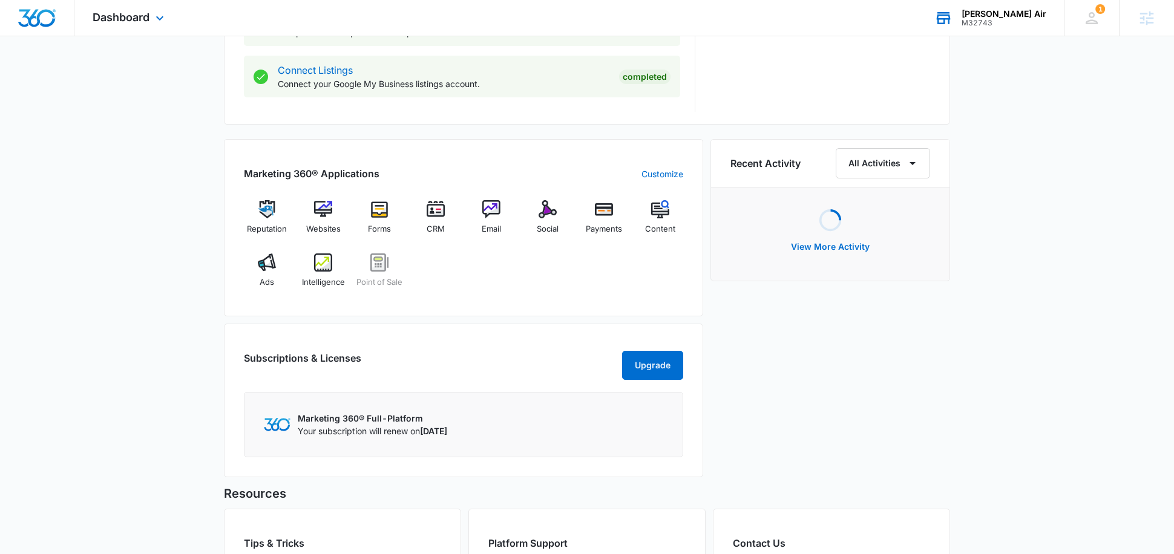
scroll to position [813, 0]
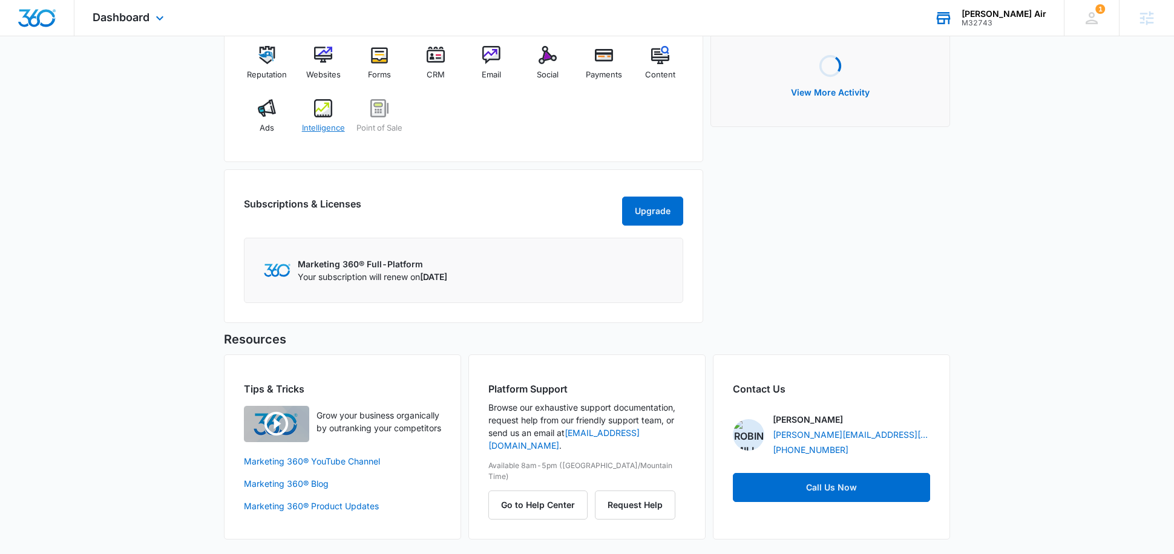
click at [322, 99] on img at bounding box center [323, 108] width 18 height 18
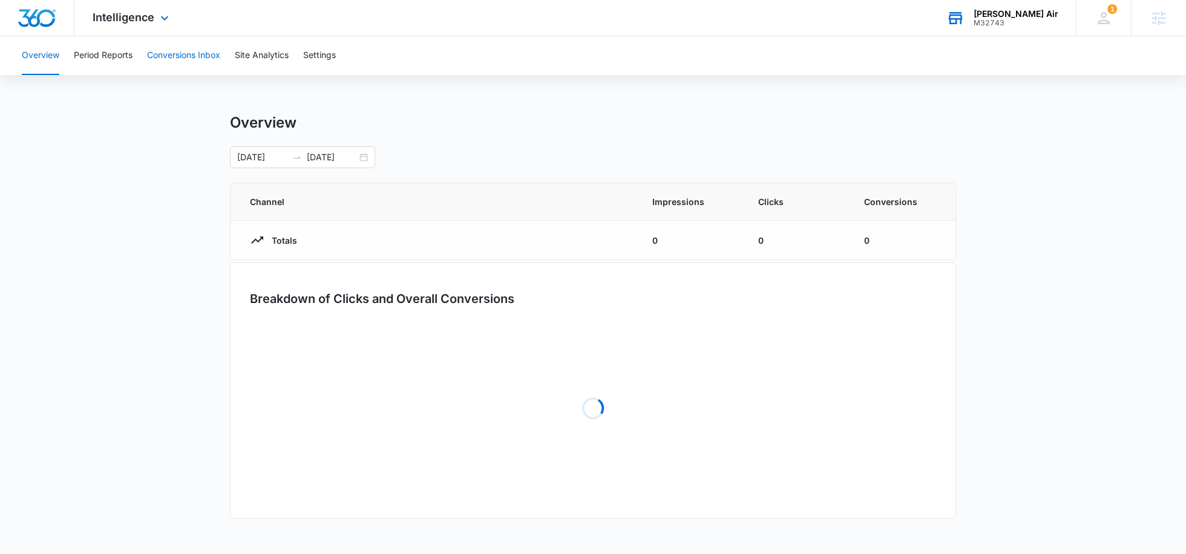
click at [193, 62] on button "Conversions Inbox" at bounding box center [183, 55] width 73 height 39
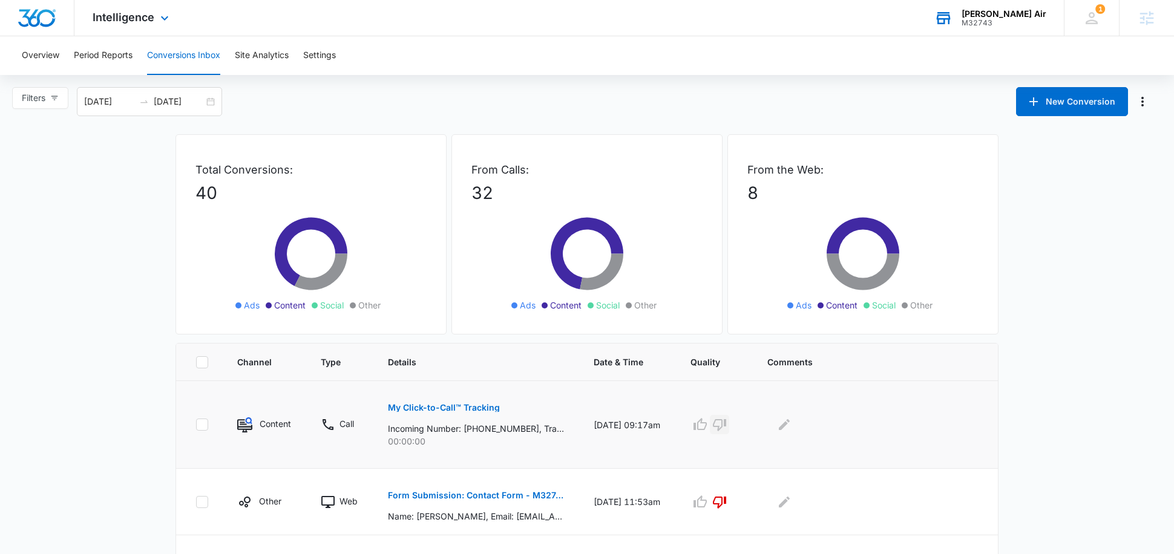
click at [726, 425] on icon "button" at bounding box center [719, 425] width 13 height 12
click at [136, 20] on span "Intelligence" at bounding box center [124, 17] width 62 height 13
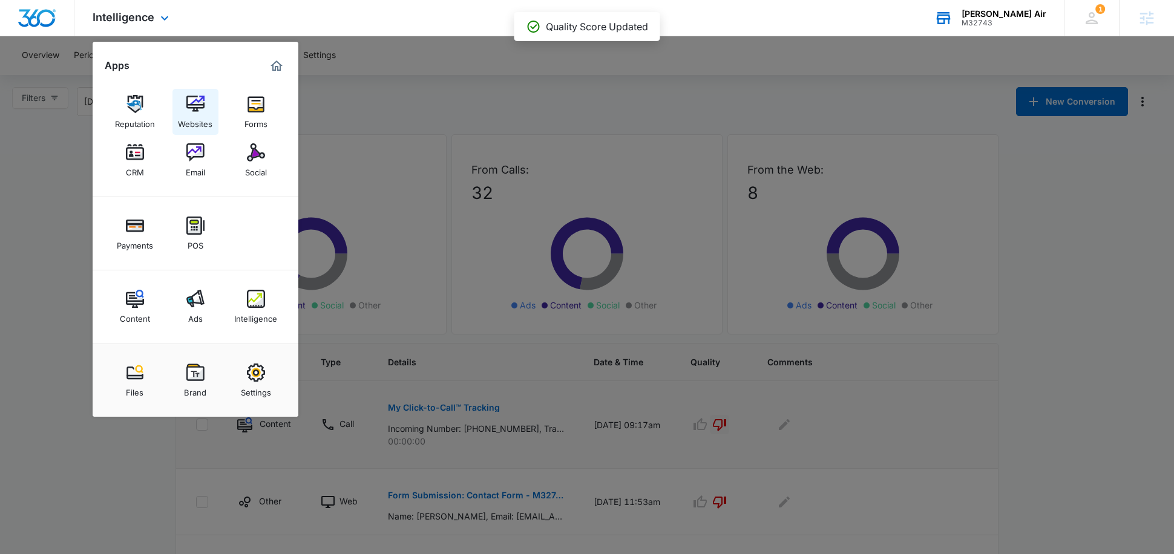
click at [194, 102] on img at bounding box center [195, 104] width 18 height 18
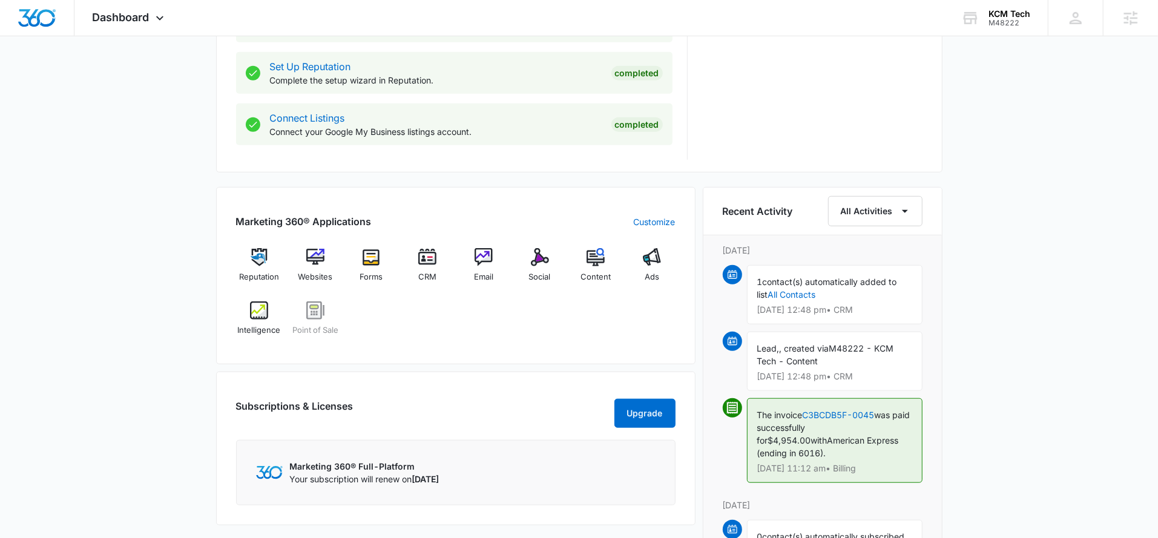
scroll to position [635, 0]
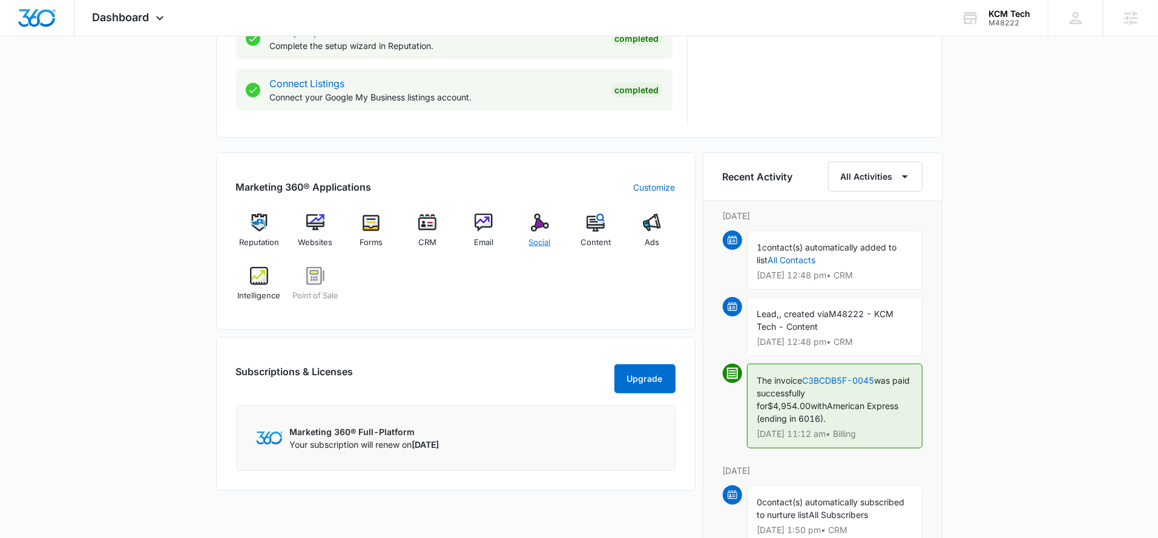
click at [539, 225] on img at bounding box center [540, 223] width 18 height 18
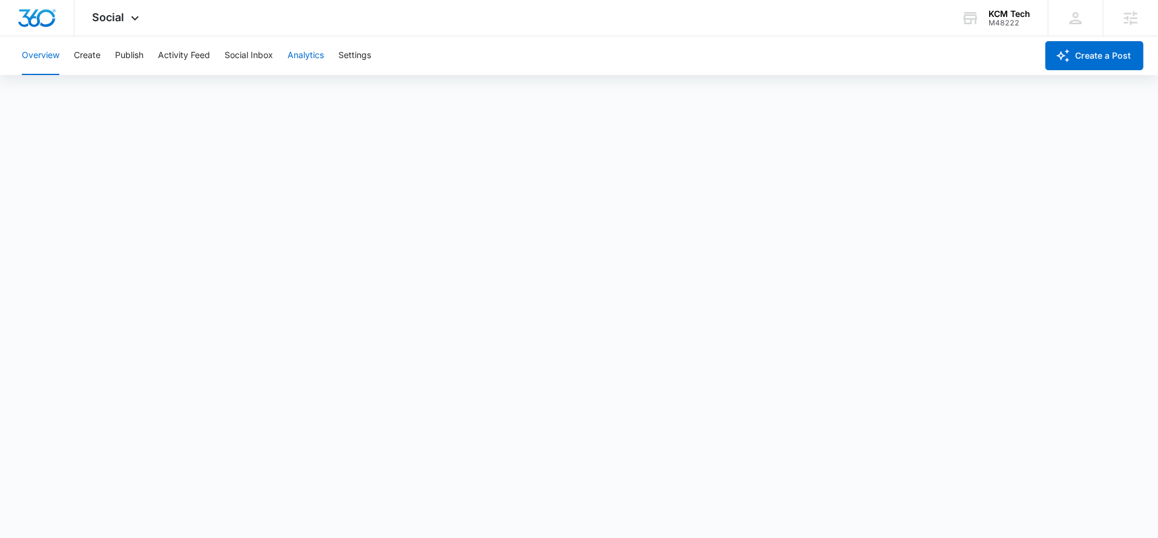
click at [307, 56] on button "Analytics" at bounding box center [305, 55] width 36 height 39
click at [308, 58] on button "Analytics" at bounding box center [305, 55] width 36 height 39
click at [120, 23] on span "Social" at bounding box center [109, 17] width 32 height 13
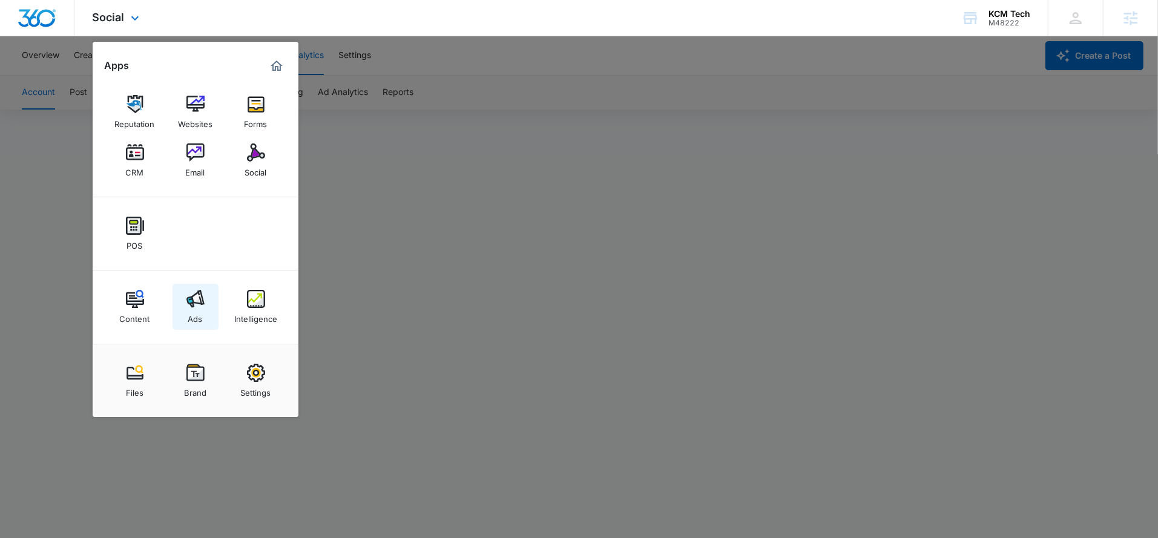
click at [212, 306] on link "Ads" at bounding box center [195, 307] width 46 height 46
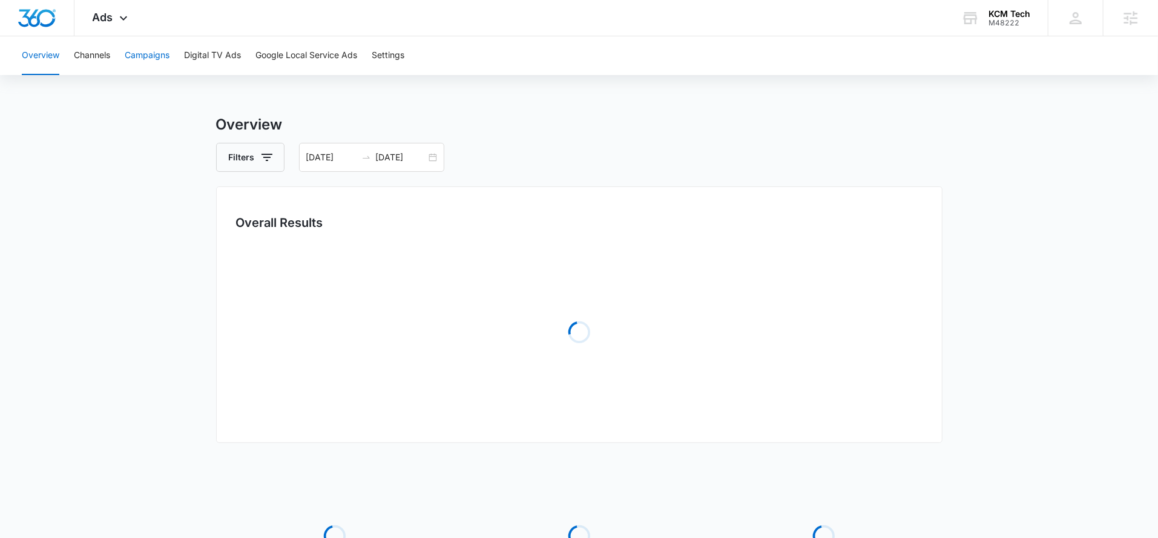
click at [154, 55] on button "Campaigns" at bounding box center [147, 55] width 45 height 39
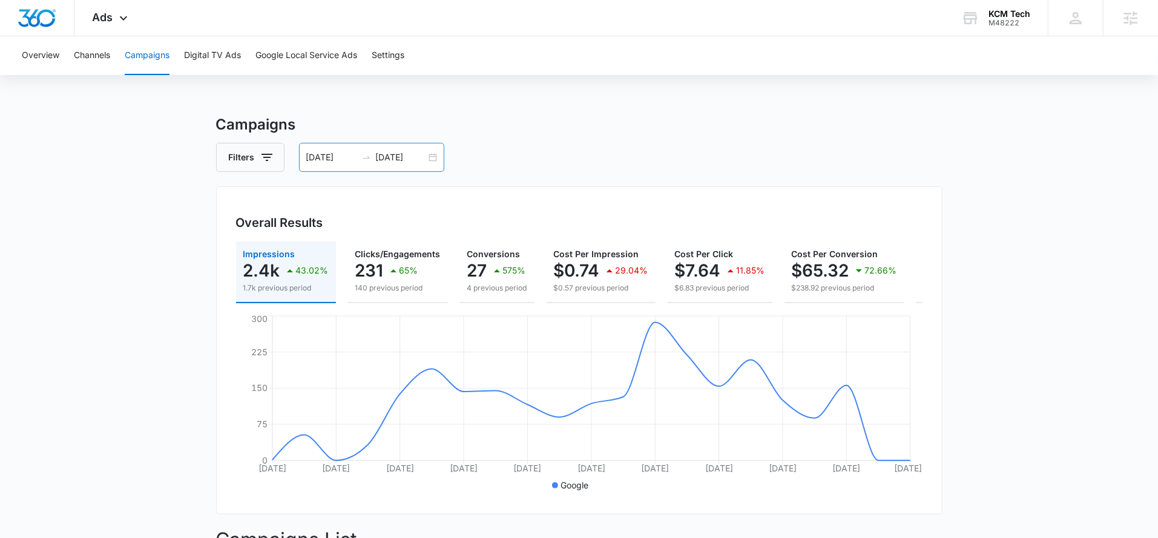
click at [335, 157] on input "07/31/2025" at bounding box center [331, 157] width 50 height 13
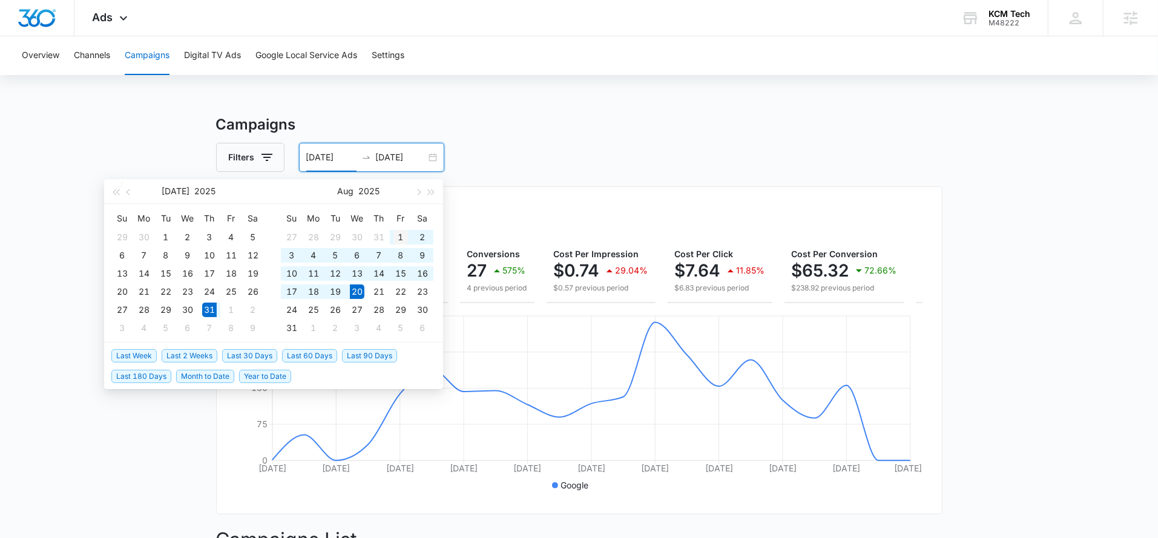
type input "08/01/2025"
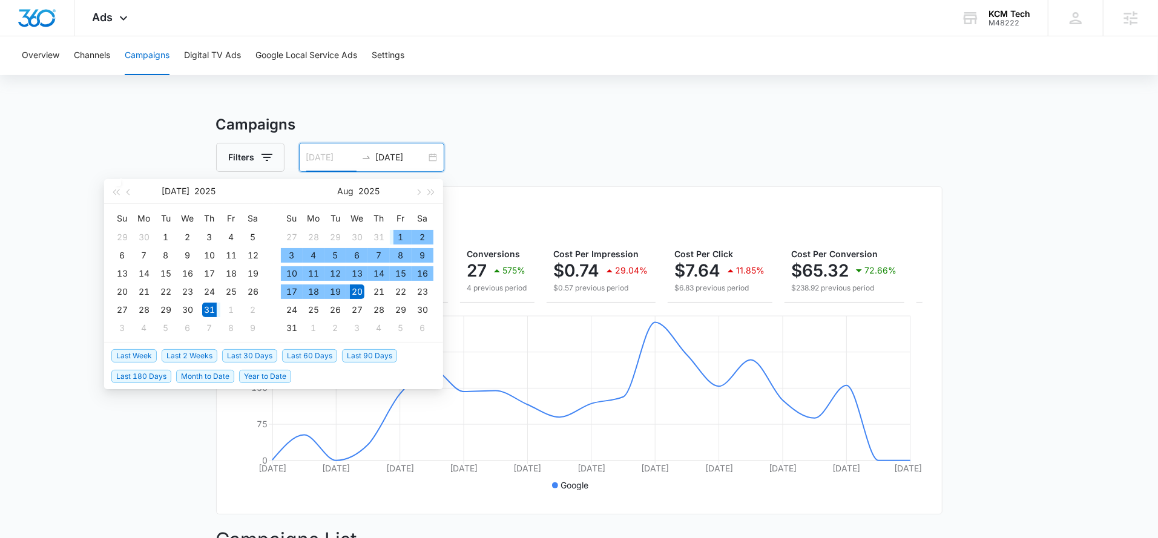
click at [399, 237] on div "1" at bounding box center [400, 237] width 15 height 15
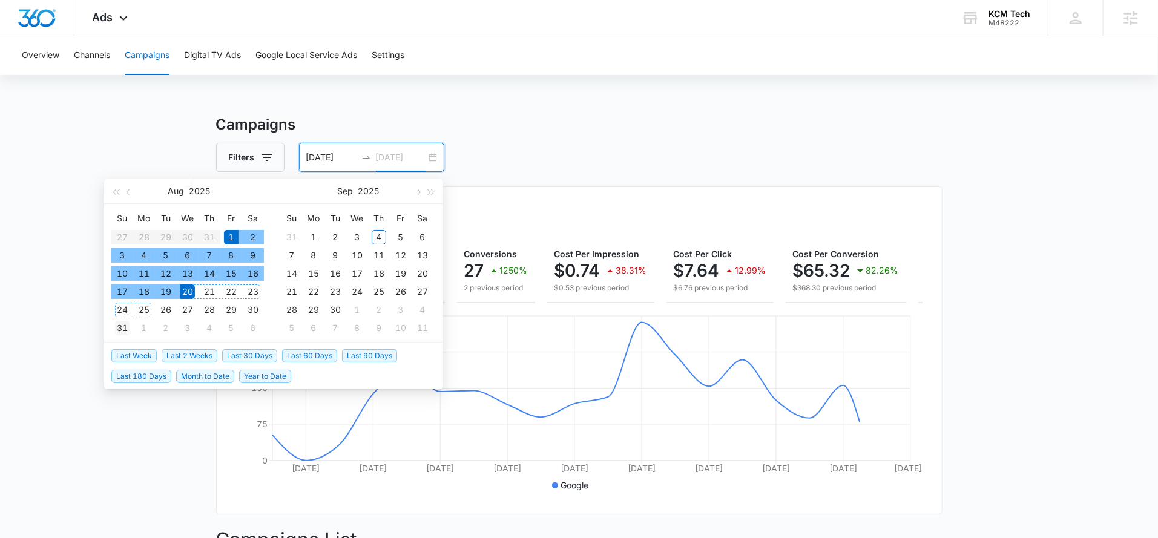
type input "[DATE]"
click at [126, 323] on div "31" at bounding box center [122, 328] width 15 height 15
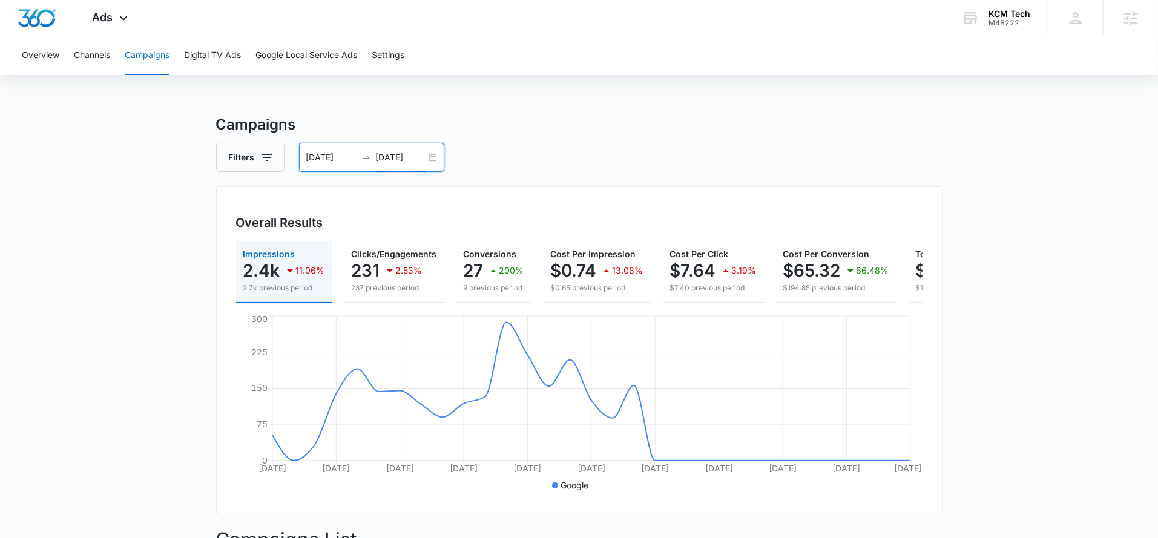
click at [399, 165] on div "08/01/2025 08/31/2025" at bounding box center [371, 157] width 145 height 29
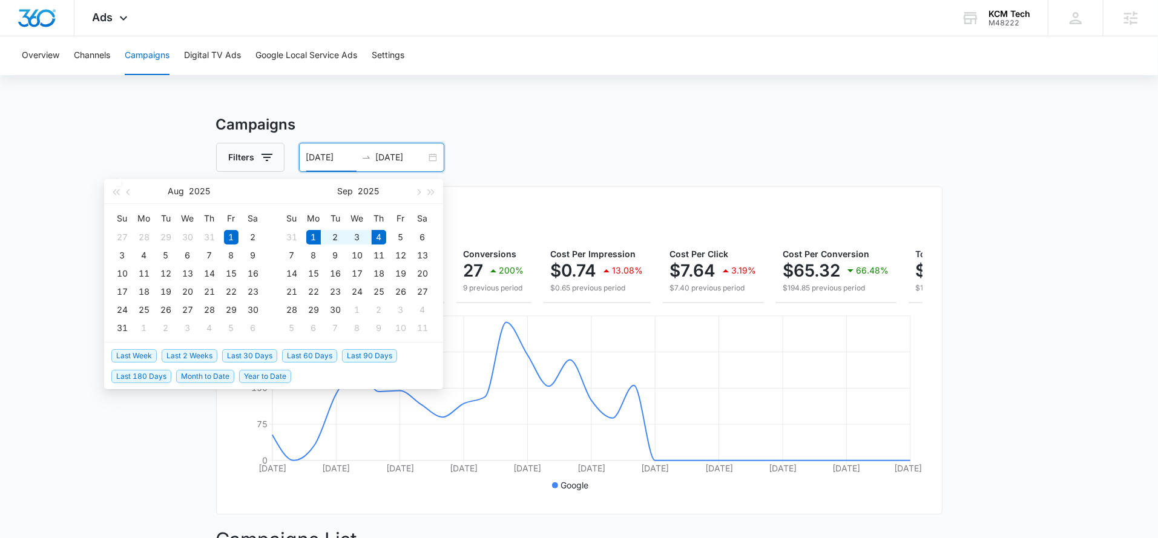
click at [201, 373] on span "Month to Date" at bounding box center [205, 376] width 58 height 13
type input "09/01/2025"
type input "09/04/2025"
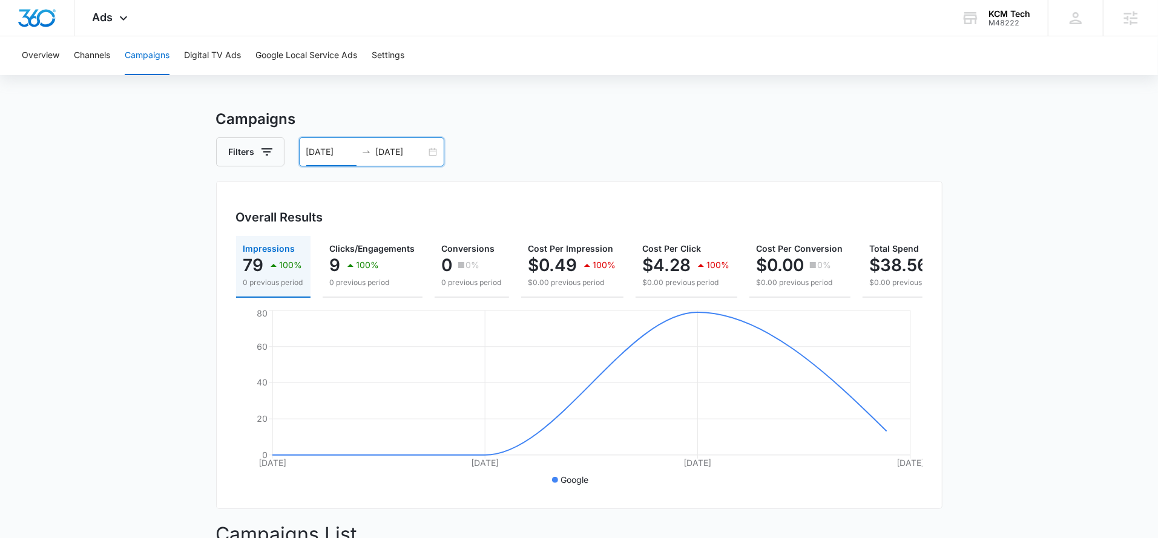
scroll to position [4, 0]
click at [55, 97] on div "Overview Channels Campaigns Digital TV Ads Google Local Service Ads Settings Ca…" at bounding box center [579, 471] width 1158 height 877
click at [102, 27] on div "Ads Apps Reputation Websites Forms CRM Email Social POS Content Ads Intelligenc…" at bounding box center [111, 18] width 74 height 36
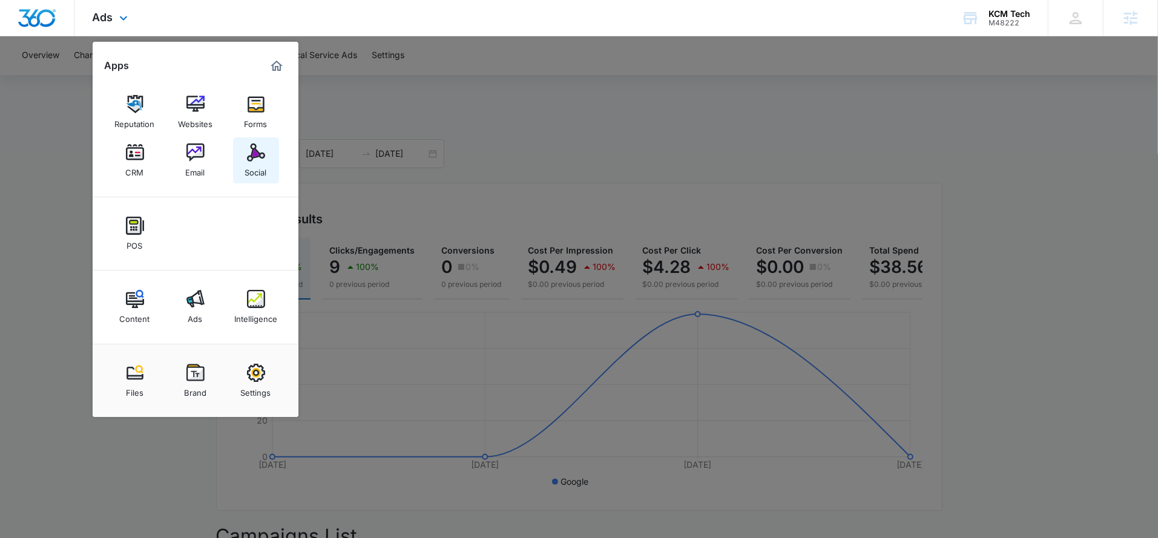
click at [254, 168] on div "Social" at bounding box center [256, 170] width 22 height 16
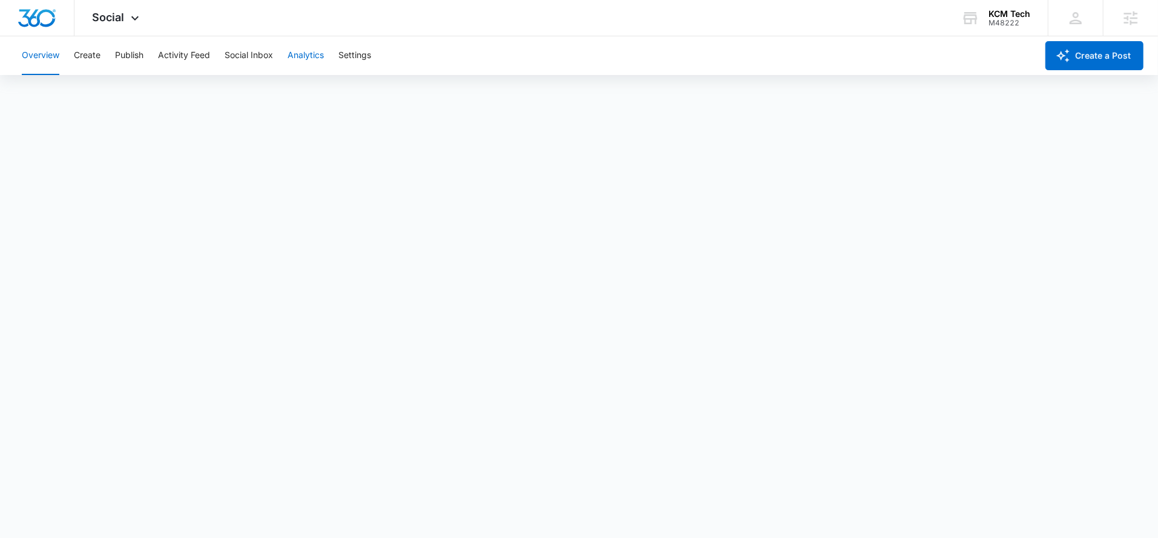
click at [315, 52] on button "Analytics" at bounding box center [305, 55] width 36 height 39
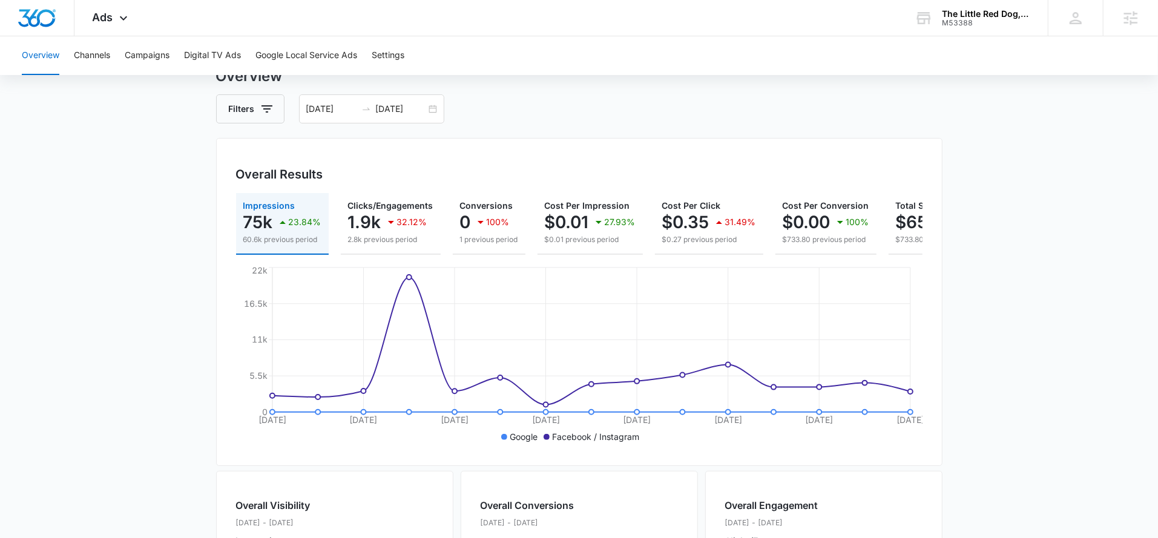
scroll to position [48, 0]
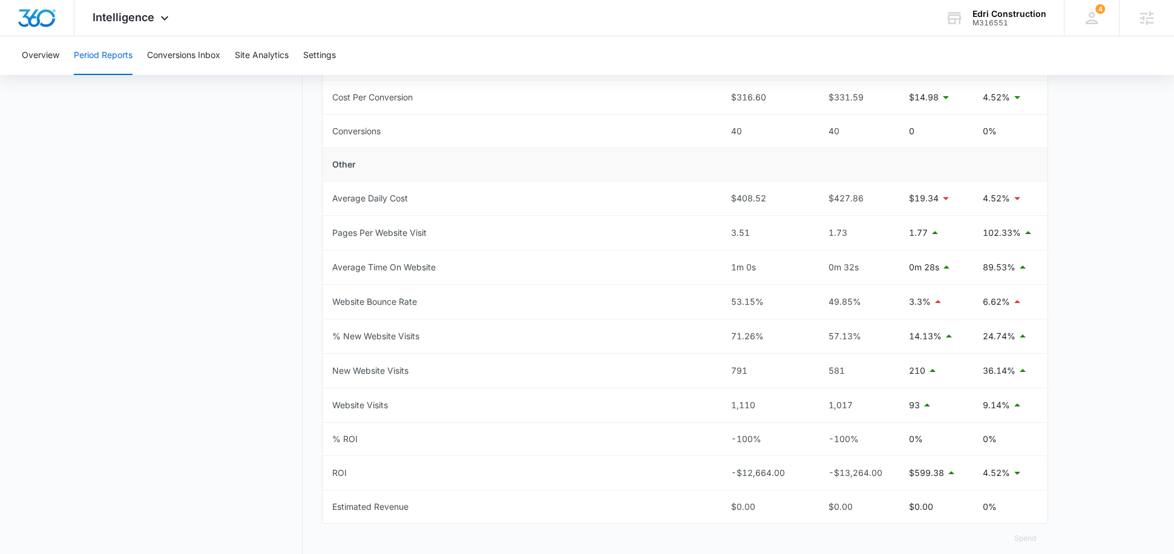
scroll to position [473, 0]
click at [203, 61] on button "Conversions Inbox" at bounding box center [183, 55] width 73 height 39
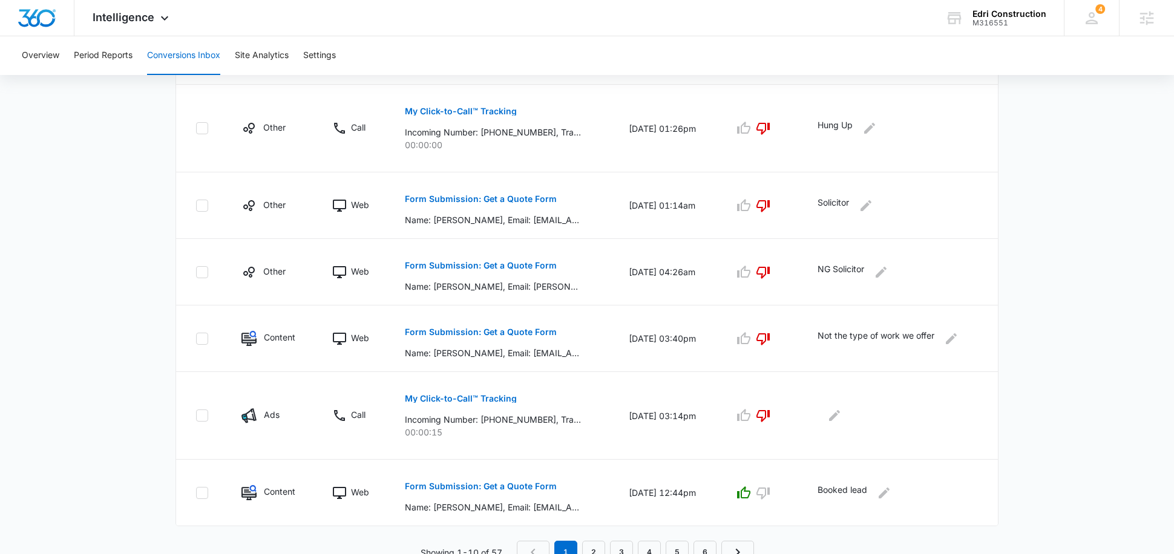
scroll to position [612, 0]
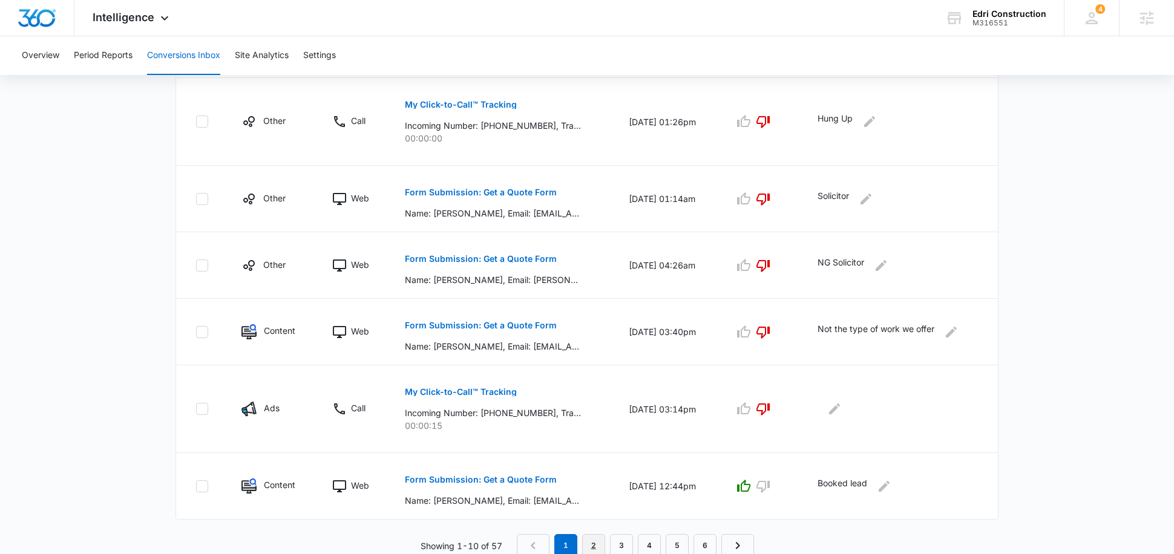
click at [589, 541] on link "2" at bounding box center [593, 545] width 23 height 23
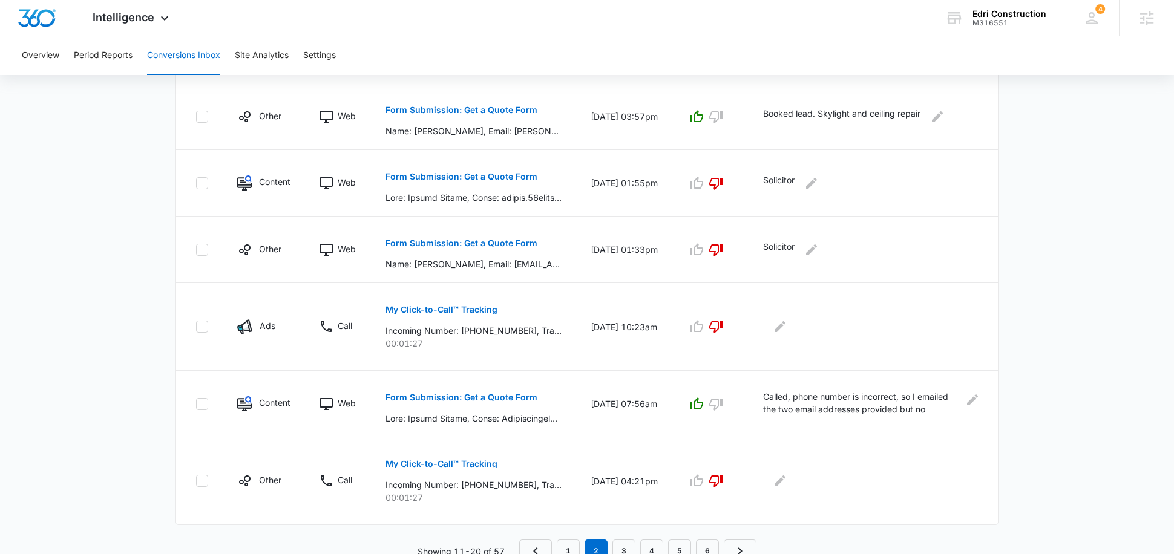
scroll to position [633, 0]
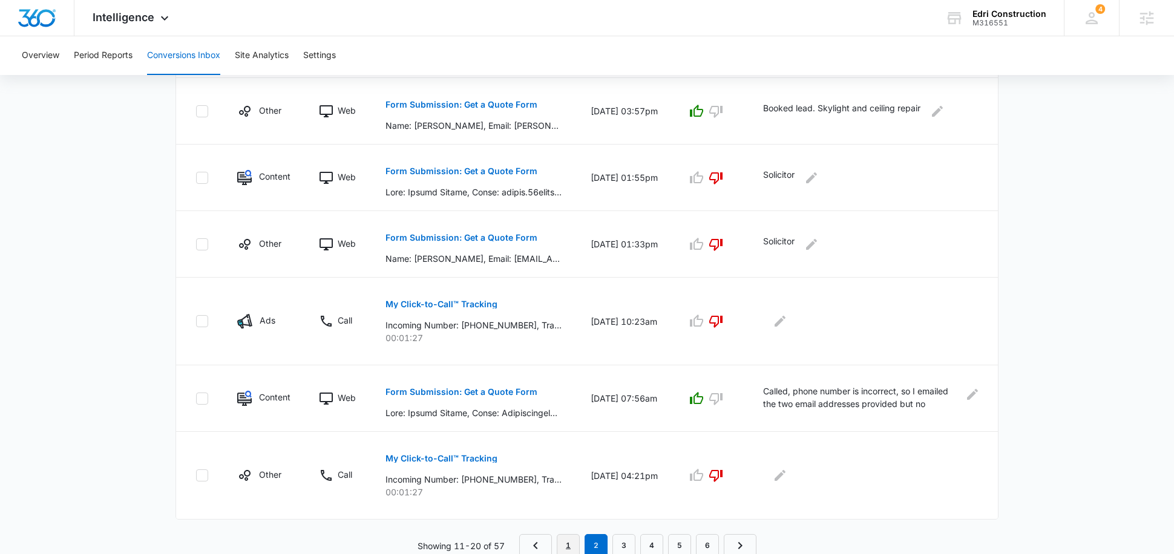
click at [569, 545] on link "1" at bounding box center [568, 545] width 23 height 23
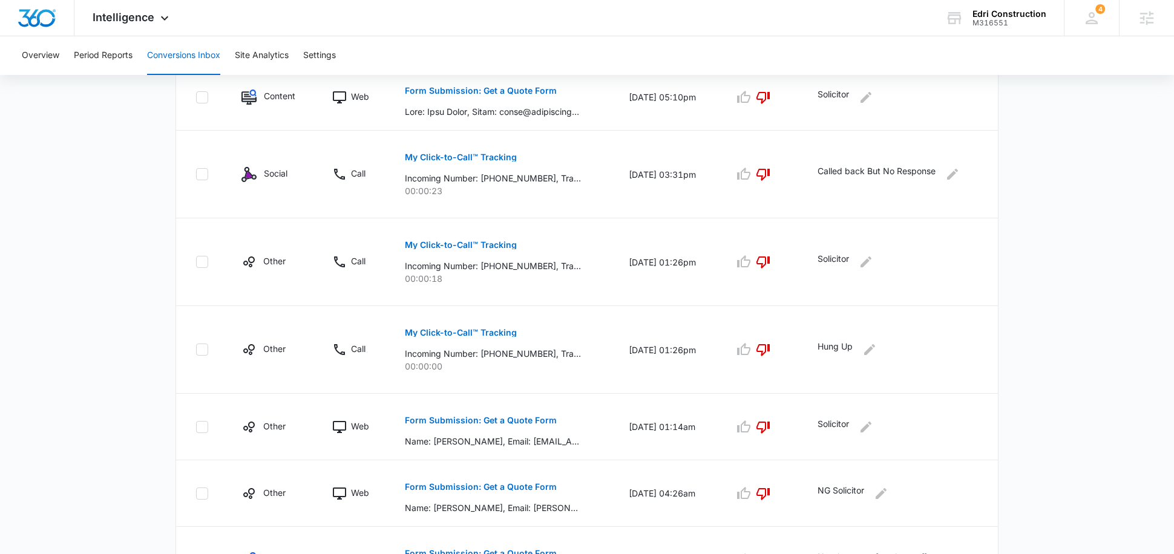
scroll to position [143, 0]
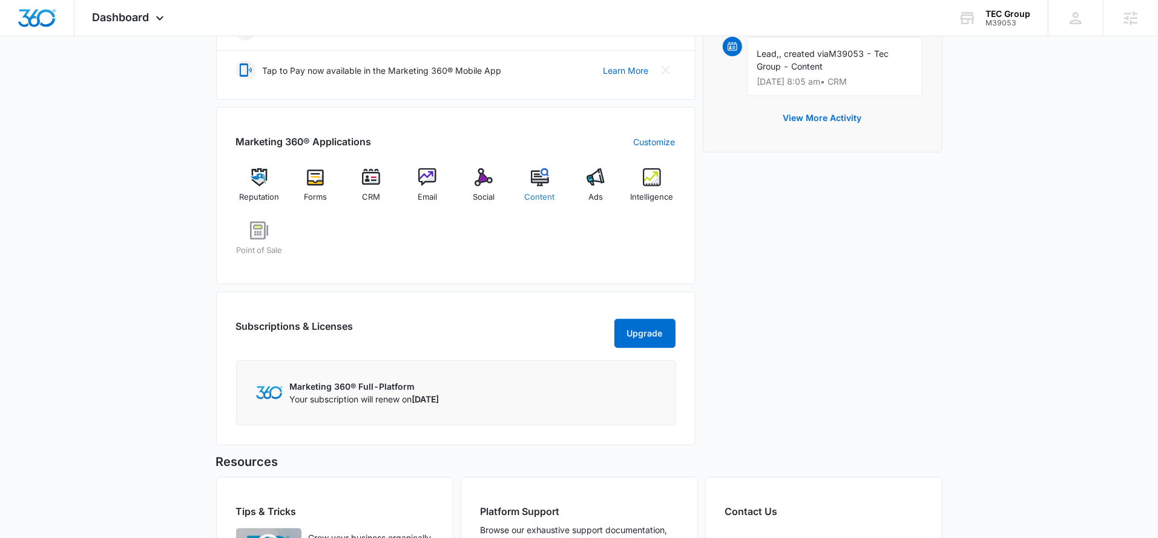
scroll to position [392, 0]
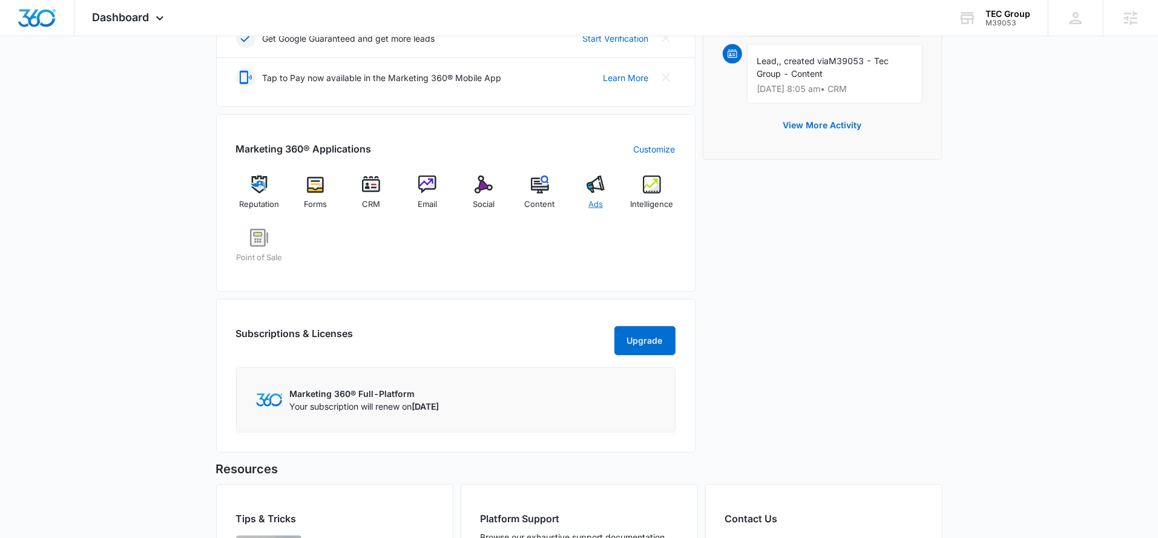
click at [596, 190] on img at bounding box center [595, 185] width 18 height 18
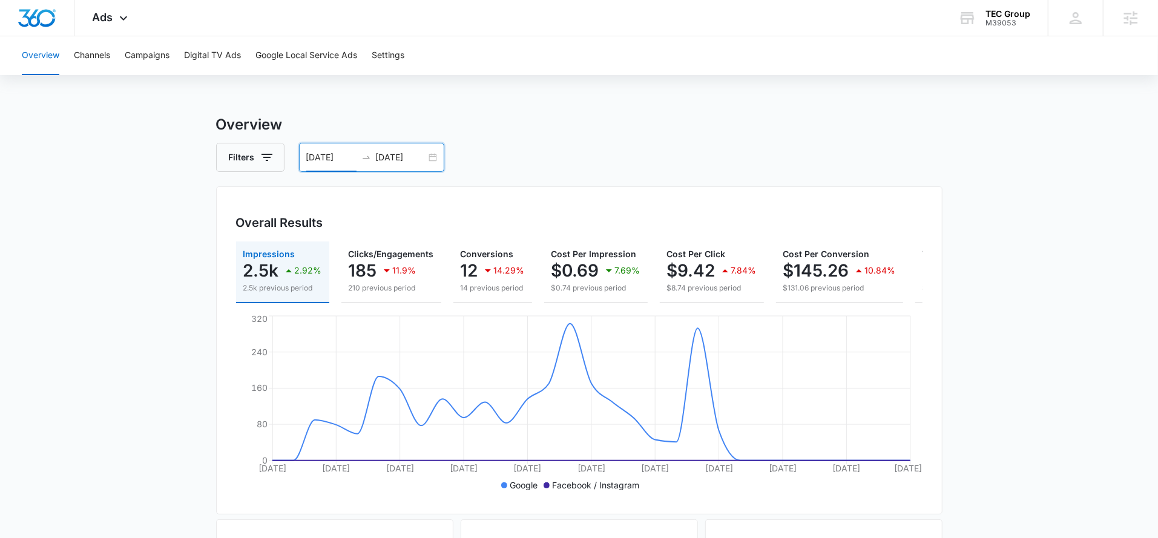
click at [347, 154] on input "[DATE]" at bounding box center [331, 157] width 50 height 13
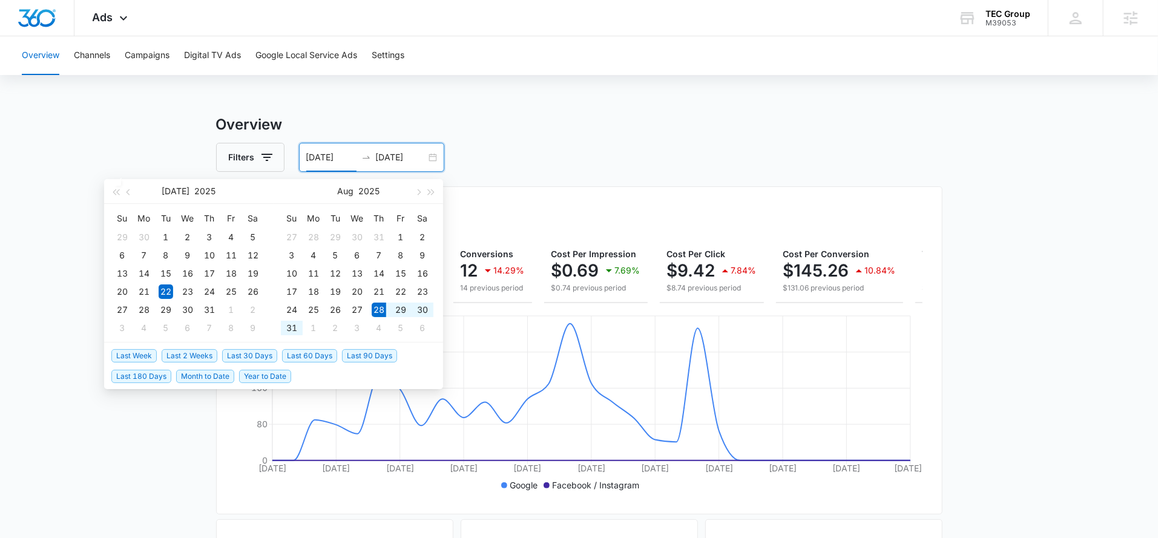
click at [137, 355] on span "Last Week" at bounding box center [133, 355] width 45 height 13
type input "[DATE]"
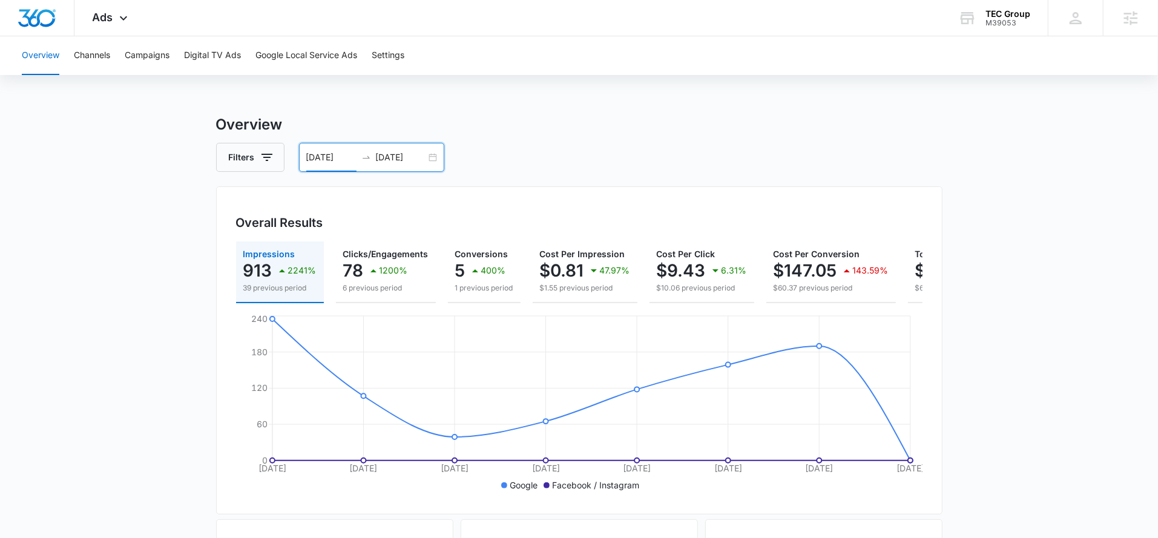
click at [338, 156] on input "[DATE]" at bounding box center [331, 157] width 50 height 13
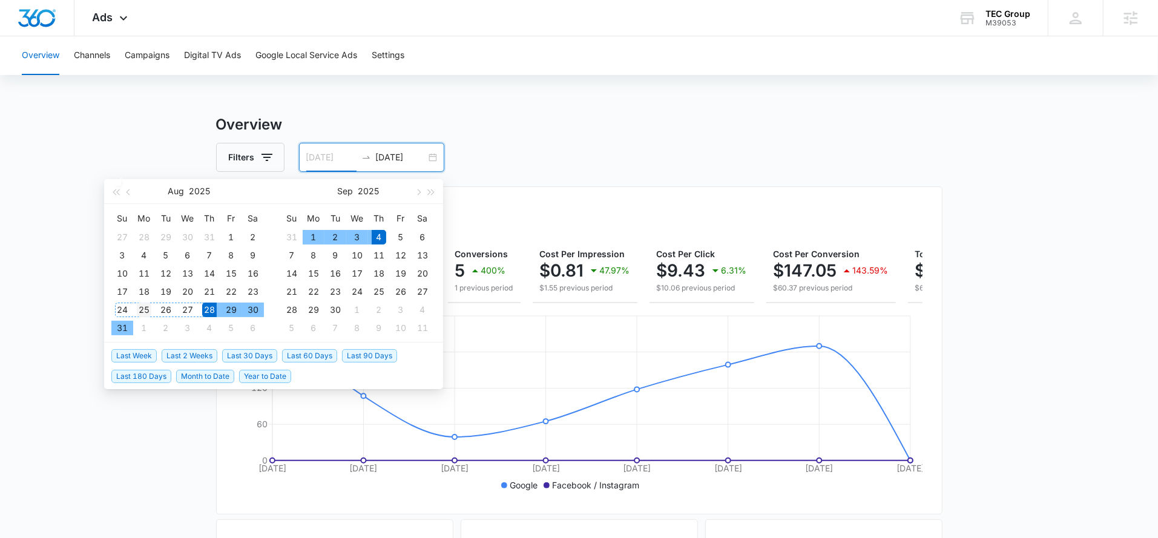
type input "[DATE]"
click at [137, 305] on div "25" at bounding box center [144, 310] width 15 height 15
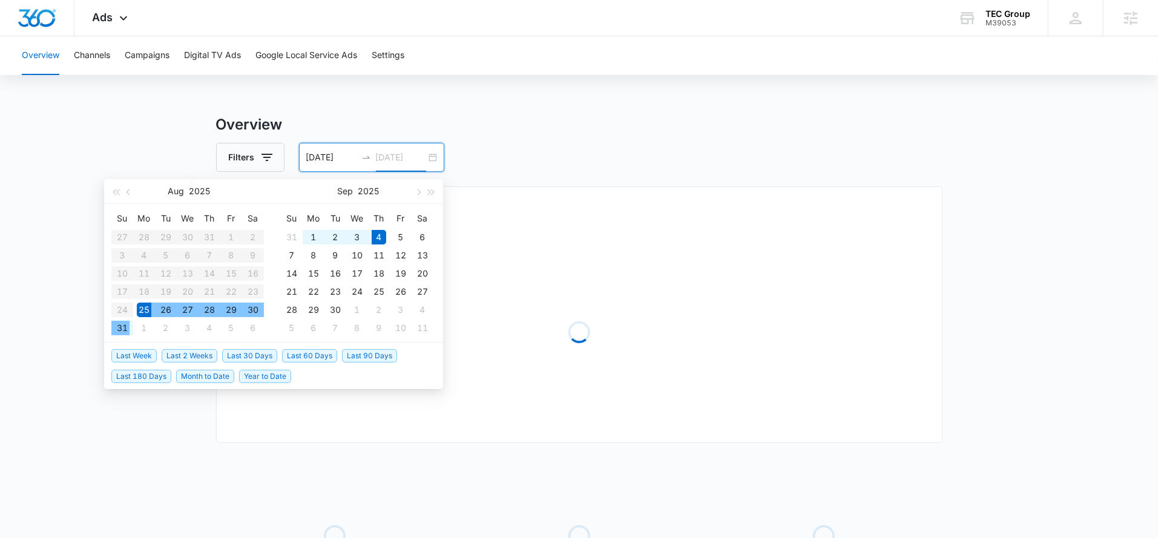
type input "[DATE]"
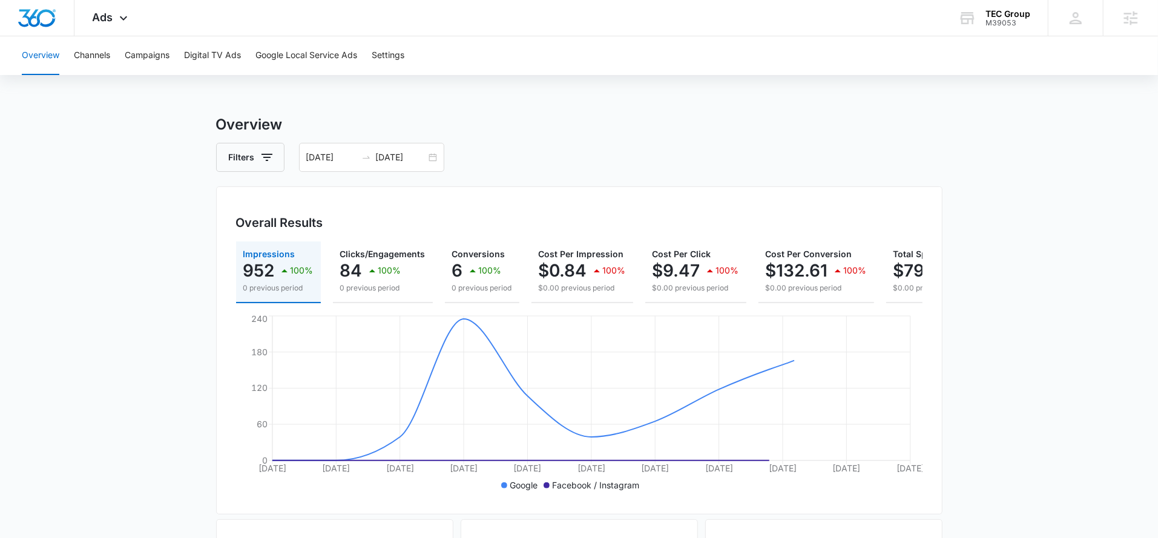
click at [577, 142] on div "Overview Filters 08/25/2025 09/04/2025 Overall Results Impressions 952 100% 0 p…" at bounding box center [579, 548] width 726 height 869
click at [330, 158] on input "08/25/2025" at bounding box center [331, 157] width 50 height 13
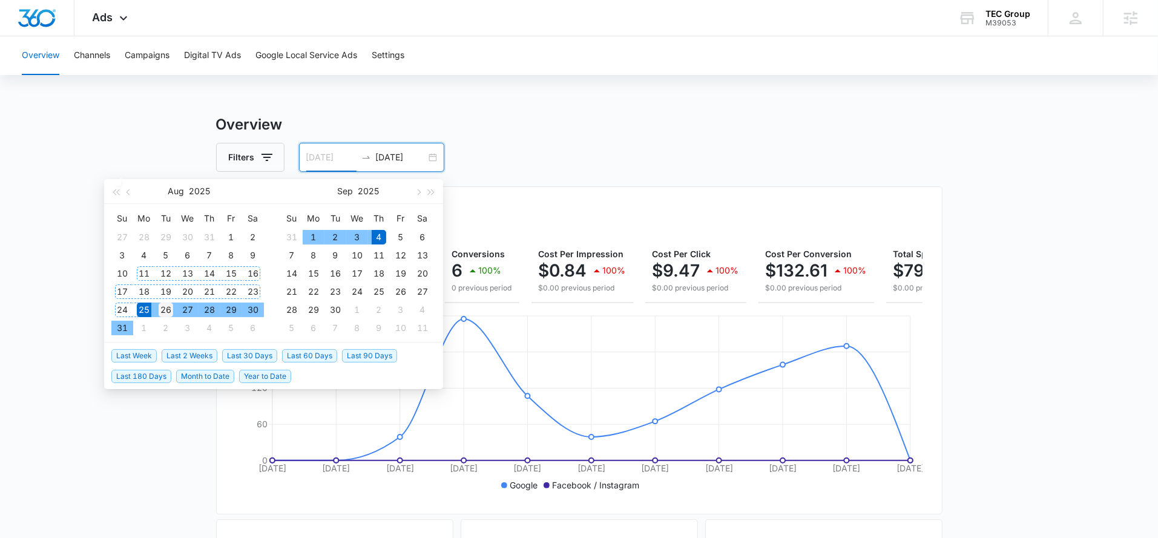
type input "[DATE]"
click at [162, 309] on div "26" at bounding box center [166, 310] width 15 height 15
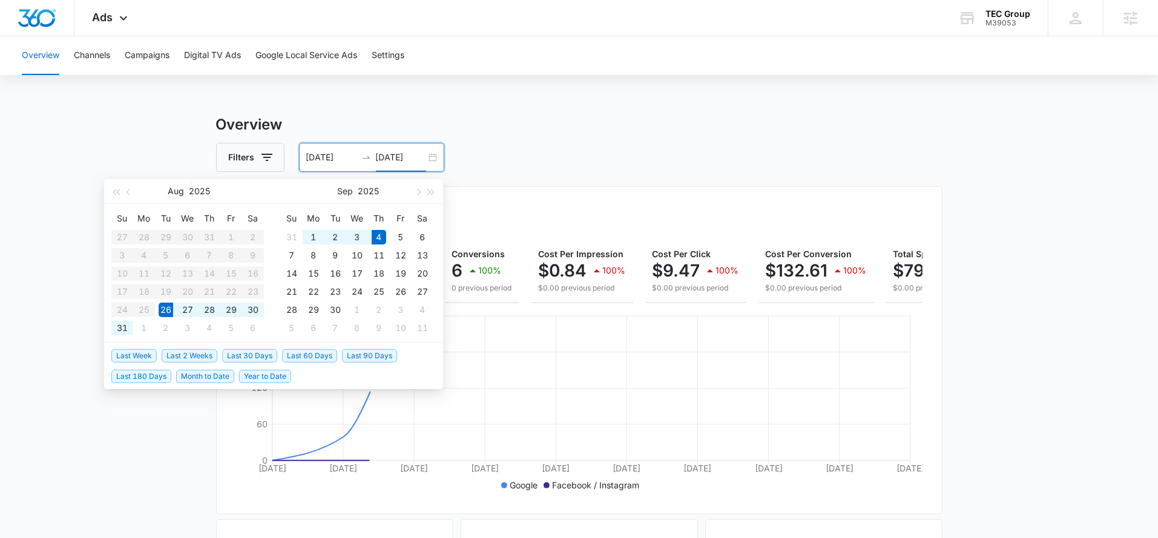
click at [617, 149] on div "Filters 08/26/2025 09/04/2025" at bounding box center [579, 157] width 726 height 29
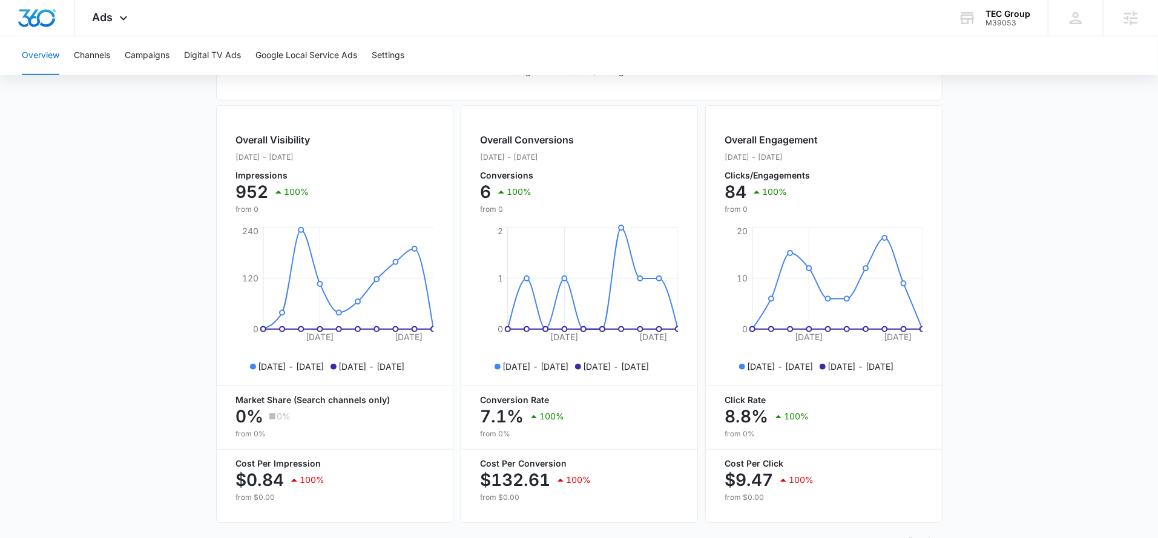
scroll to position [424, 0]
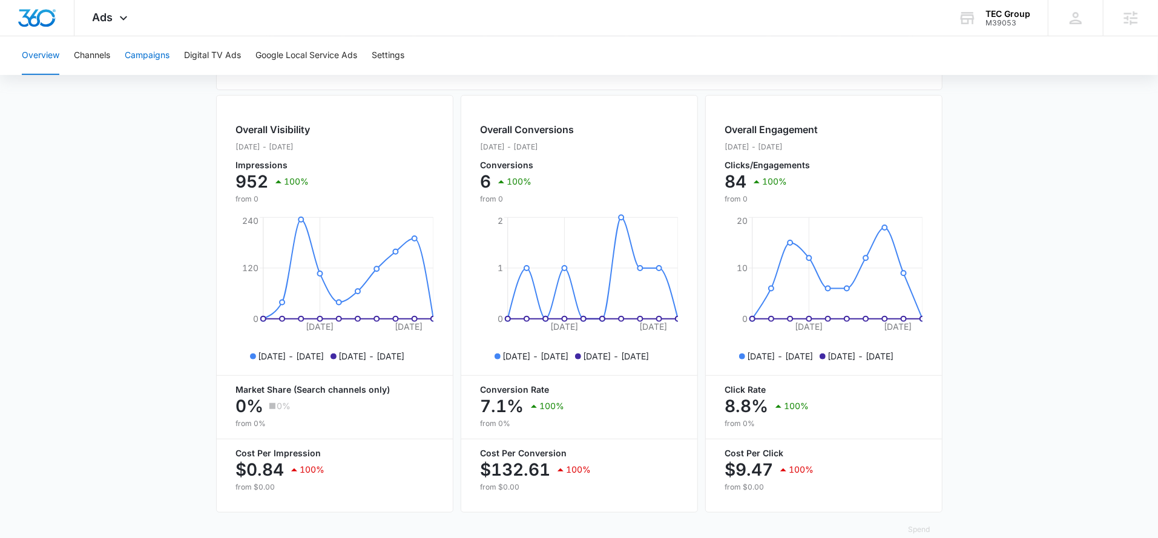
click at [162, 55] on button "Campaigns" at bounding box center [147, 55] width 45 height 39
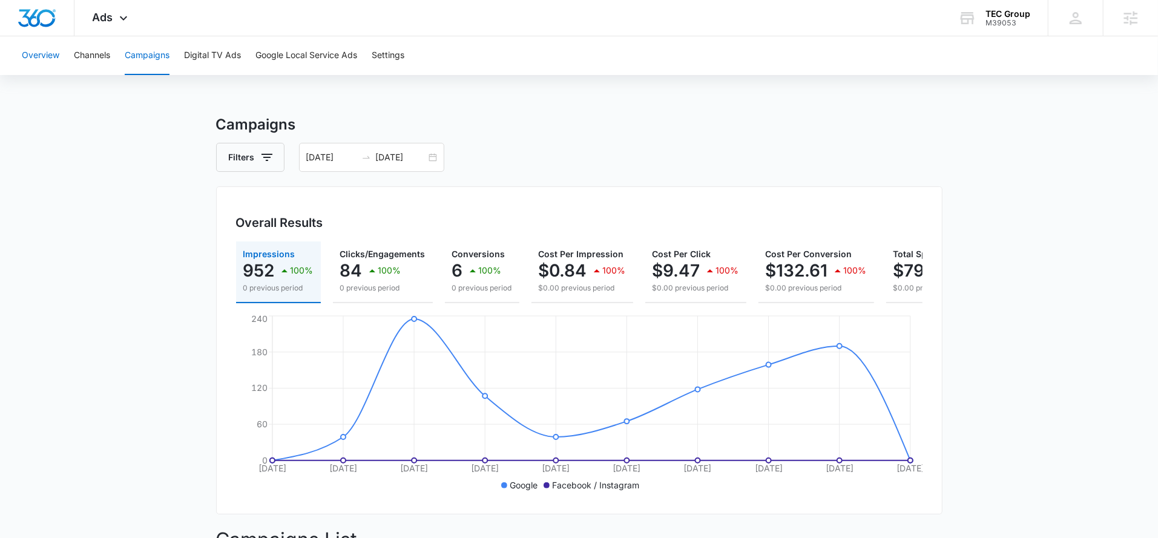
click at [49, 61] on button "Overview" at bounding box center [41, 55] width 38 height 39
click at [163, 57] on button "Campaigns" at bounding box center [147, 55] width 45 height 39
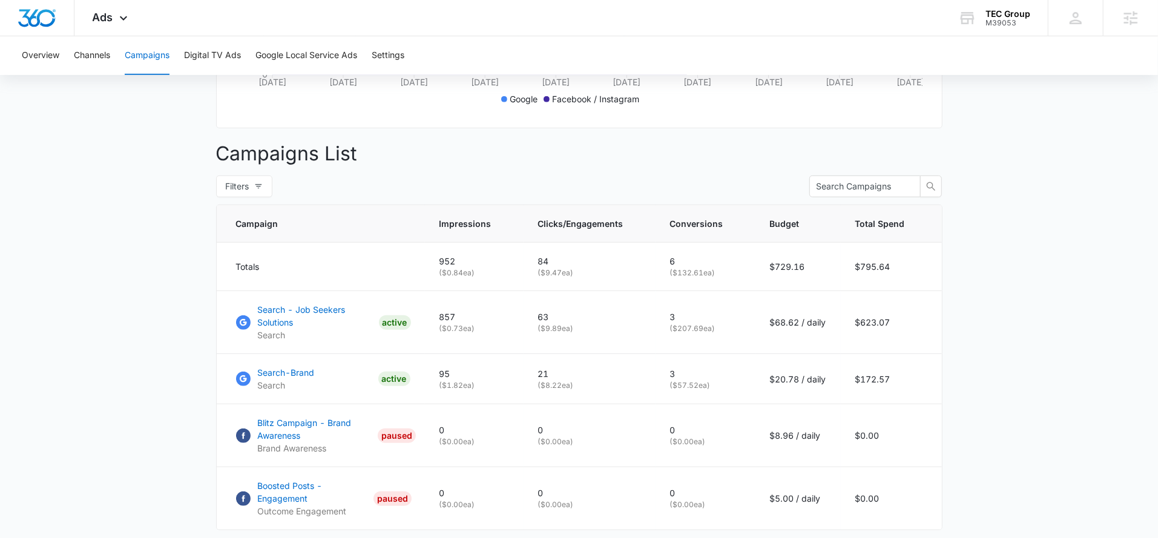
scroll to position [397, 0]
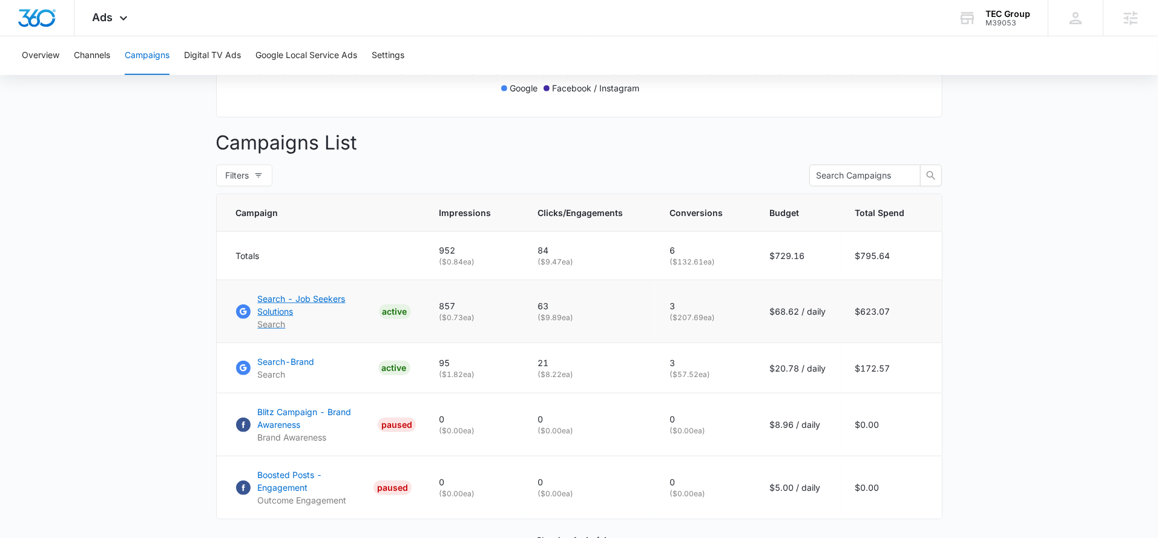
click at [285, 314] on p "Search - Job Seekers Solutions" at bounding box center [316, 304] width 116 height 25
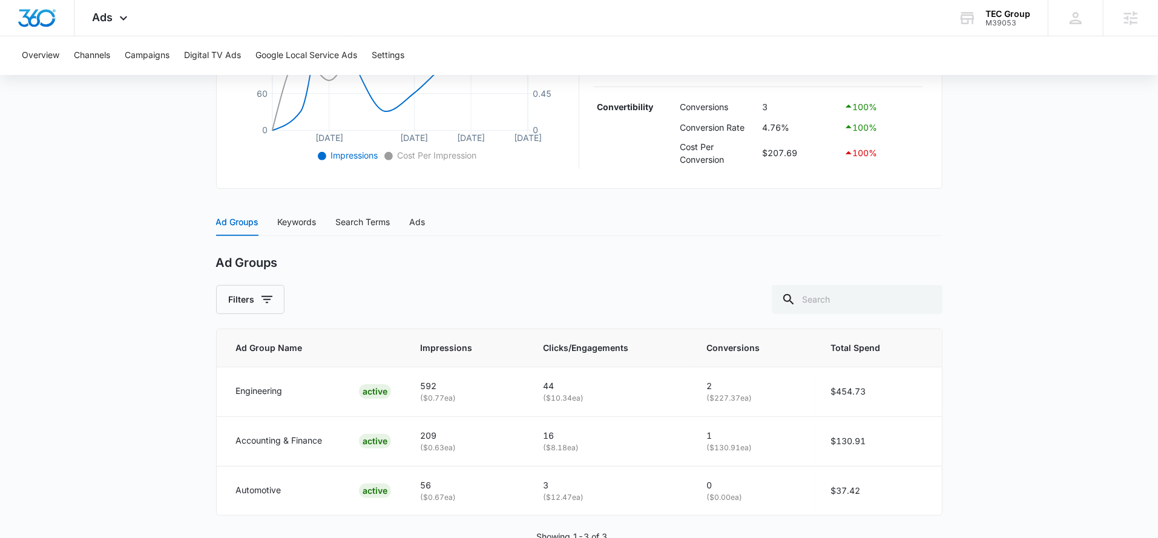
scroll to position [402, 0]
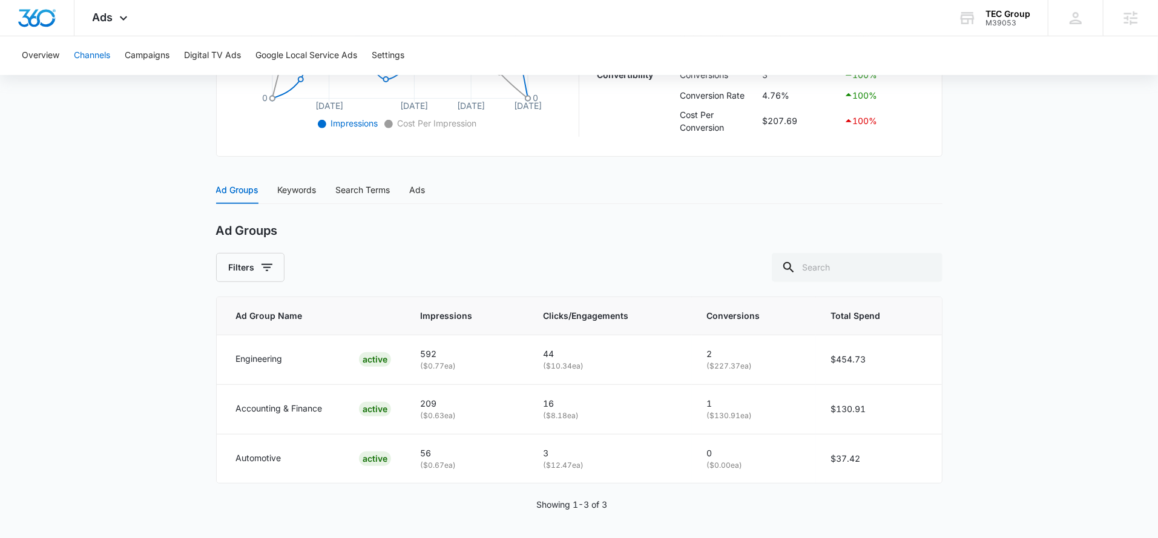
click at [92, 37] on button "Channels" at bounding box center [92, 55] width 36 height 39
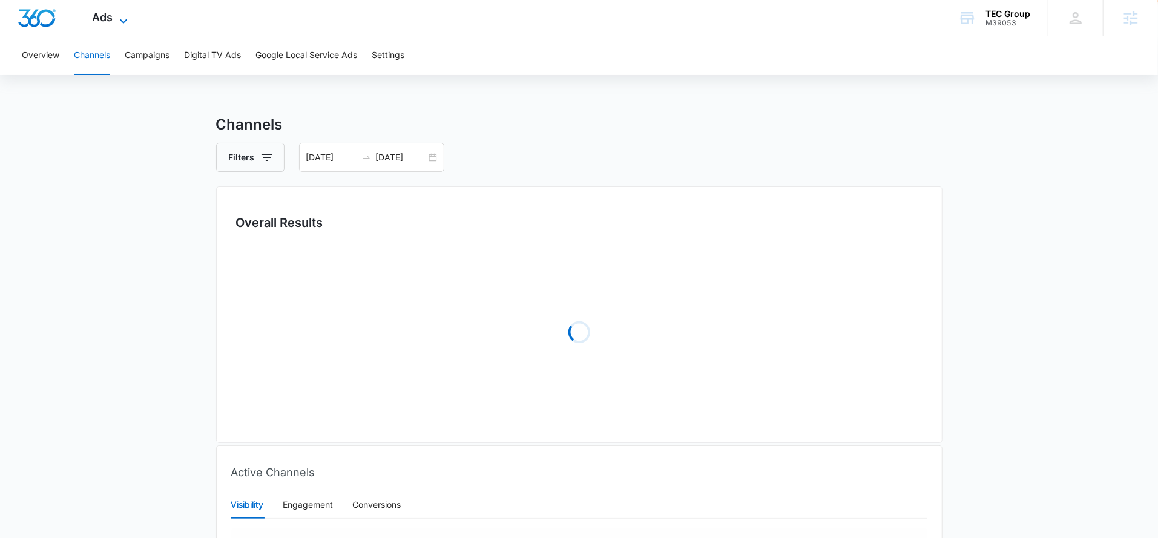
click at [108, 21] on span "Ads" at bounding box center [103, 17] width 21 height 13
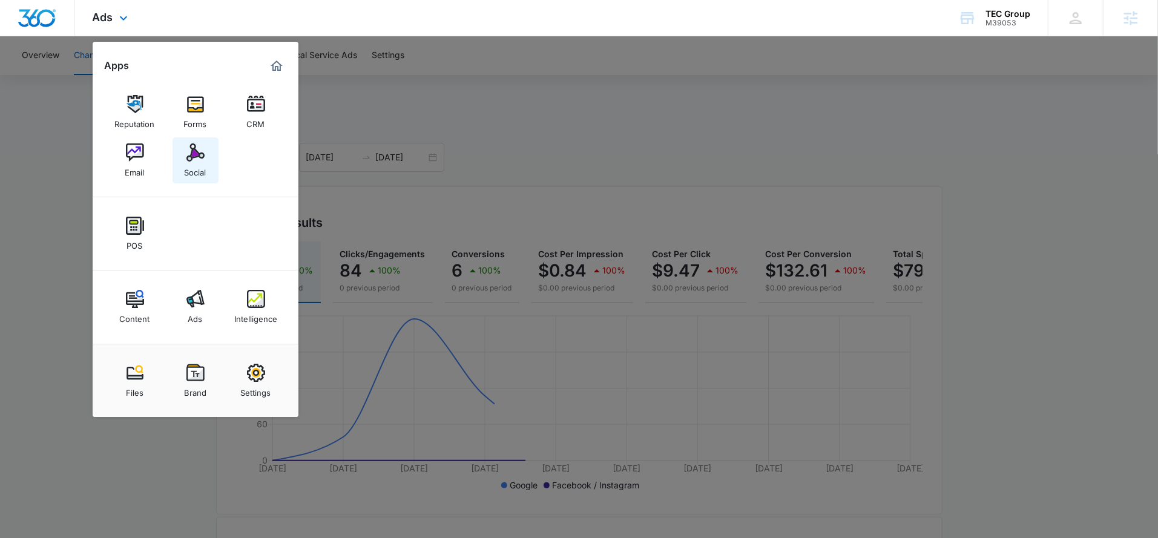
click at [191, 165] on div "Social" at bounding box center [196, 170] width 22 height 16
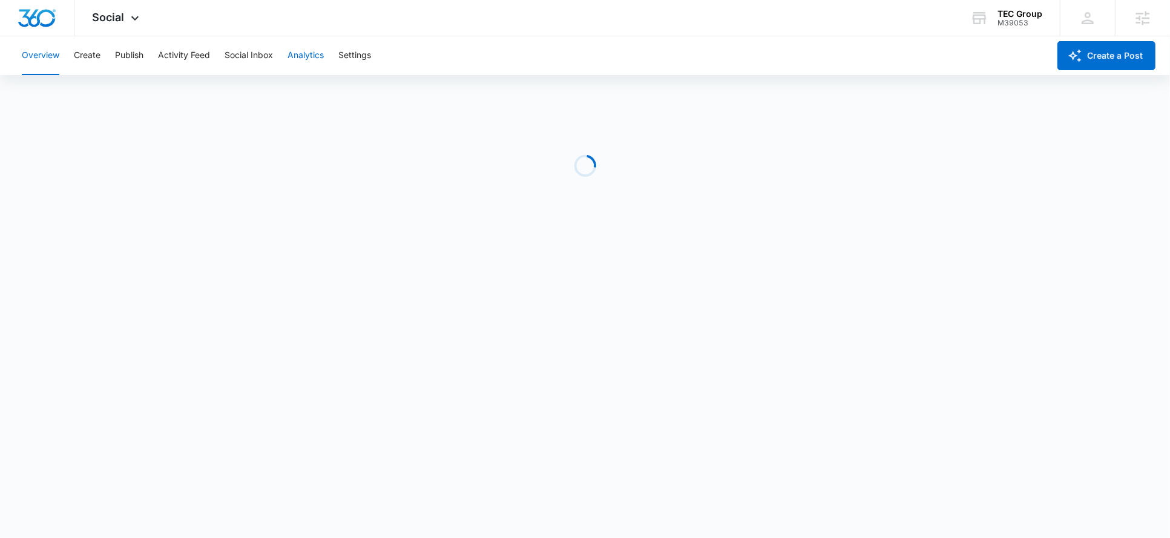
click at [307, 61] on button "Analytics" at bounding box center [305, 55] width 36 height 39
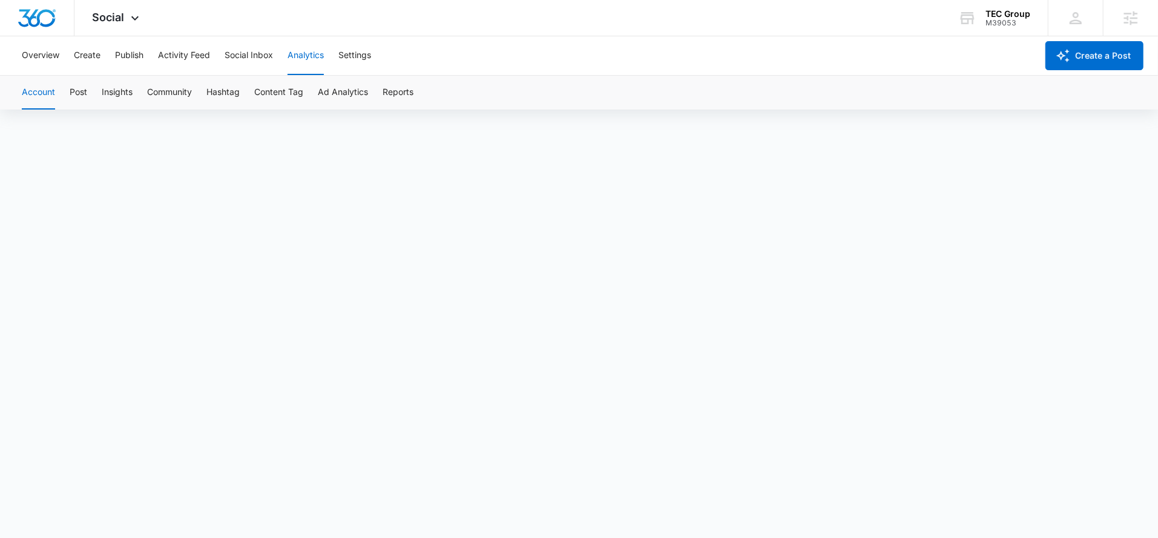
click at [310, 61] on button "Analytics" at bounding box center [305, 55] width 36 height 39
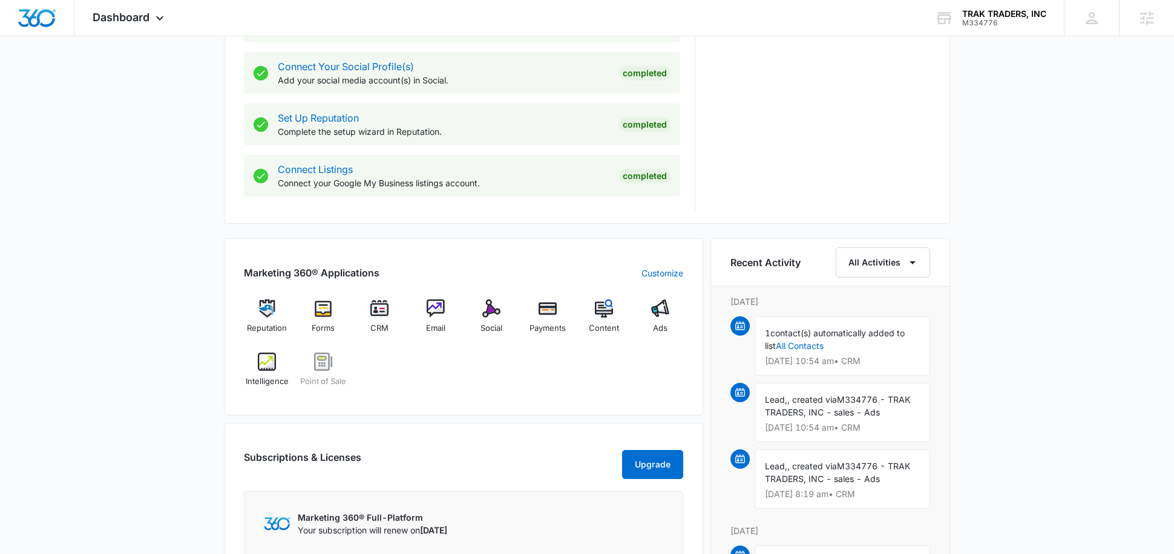
scroll to position [551, 0]
click at [493, 317] on div "Social" at bounding box center [491, 321] width 47 height 44
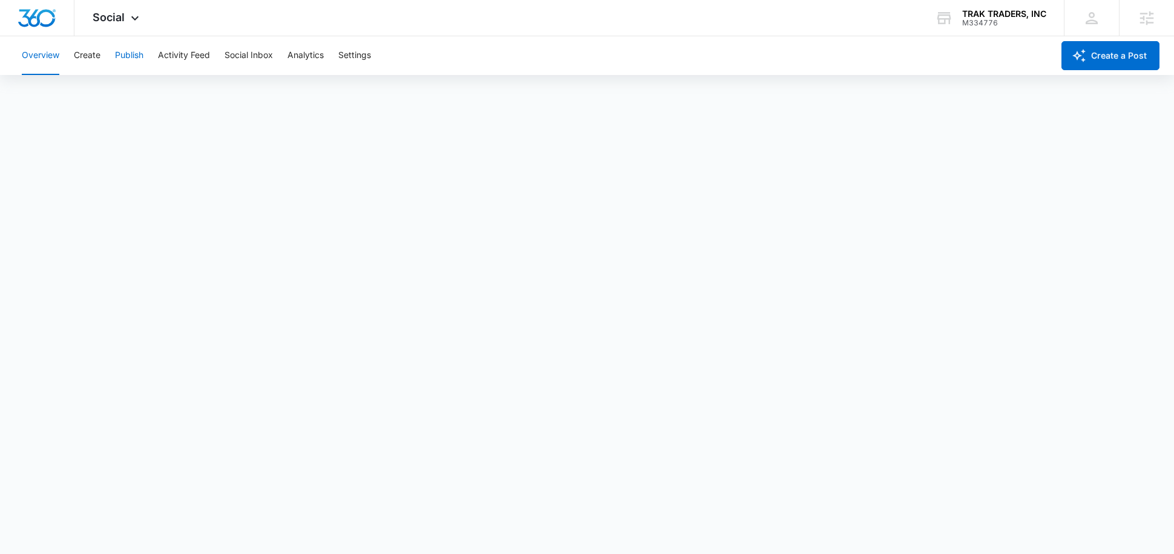
click at [131, 61] on button "Publish" at bounding box center [129, 55] width 28 height 39
click at [97, 56] on button "Create" at bounding box center [87, 55] width 27 height 39
click at [118, 86] on button "Approvals" at bounding box center [118, 93] width 41 height 34
click at [133, 59] on button "Publish" at bounding box center [129, 55] width 28 height 39
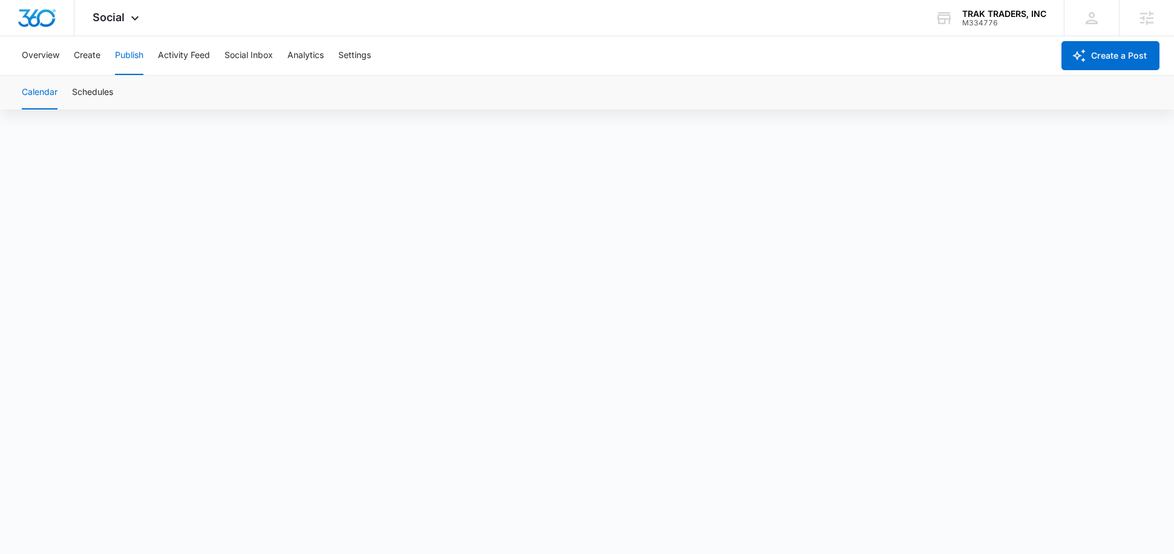
scroll to position [8, 0]
click at [96, 57] on button "Create" at bounding box center [87, 55] width 27 height 39
click at [111, 94] on button "Approvals" at bounding box center [118, 93] width 41 height 34
click at [123, 57] on button "Publish" at bounding box center [129, 55] width 28 height 39
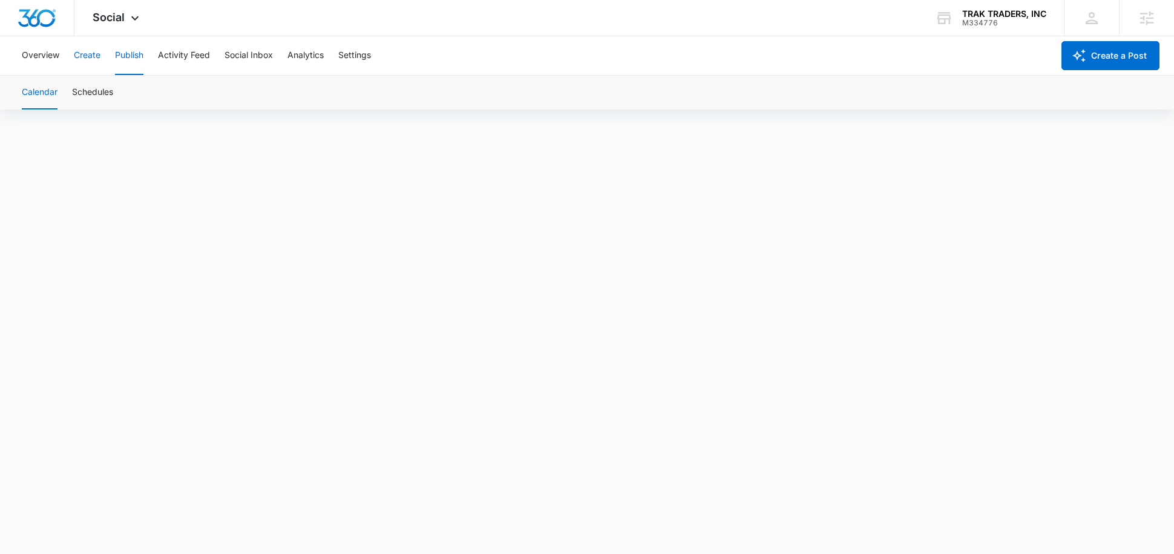
click at [78, 61] on button "Create" at bounding box center [87, 55] width 27 height 39
click at [125, 99] on button "Approvals" at bounding box center [118, 93] width 41 height 34
click at [125, 18] on div "Social Apps Reputation Forms CRM Email Social Payments POS Content Ads Intellig…" at bounding box center [117, 18] width 86 height 36
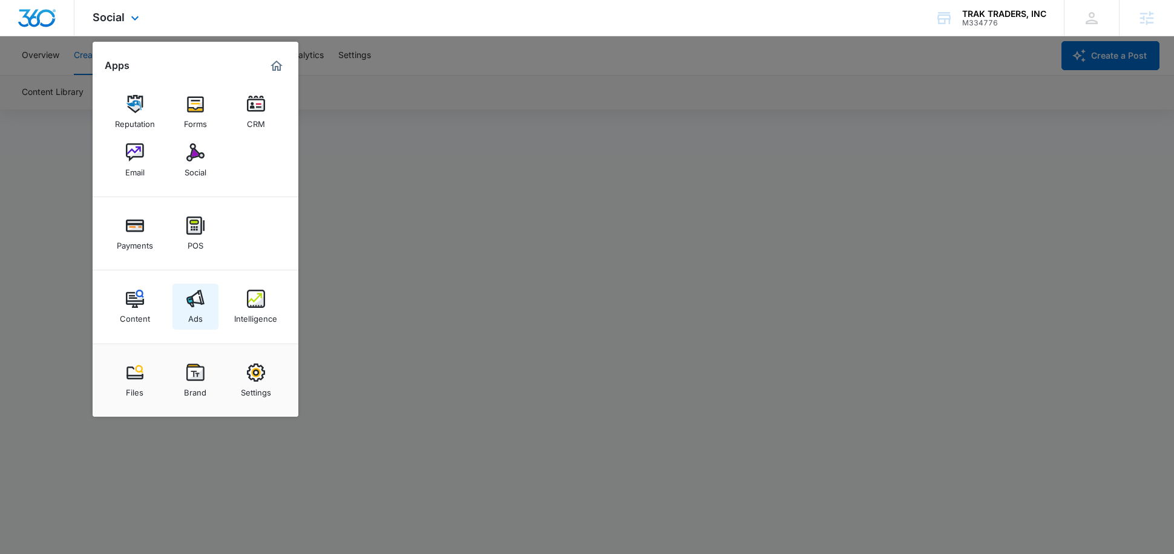
click at [205, 310] on link "Ads" at bounding box center [195, 307] width 46 height 46
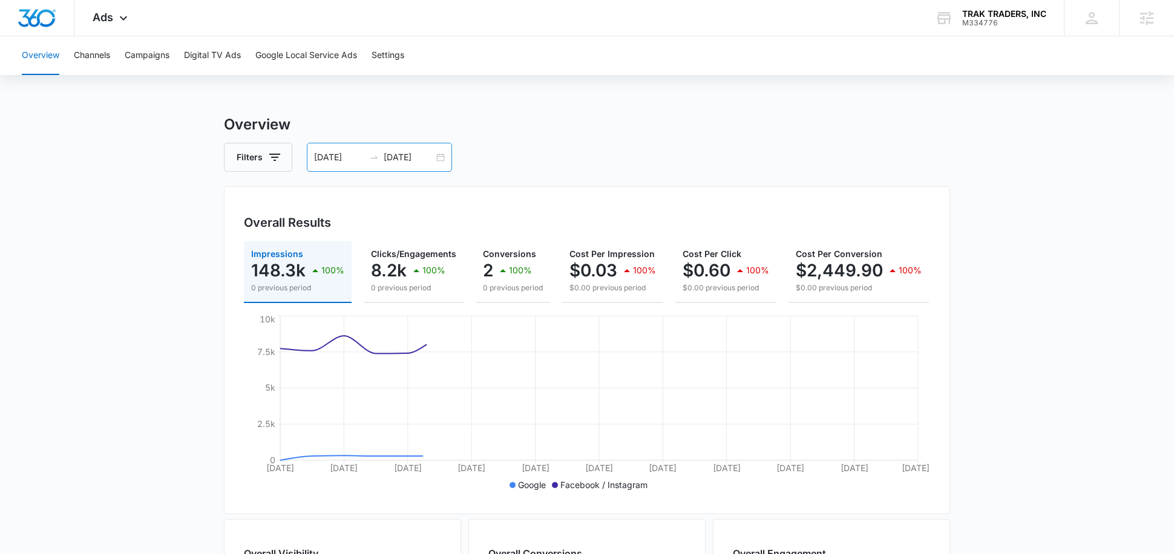
click at [404, 157] on input "08/27/2025" at bounding box center [409, 157] width 50 height 13
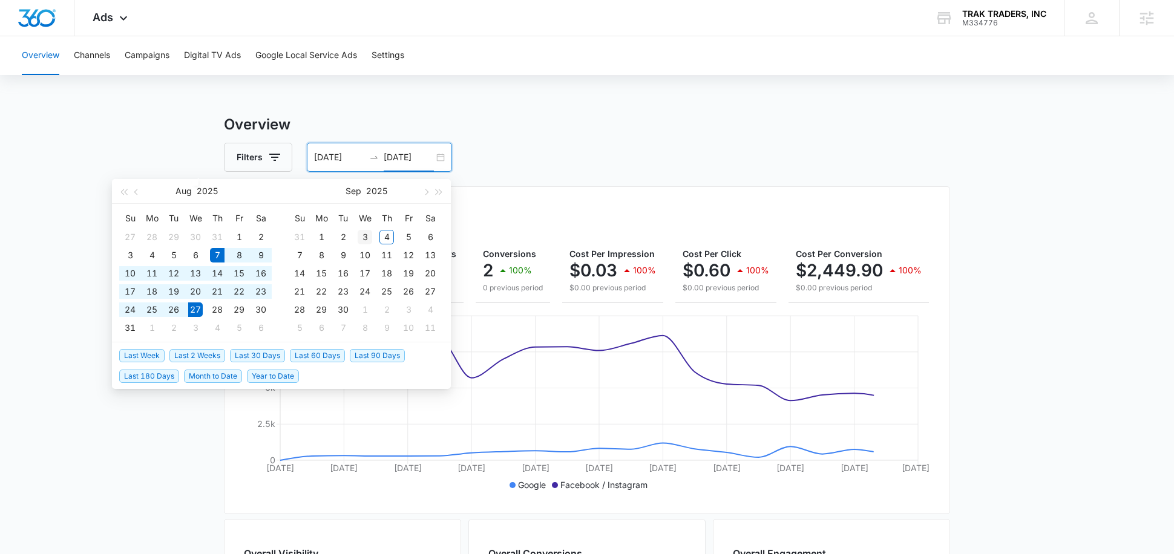
type input "09/03/2025"
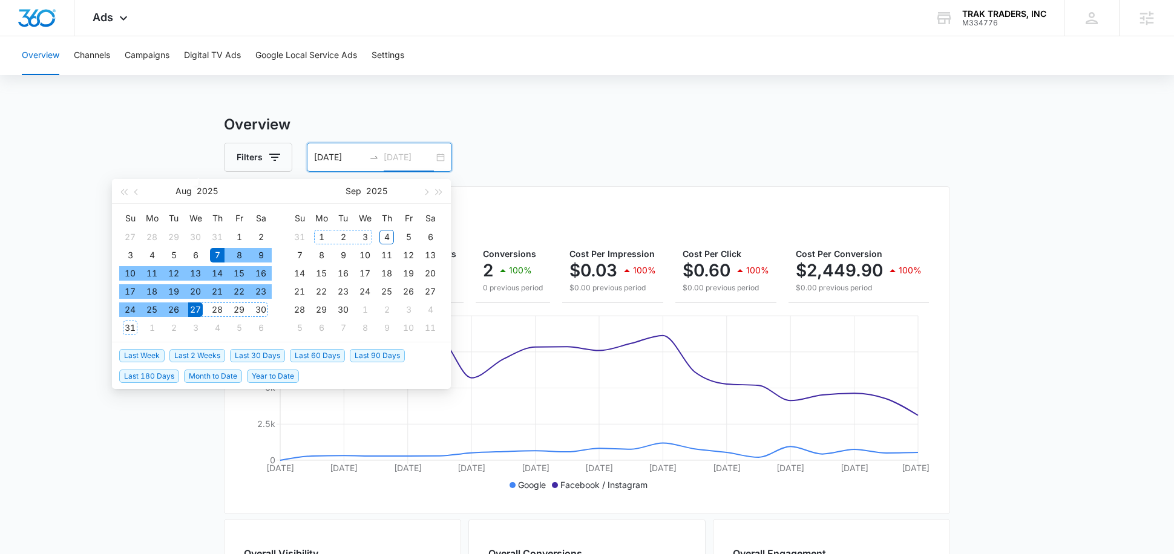
click at [370, 238] on div "3" at bounding box center [365, 237] width 15 height 15
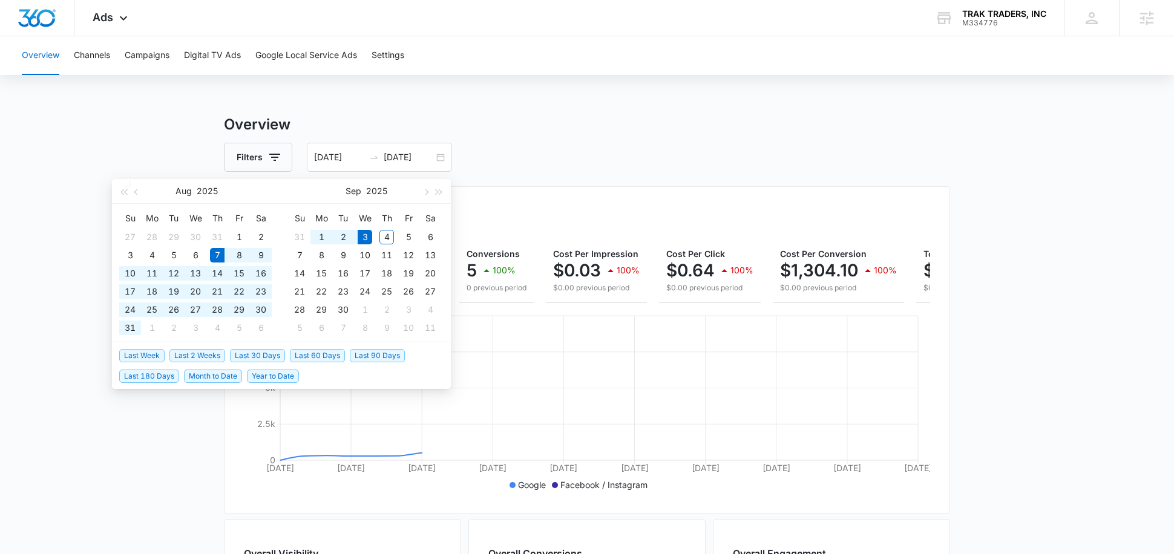
click at [576, 165] on div "Filters 08/07/2025 09/03/2025" at bounding box center [587, 157] width 726 height 29
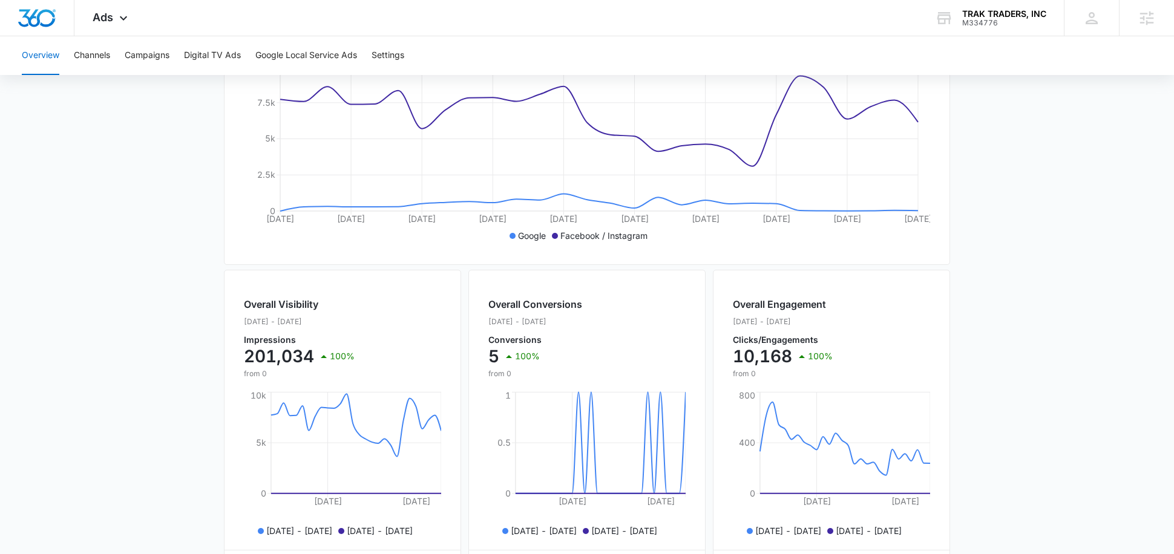
scroll to position [98, 0]
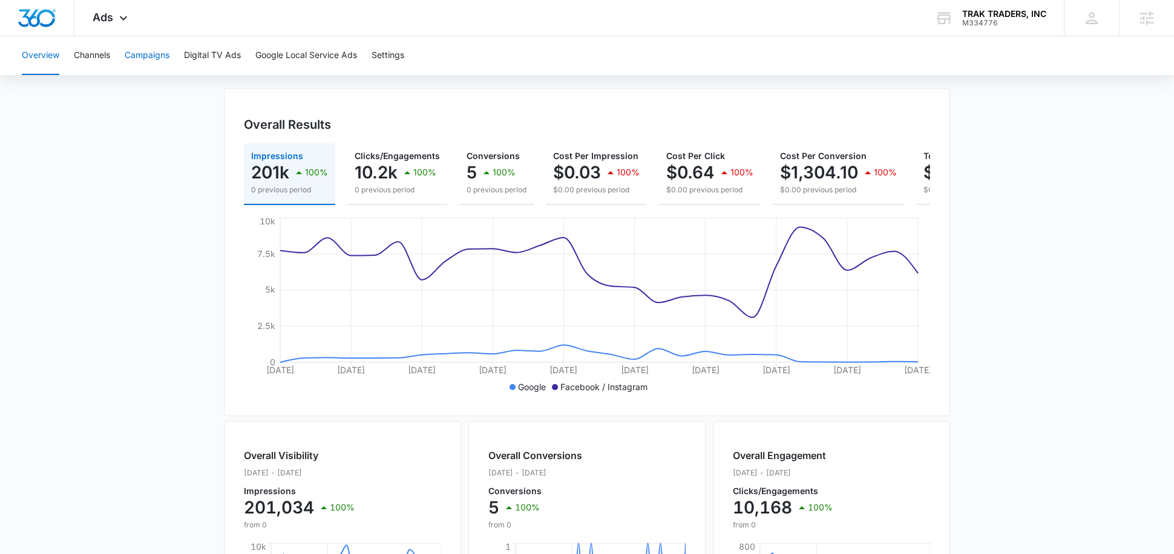
click at [151, 67] on button "Campaigns" at bounding box center [147, 55] width 45 height 39
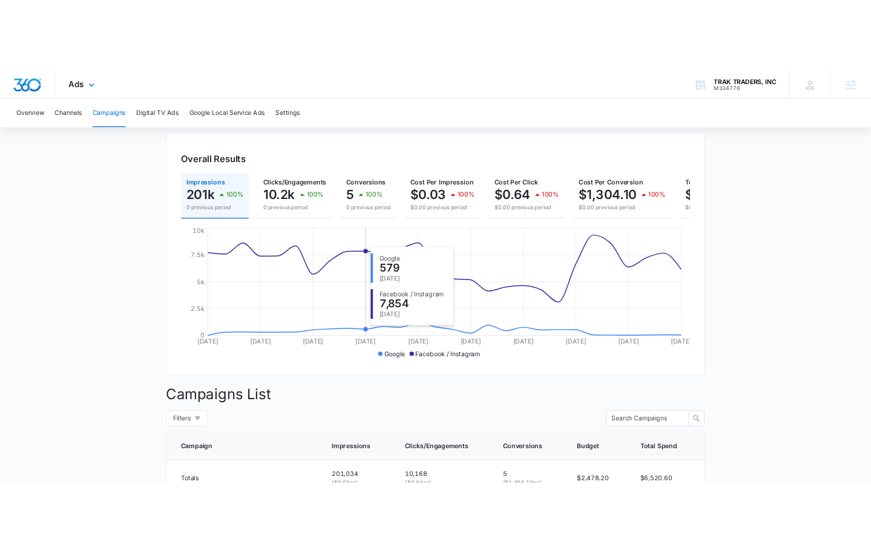
scroll to position [103, 0]
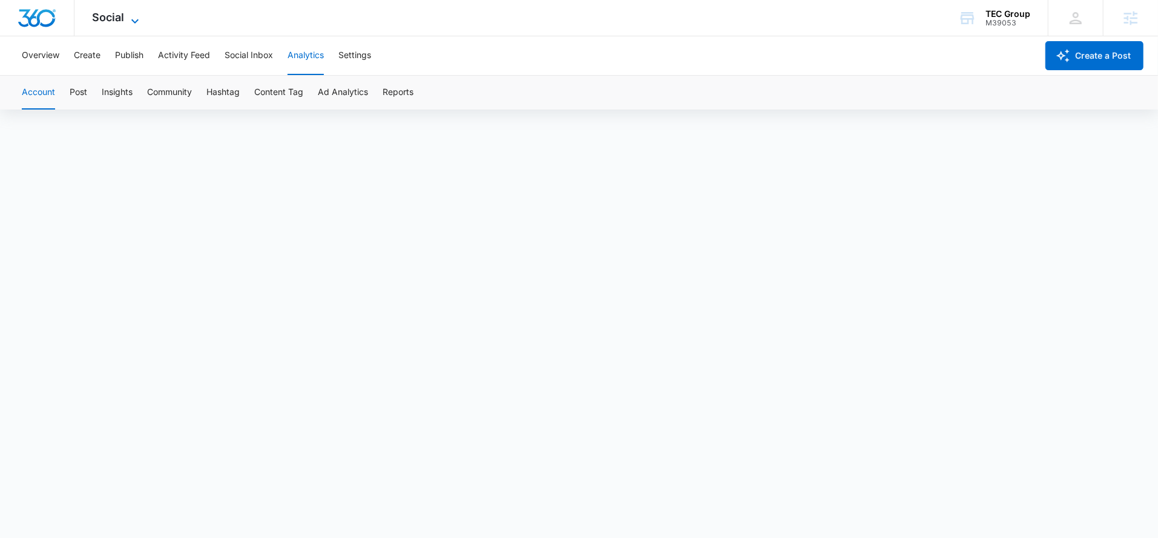
click at [130, 25] on div "Social Apps Reputation Forms CRM Email Social POS Content Ads Intelligence File…" at bounding box center [117, 18] width 86 height 36
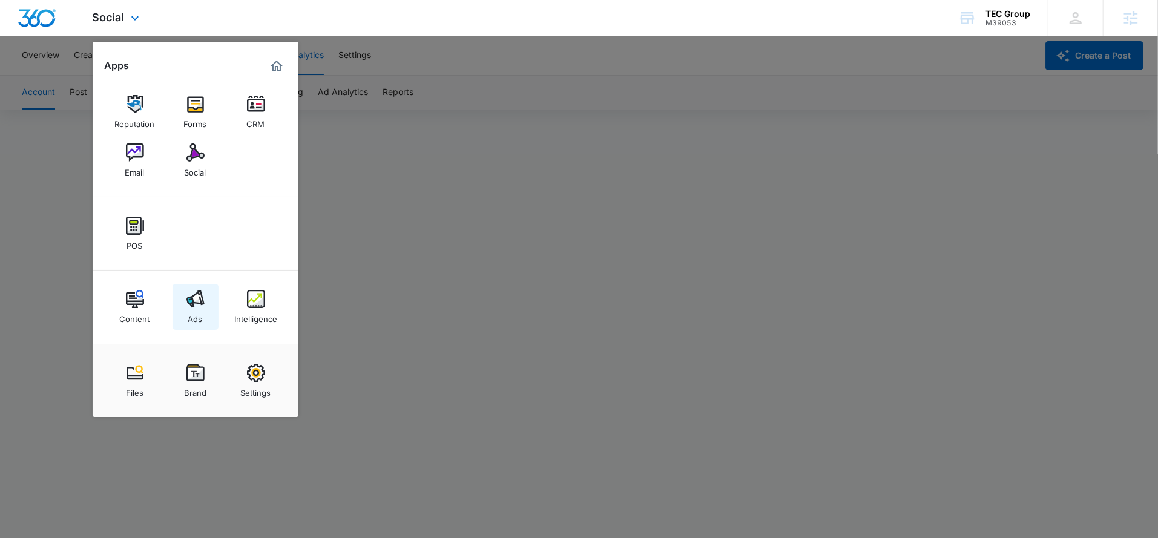
click at [194, 284] on link "Ads" at bounding box center [195, 307] width 46 height 46
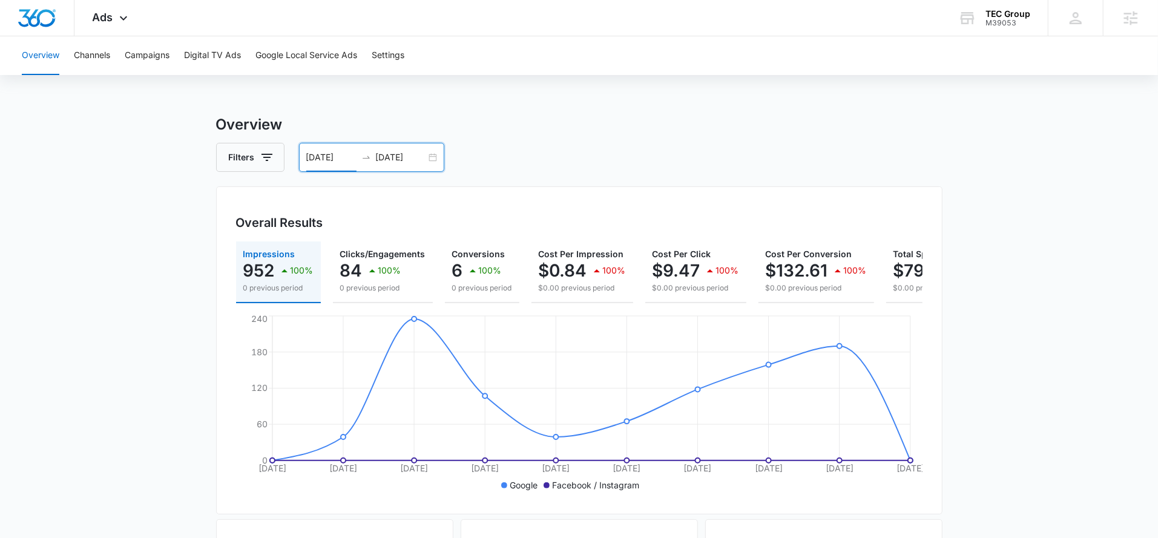
click at [337, 155] on input "08/26/2025" at bounding box center [331, 157] width 50 height 13
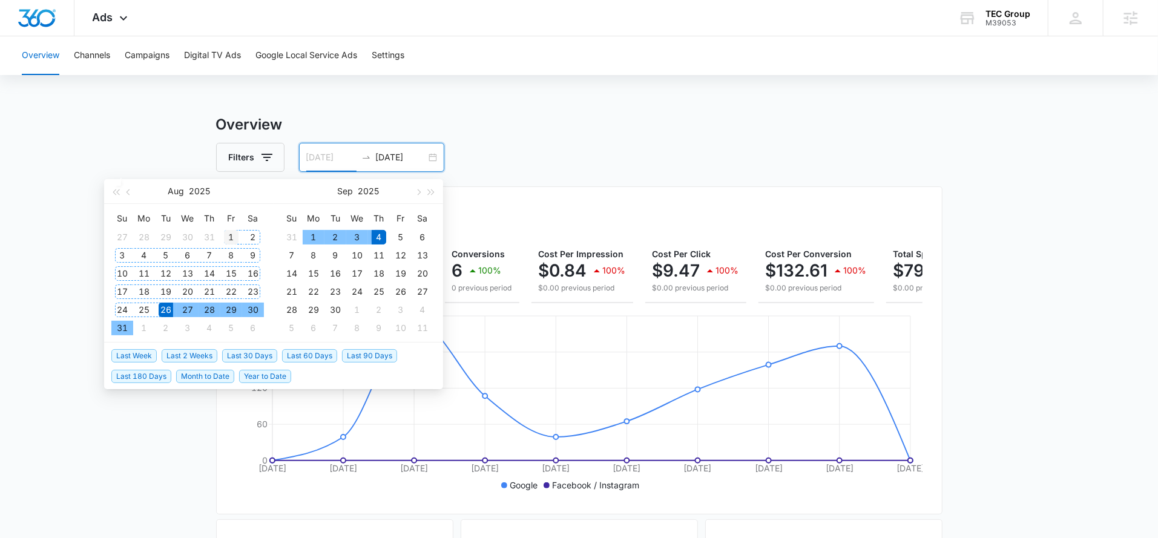
type input "08/01/2025"
click at [226, 231] on div "1" at bounding box center [231, 237] width 15 height 15
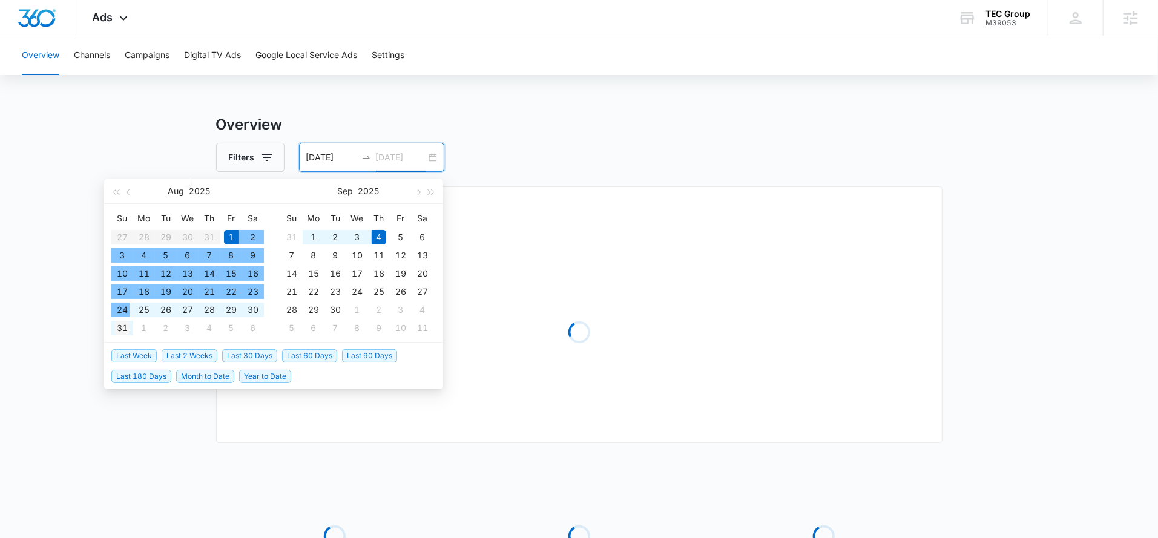
type input "[DATE]"
click at [119, 327] on div "31" at bounding box center [122, 328] width 15 height 15
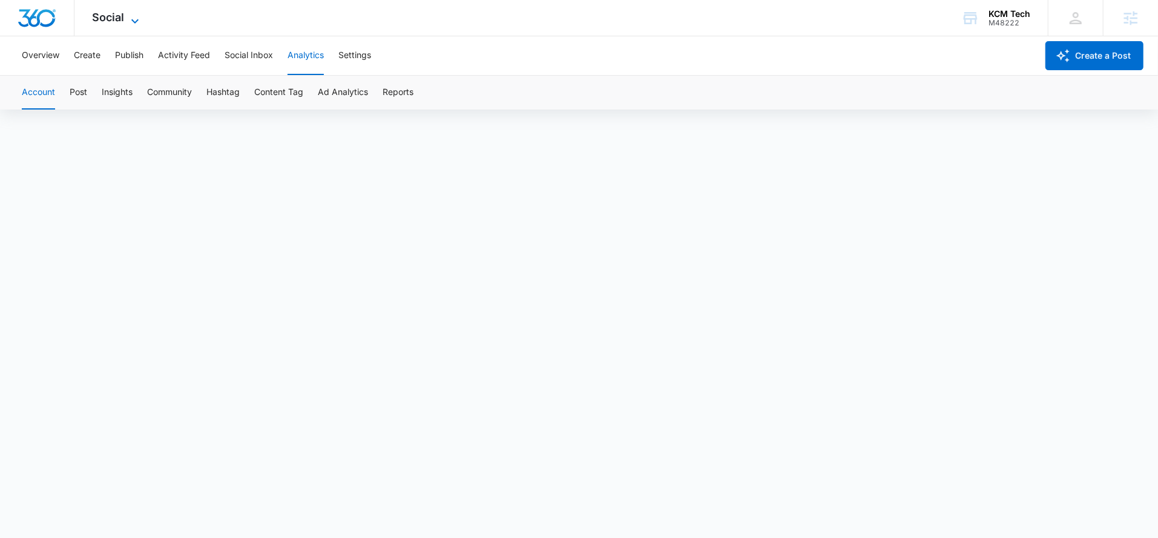
click at [119, 13] on span "Social" at bounding box center [109, 17] width 32 height 13
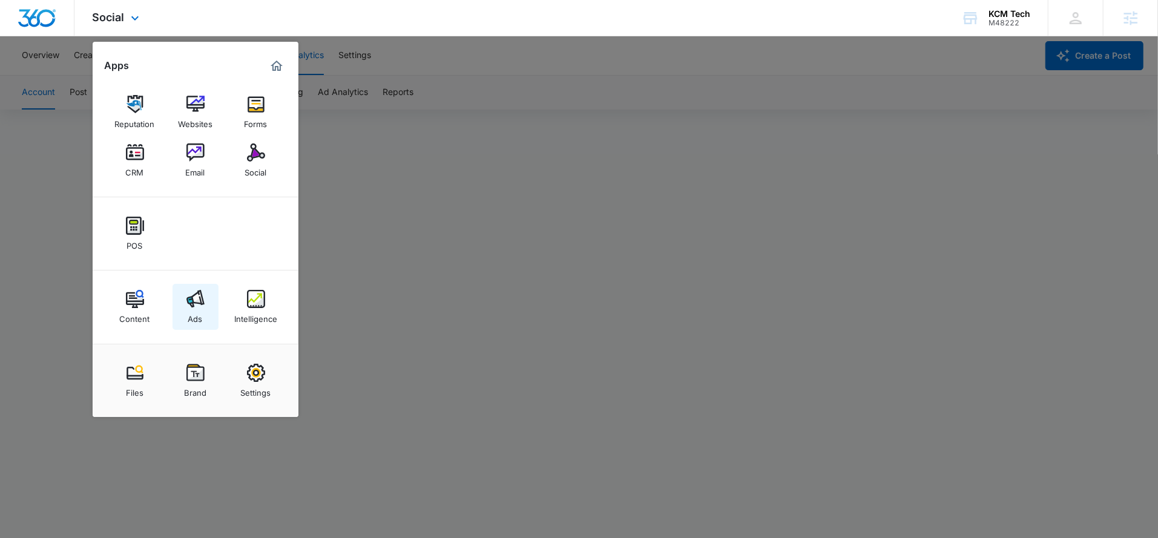
click at [198, 307] on img at bounding box center [195, 299] width 18 height 18
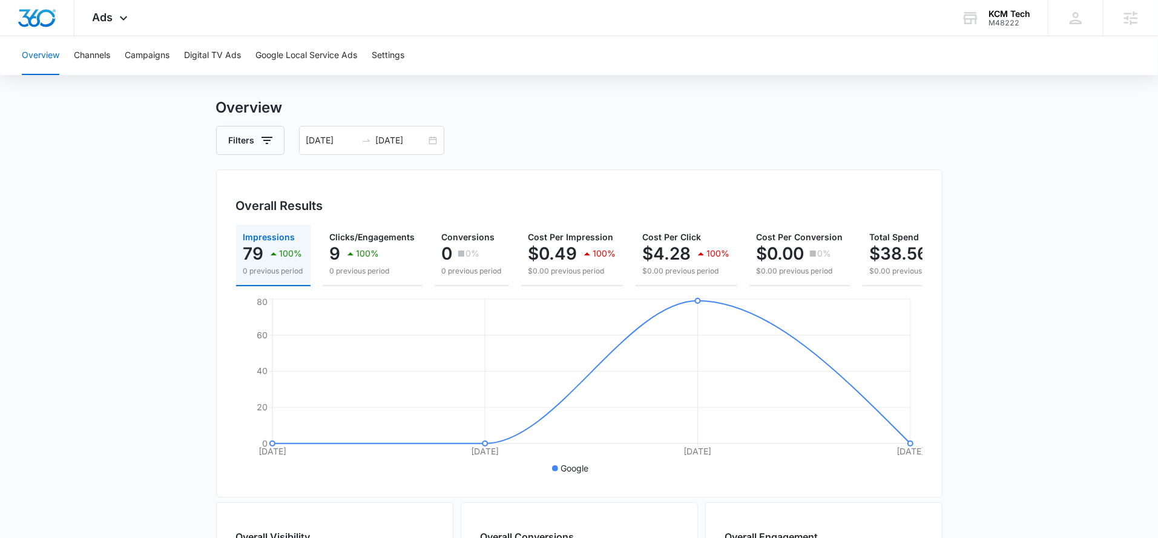
scroll to position [13, 0]
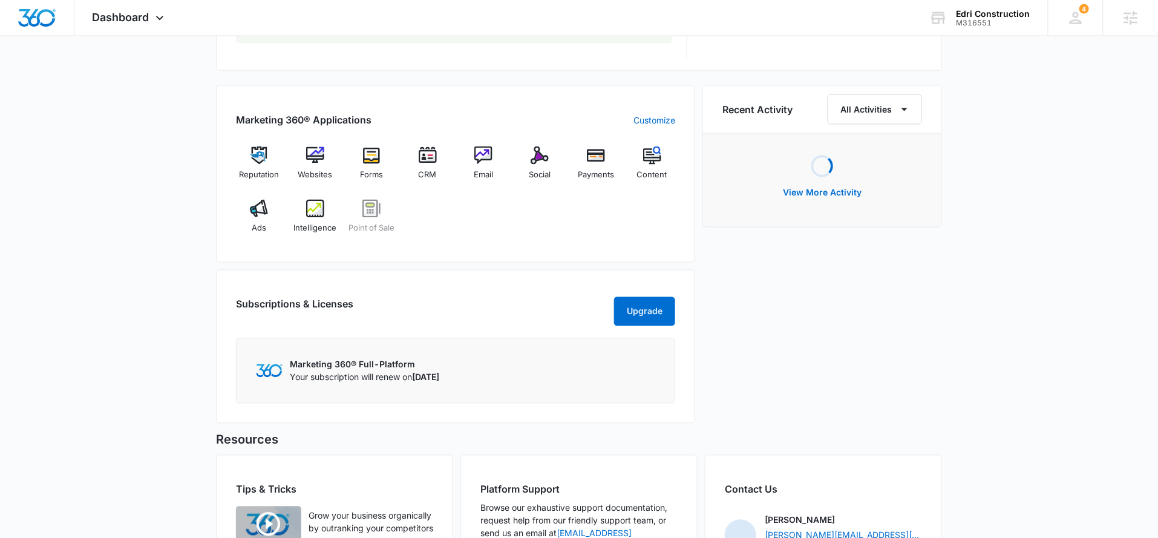
scroll to position [746, 0]
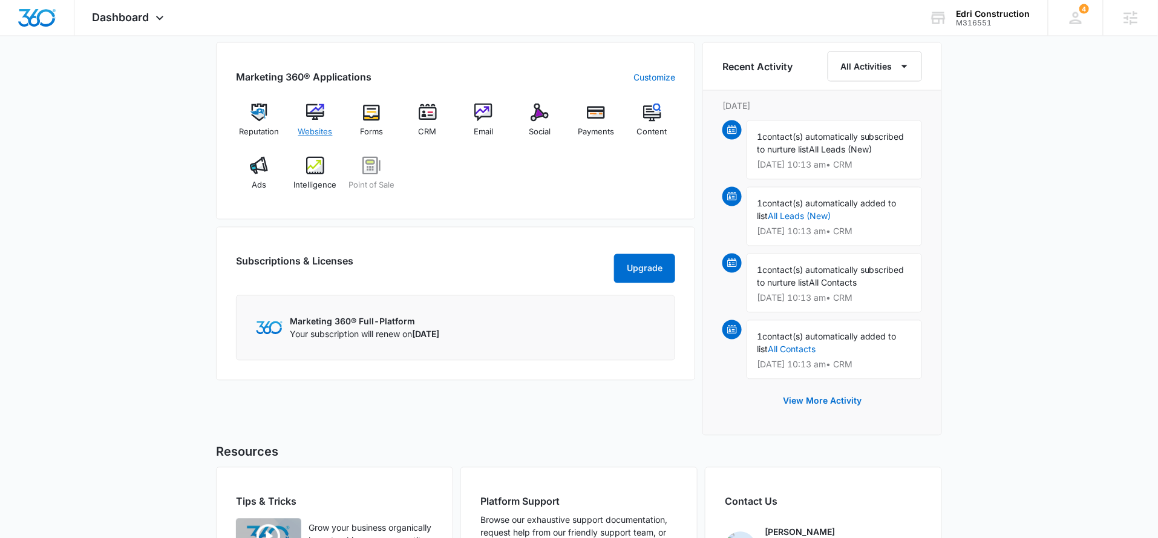
click at [322, 112] on img at bounding box center [315, 112] width 18 height 18
